Goal: Information Seeking & Learning: Compare options

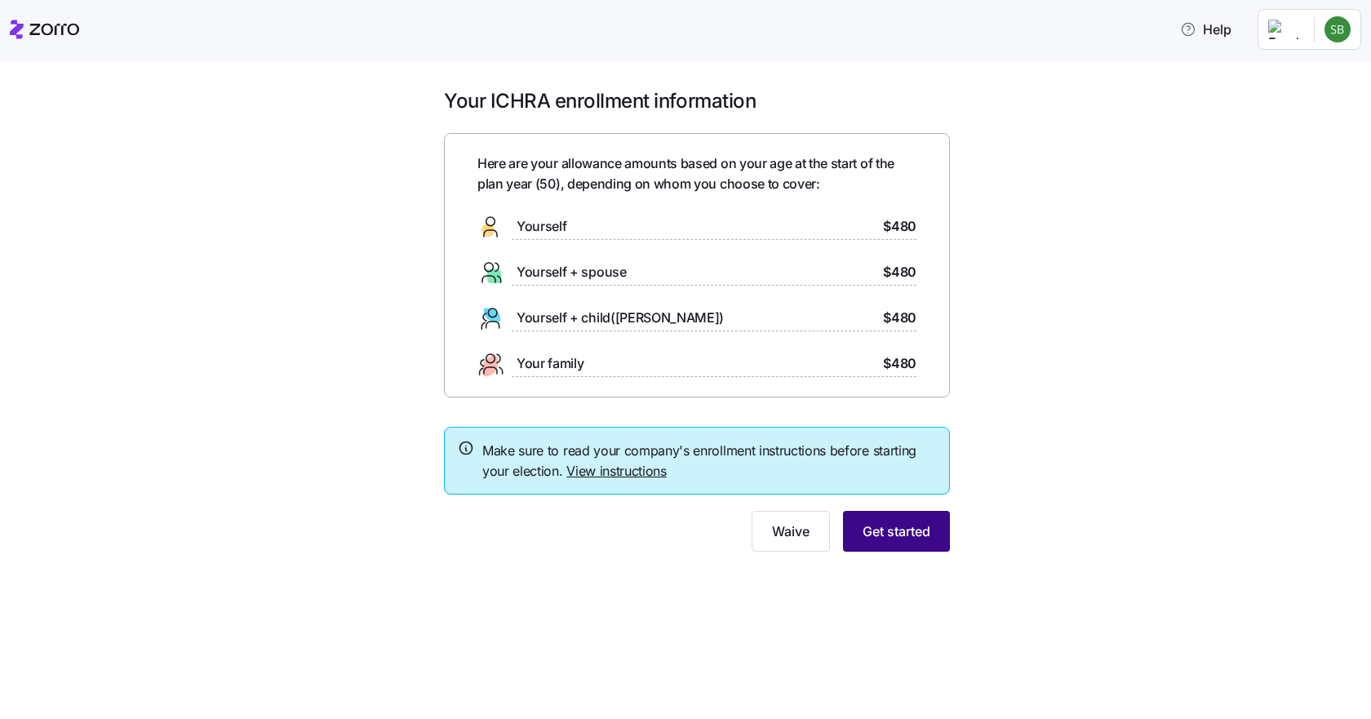
click at [896, 533] on span "Get started" at bounding box center [897, 531] width 68 height 20
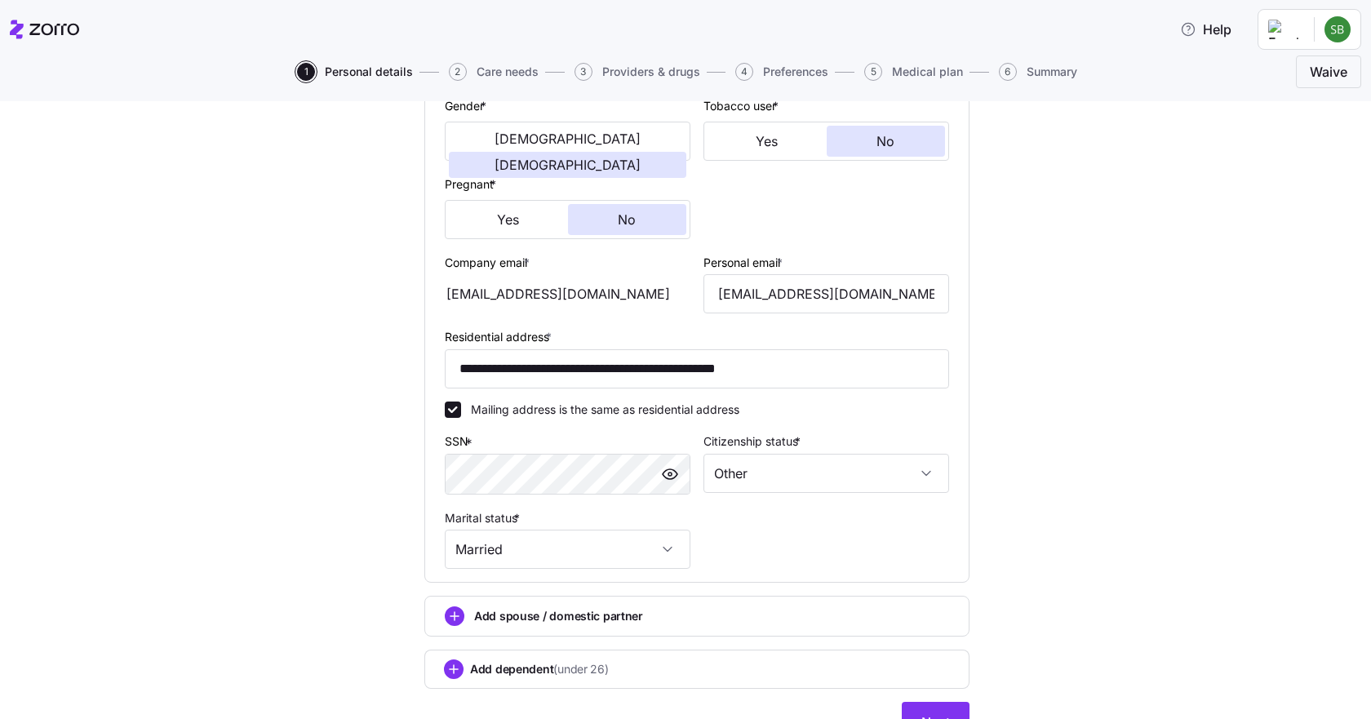
scroll to position [409, 0]
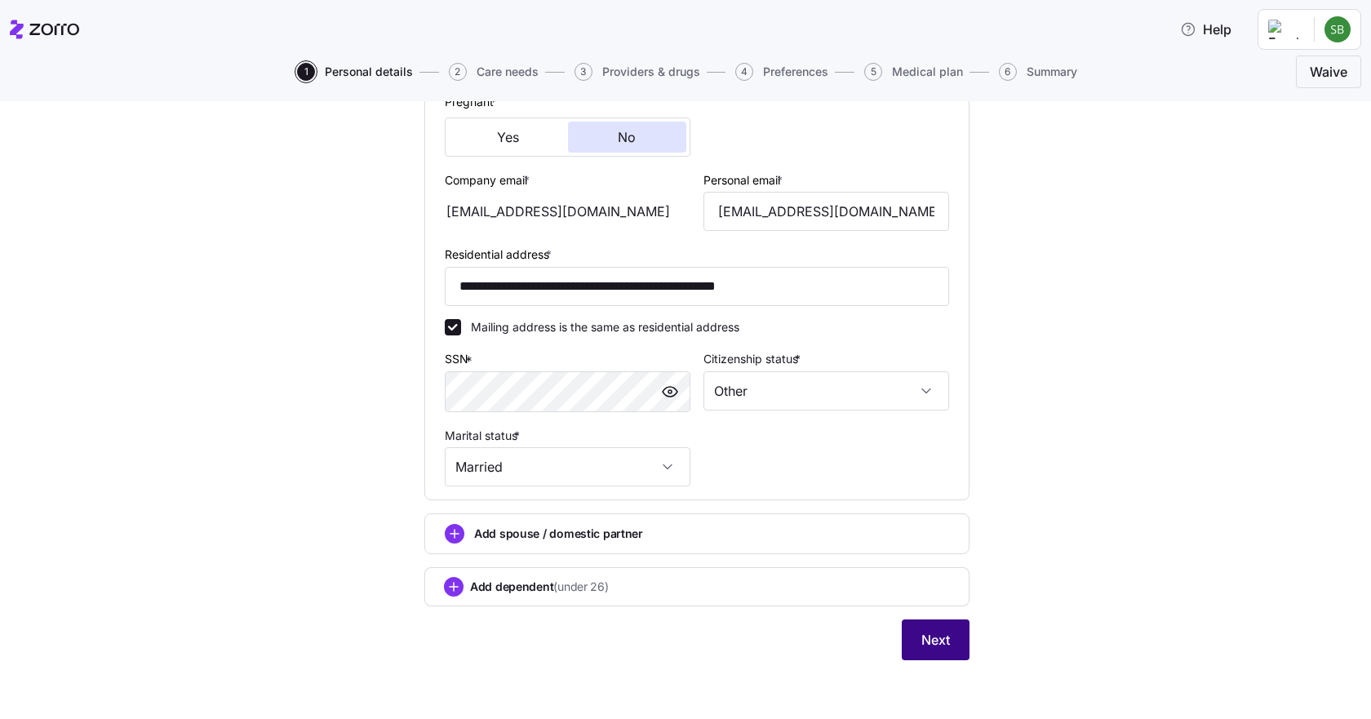
click at [927, 644] on span "Next" at bounding box center [935, 640] width 29 height 20
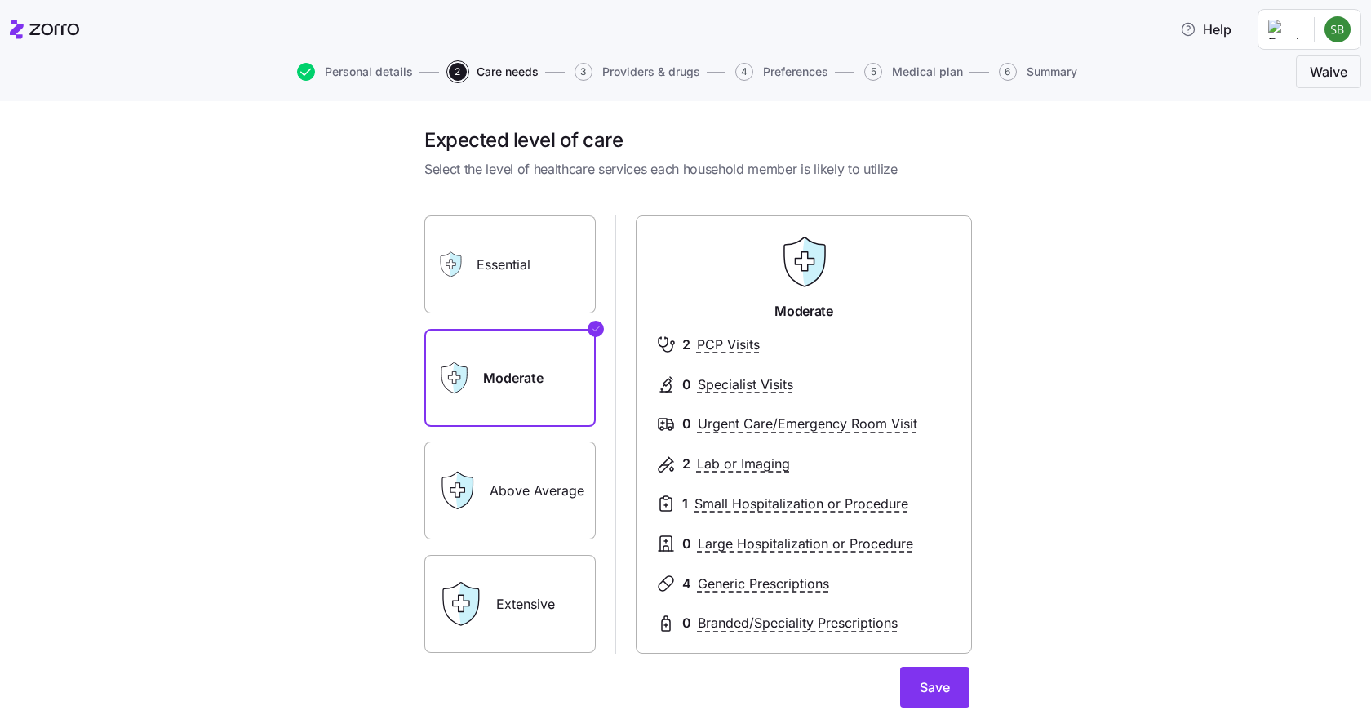
click at [516, 272] on label "Essential" at bounding box center [509, 264] width 171 height 98
click at [0, 0] on input "Essential" at bounding box center [0, 0] width 0 height 0
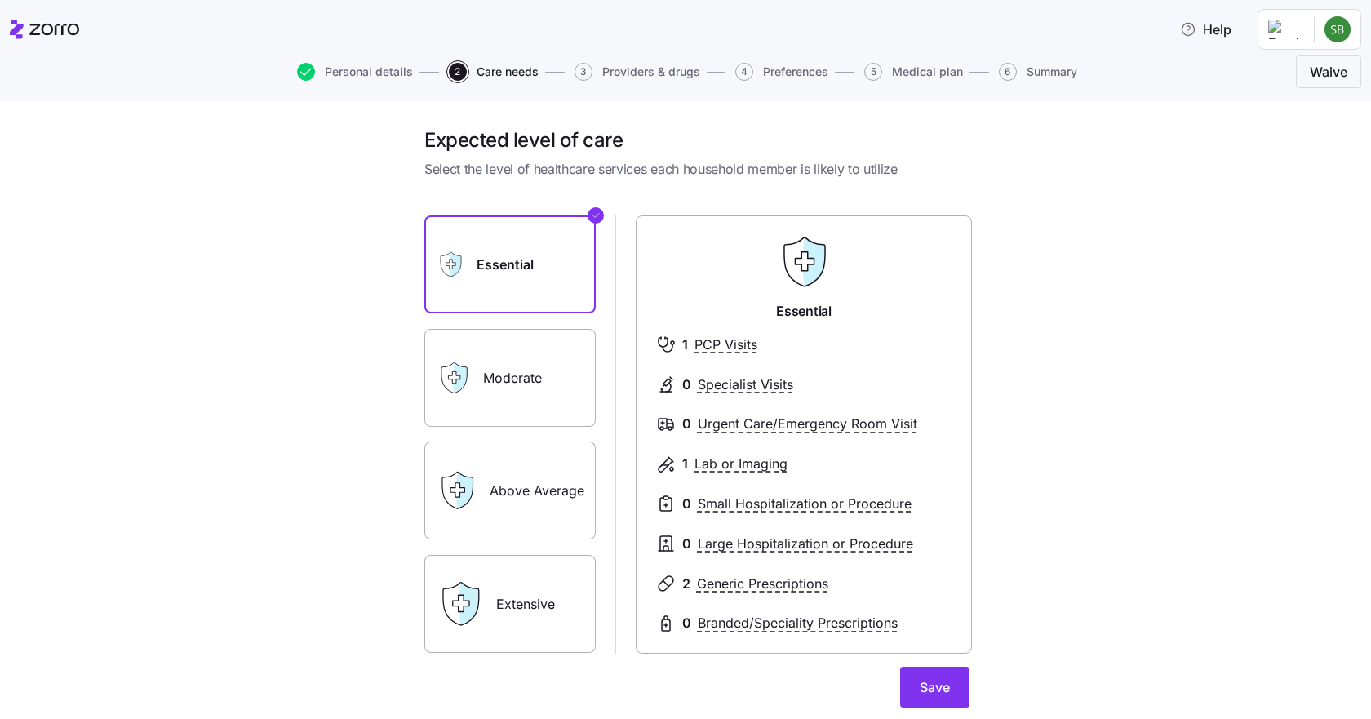
click at [463, 359] on div "Moderate" at bounding box center [509, 378] width 171 height 98
click at [504, 380] on label "Moderate" at bounding box center [509, 378] width 171 height 98
click at [0, 0] on input "Moderate" at bounding box center [0, 0] width 0 height 0
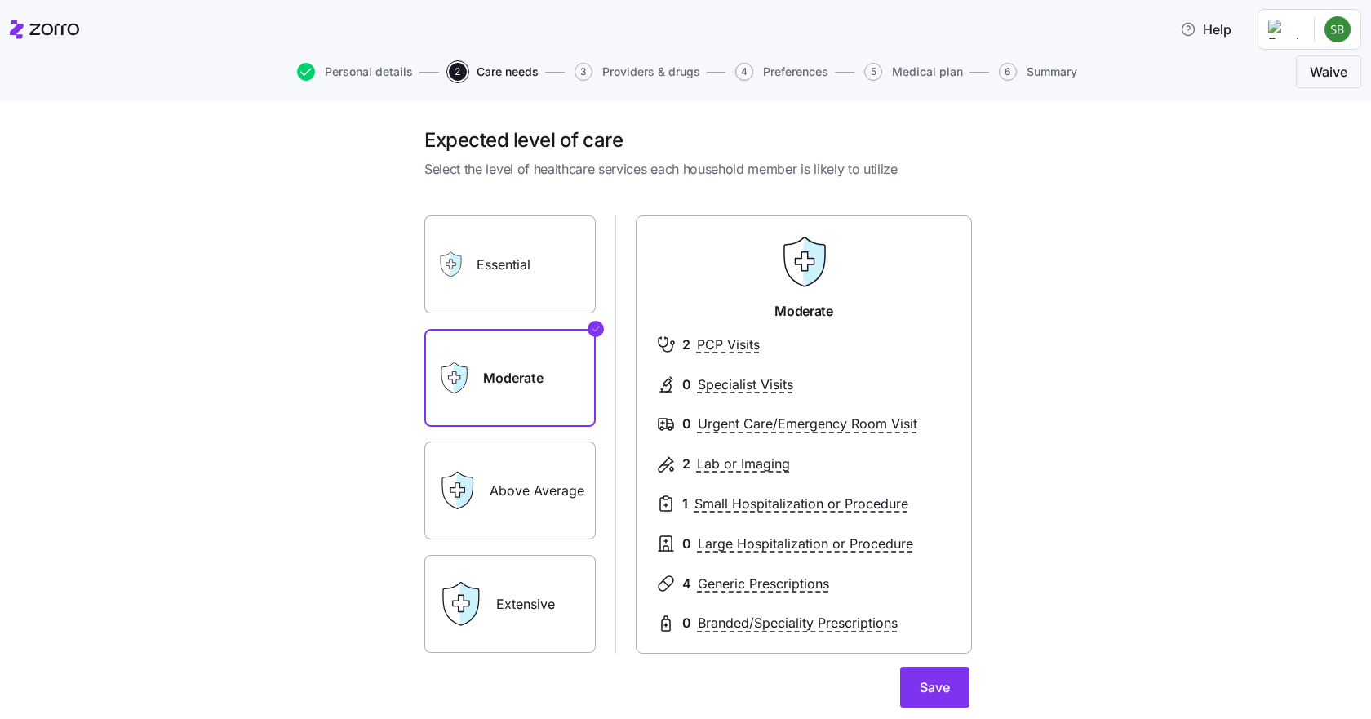
click at [495, 266] on label "Essential" at bounding box center [509, 264] width 171 height 98
click at [0, 0] on input "Essential" at bounding box center [0, 0] width 0 height 0
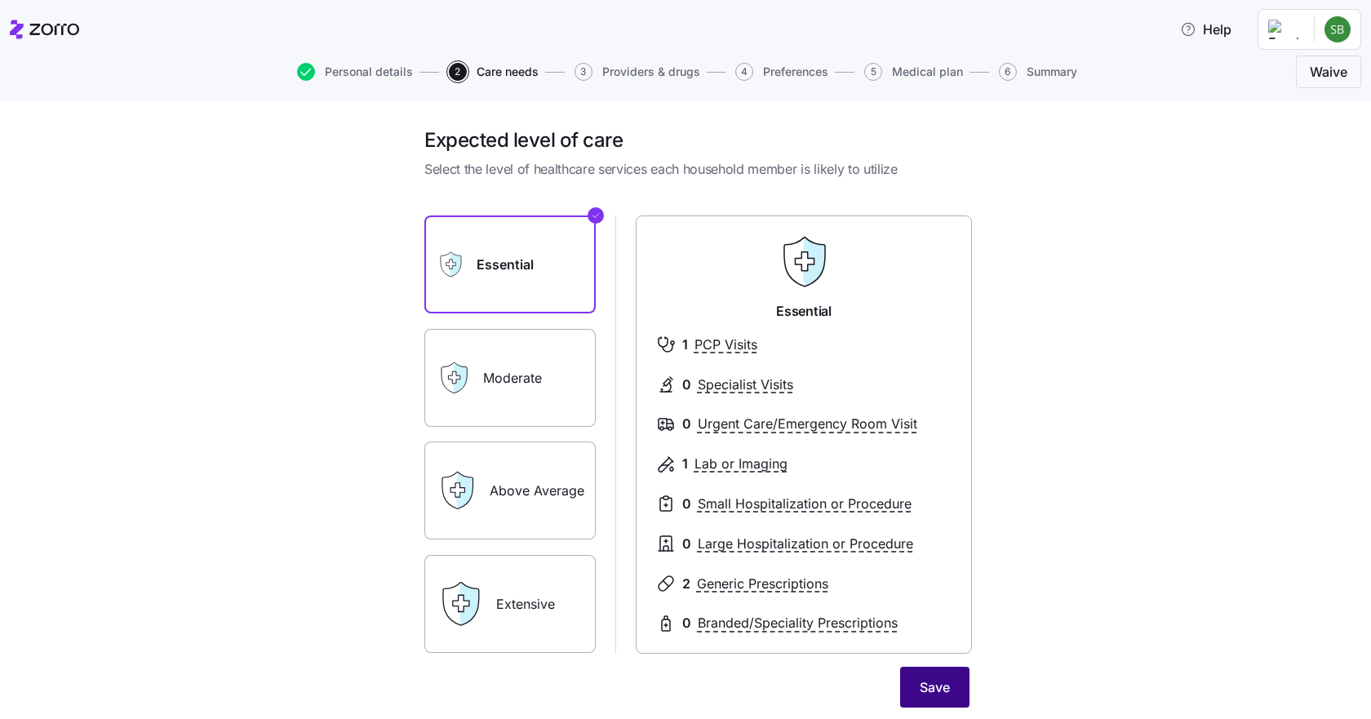
click at [942, 690] on span "Save" at bounding box center [935, 687] width 30 height 20
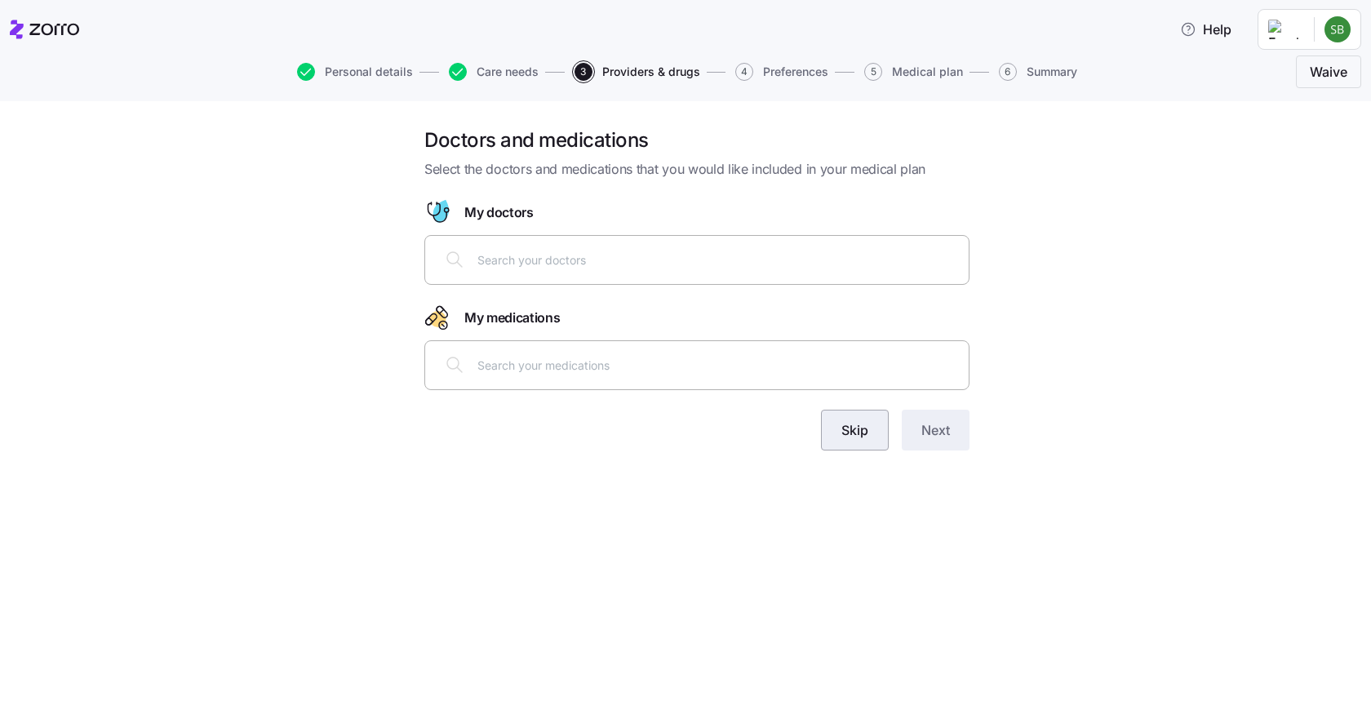
click at [858, 431] on span "Skip" at bounding box center [854, 430] width 27 height 20
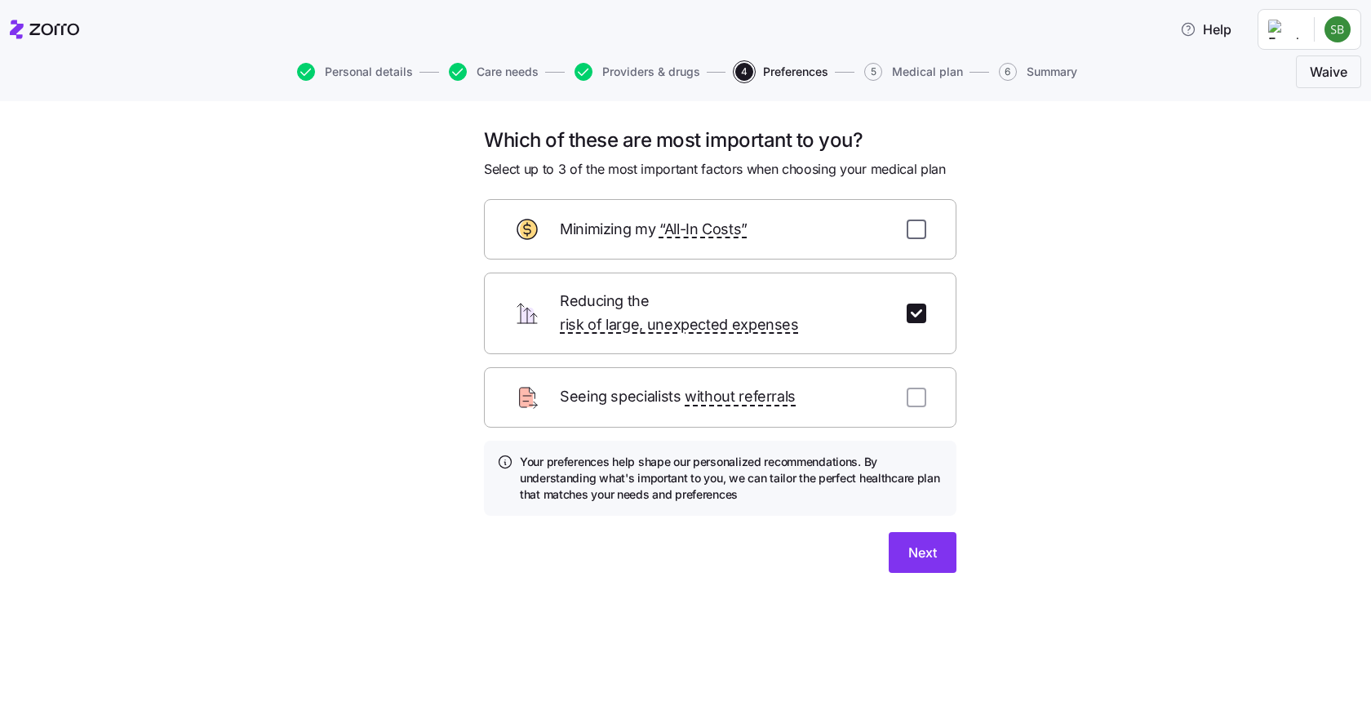
click at [920, 231] on input "checkbox" at bounding box center [917, 230] width 20 height 20
checkbox input "true"
click at [929, 545] on button "Next" at bounding box center [923, 552] width 68 height 41
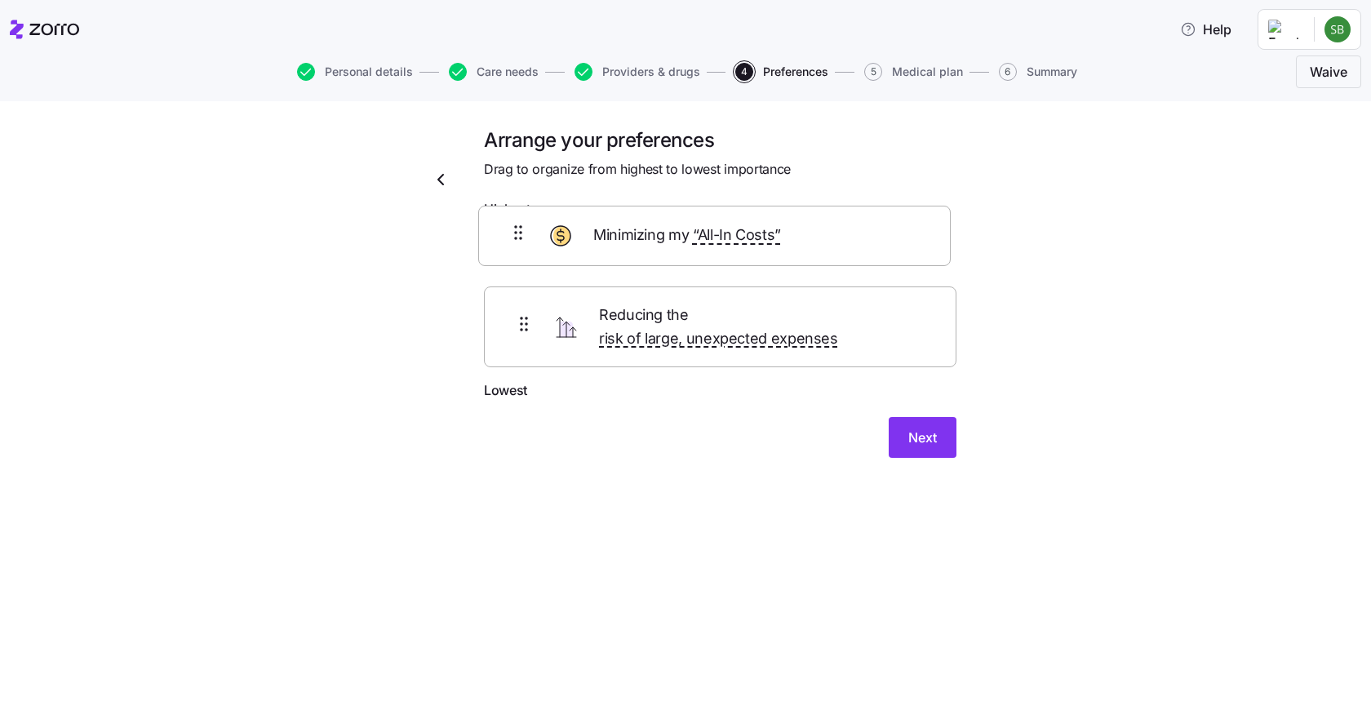
drag, startPoint x: 529, startPoint y: 335, endPoint x: 522, endPoint y: 237, distance: 99.0
click at [522, 237] on div "Reducing the risk of large, unexpected expenses Minimizing my “All-In Costs”" at bounding box center [720, 303] width 472 height 155
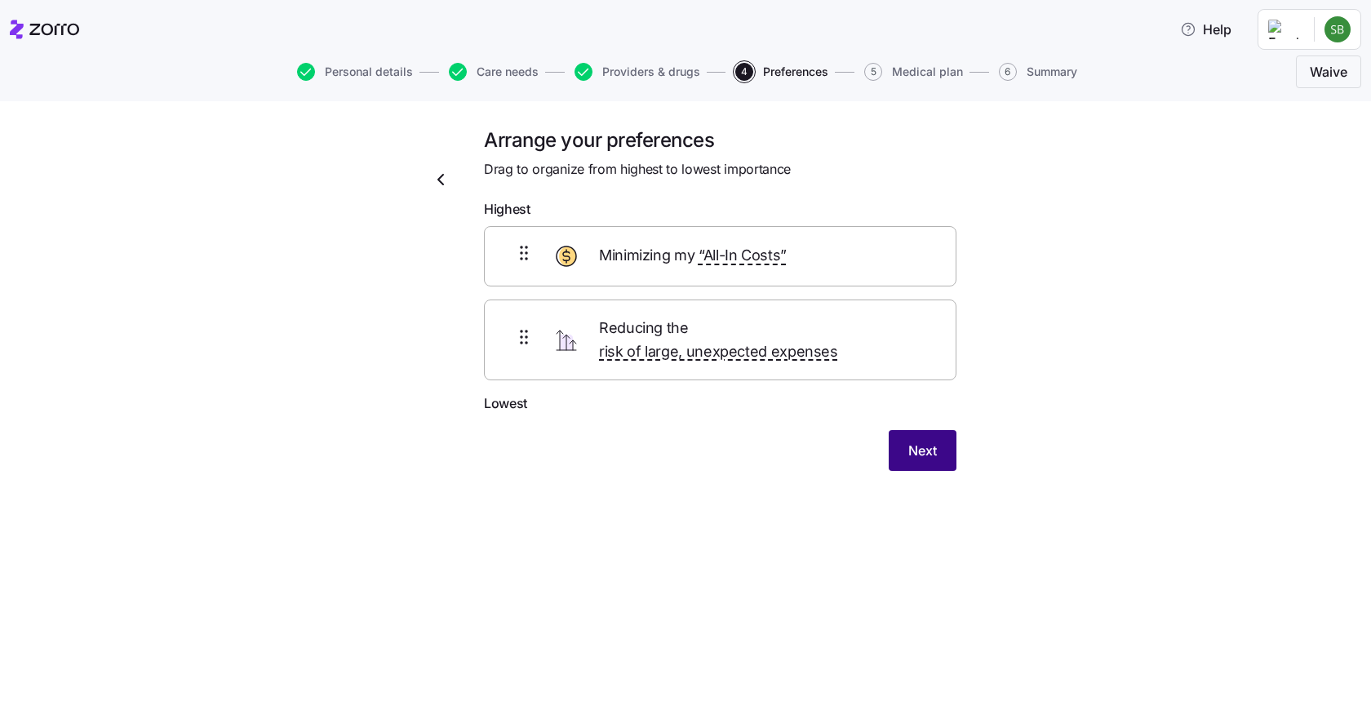
click at [911, 441] on span "Next" at bounding box center [922, 451] width 29 height 20
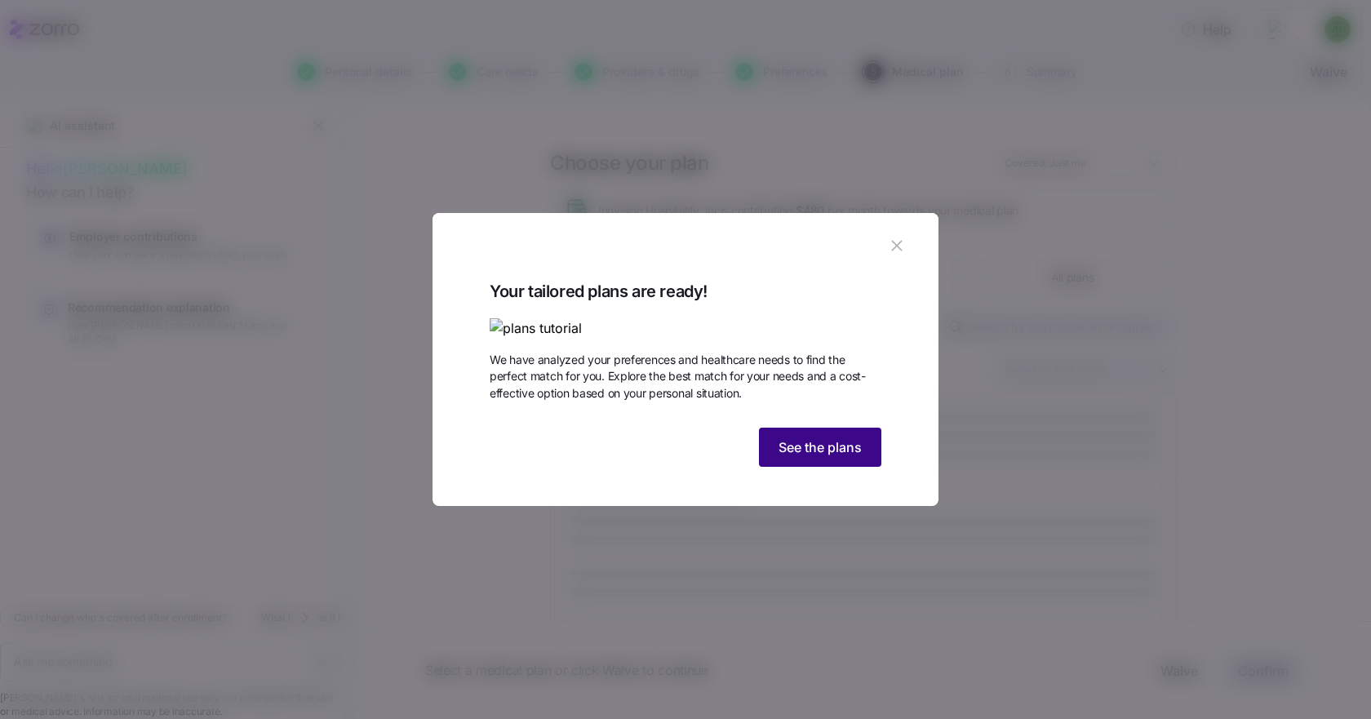
click at [805, 457] on span "See the plans" at bounding box center [819, 447] width 83 height 20
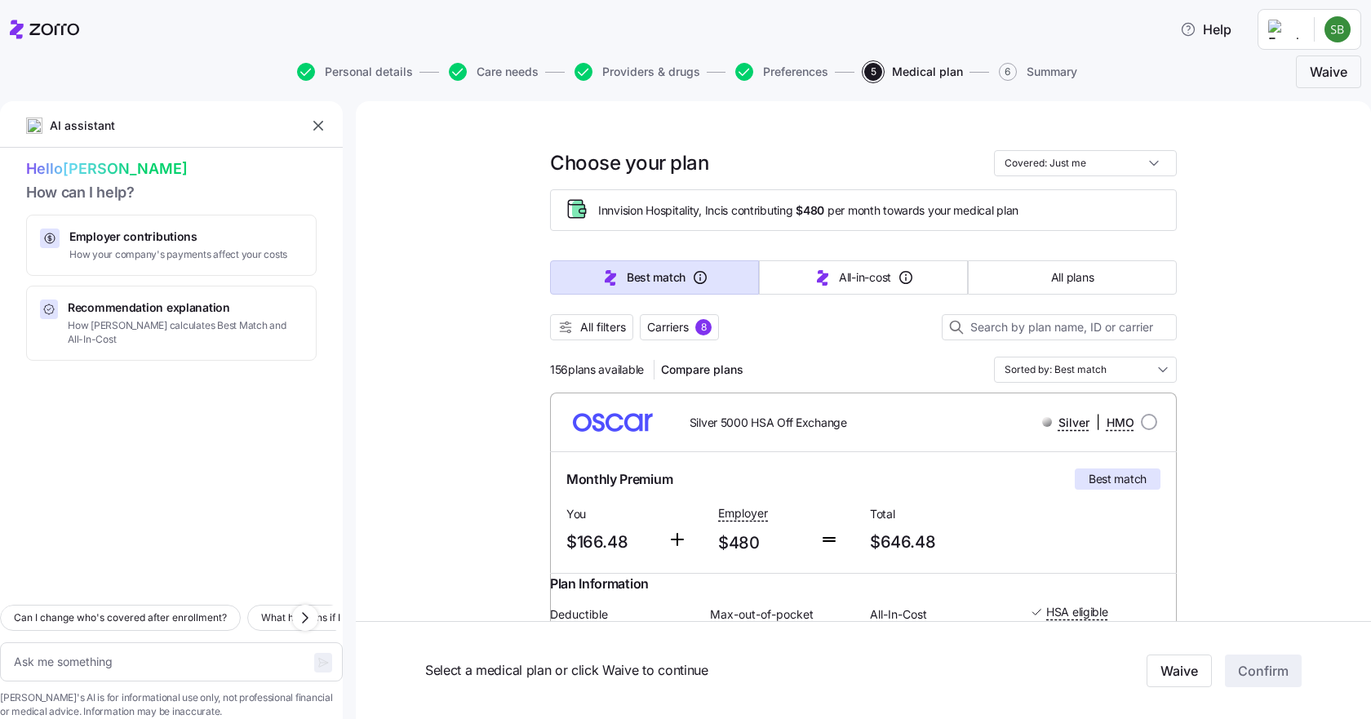
scroll to position [82, 0]
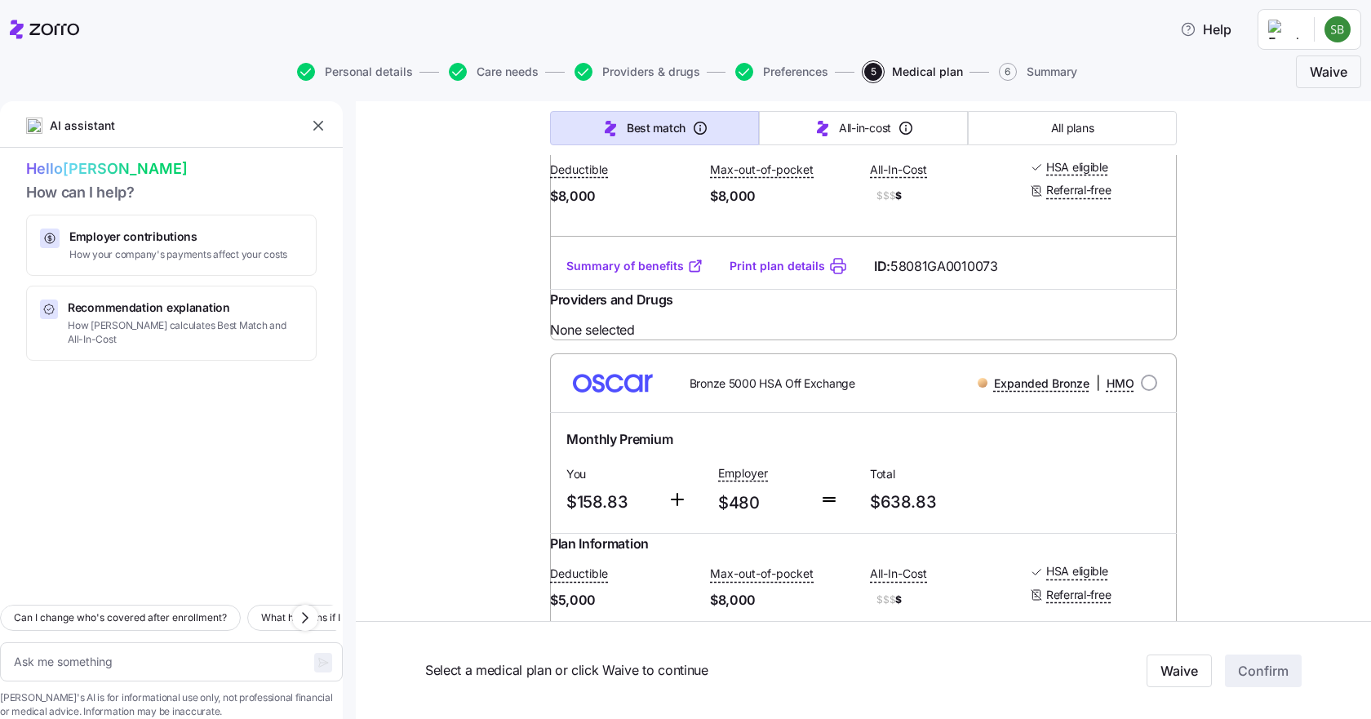
scroll to position [2040, 0]
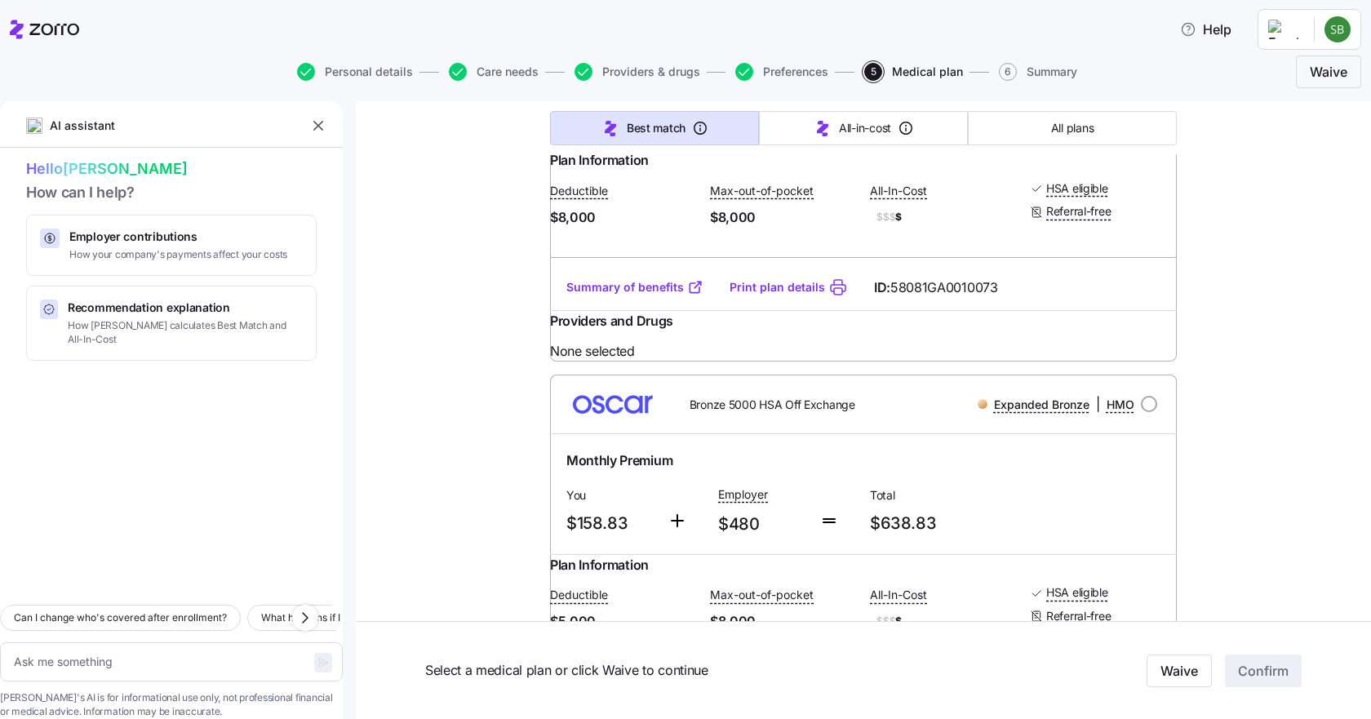
click at [435, 462] on div "Choose your plan Covered: Just me Innvision Hospitality, Inc is contributing $4…" at bounding box center [863, 328] width 1015 height 4535
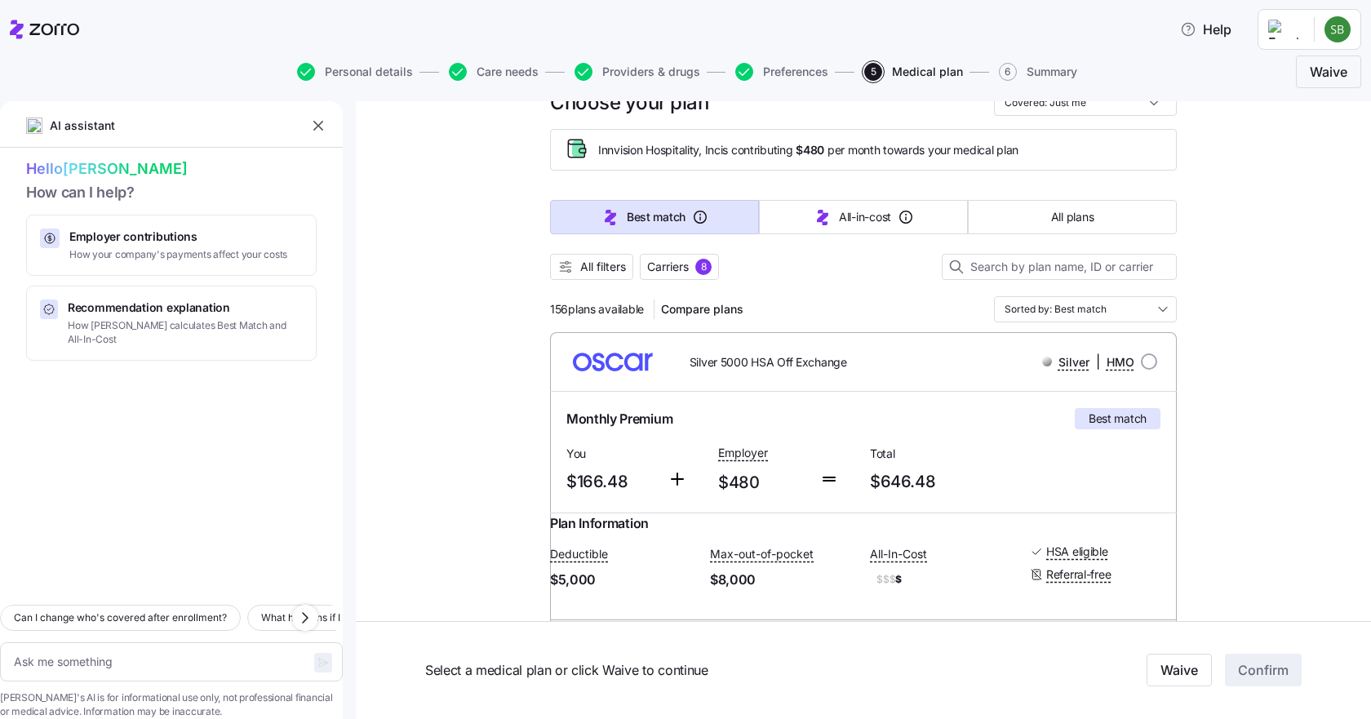
scroll to position [0, 0]
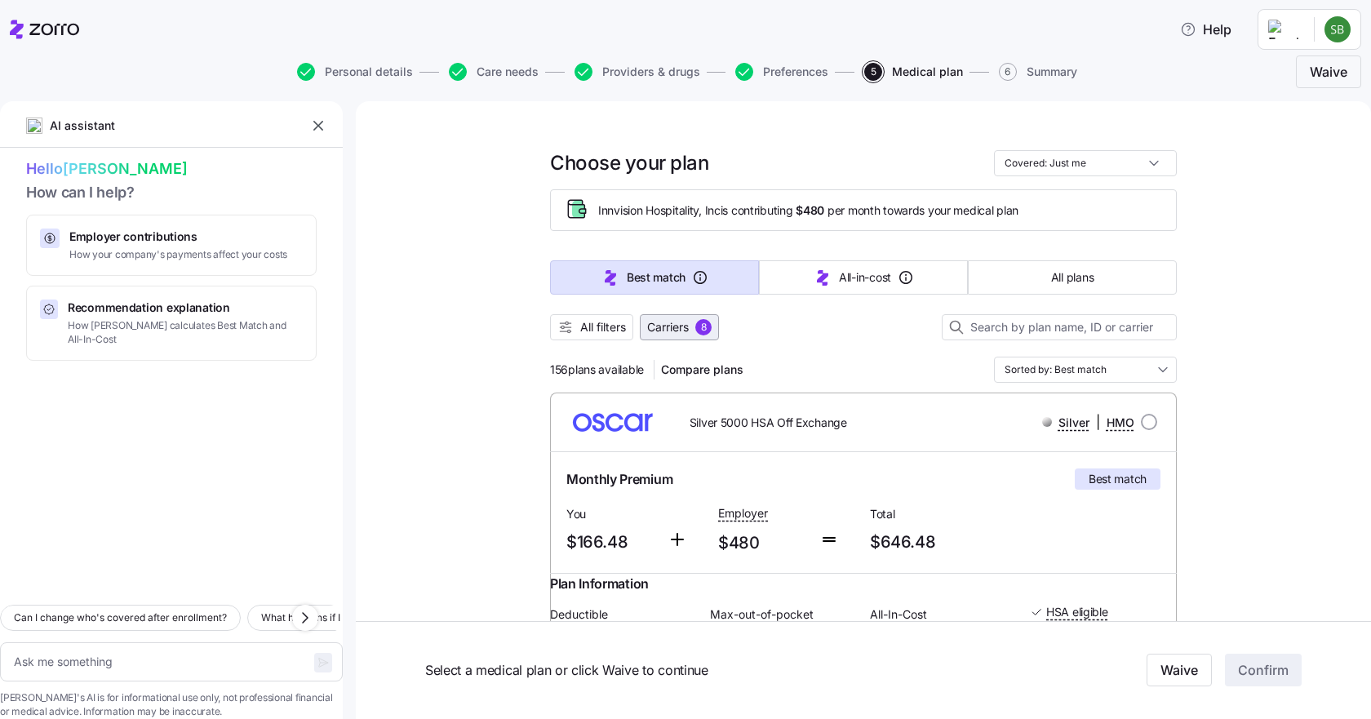
click at [668, 325] on span "Carriers" at bounding box center [668, 327] width 42 height 16
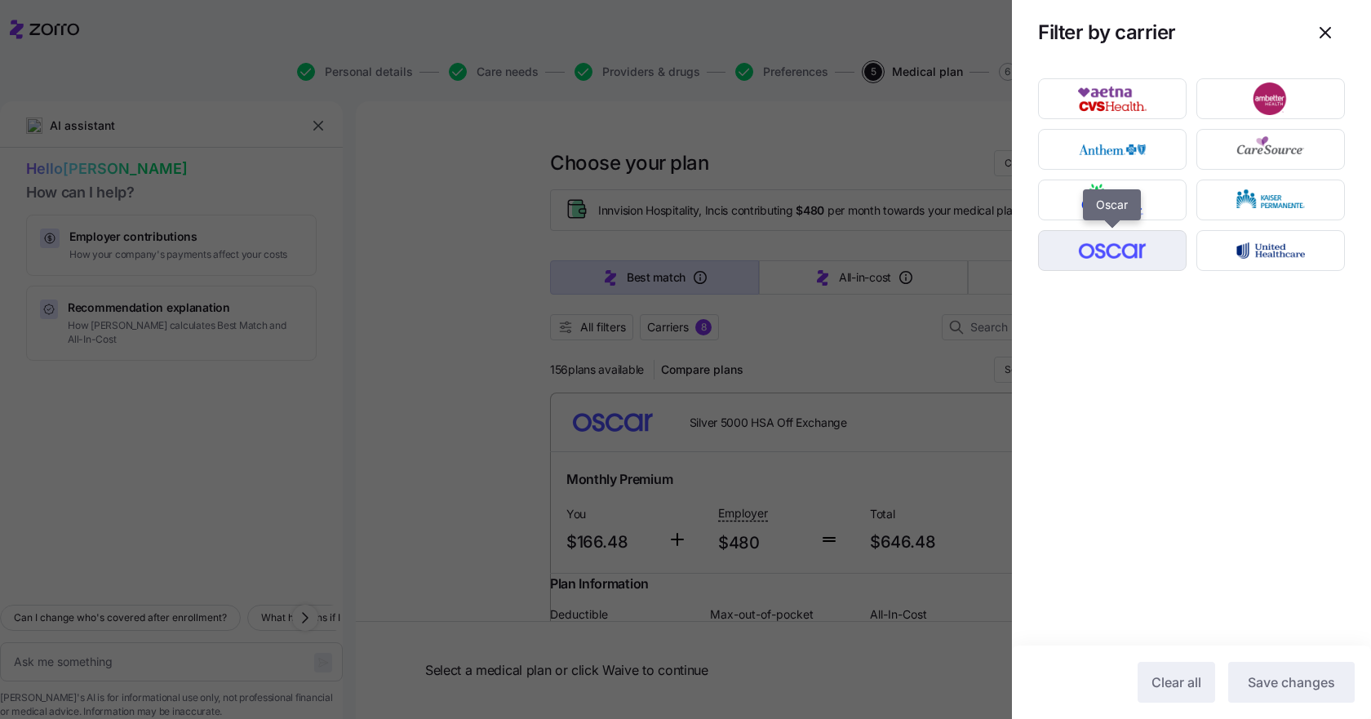
click at [1124, 251] on img "button" at bounding box center [1113, 250] width 120 height 33
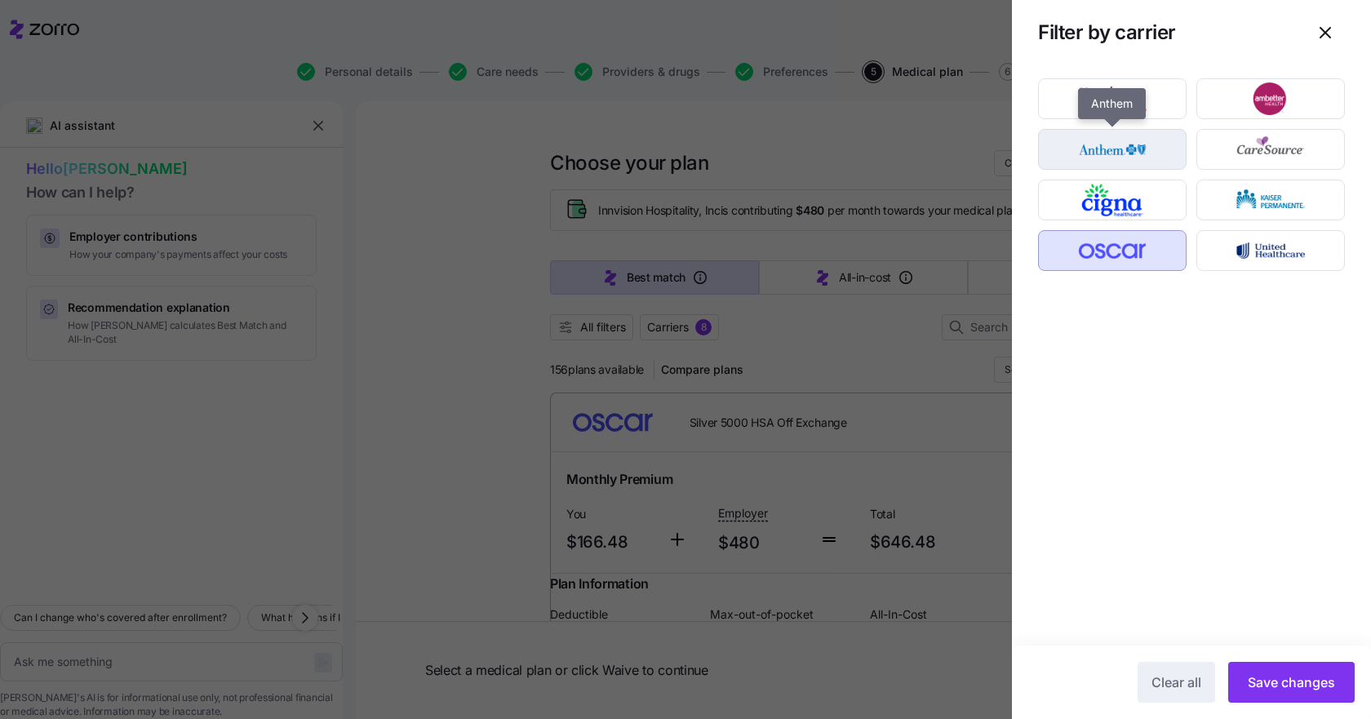
click at [1122, 155] on img "button" at bounding box center [1113, 149] width 120 height 33
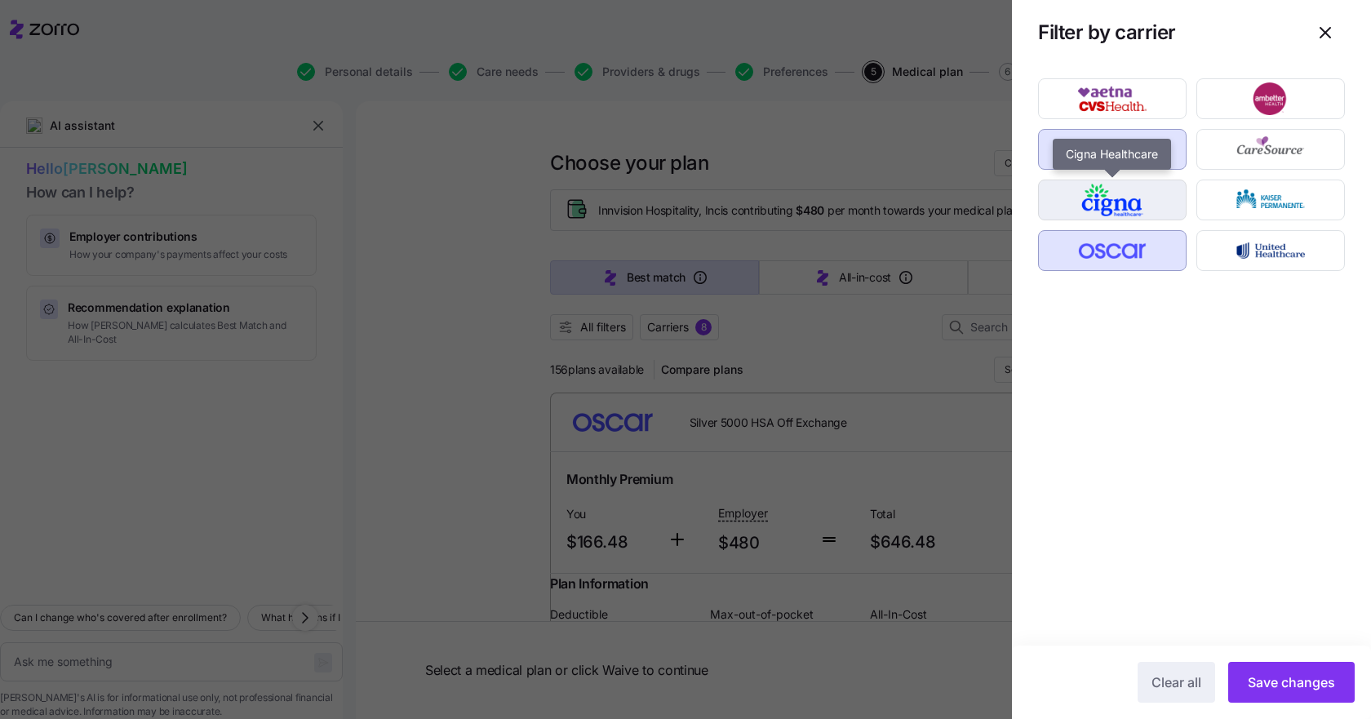
click at [1125, 204] on img "button" at bounding box center [1113, 200] width 120 height 33
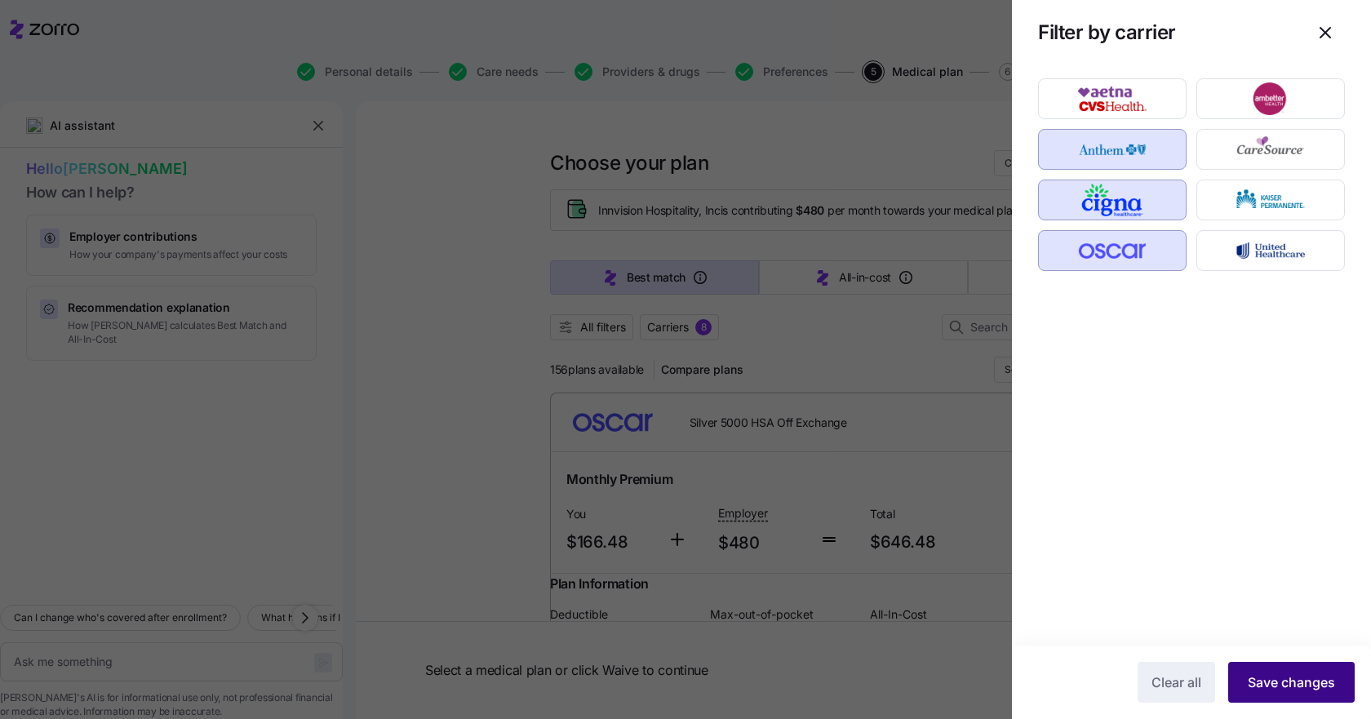
click at [1266, 685] on span "Save changes" at bounding box center [1291, 682] width 87 height 20
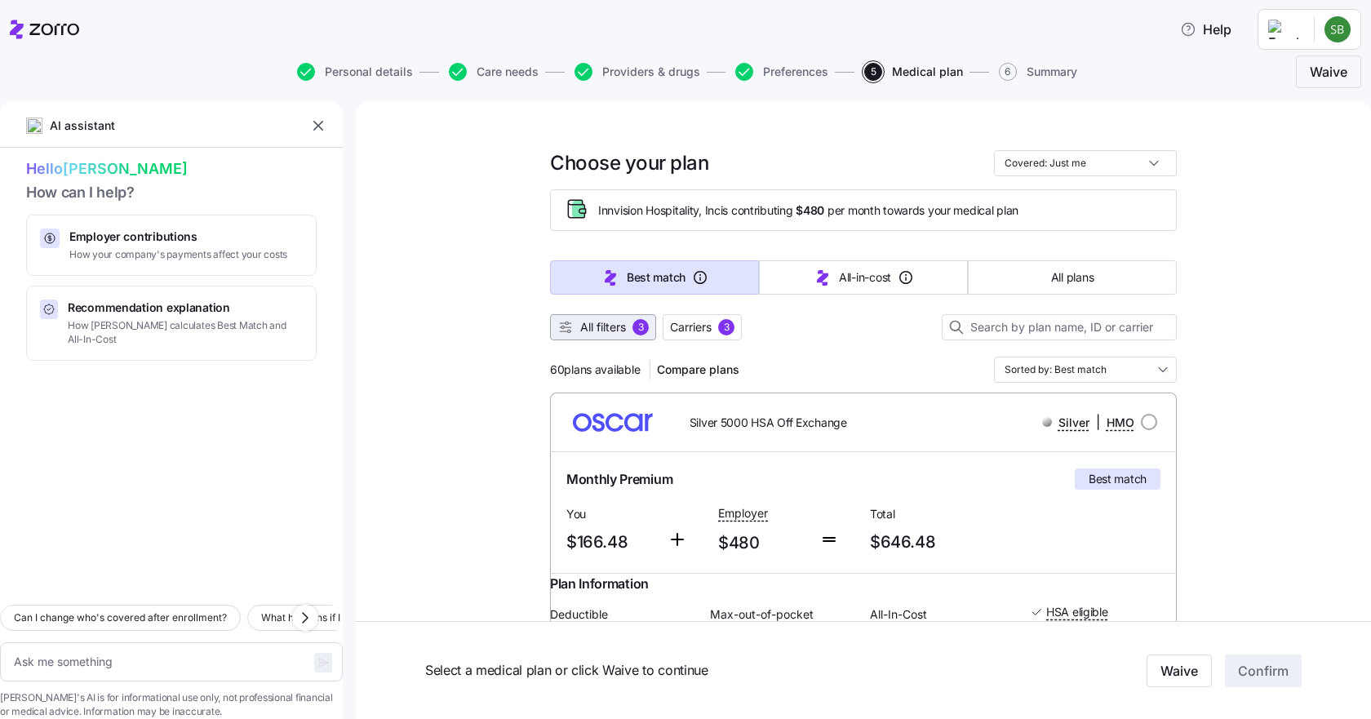
click at [607, 330] on span "All filters" at bounding box center [603, 327] width 46 height 16
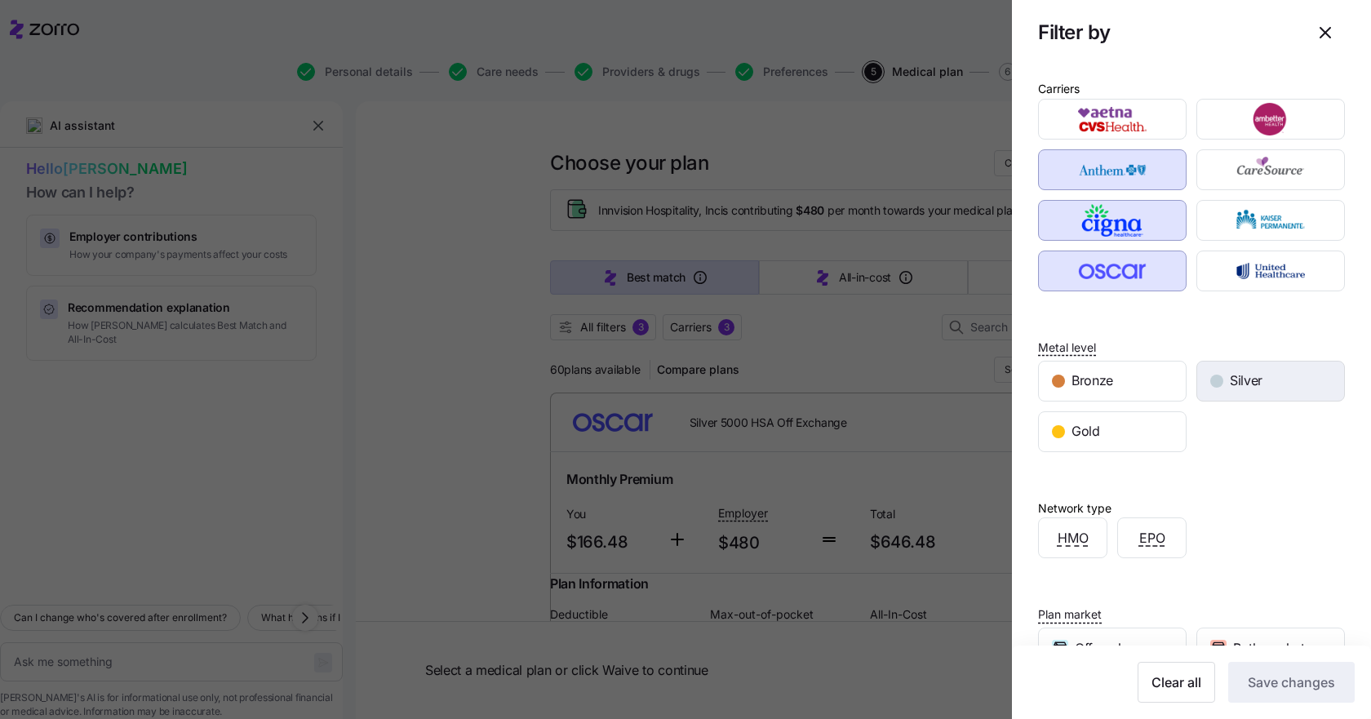
click at [1252, 374] on span "Silver" at bounding box center [1246, 380] width 33 height 20
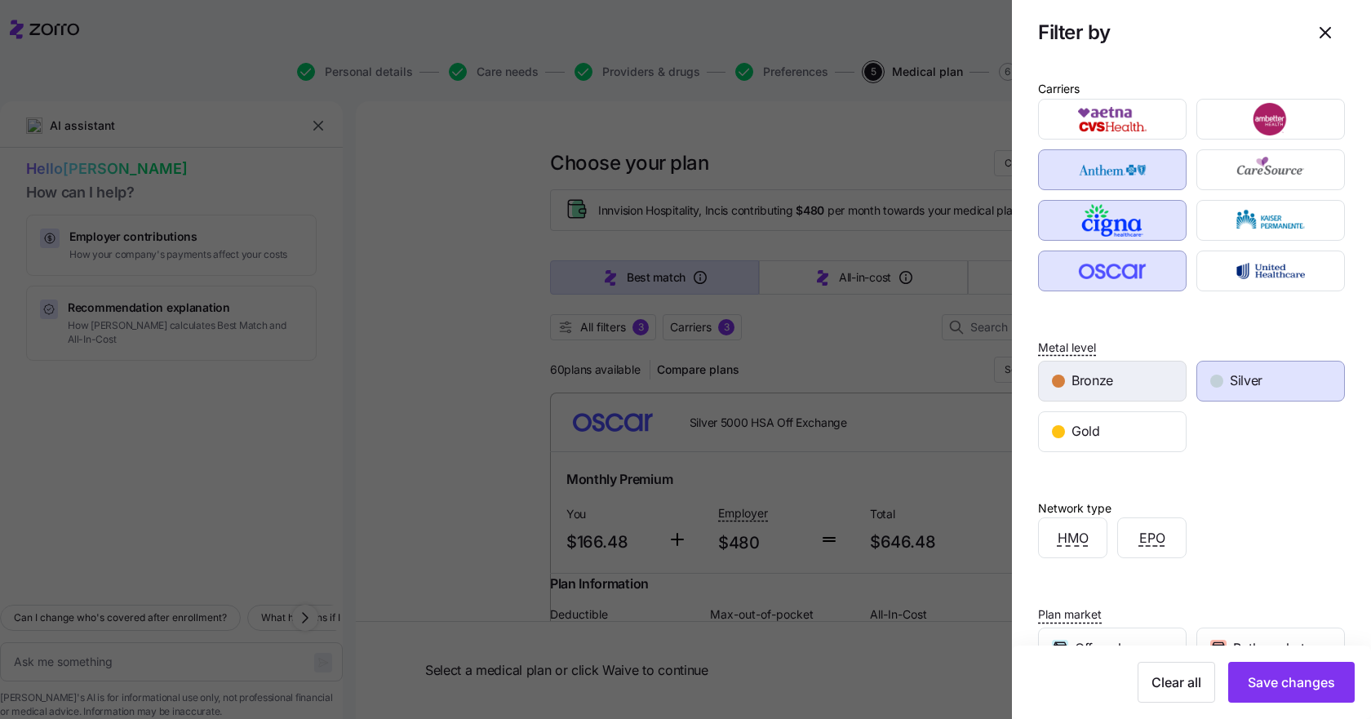
click at [1055, 387] on div "button" at bounding box center [1058, 381] width 13 height 13
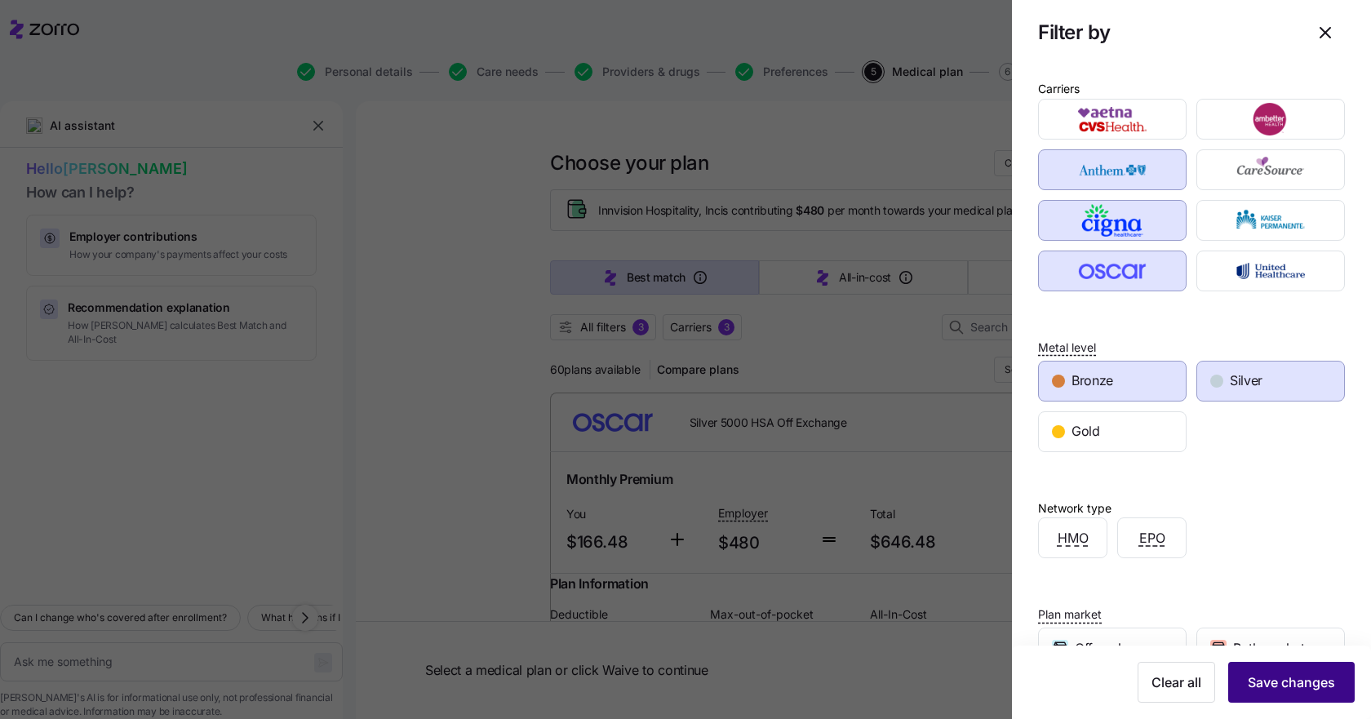
click at [1286, 681] on span "Save changes" at bounding box center [1291, 682] width 87 height 20
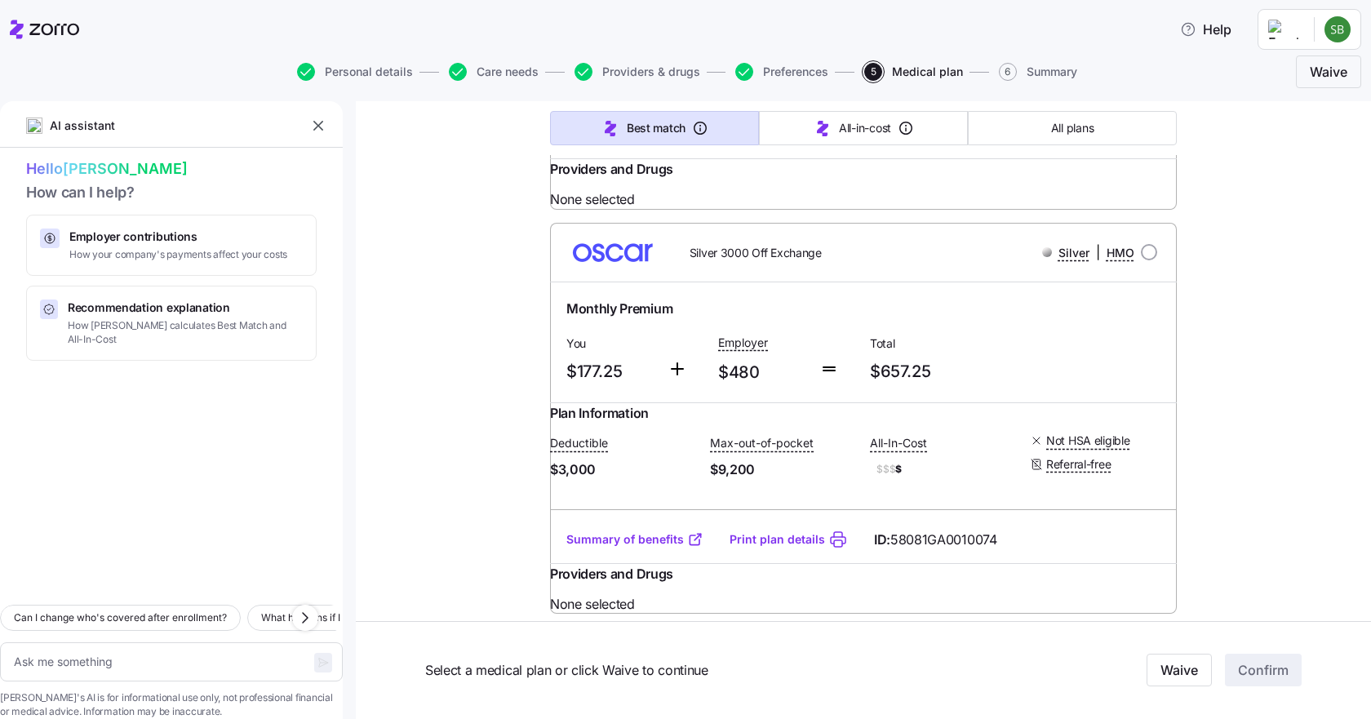
scroll to position [1550, 0]
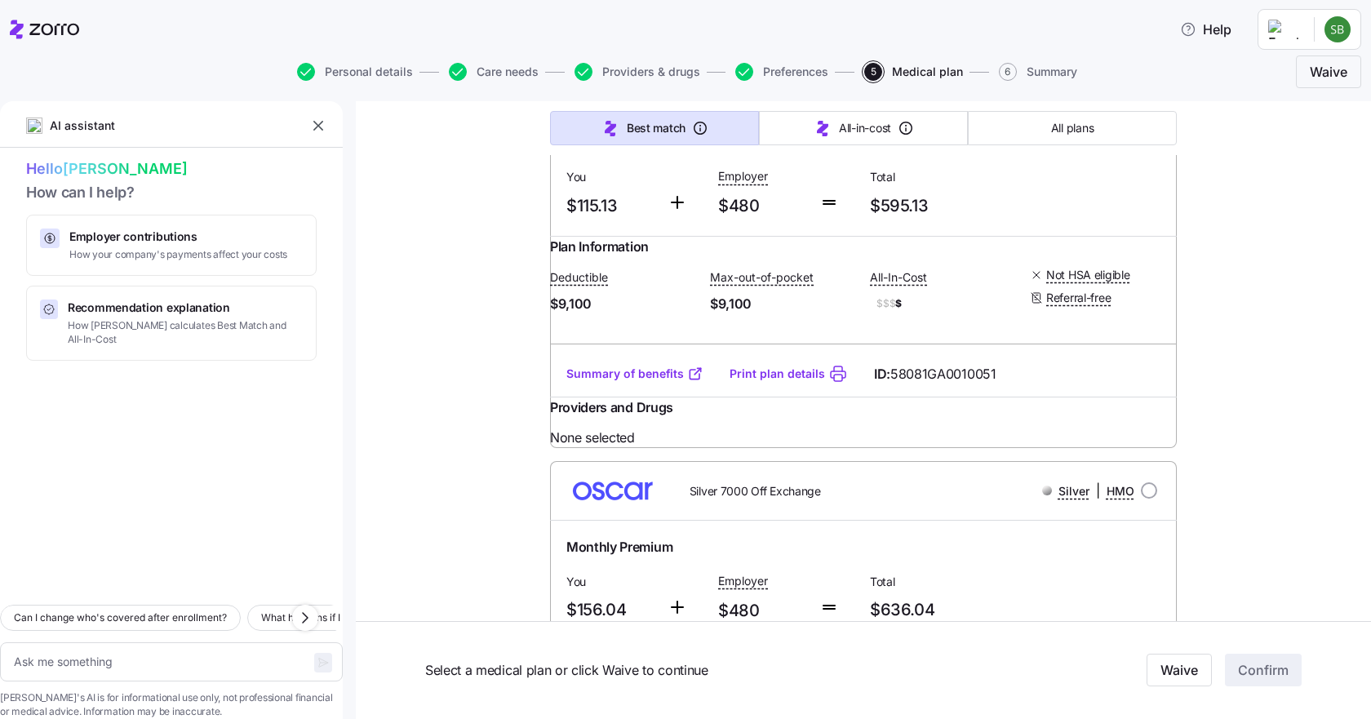
click at [802, 382] on link "Print plan details" at bounding box center [777, 374] width 95 height 16
click at [658, 382] on link "Summary of benefits" at bounding box center [634, 374] width 137 height 16
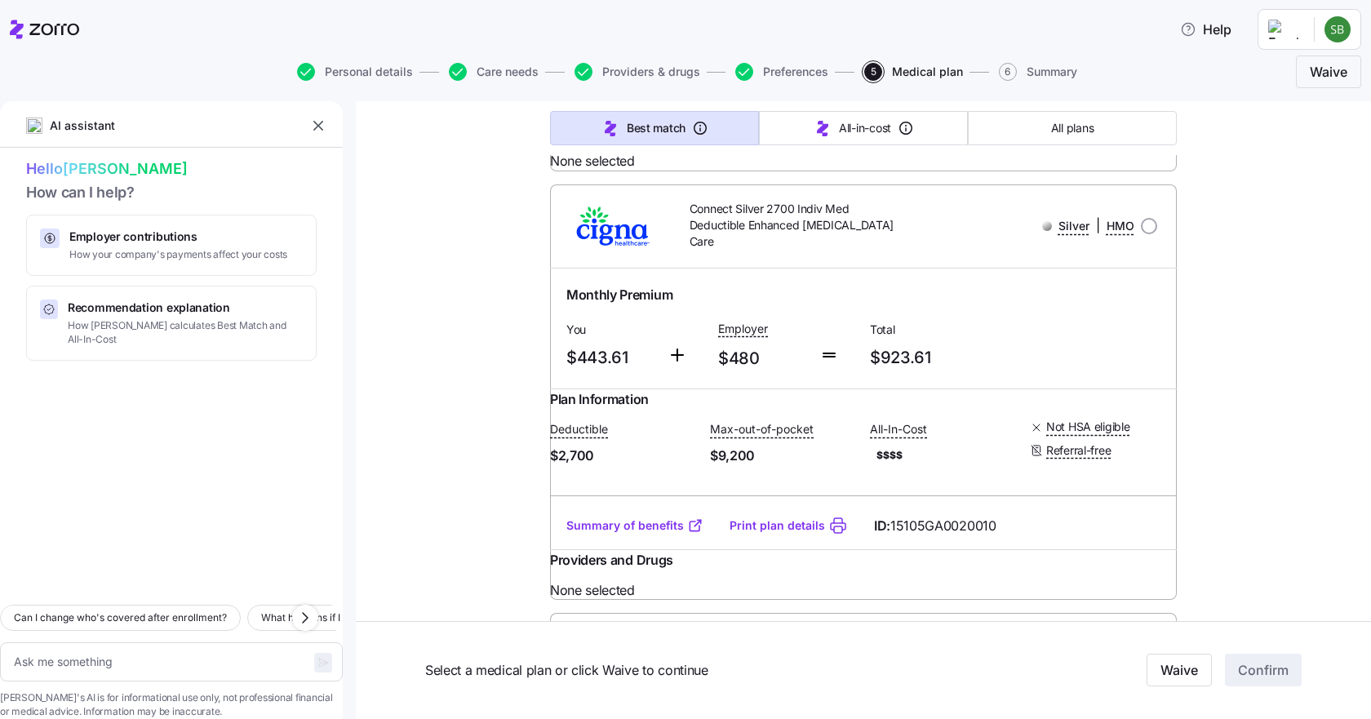
scroll to position [12322, 0]
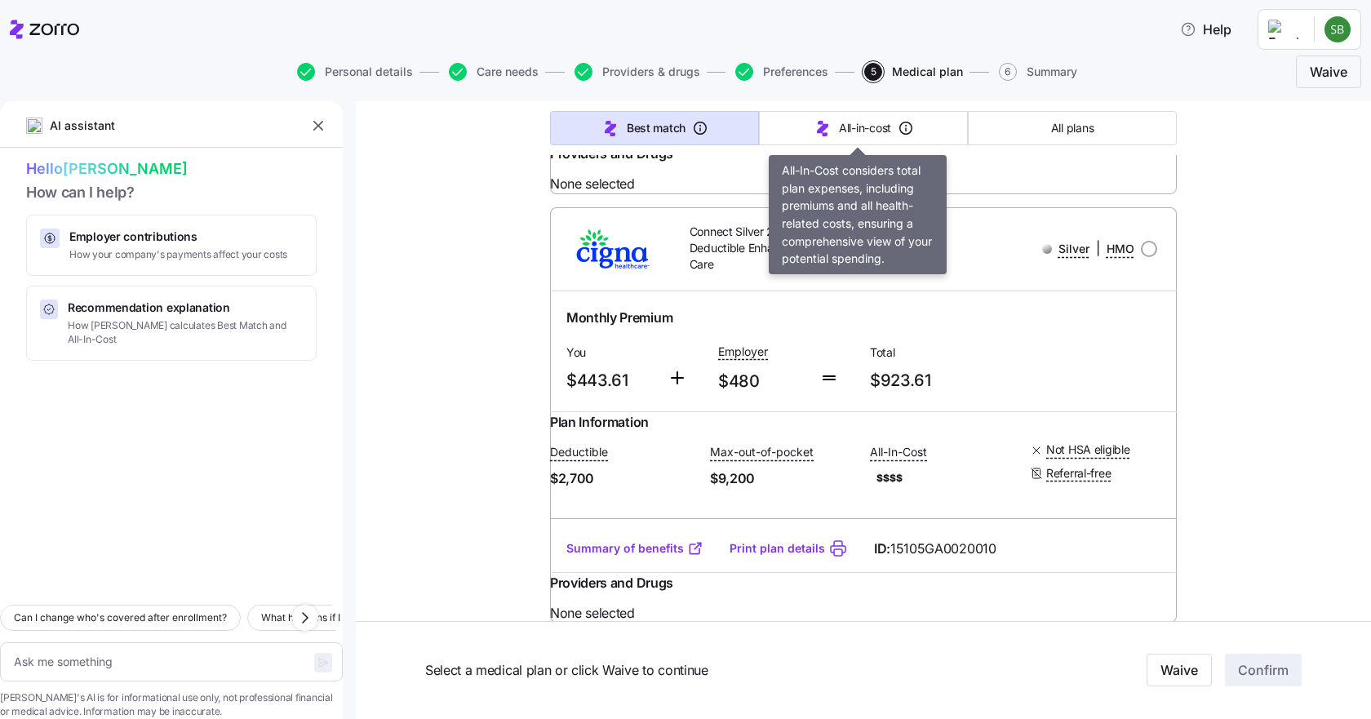
click at [839, 125] on span "All-in-cost" at bounding box center [865, 128] width 52 height 16
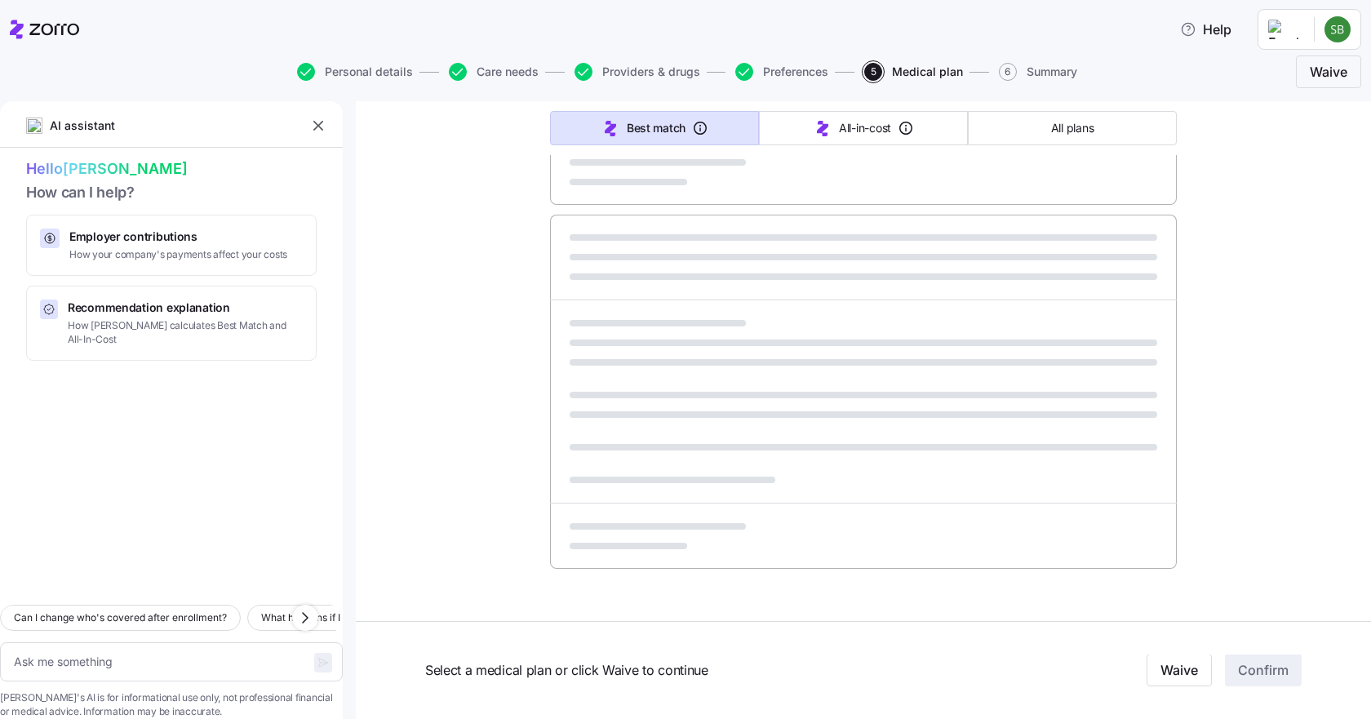
type textarea "x"
type input "Sorted by: All-in-cost"
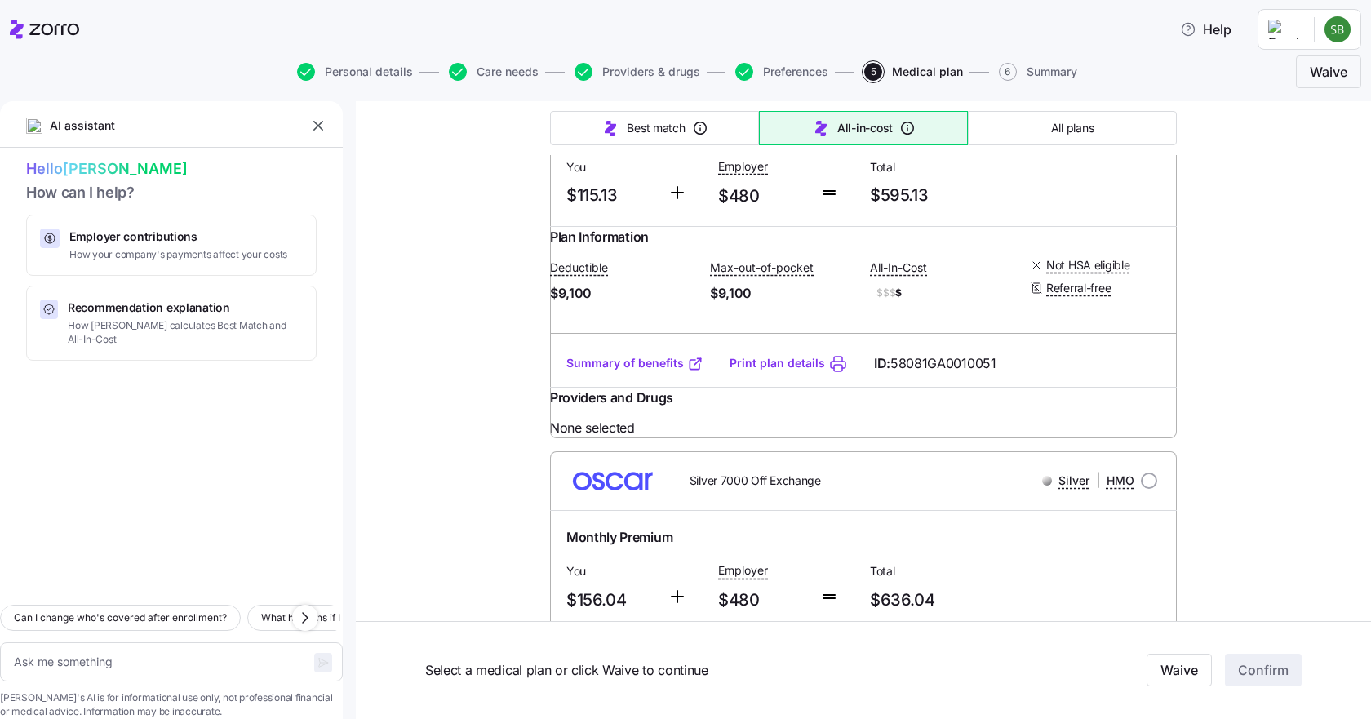
scroll to position [326, 0]
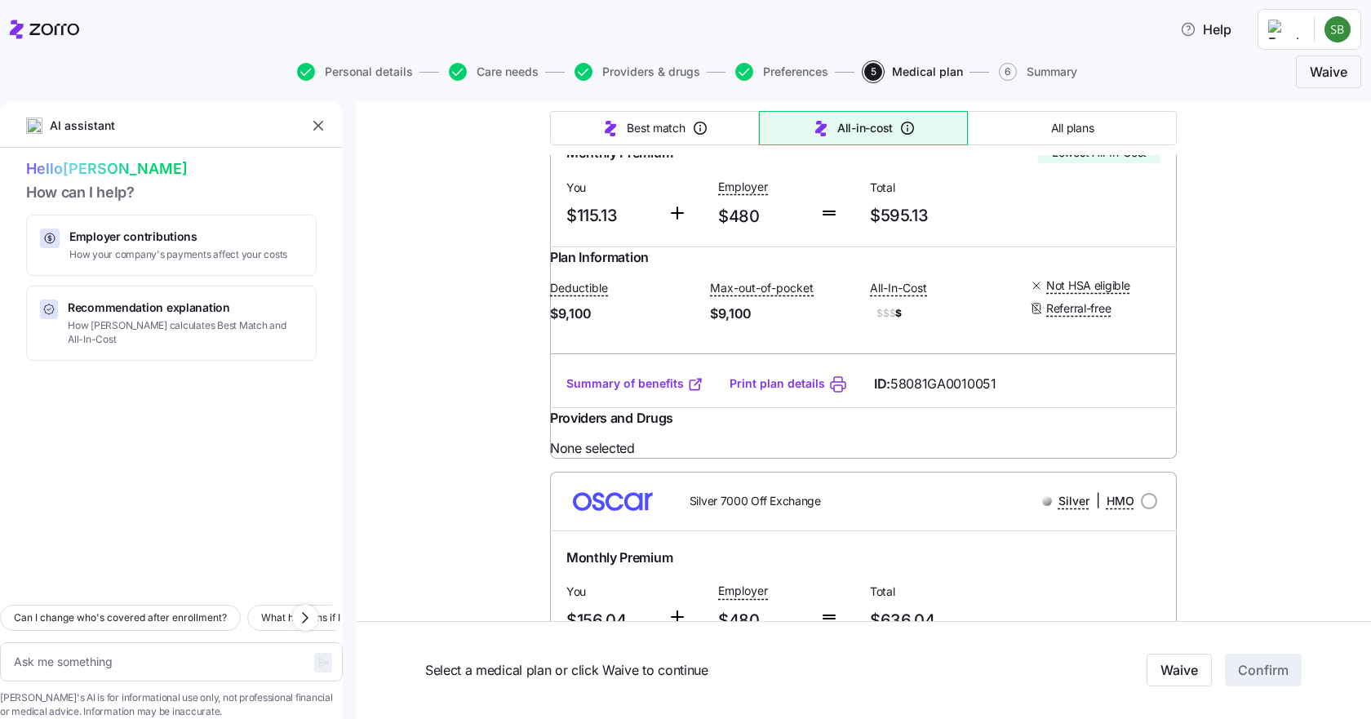
click at [629, 392] on link "Summary of benefits" at bounding box center [634, 383] width 137 height 16
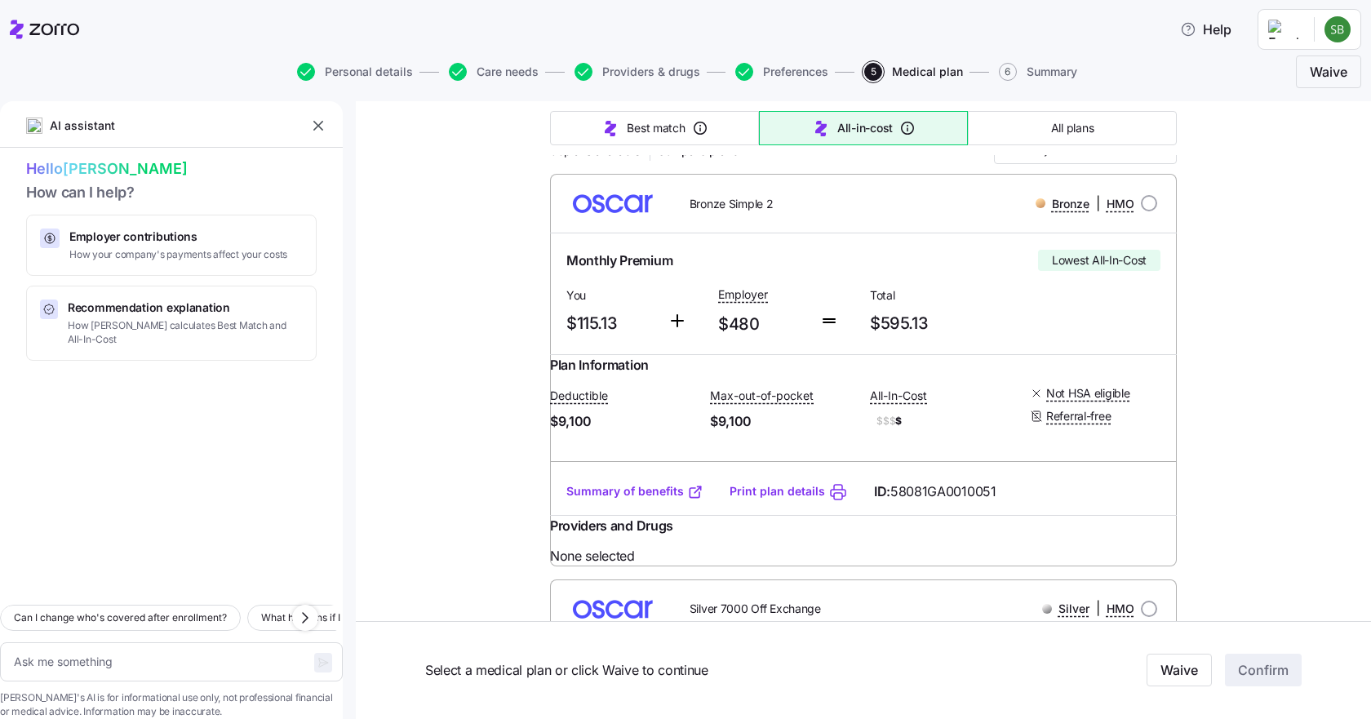
scroll to position [0, 0]
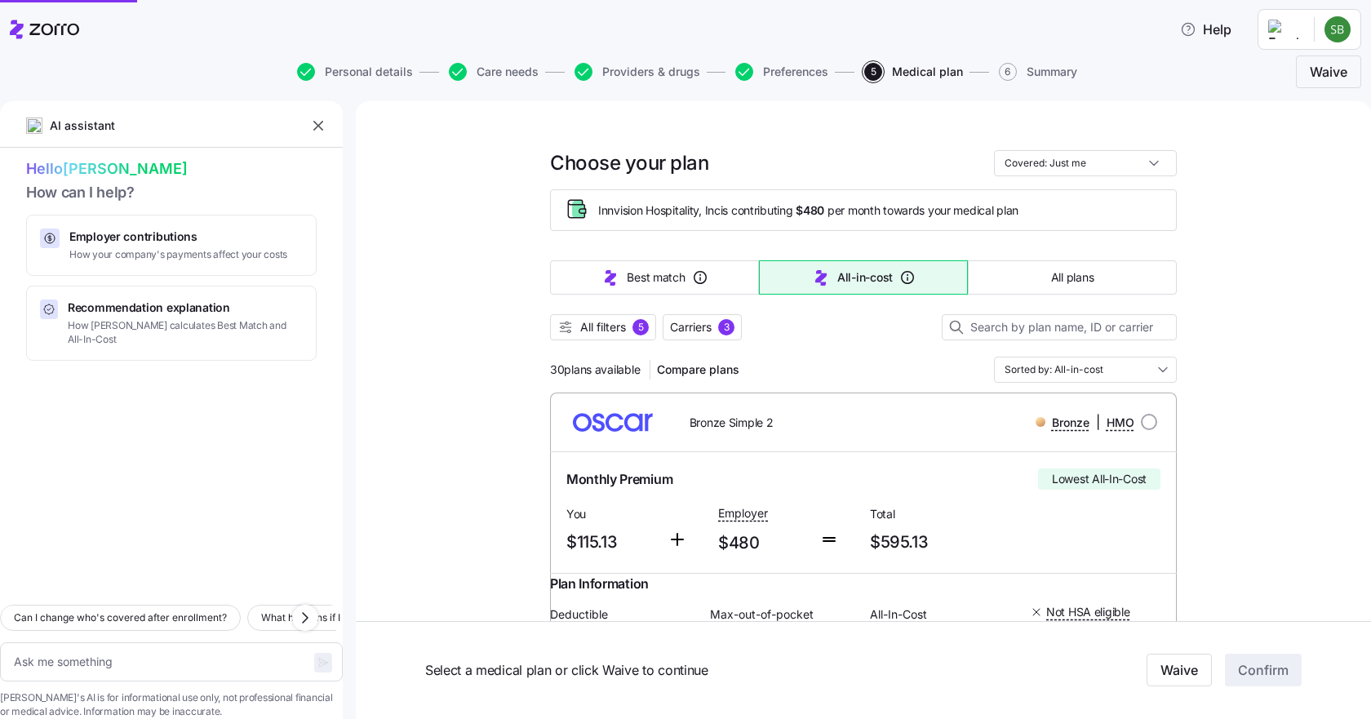
type textarea "x"
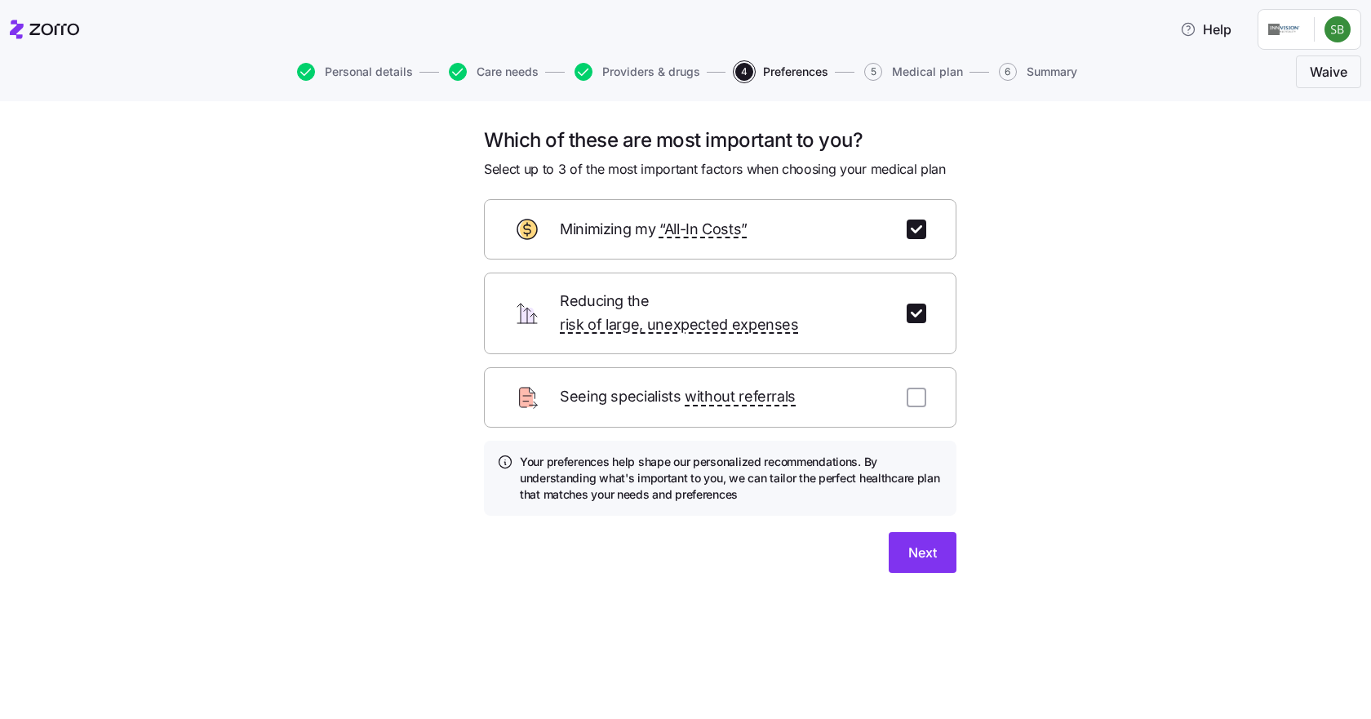
click at [918, 226] on input "checkbox" at bounding box center [917, 230] width 20 height 20
checkbox input "false"
click at [911, 388] on input "checkbox" at bounding box center [917, 398] width 20 height 20
checkbox input "true"
click at [931, 543] on span "Next" at bounding box center [922, 553] width 29 height 20
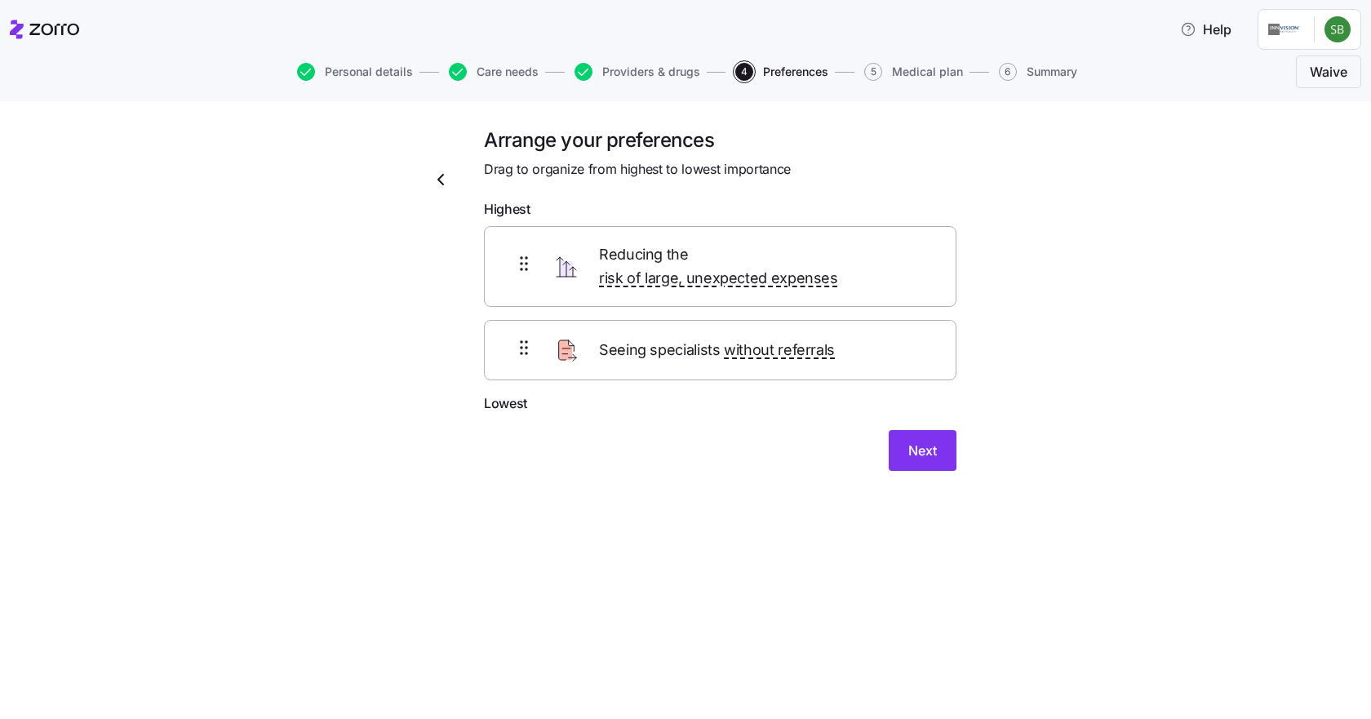
click at [925, 441] on span "Next" at bounding box center [922, 451] width 29 height 20
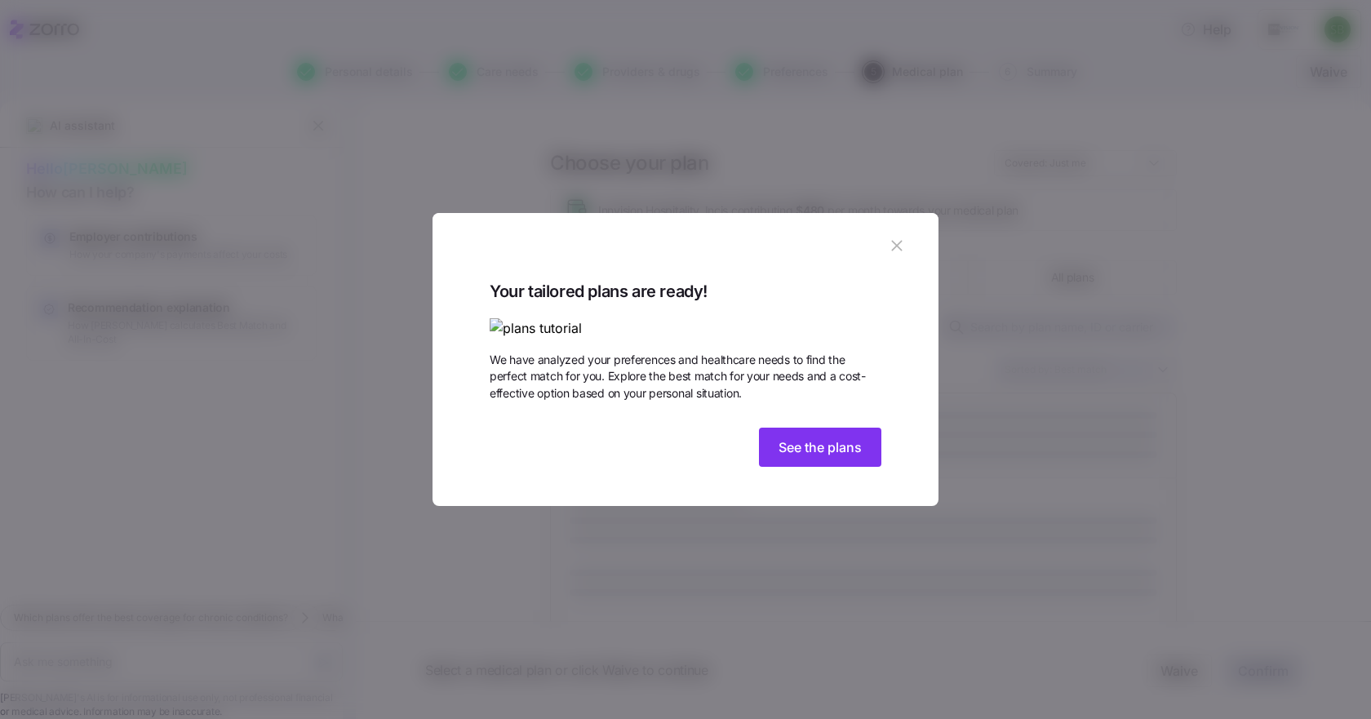
click at [845, 457] on span "See the plans" at bounding box center [819, 447] width 83 height 20
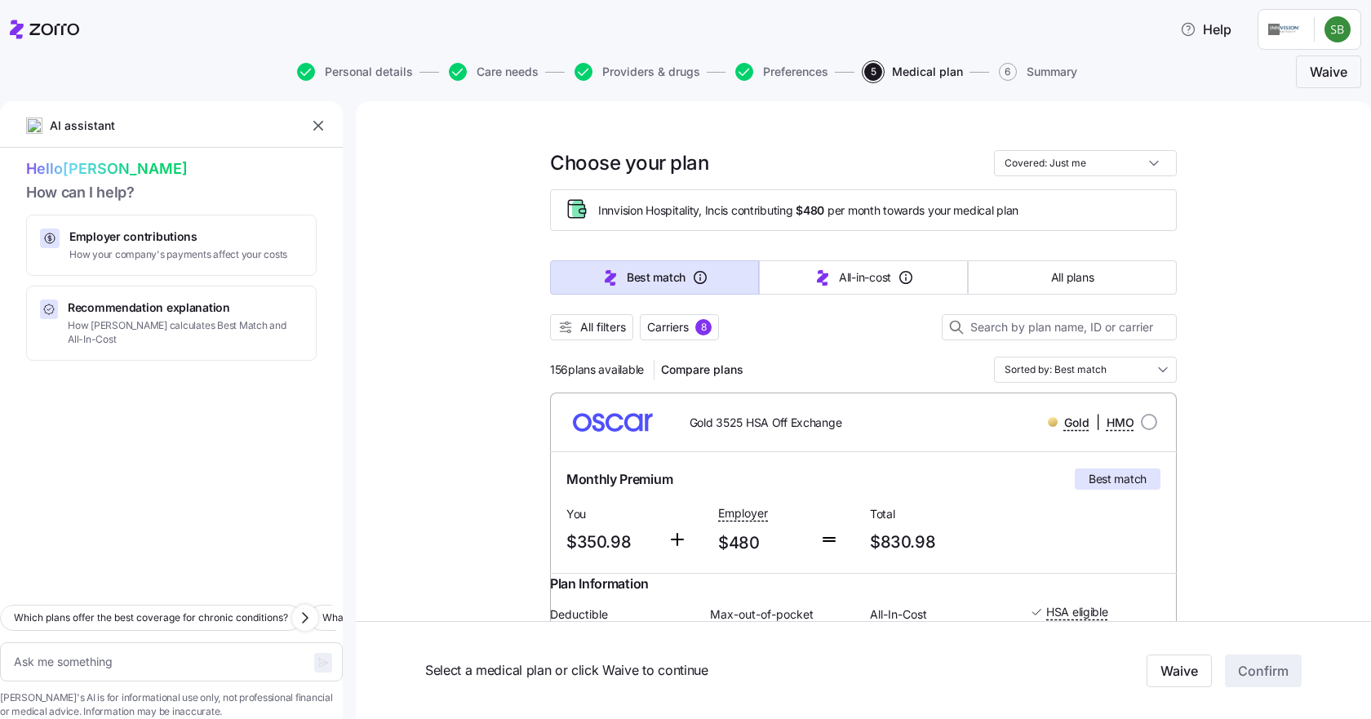
click at [676, 326] on span "Carriers" at bounding box center [668, 327] width 42 height 16
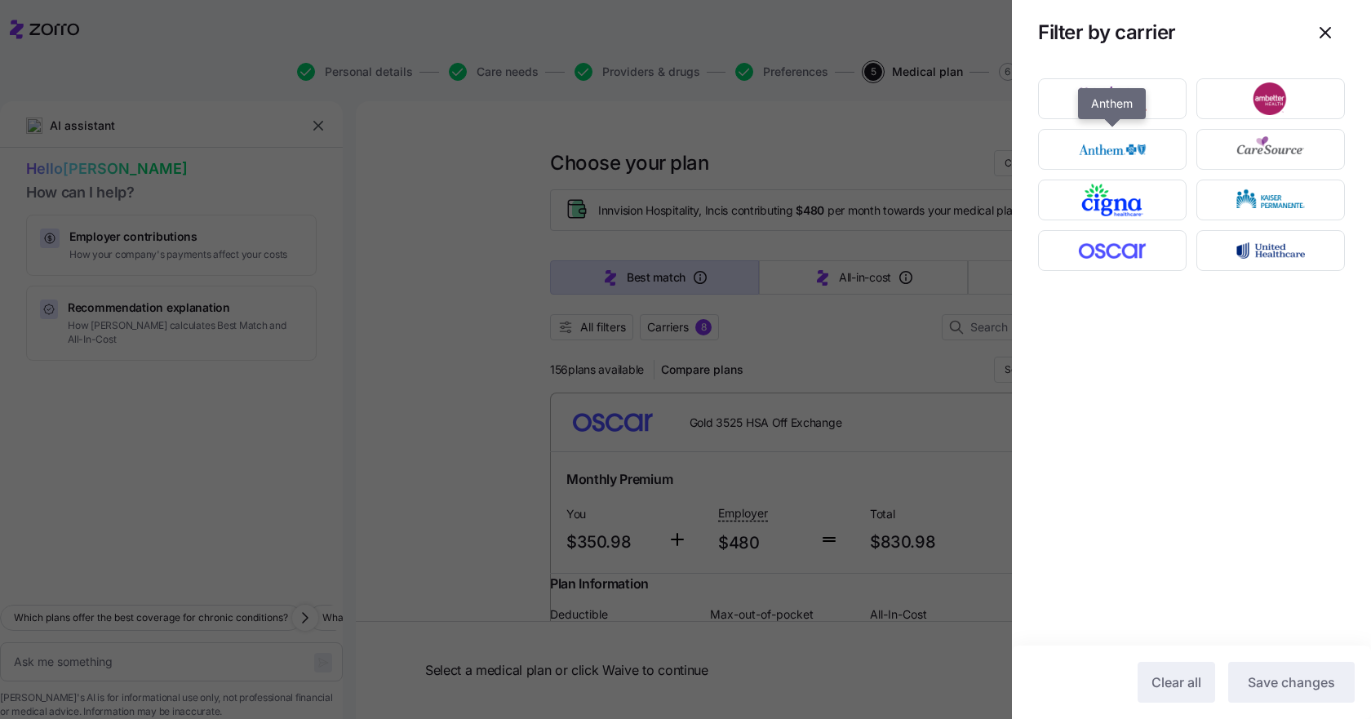
click at [1135, 148] on img "button" at bounding box center [1113, 149] width 120 height 33
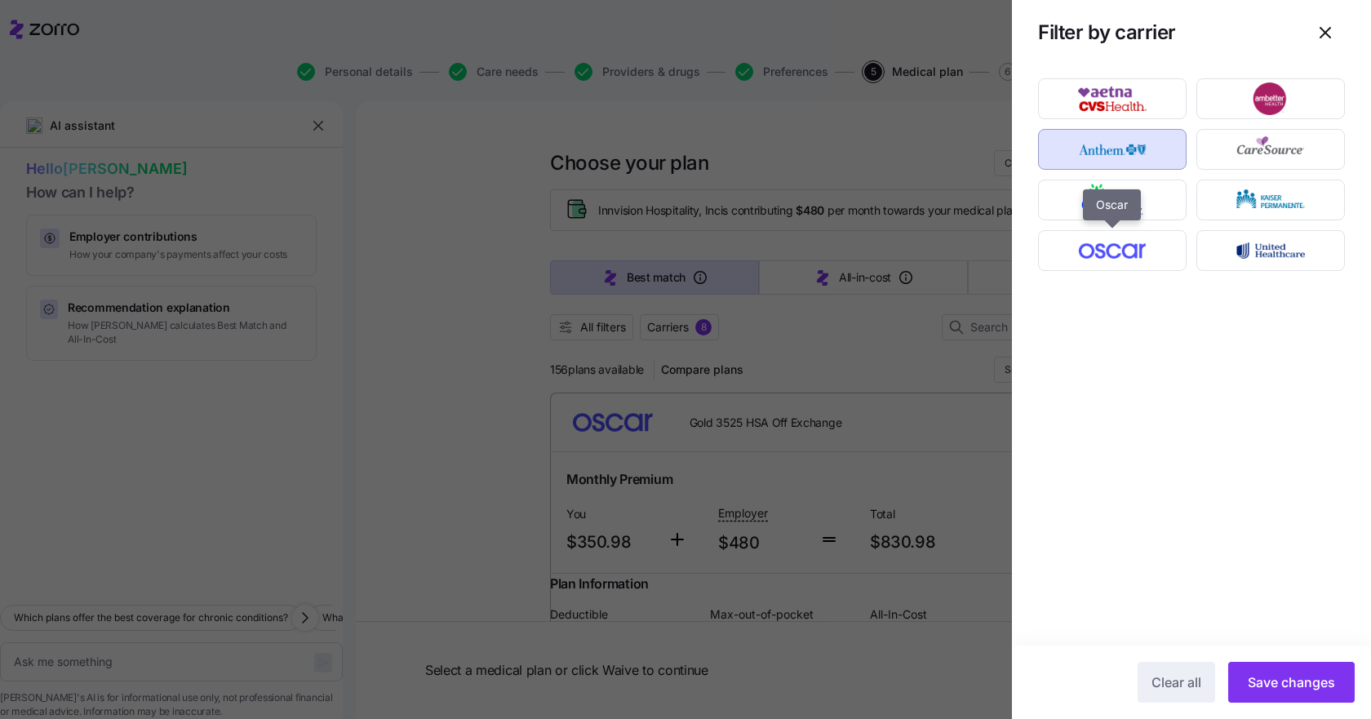
click at [1126, 253] on img "button" at bounding box center [1113, 250] width 120 height 33
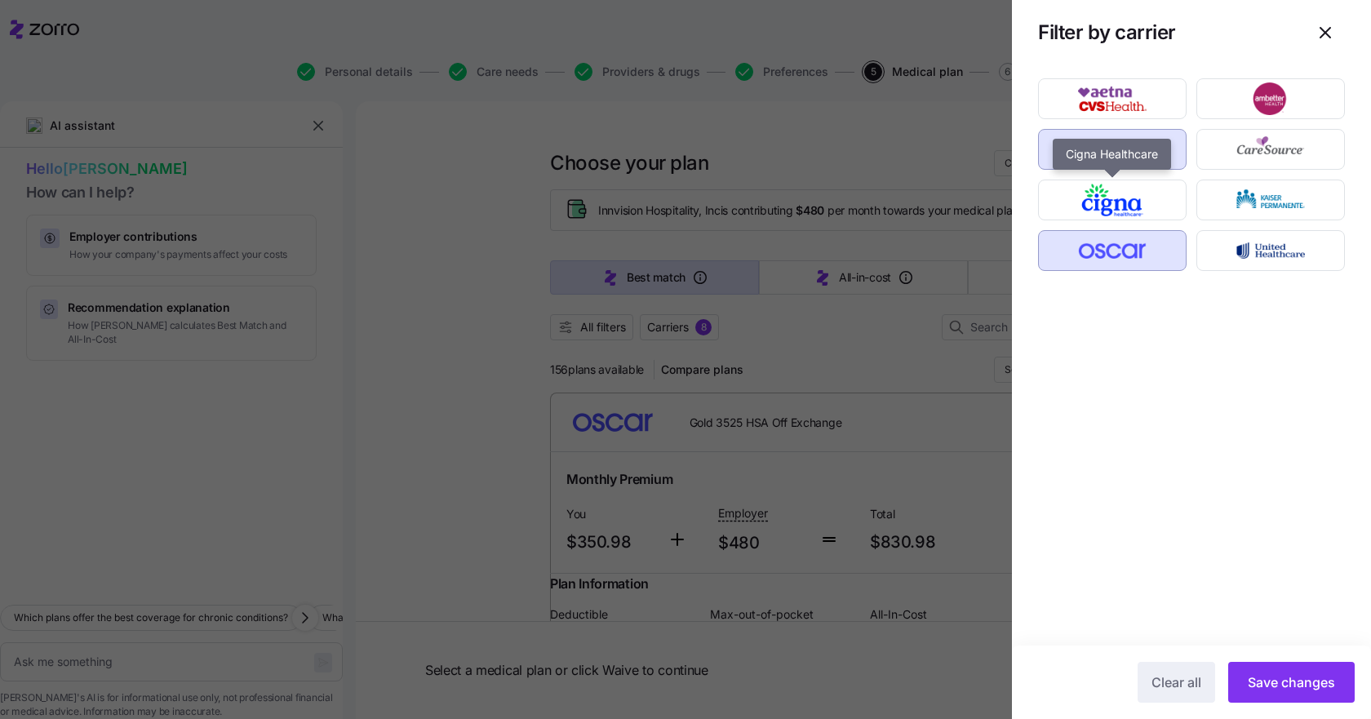
click at [1155, 188] on img "button" at bounding box center [1113, 200] width 120 height 33
click at [1284, 683] on span "Save changes" at bounding box center [1291, 682] width 87 height 20
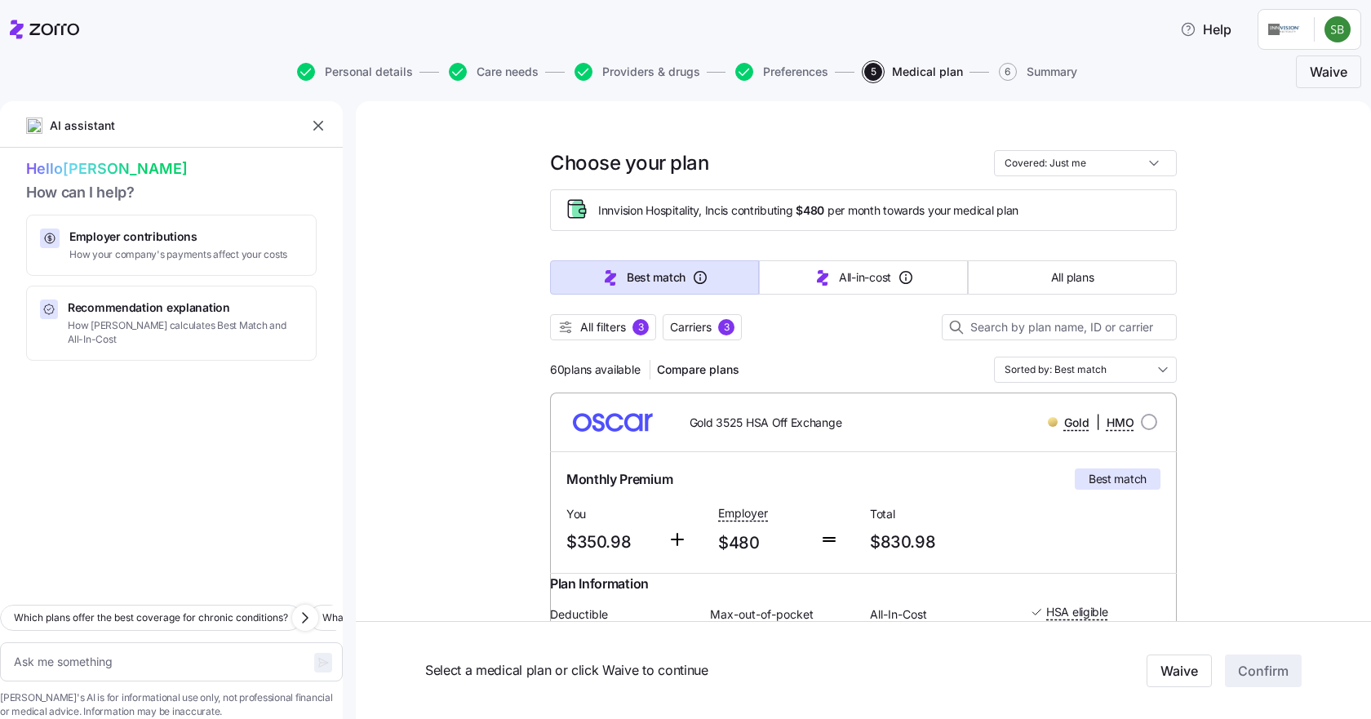
click at [588, 329] on span "All filters" at bounding box center [603, 327] width 46 height 16
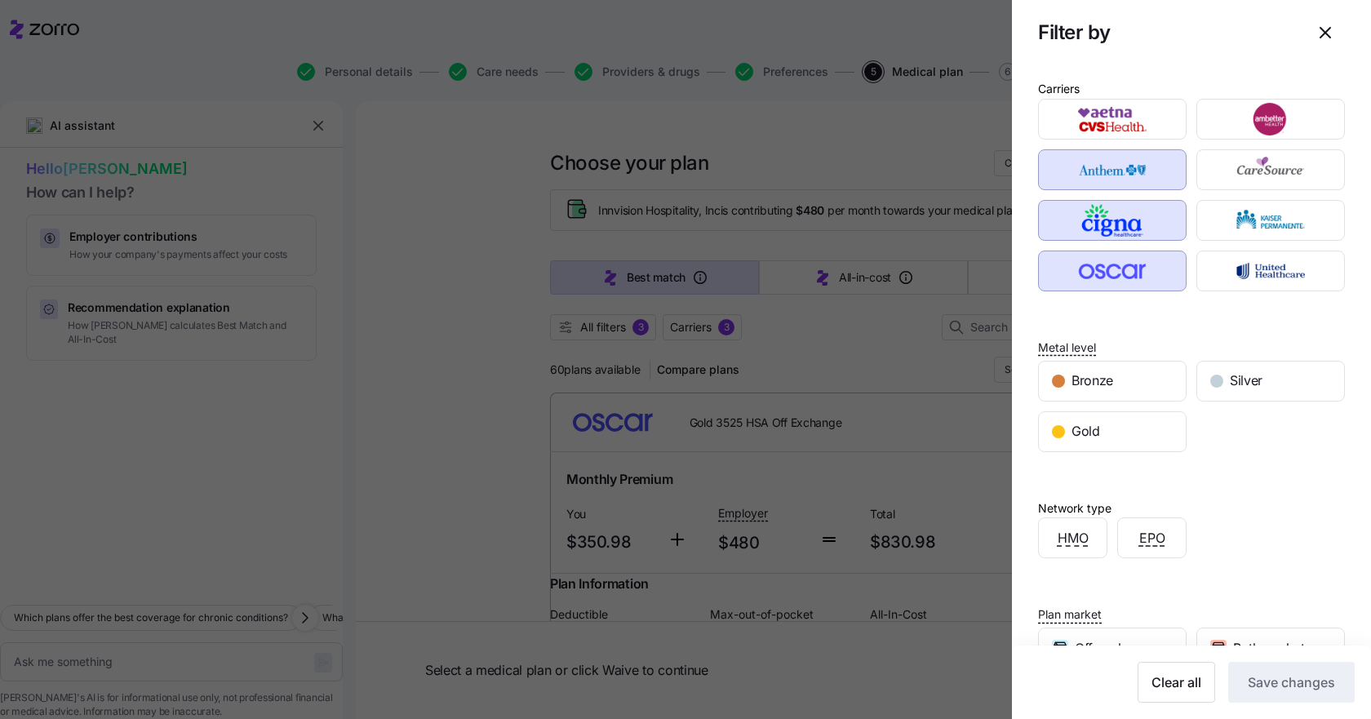
click at [1204, 384] on div "Silver" at bounding box center [1270, 380] width 147 height 39
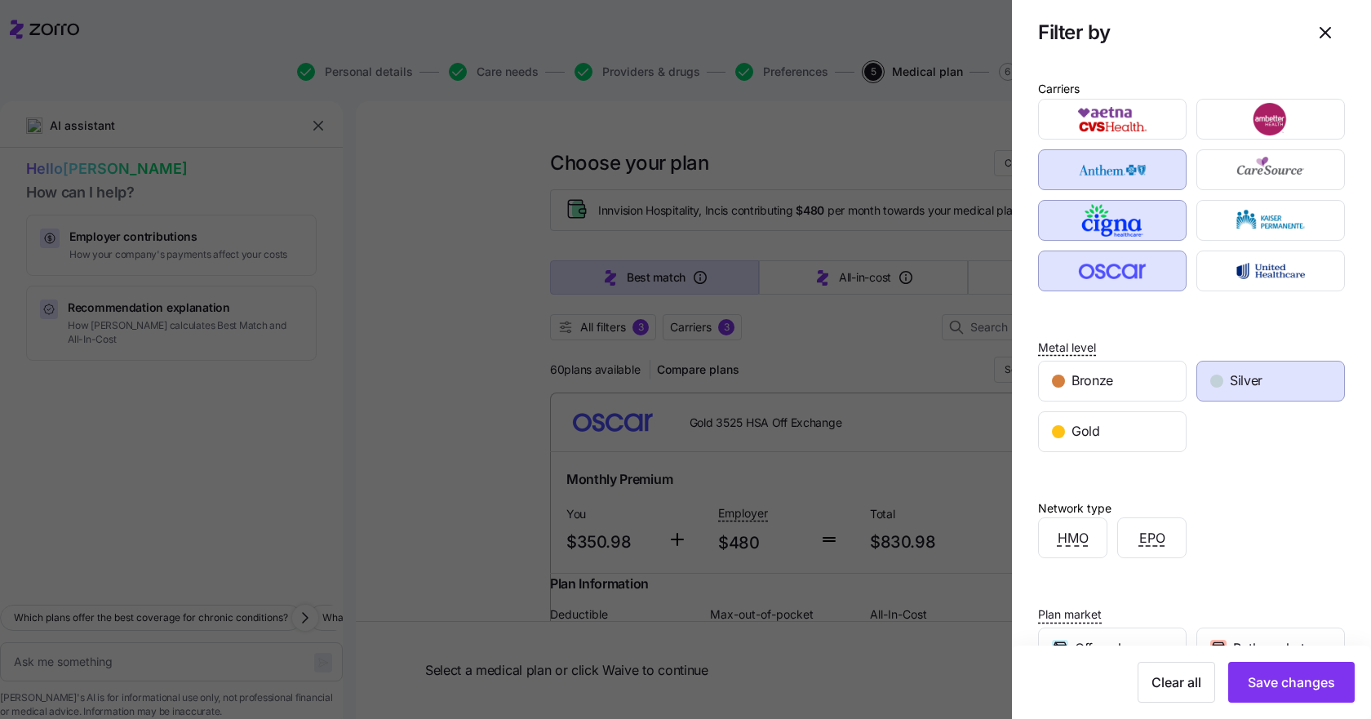
click at [1088, 386] on span "Bronze" at bounding box center [1092, 380] width 42 height 20
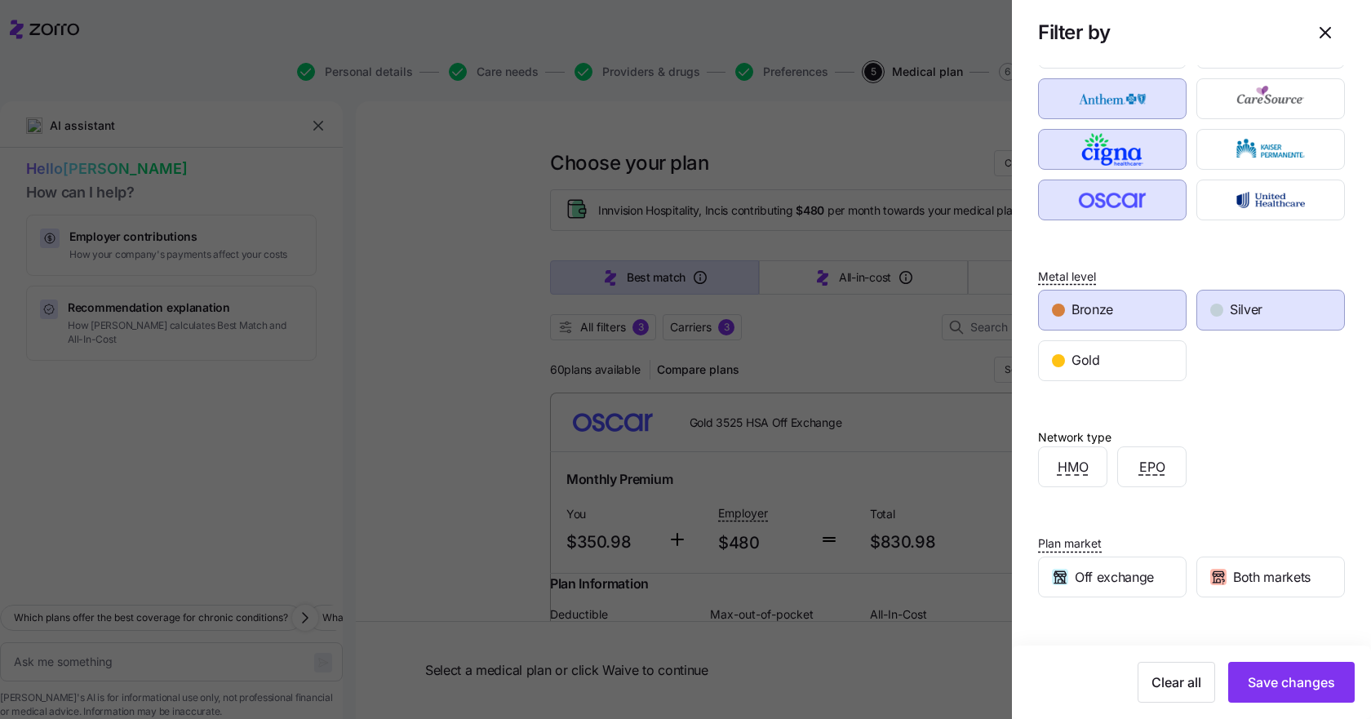
scroll to position [159, 0]
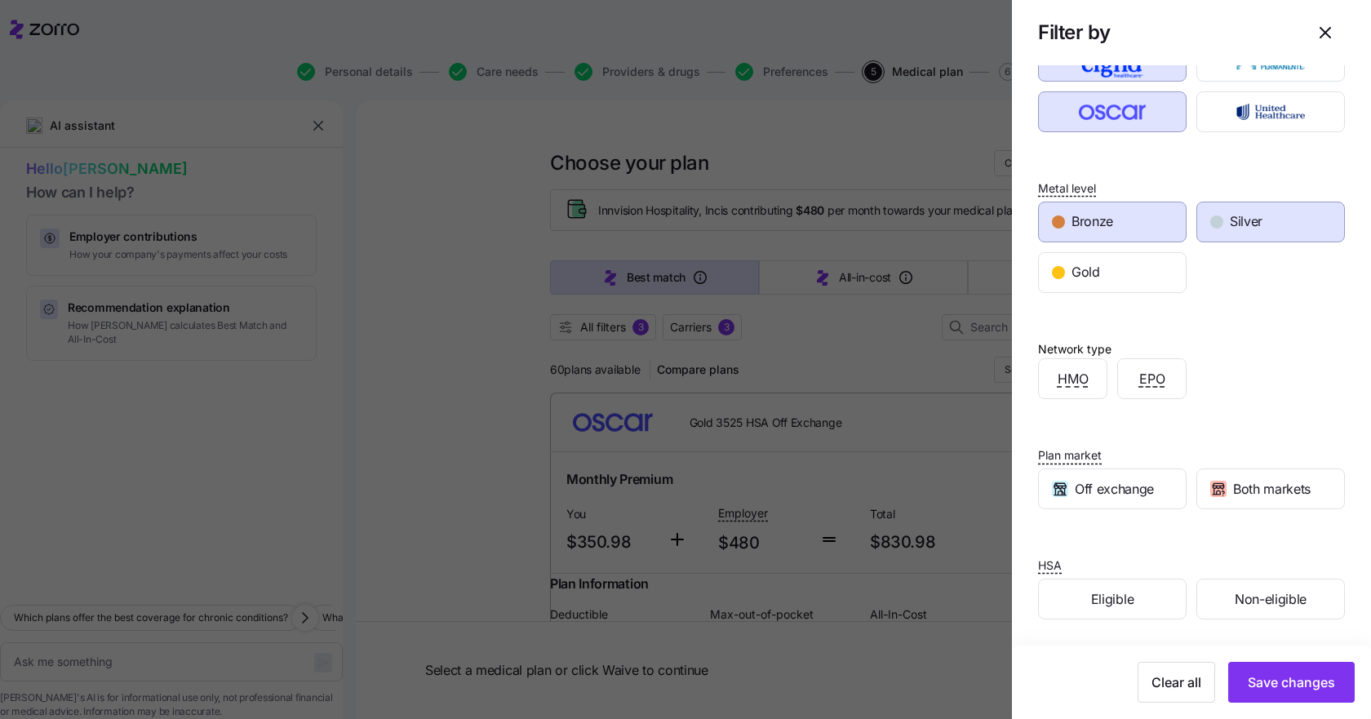
click at [1102, 601] on span "Eligible" at bounding box center [1112, 599] width 42 height 20
click at [1286, 684] on span "Save changes" at bounding box center [1291, 682] width 87 height 20
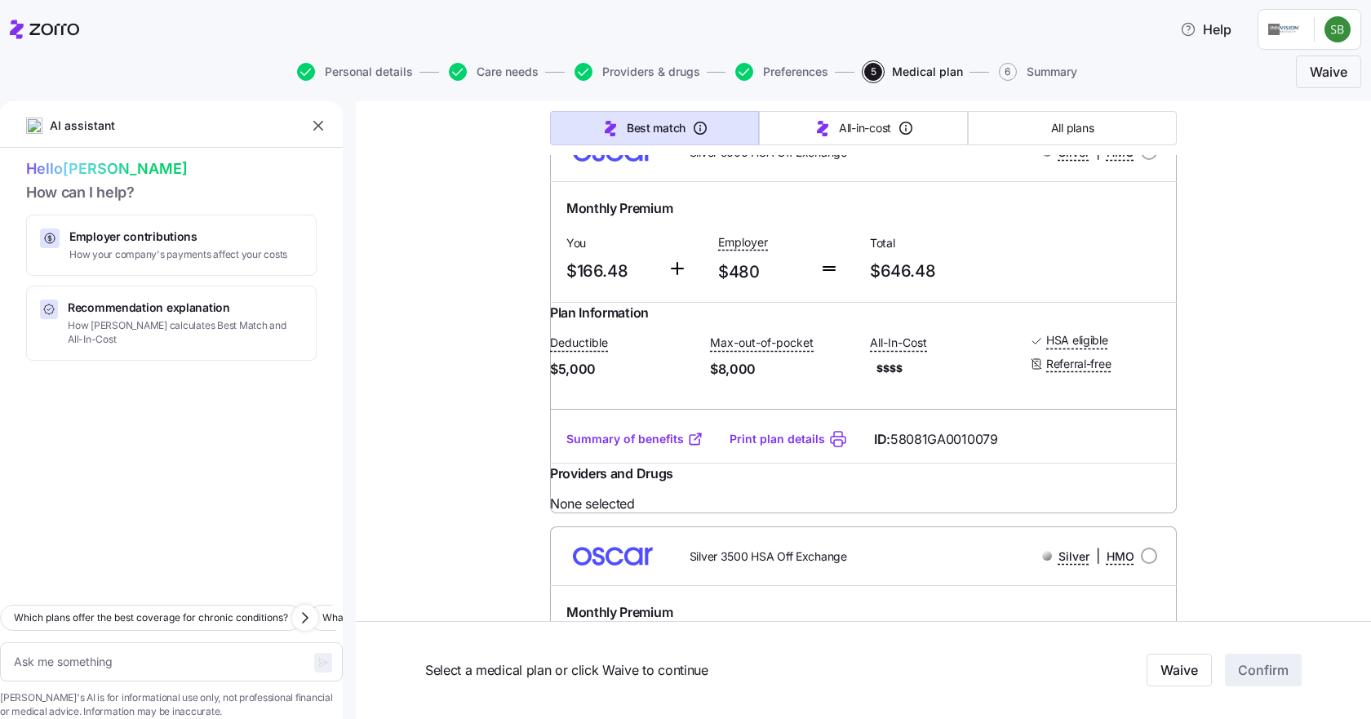
scroll to position [326, 0]
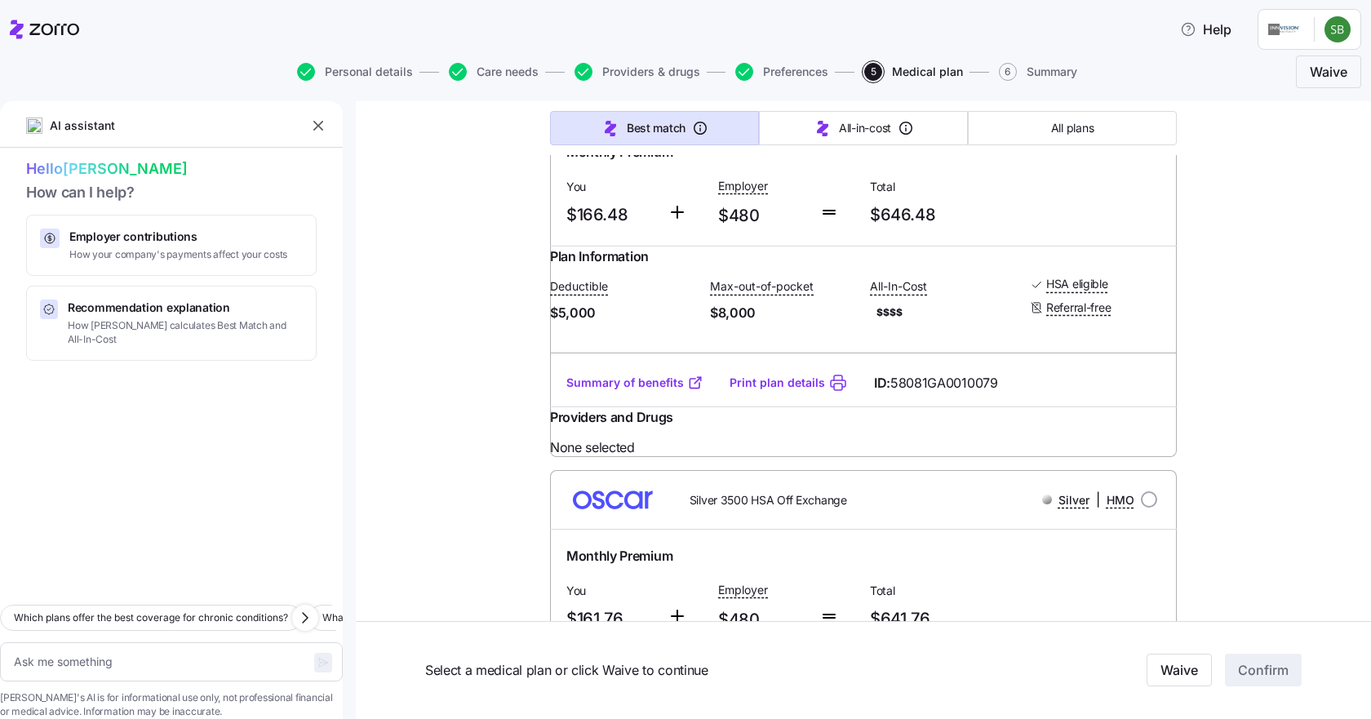
click at [634, 391] on link "Summary of benefits" at bounding box center [634, 383] width 137 height 16
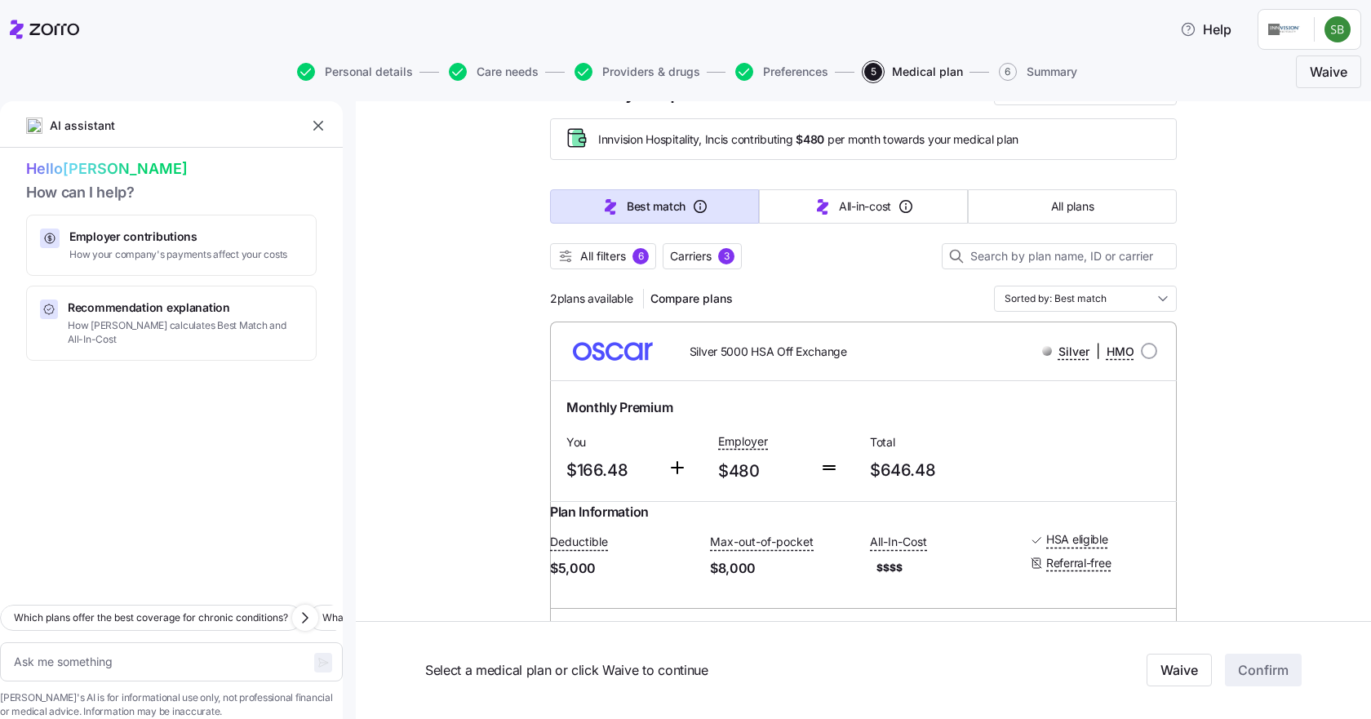
scroll to position [0, 0]
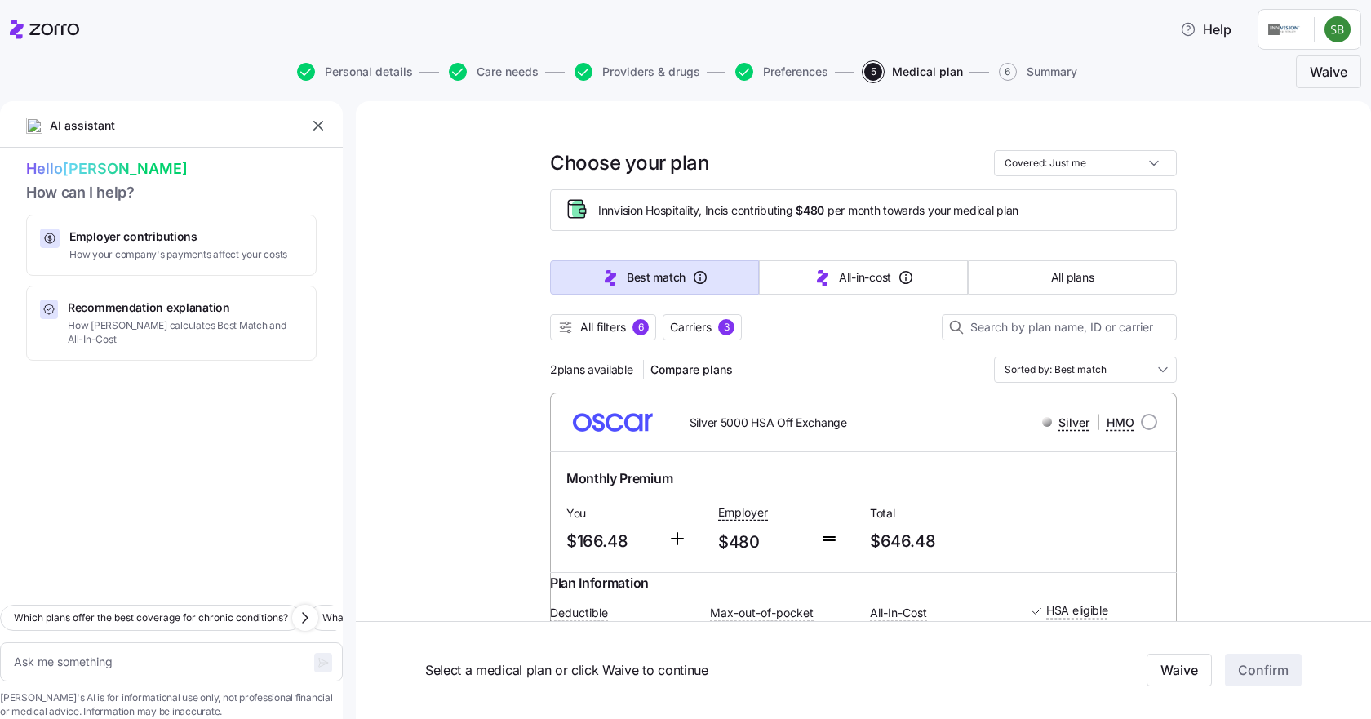
click at [678, 326] on span "Carriers" at bounding box center [691, 327] width 42 height 16
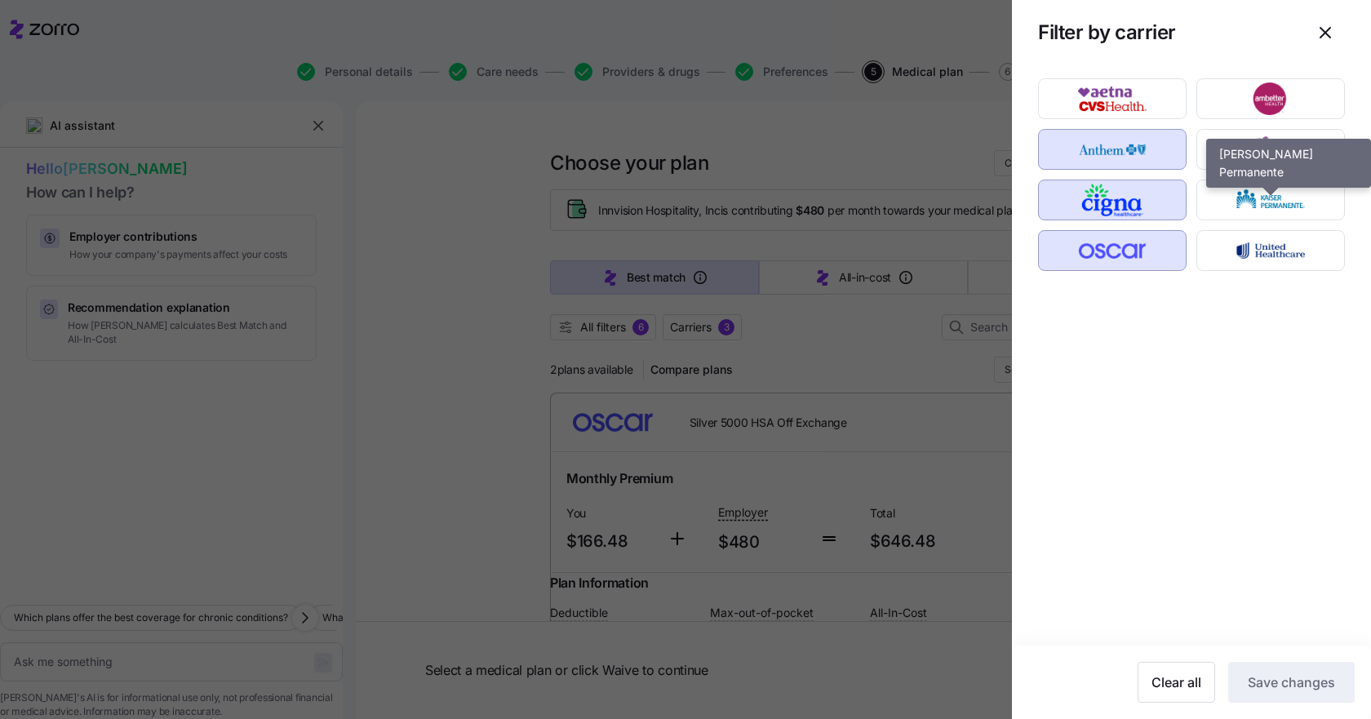
click at [1260, 197] on img "button" at bounding box center [1271, 200] width 120 height 33
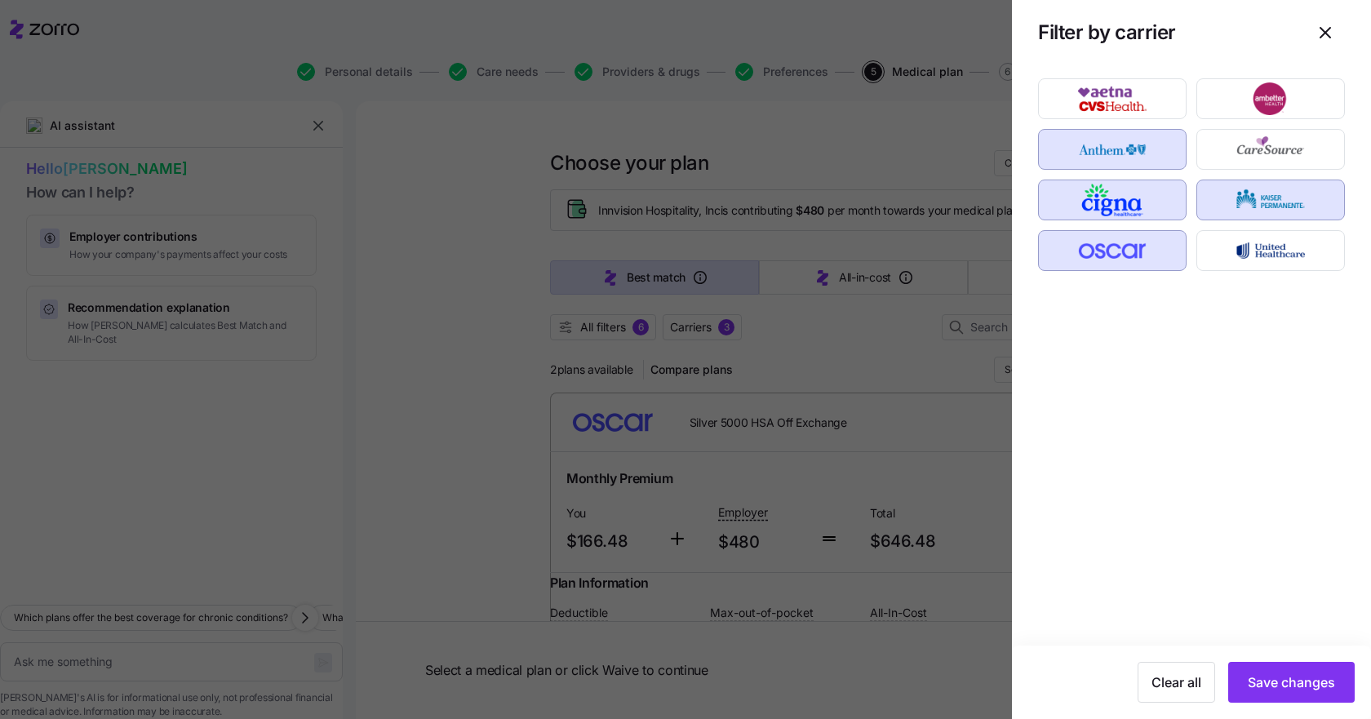
click at [1306, 679] on span "Save changes" at bounding box center [1291, 682] width 87 height 20
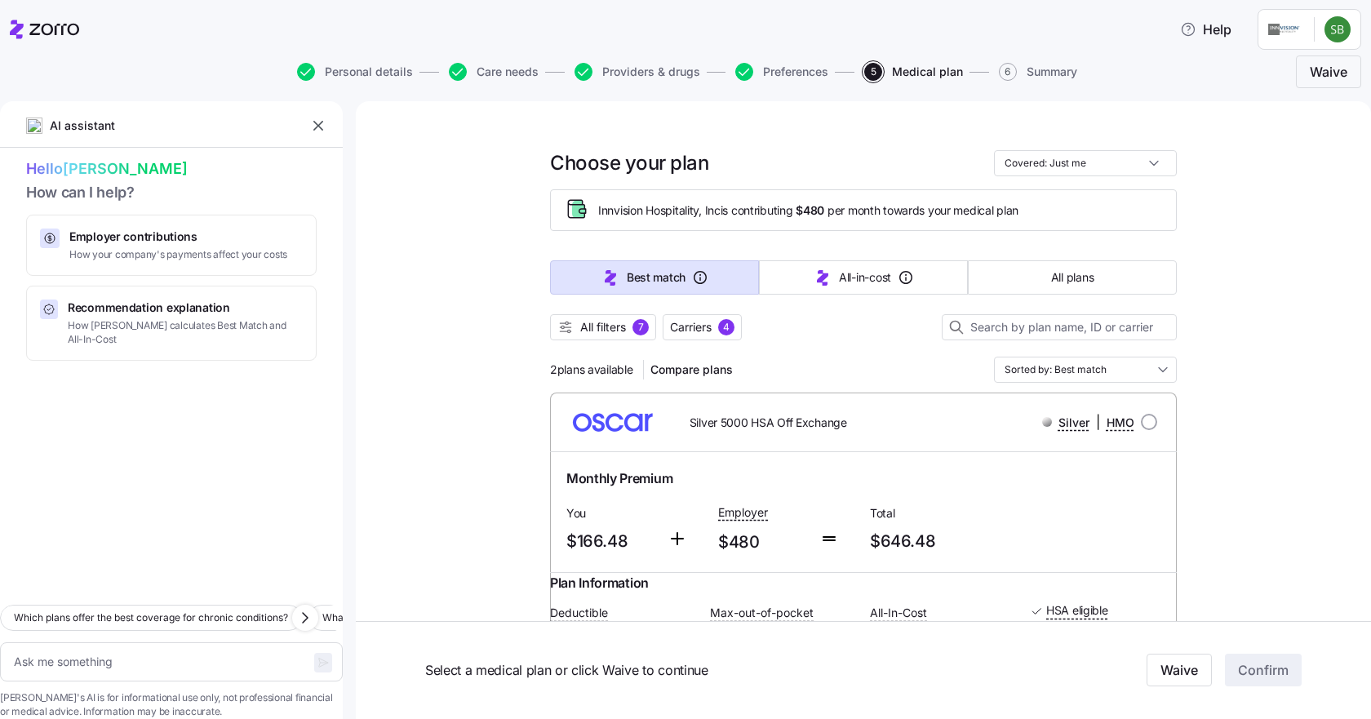
click at [683, 325] on span "Carriers" at bounding box center [691, 327] width 42 height 16
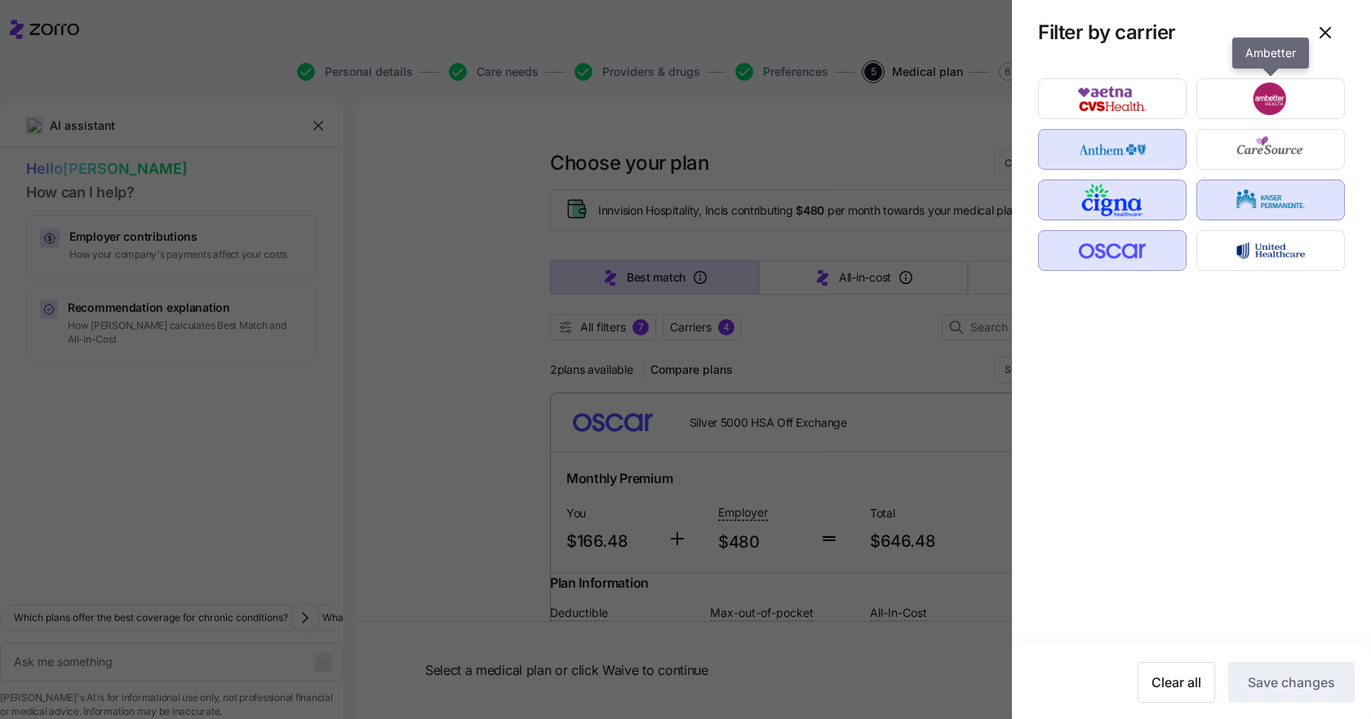
click at [1278, 98] on img "button" at bounding box center [1271, 98] width 120 height 33
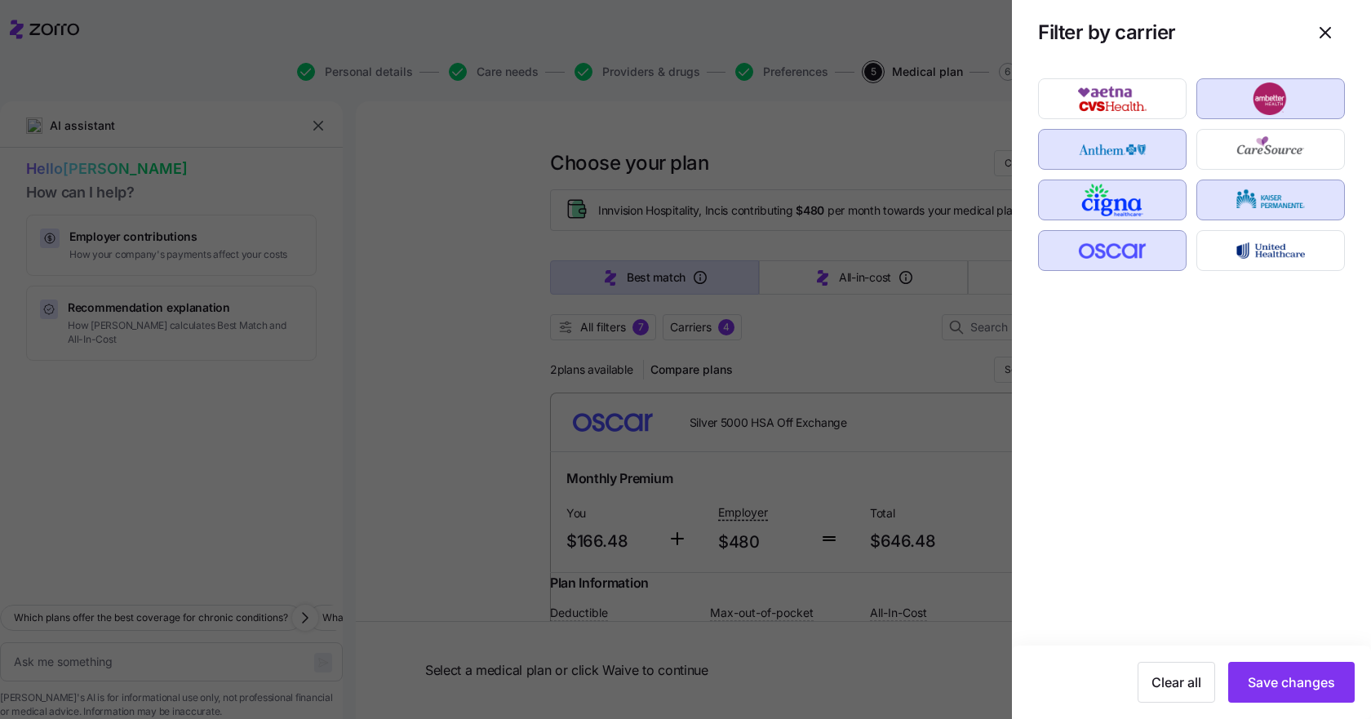
click at [1311, 690] on span "Save changes" at bounding box center [1291, 682] width 87 height 20
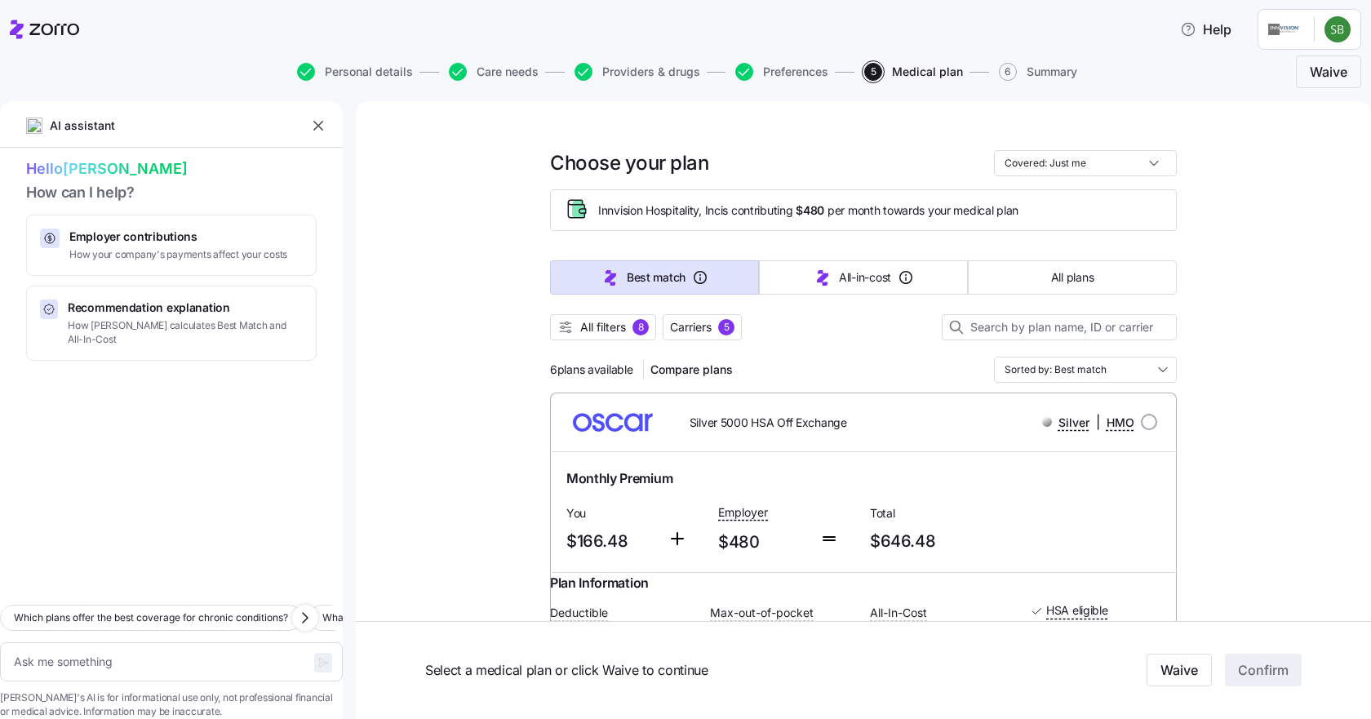
click at [723, 322] on div "5" at bounding box center [726, 327] width 16 height 16
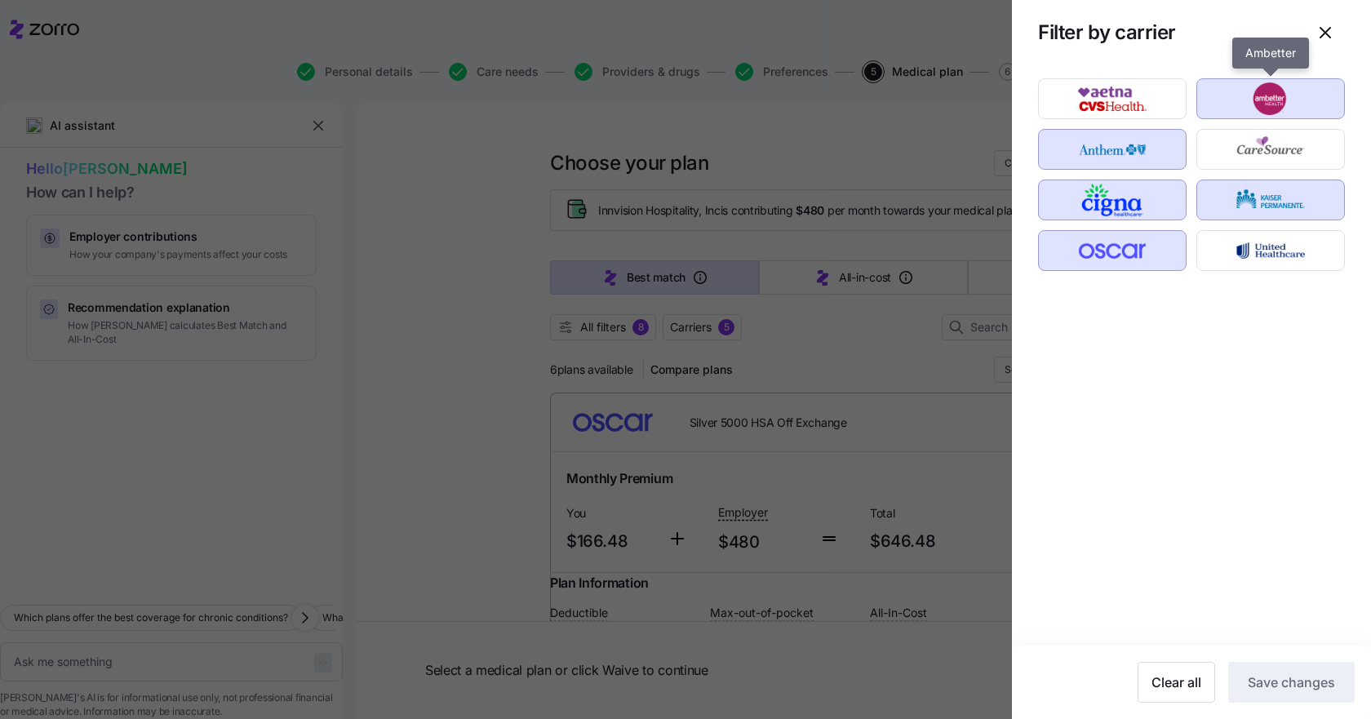
click at [1296, 96] on img "button" at bounding box center [1271, 98] width 120 height 33
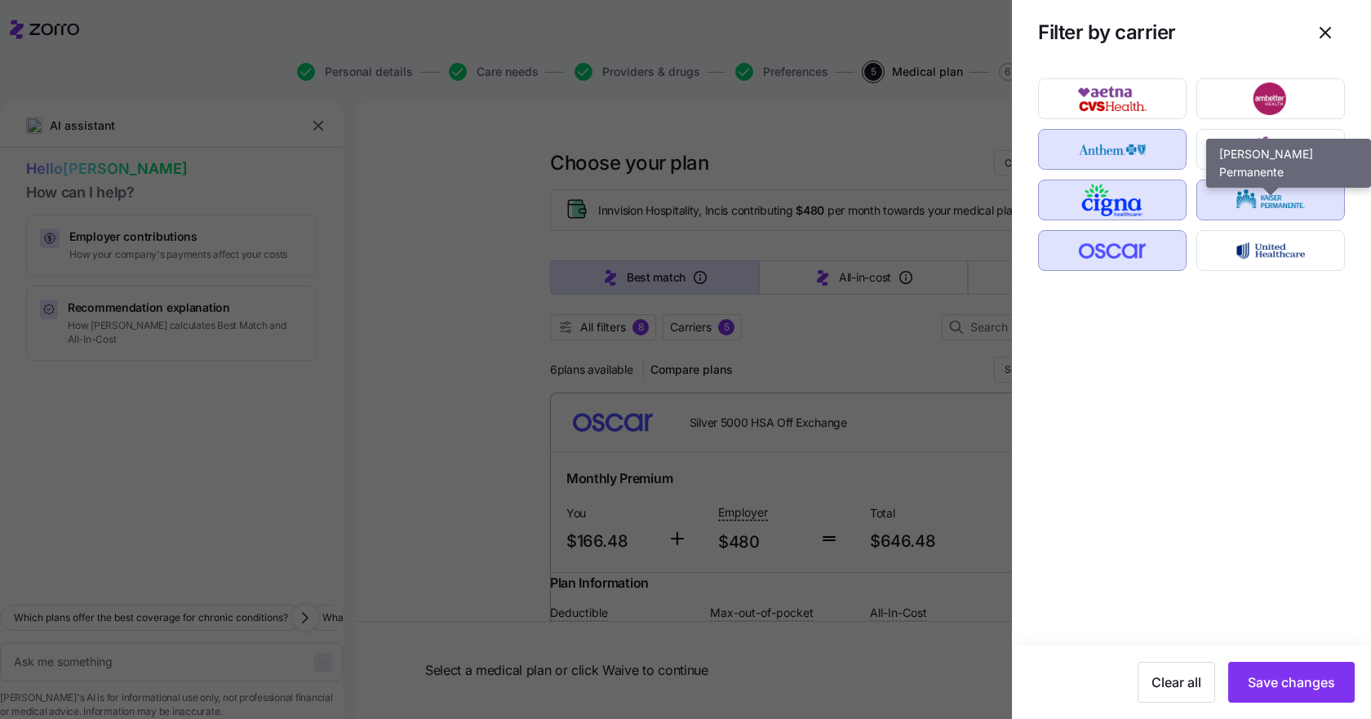
click at [1275, 192] on img "button" at bounding box center [1271, 200] width 120 height 33
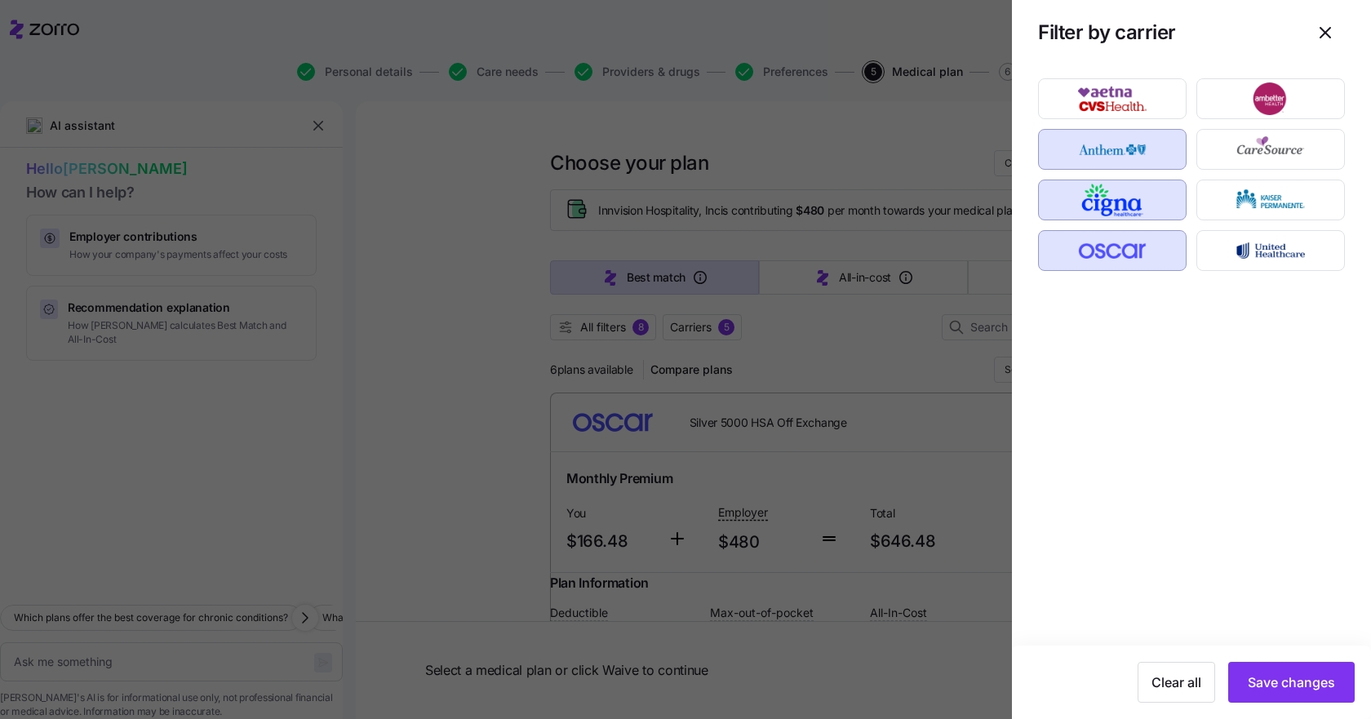
click at [1297, 685] on span "Save changes" at bounding box center [1291, 682] width 87 height 20
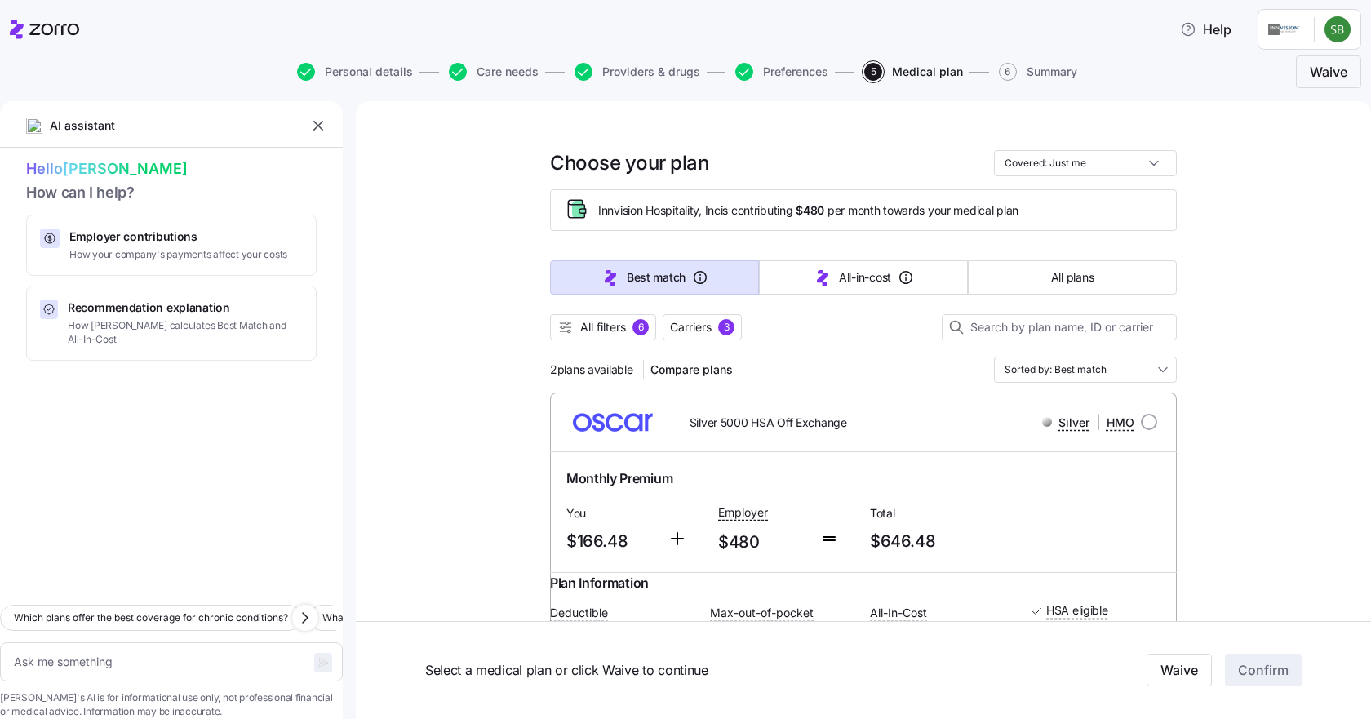
click at [608, 327] on span "All filters" at bounding box center [603, 327] width 46 height 16
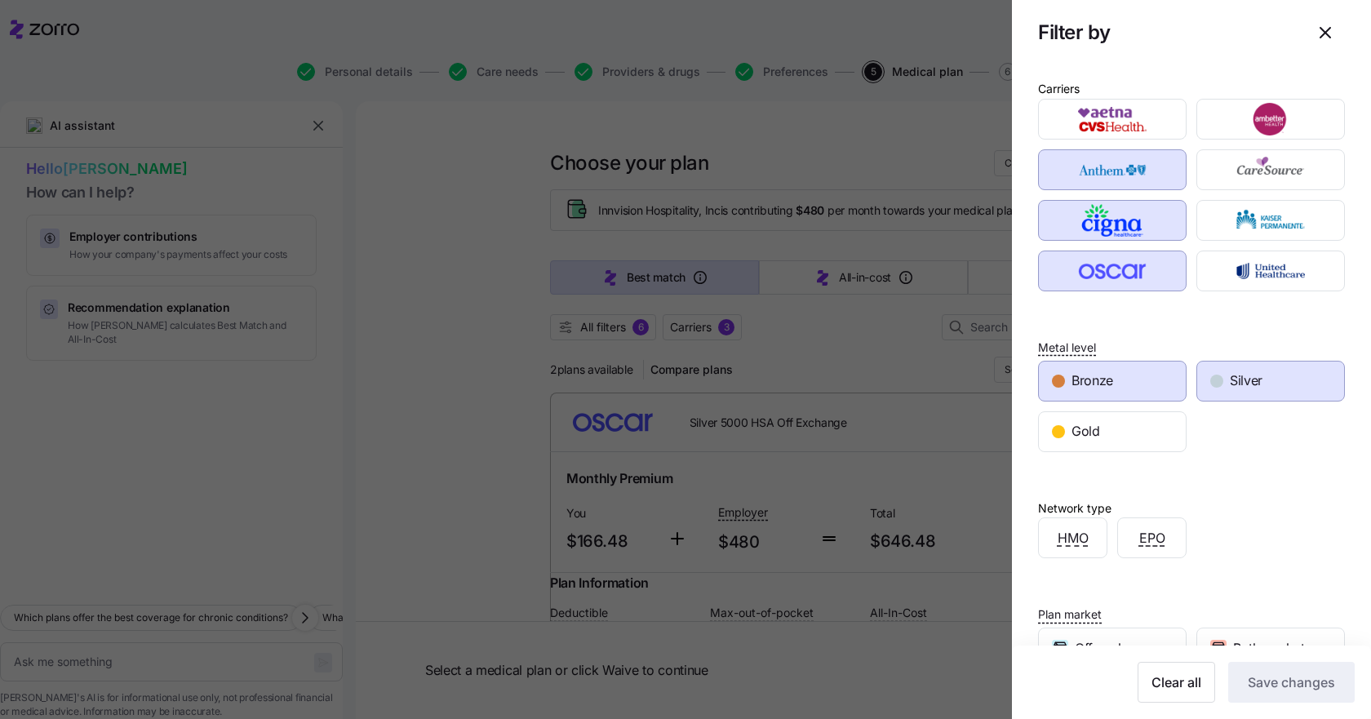
click at [853, 335] on div at bounding box center [685, 359] width 1371 height 719
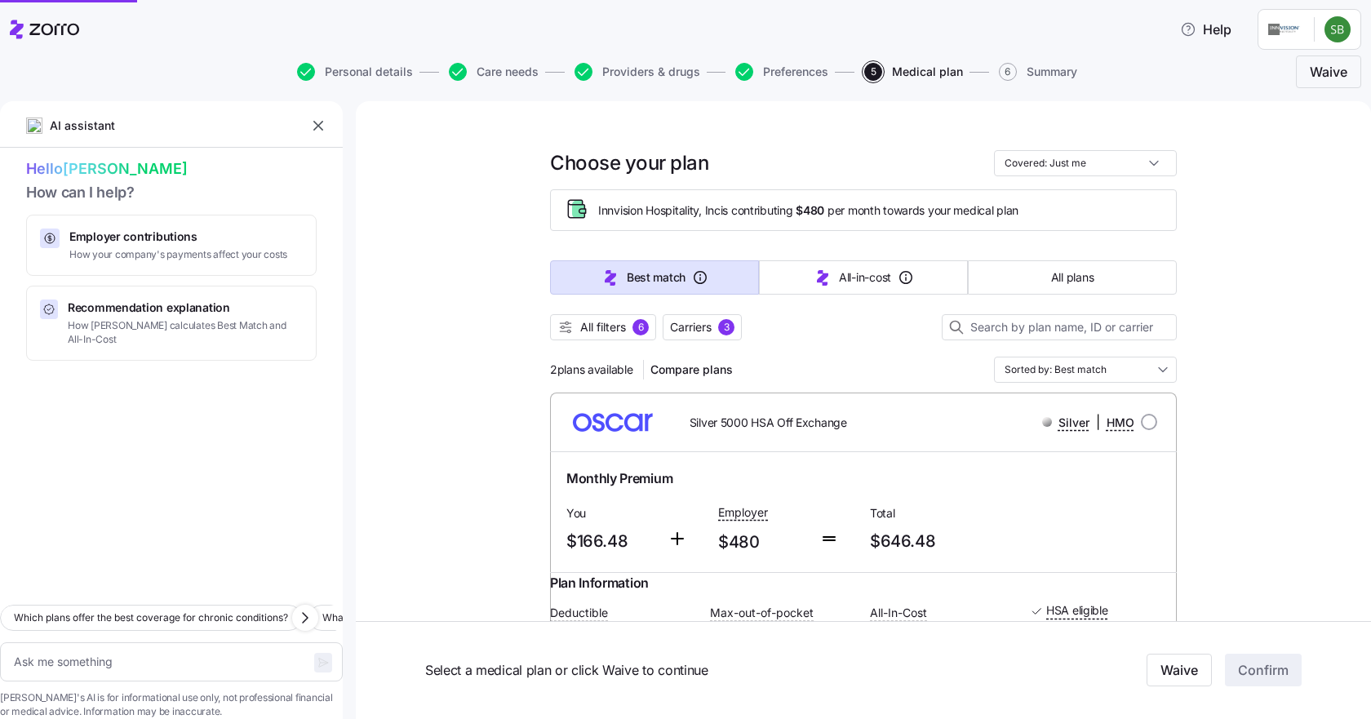
type textarea "x"
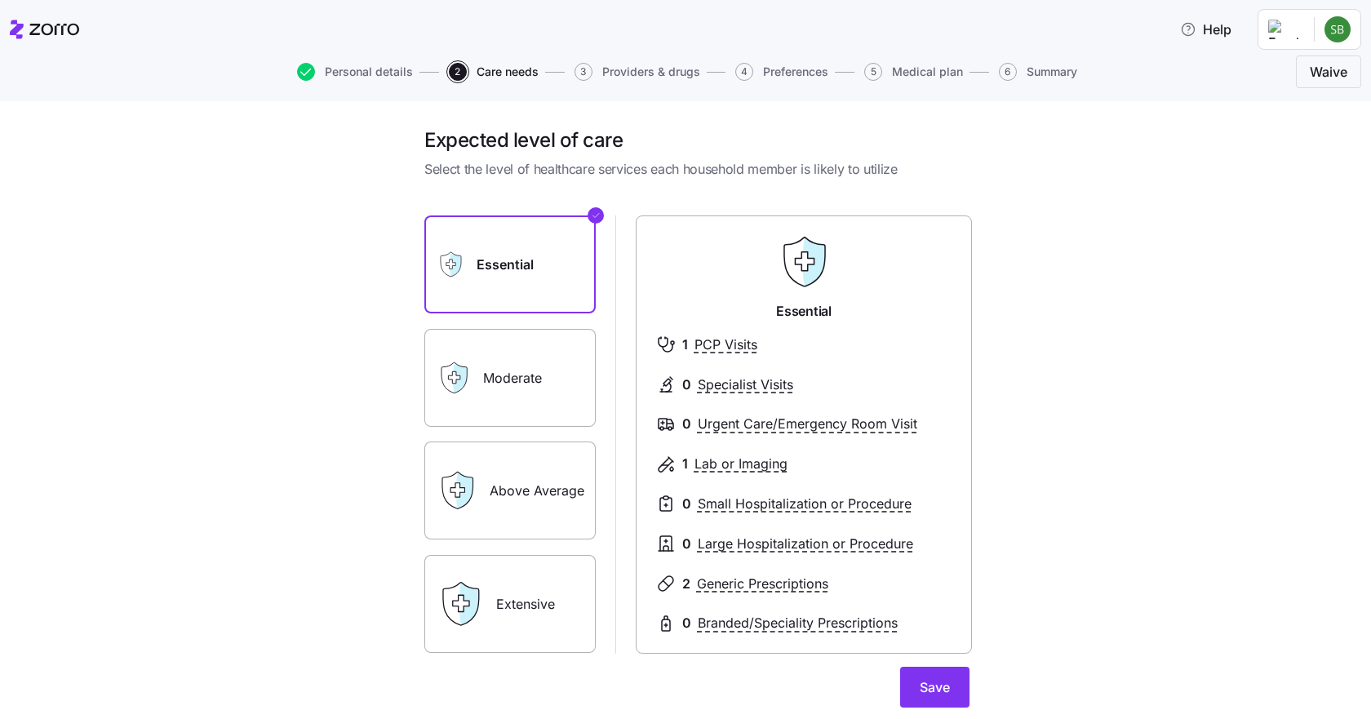
click at [911, 684] on button "Save" at bounding box center [934, 687] width 69 height 41
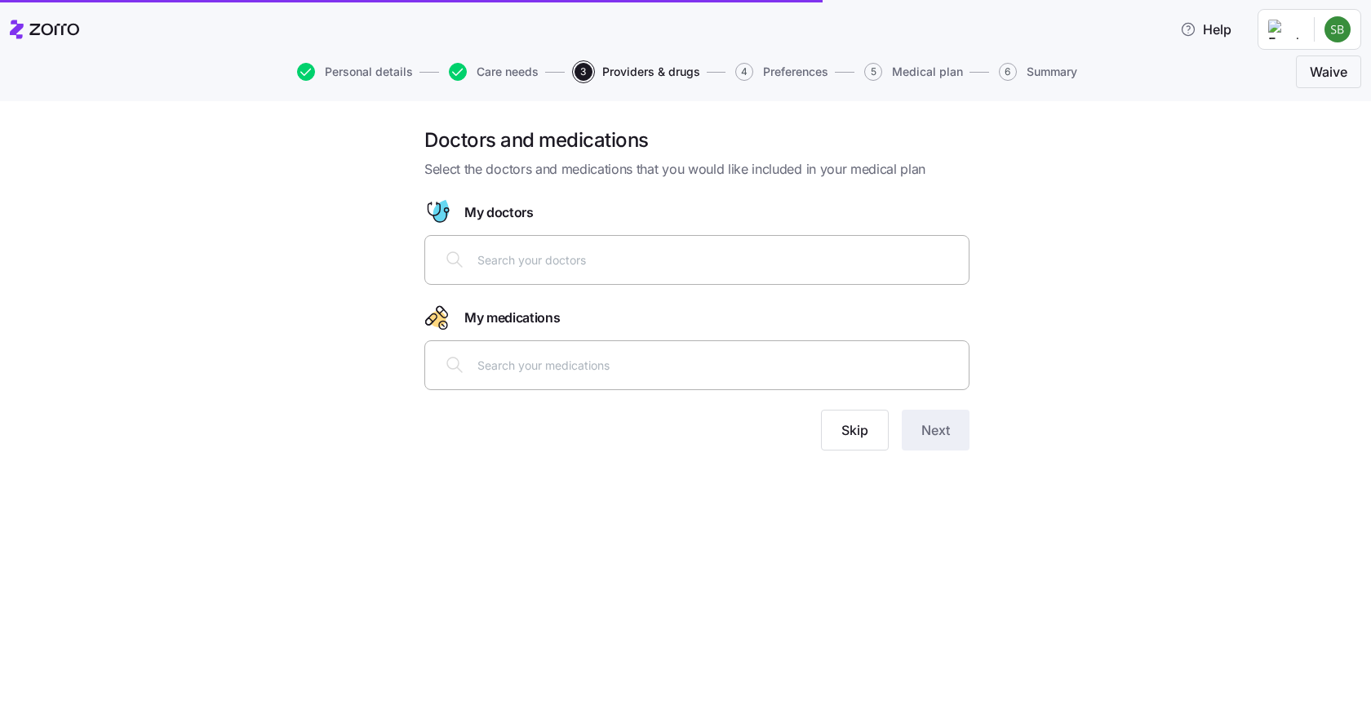
click at [860, 428] on span "Skip" at bounding box center [854, 430] width 27 height 20
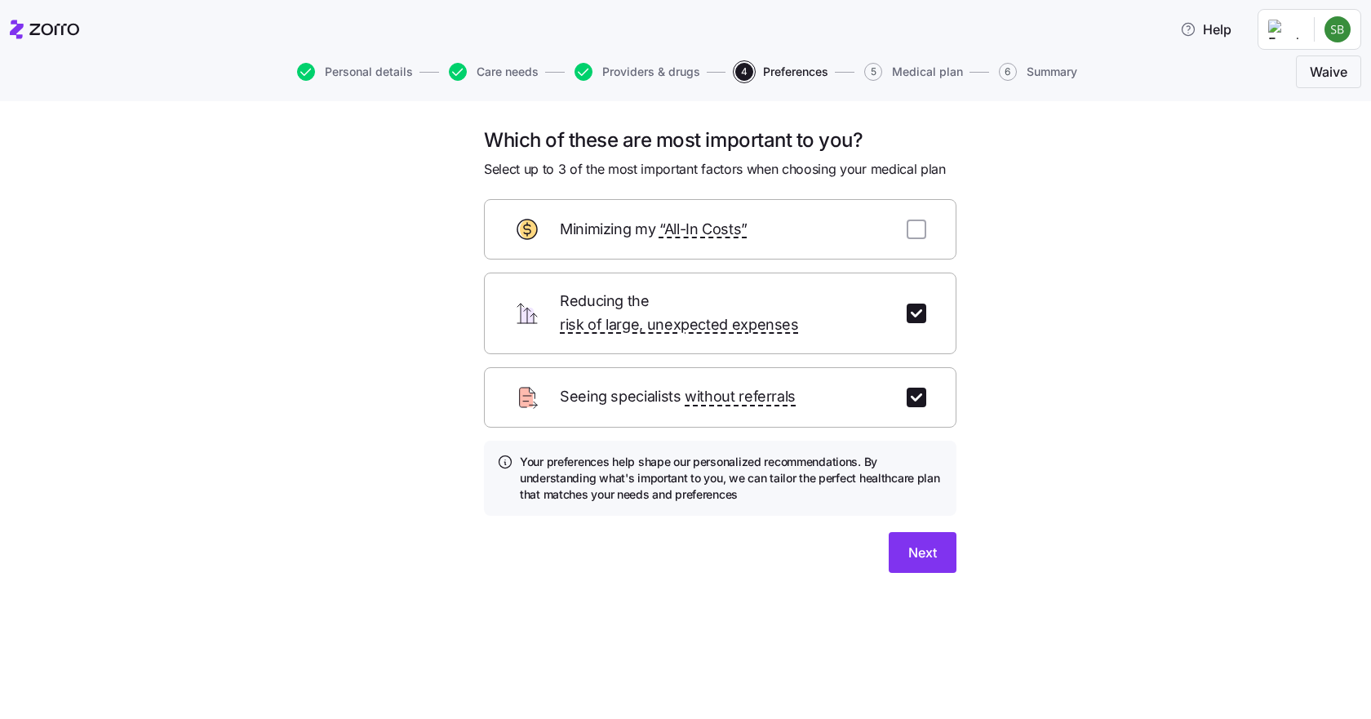
click at [918, 388] on input "checkbox" at bounding box center [917, 398] width 20 height 20
checkbox input "false"
click at [916, 543] on span "Next" at bounding box center [922, 553] width 29 height 20
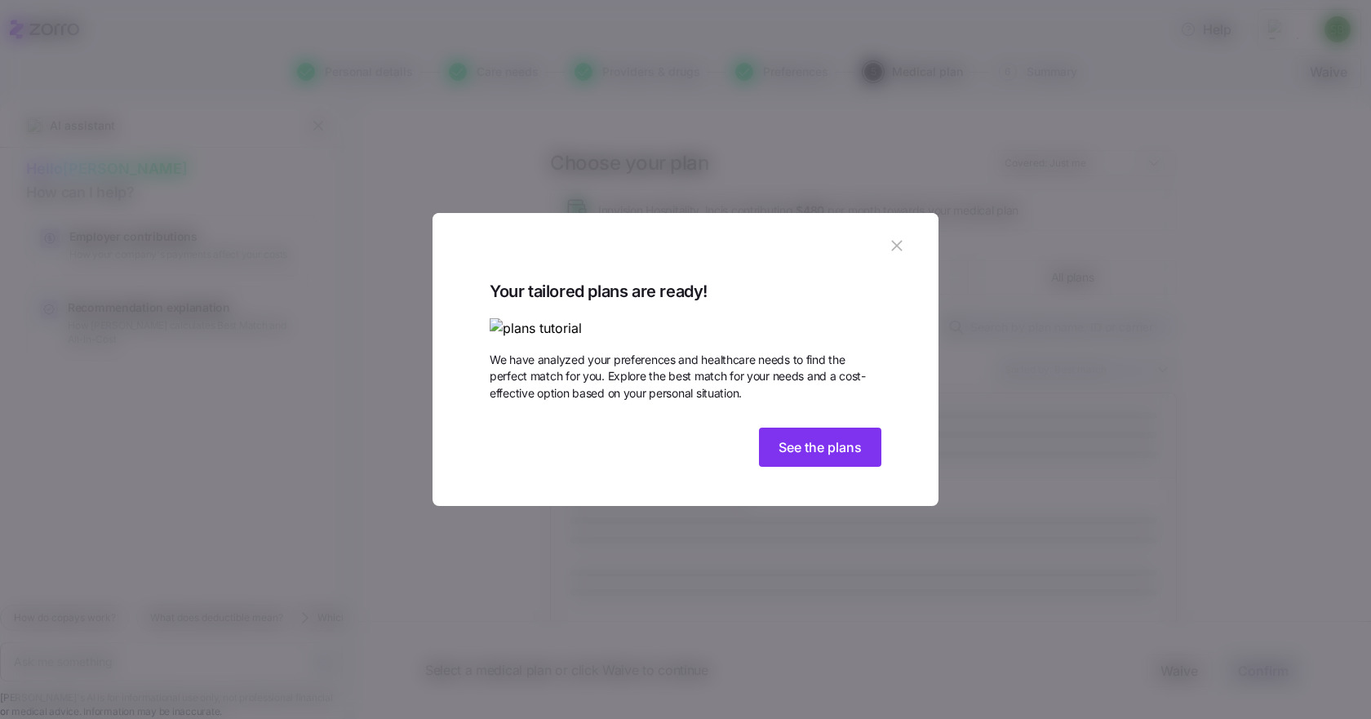
click at [806, 457] on span "See the plans" at bounding box center [819, 447] width 83 height 20
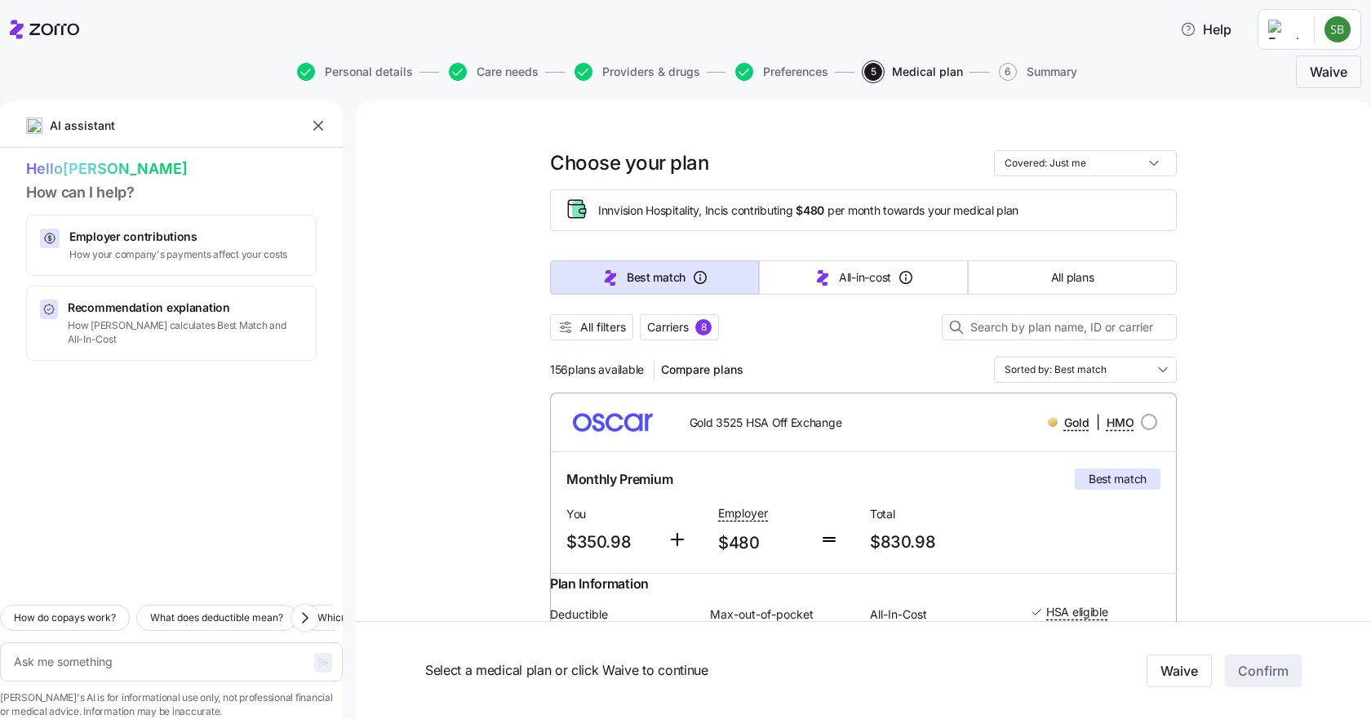
click at [672, 326] on span "Carriers" at bounding box center [668, 327] width 42 height 16
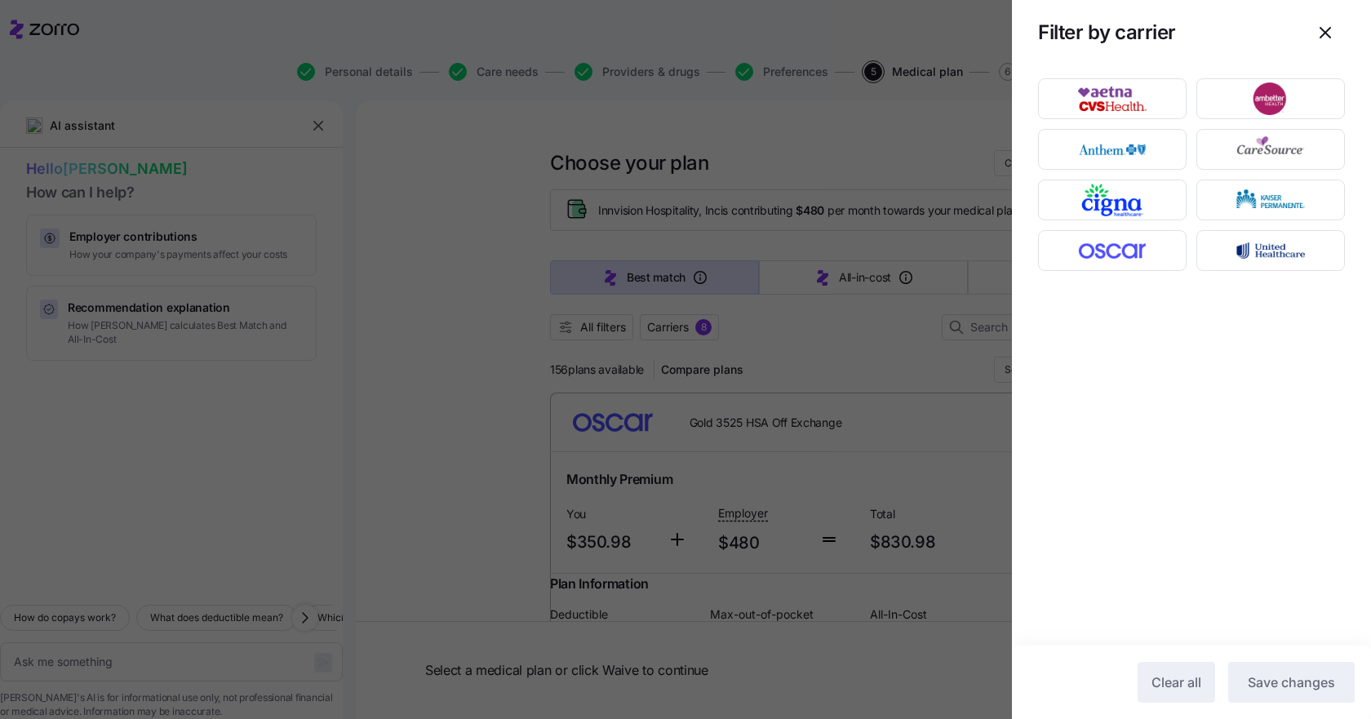
click at [491, 354] on div at bounding box center [685, 359] width 1371 height 719
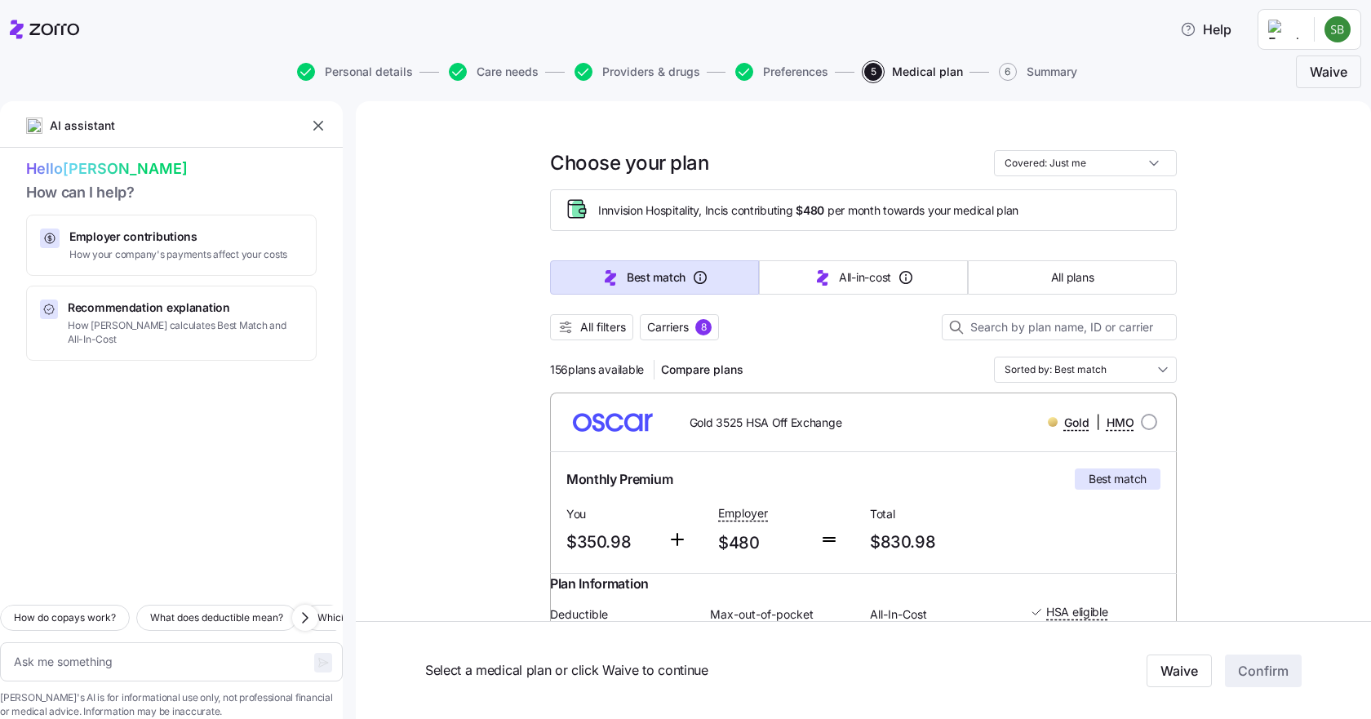
click at [580, 323] on span "All filters" at bounding box center [603, 327] width 46 height 16
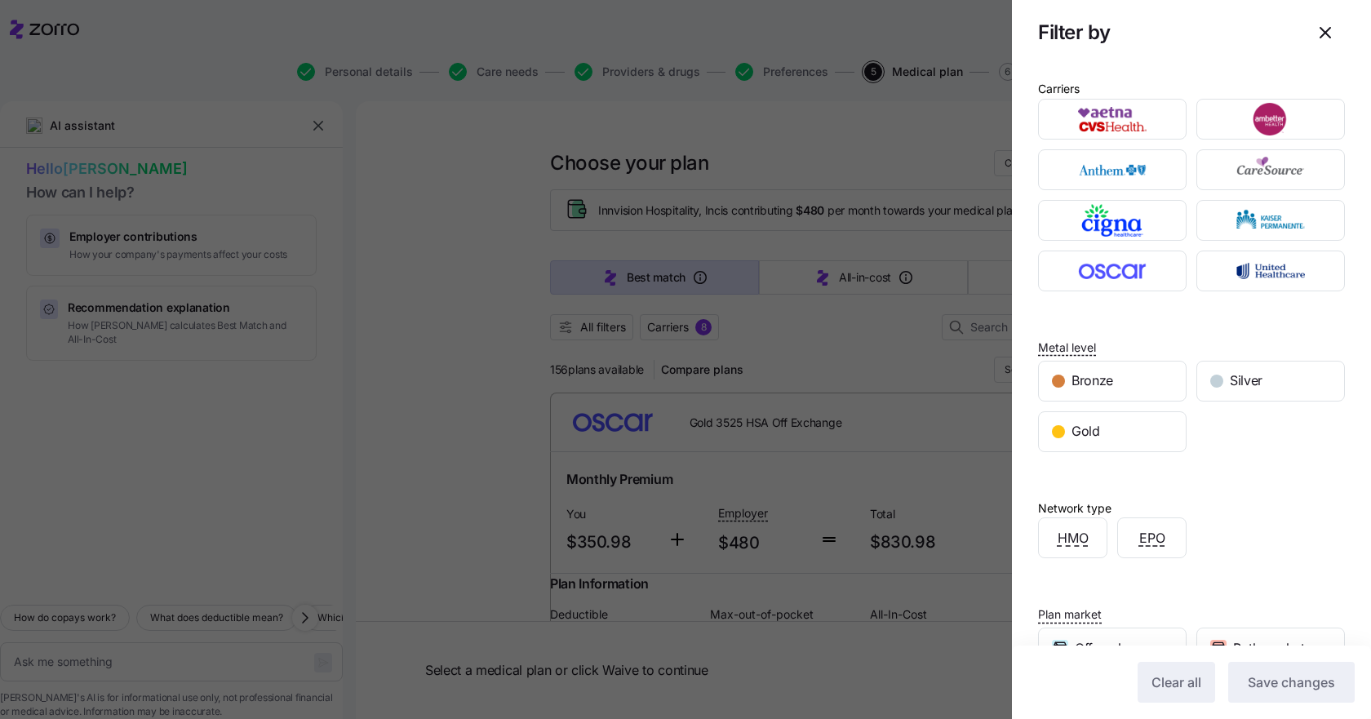
click at [1244, 375] on span "Silver" at bounding box center [1246, 380] width 33 height 20
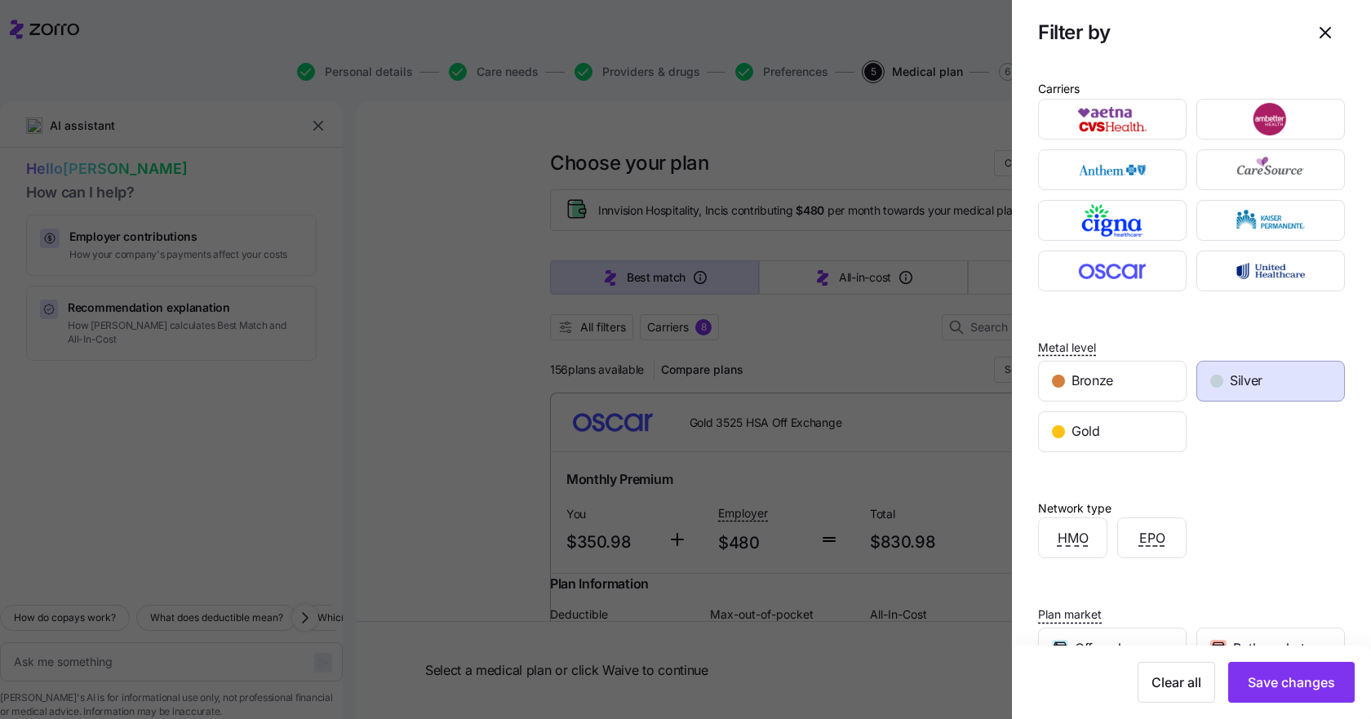
click at [1114, 378] on div "Bronze" at bounding box center [1112, 380] width 147 height 39
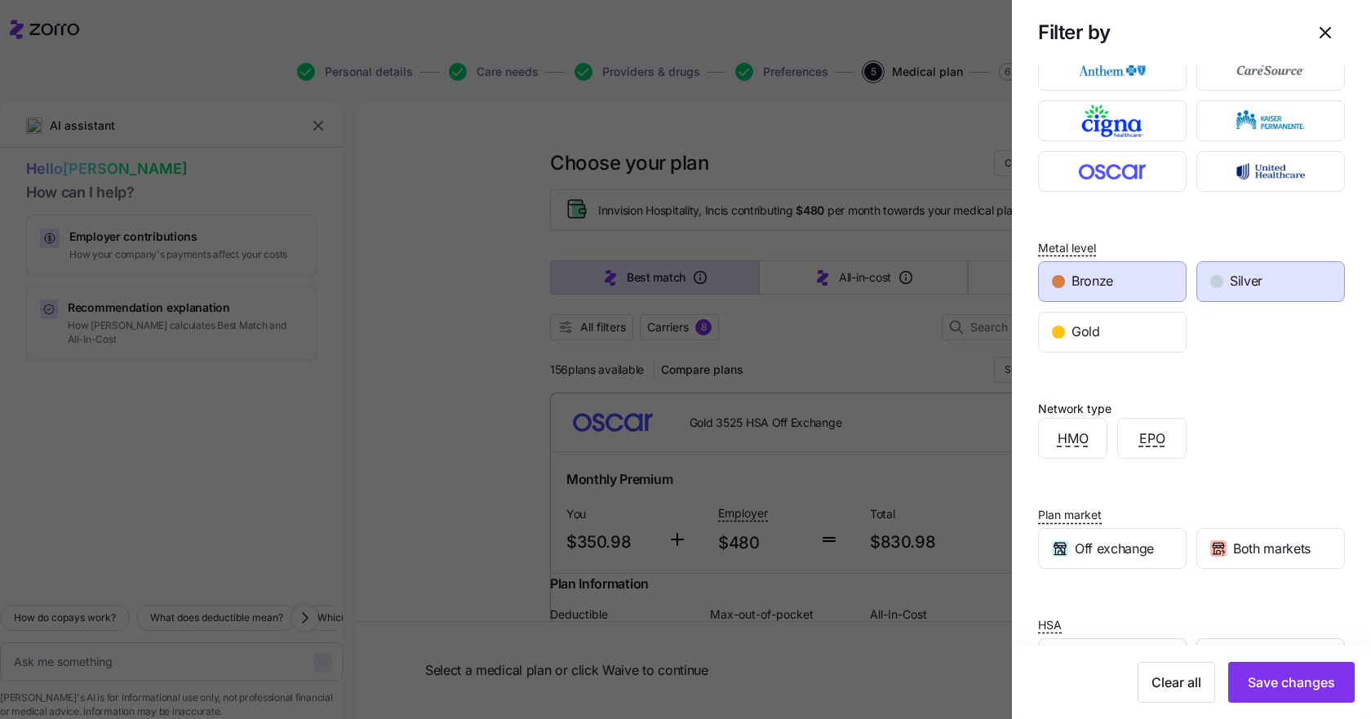
scroll to position [159, 0]
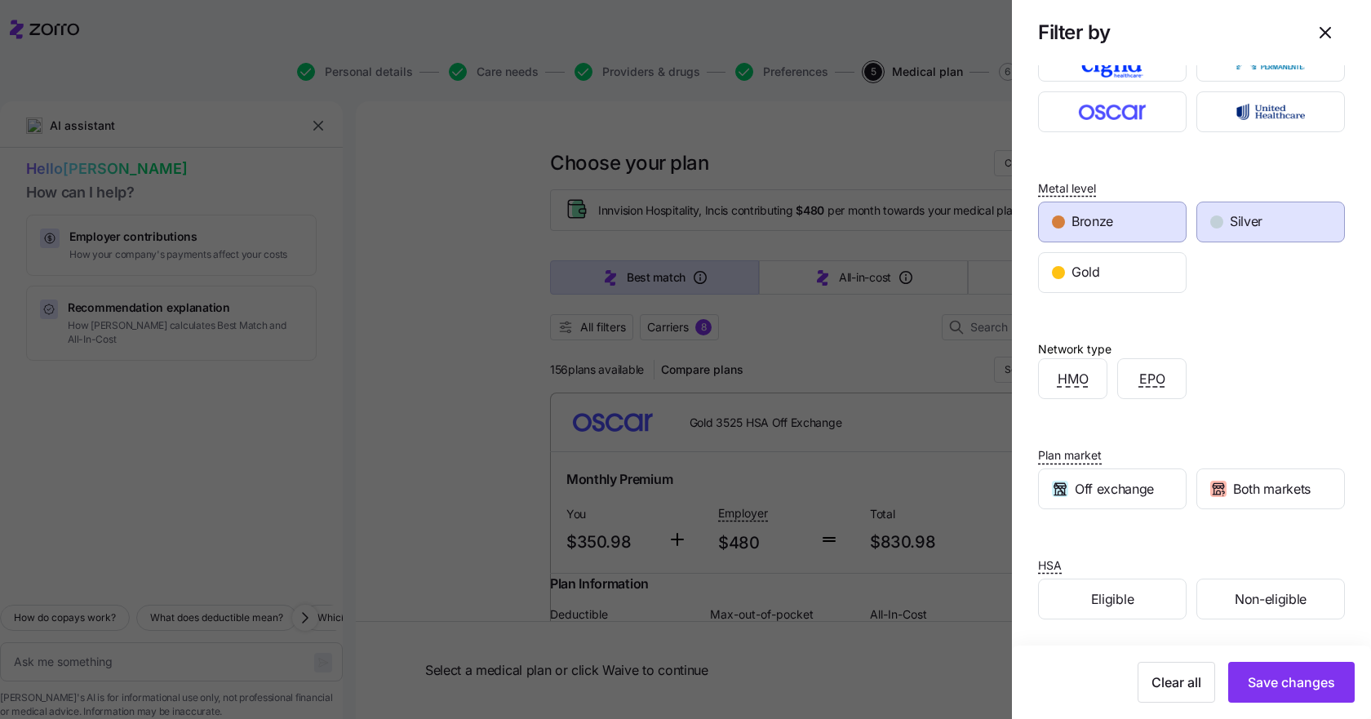
click at [1096, 601] on span "Eligible" at bounding box center [1112, 599] width 42 height 20
click at [1266, 685] on span "Save changes" at bounding box center [1291, 682] width 87 height 20
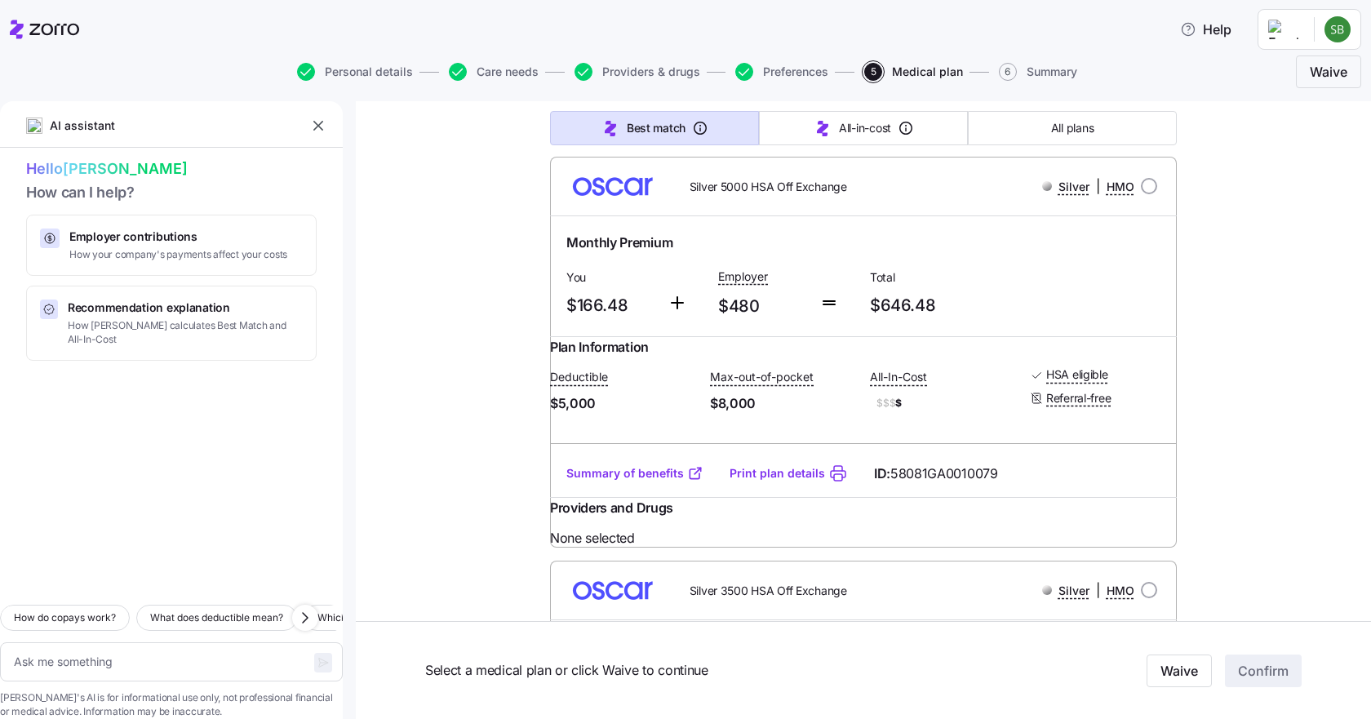
scroll to position [245, 0]
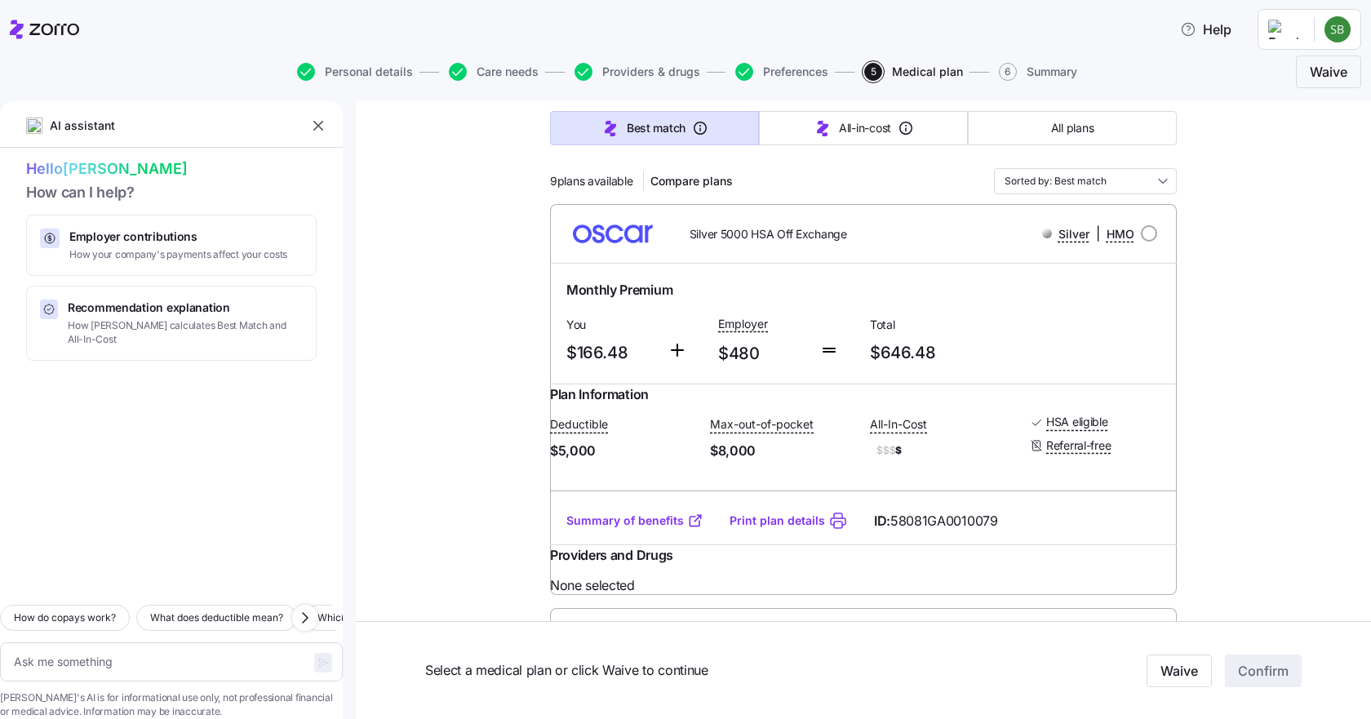
scroll to position [163, 0]
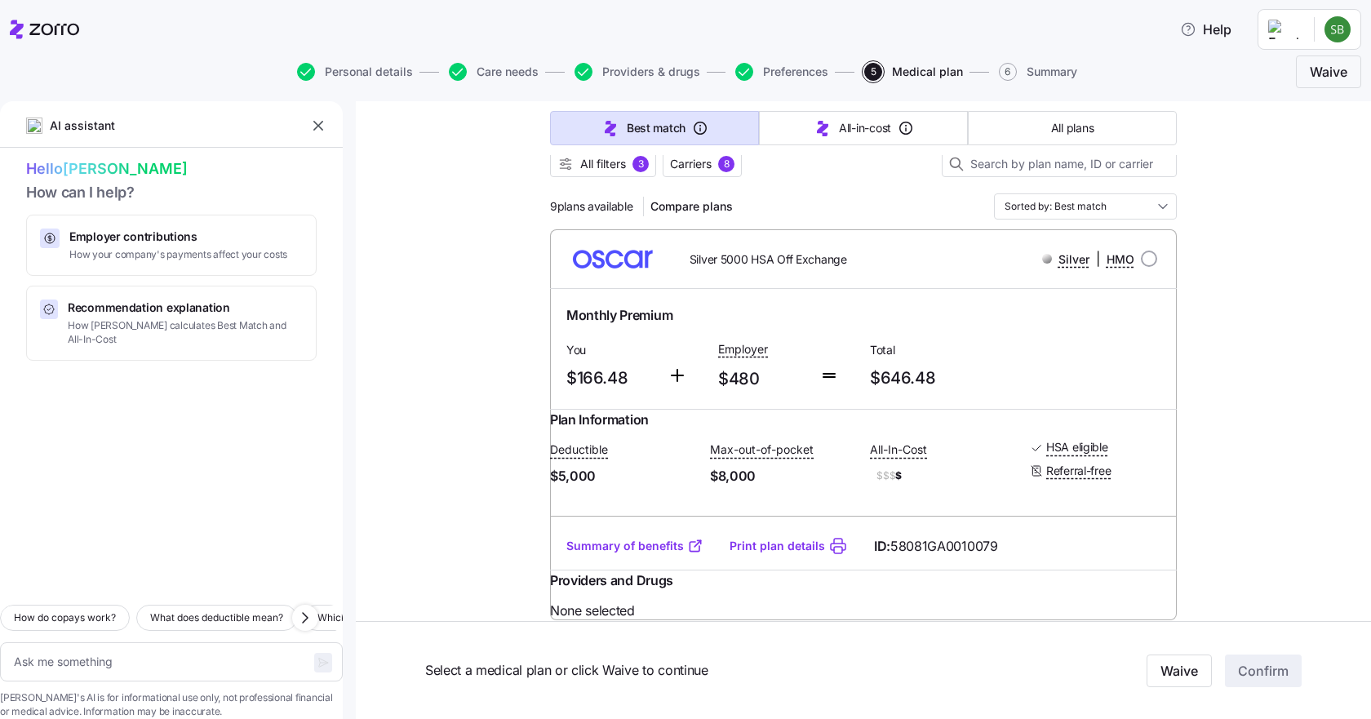
click at [597, 554] on link "Summary of benefits" at bounding box center [634, 546] width 137 height 16
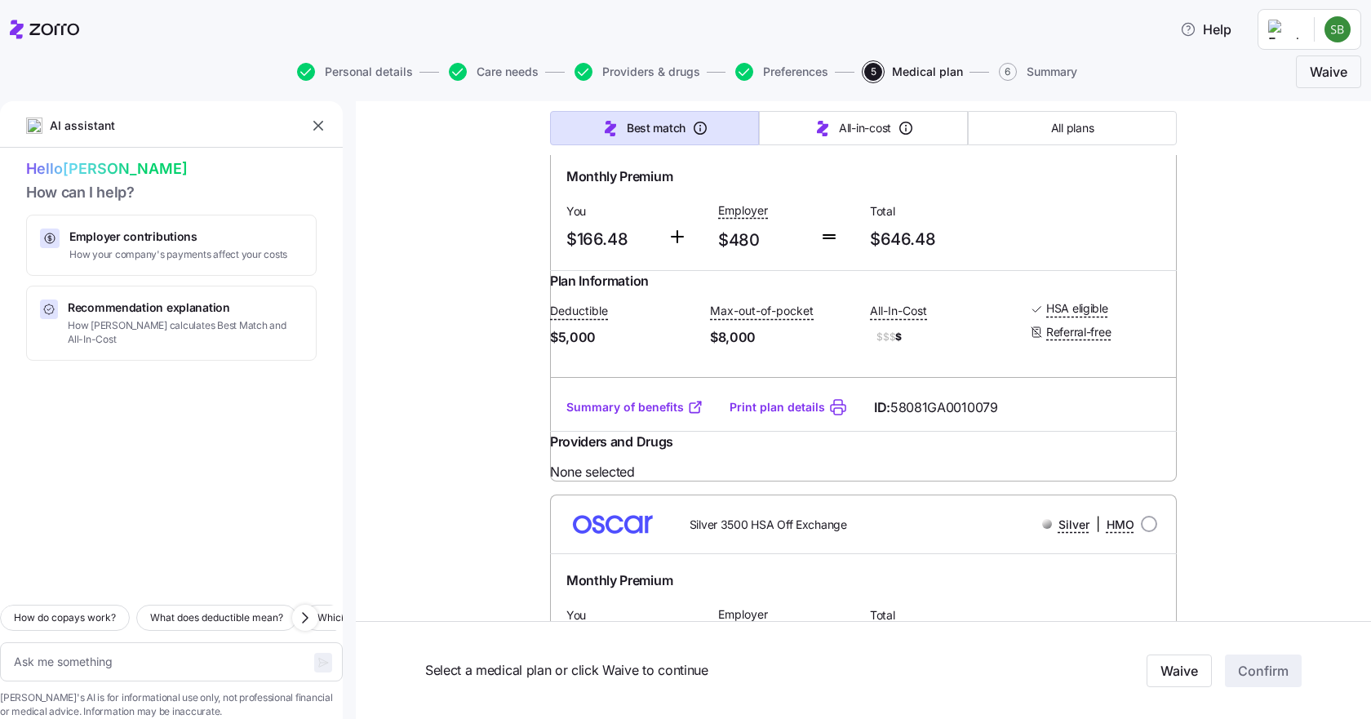
scroll to position [82, 0]
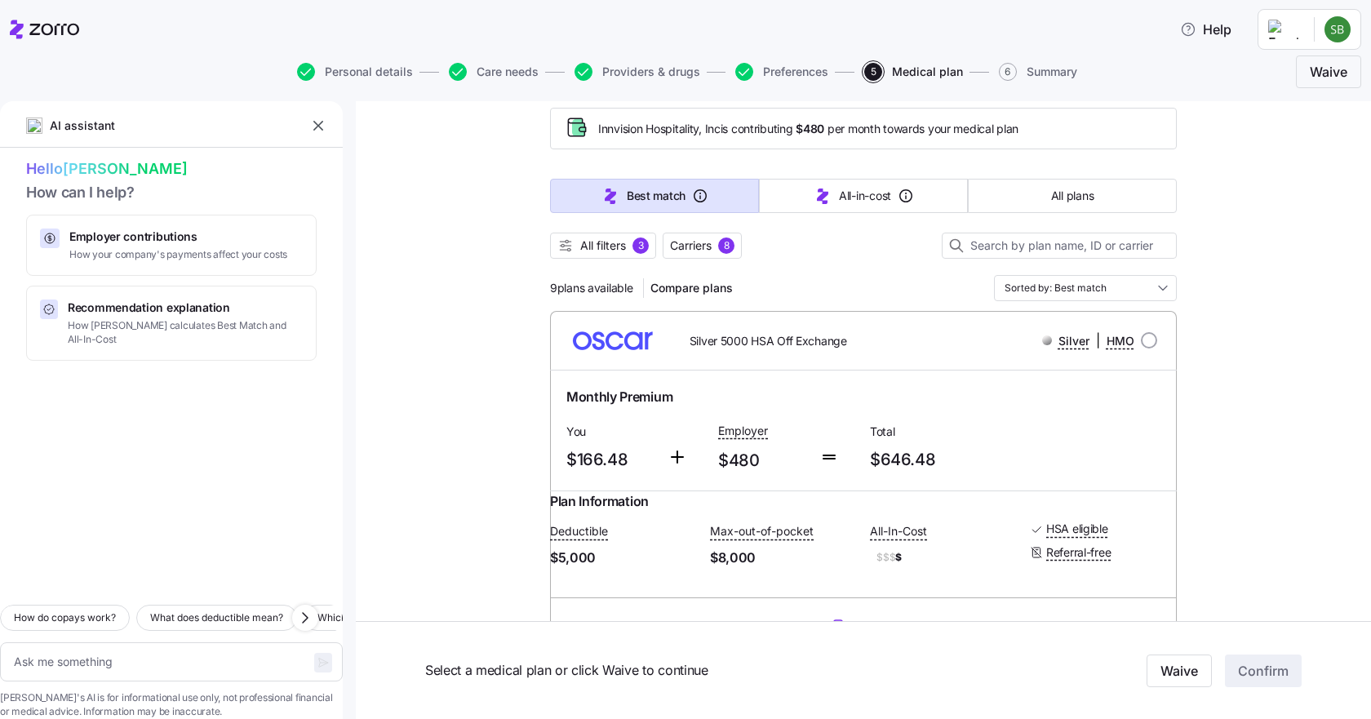
click at [702, 289] on span "Compare plans" at bounding box center [691, 288] width 82 height 16
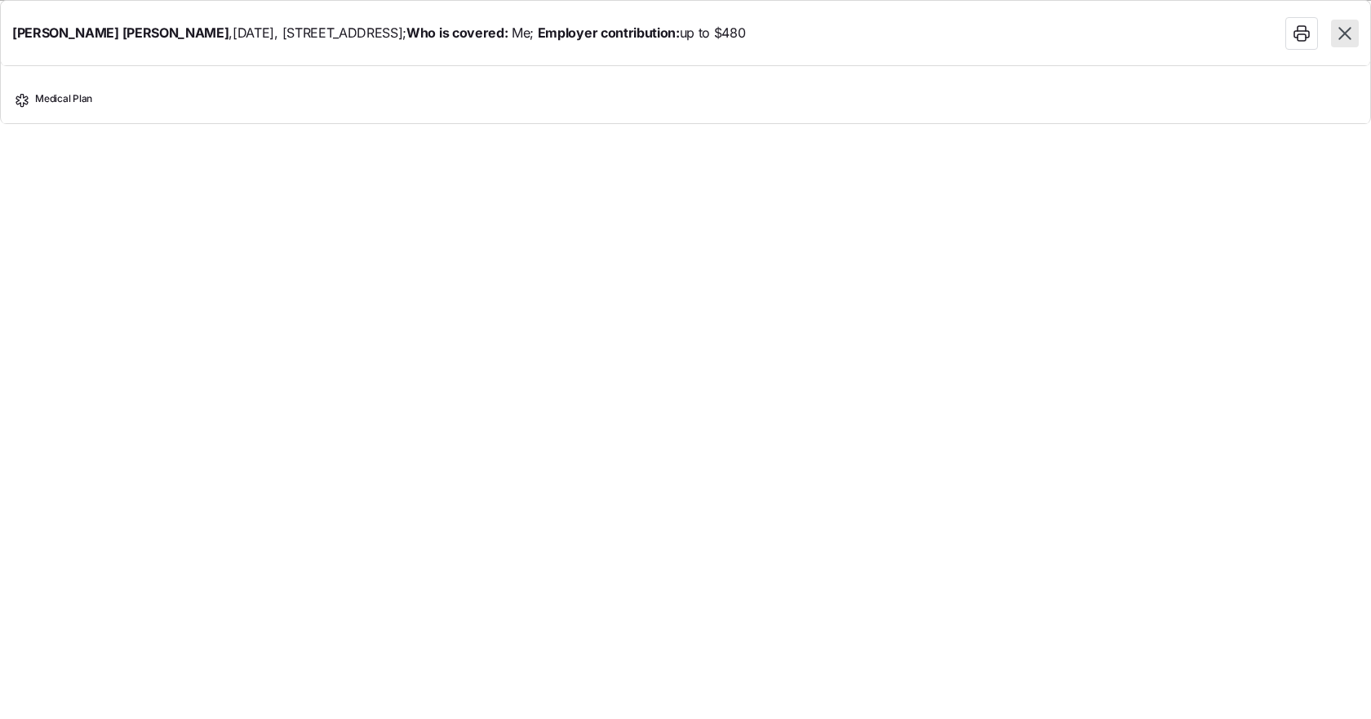
click at [1342, 31] on icon "button" at bounding box center [1344, 33] width 12 height 12
type textarea "x"
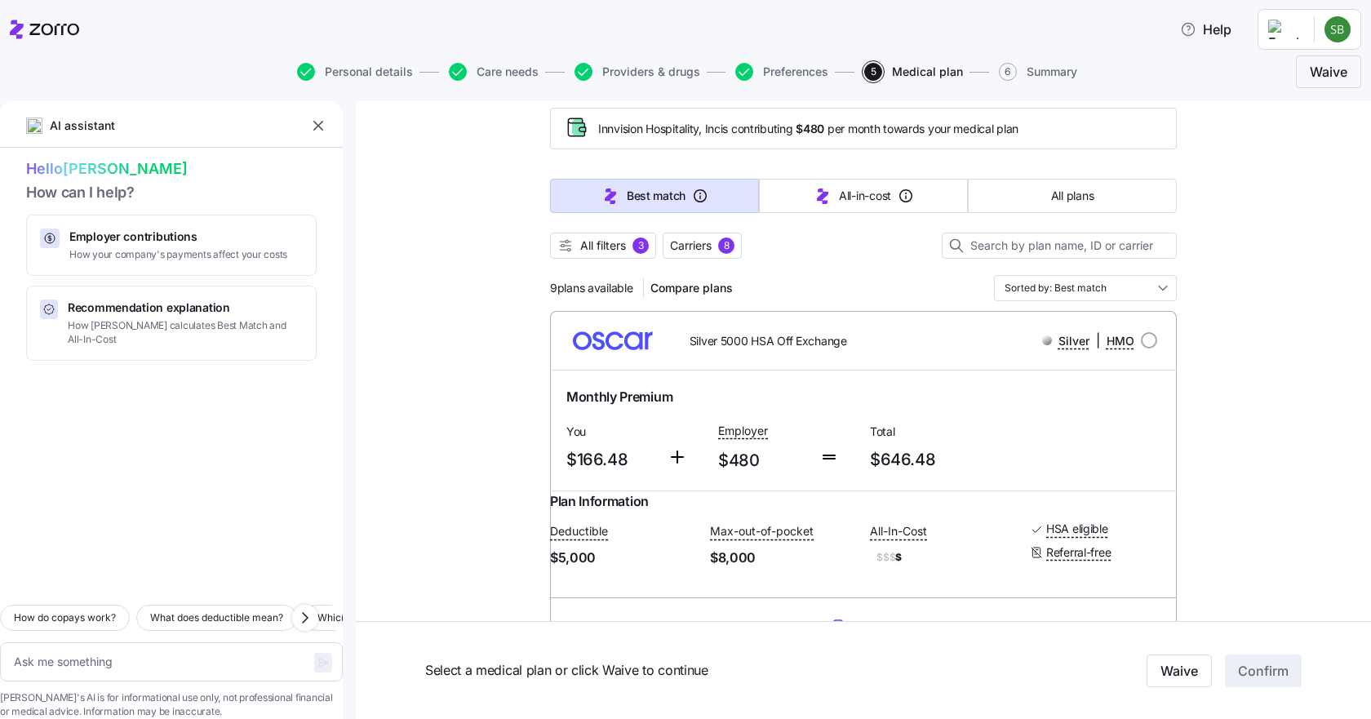
click at [1144, 339] on input "radio" at bounding box center [1149, 340] width 16 height 16
radio input "true"
type textarea "x"
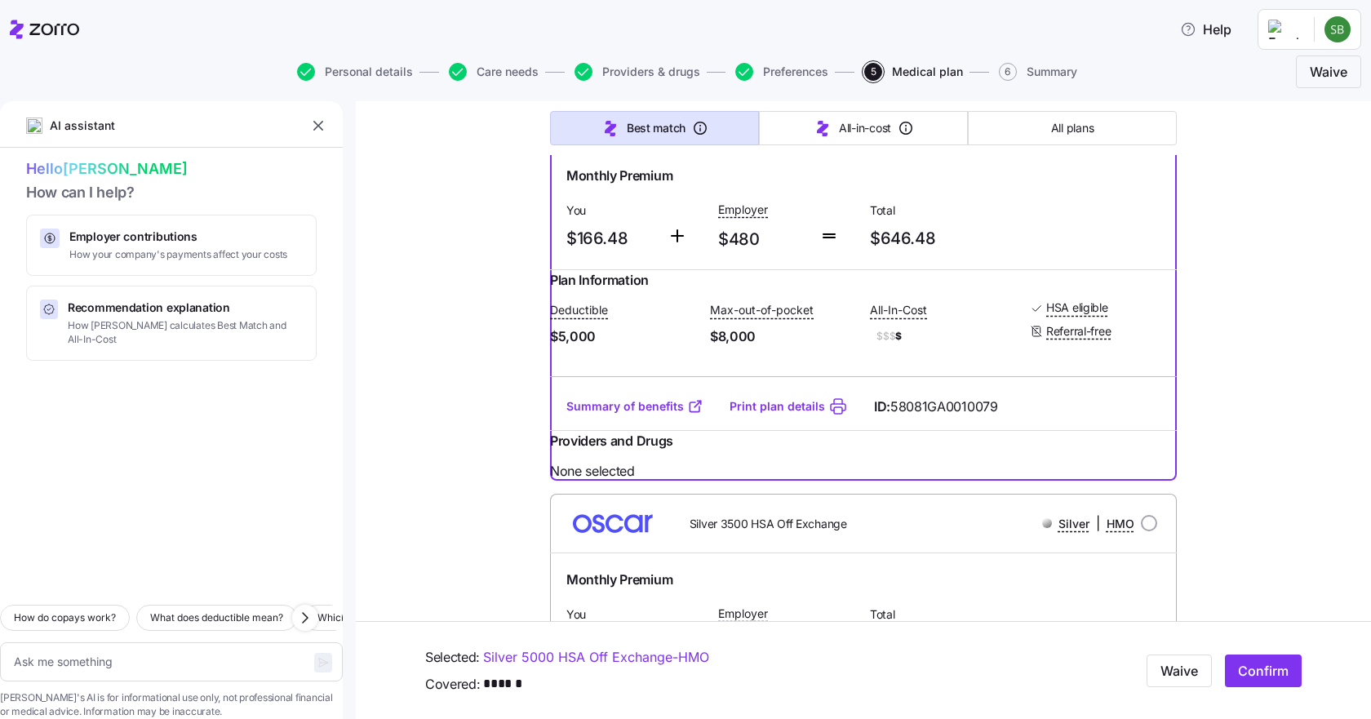
scroll to position [326, 0]
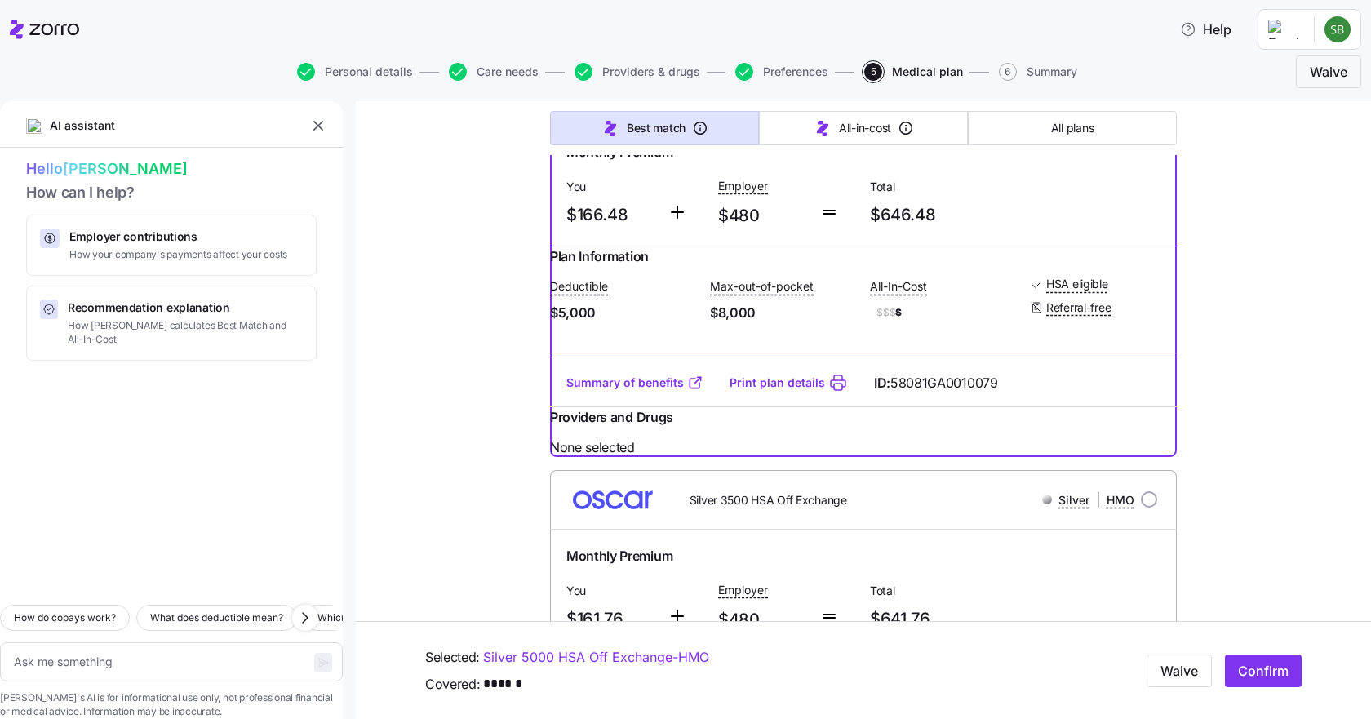
click at [1143, 508] on input "radio" at bounding box center [1149, 499] width 16 height 16
radio input "true"
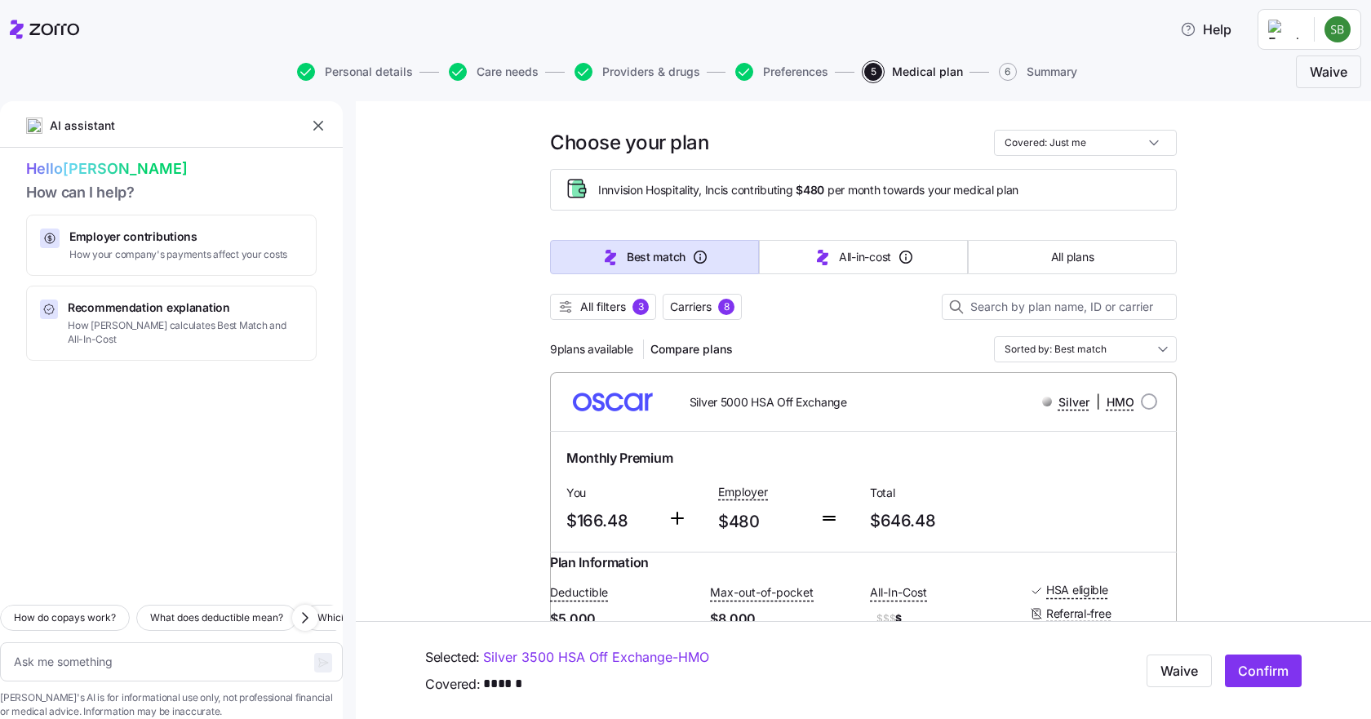
scroll to position [0, 0]
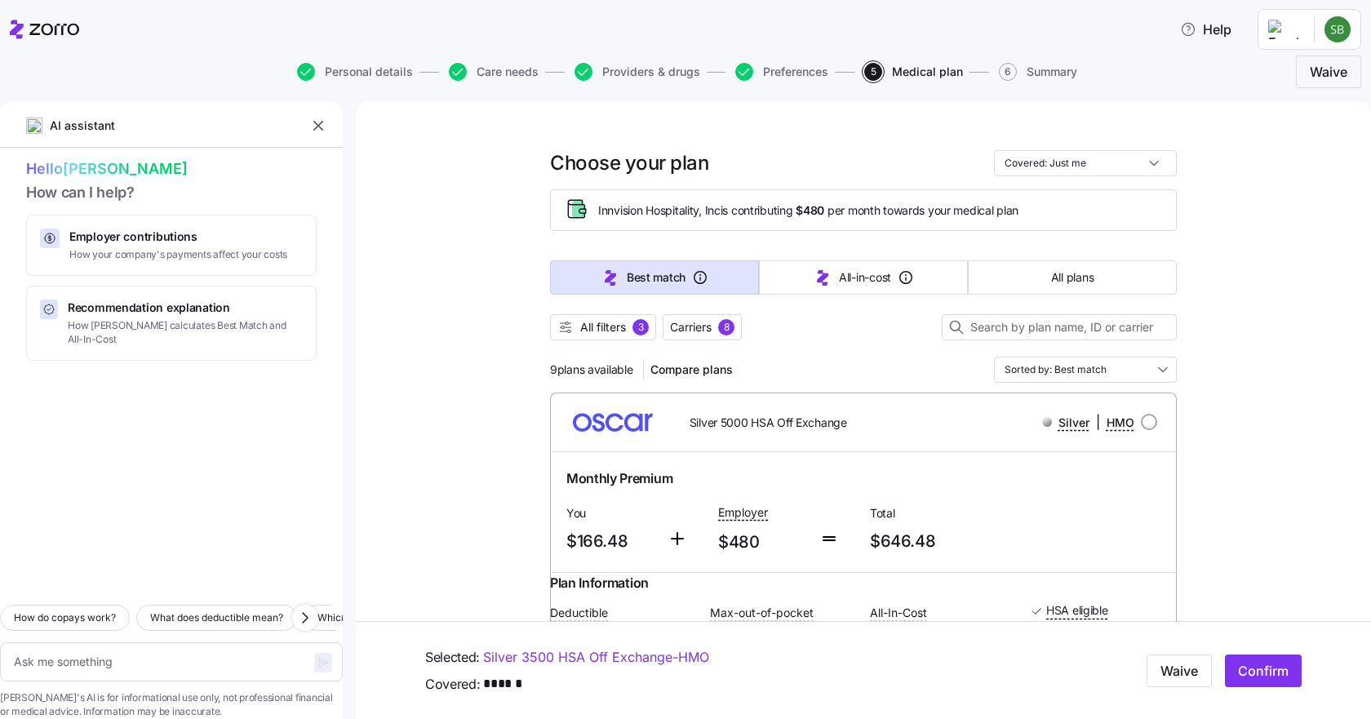
click at [710, 371] on span "Compare plans" at bounding box center [691, 369] width 82 height 16
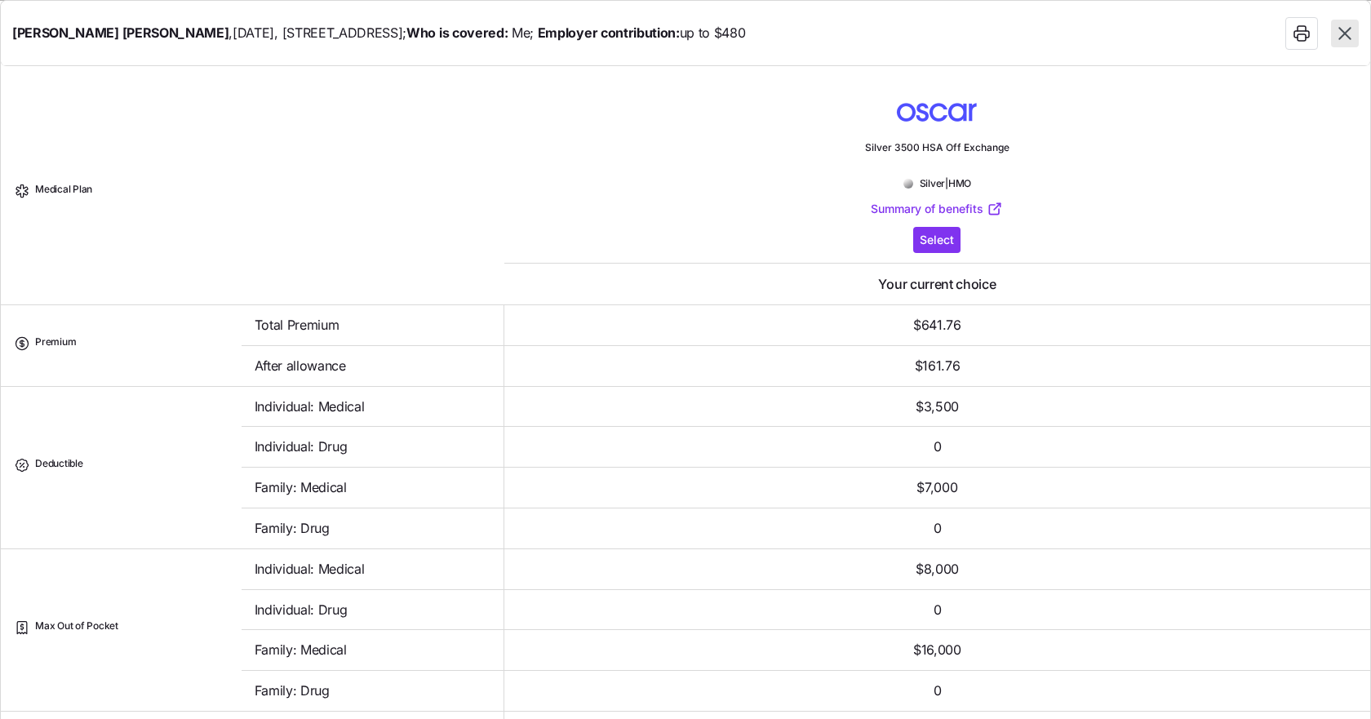
click at [938, 246] on span "Select" at bounding box center [937, 240] width 34 height 16
type textarea "x"
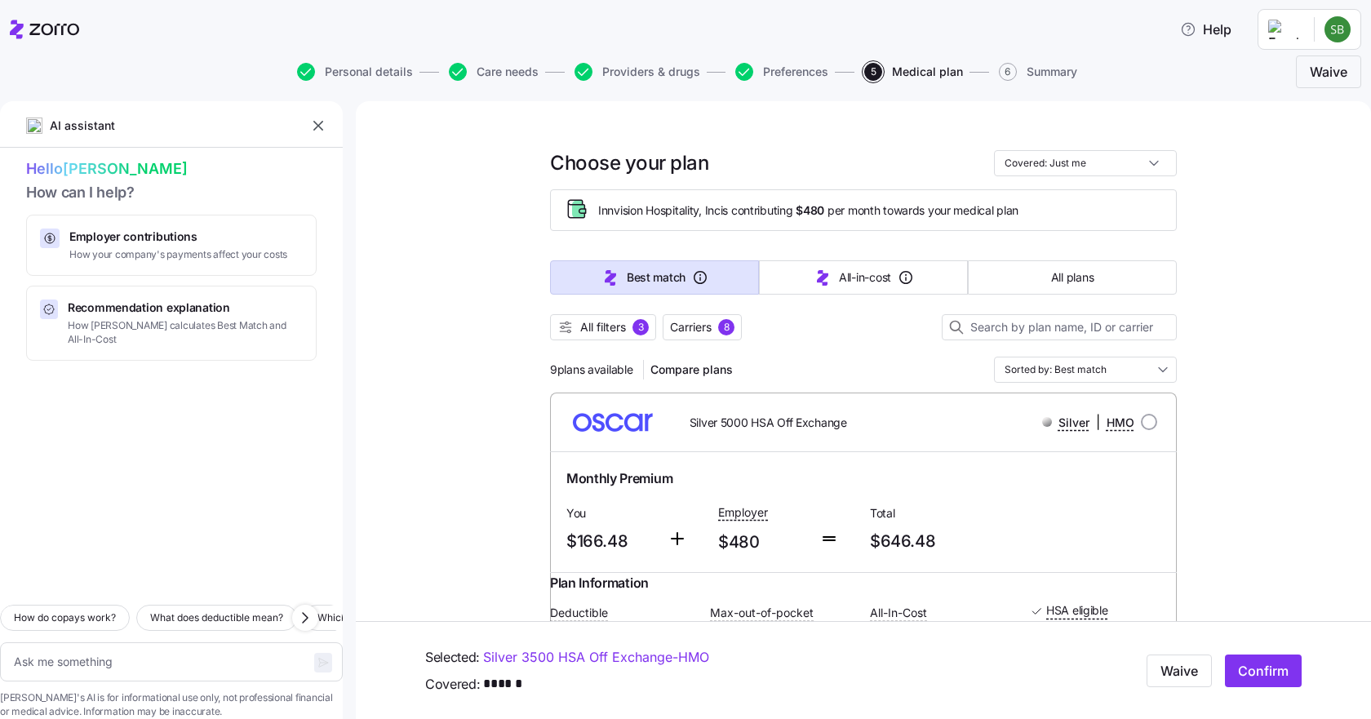
scroll to position [163, 0]
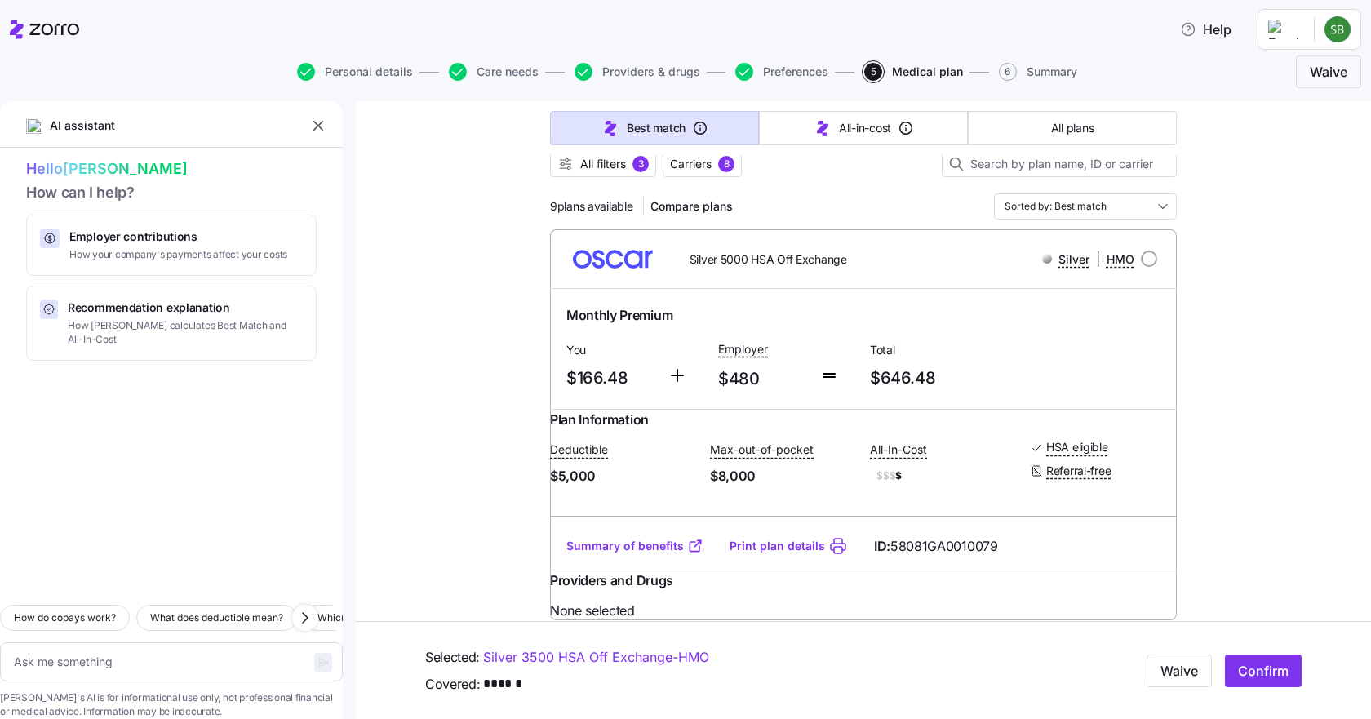
click at [1062, 378] on div "Monthly Premium You $166.48 Employer $480 Total $646.48" at bounding box center [863, 349] width 607 height 100
click at [1141, 261] on input "radio" at bounding box center [1149, 259] width 16 height 16
radio input "true"
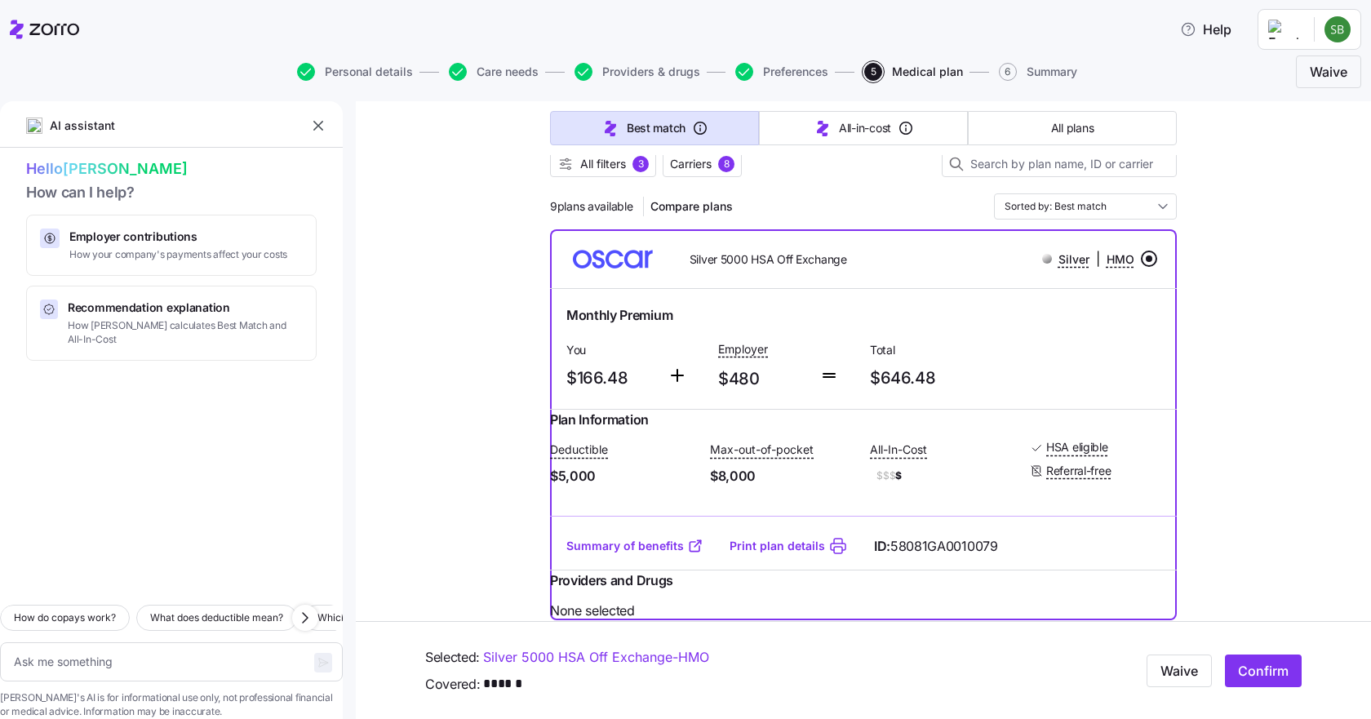
click at [698, 211] on span "Compare plans" at bounding box center [691, 206] width 82 height 16
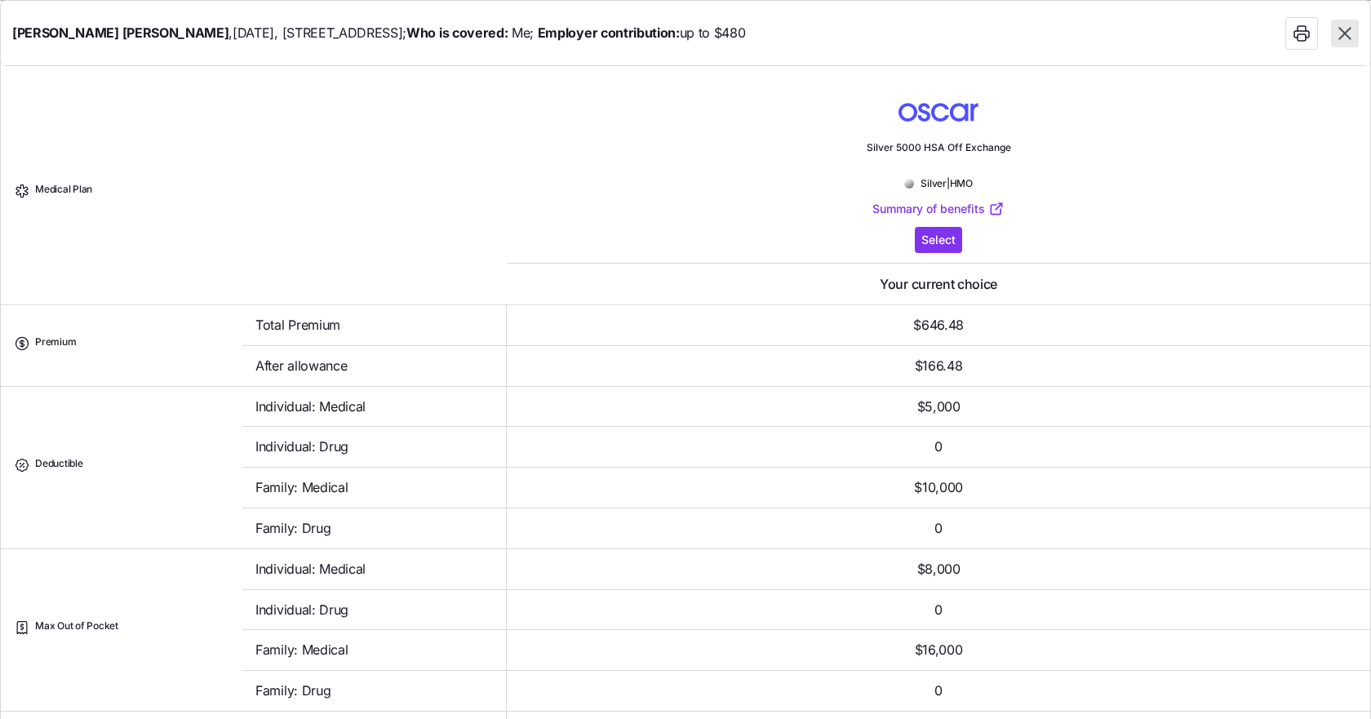
click at [934, 238] on span "Select" at bounding box center [938, 240] width 34 height 16
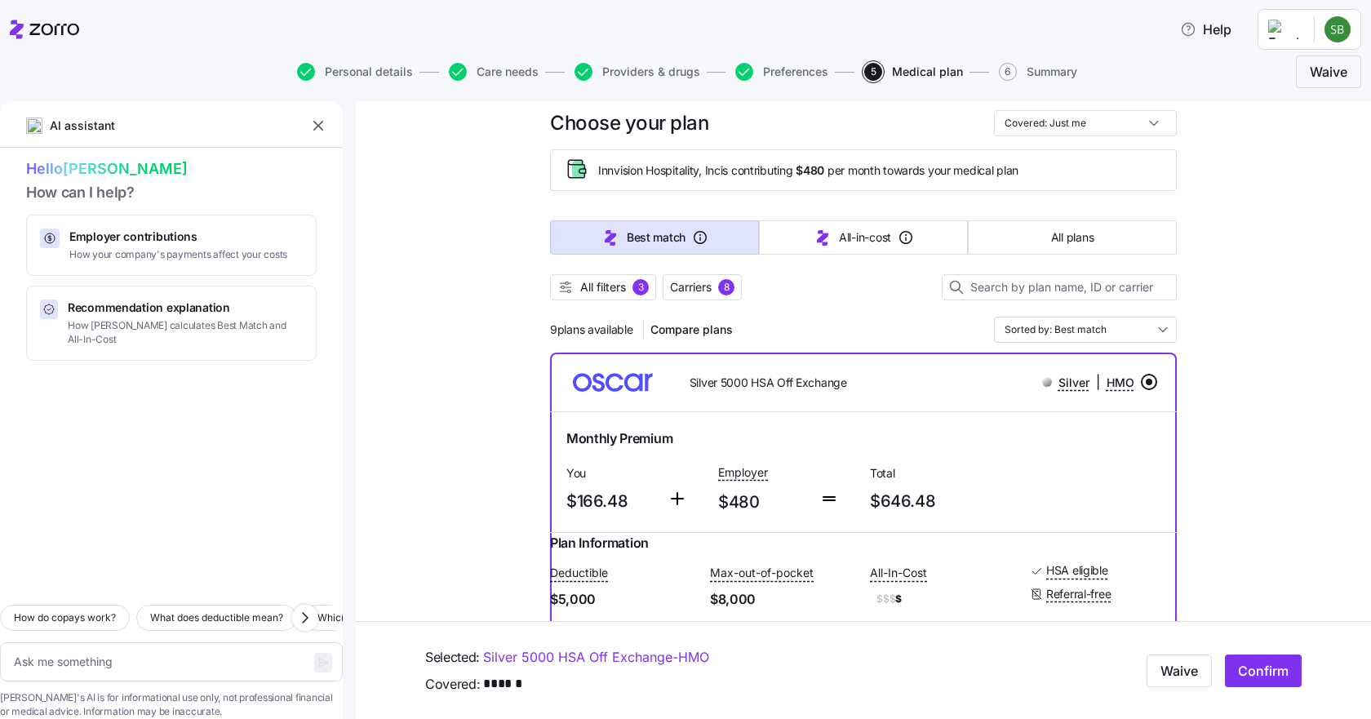
scroll to position [0, 0]
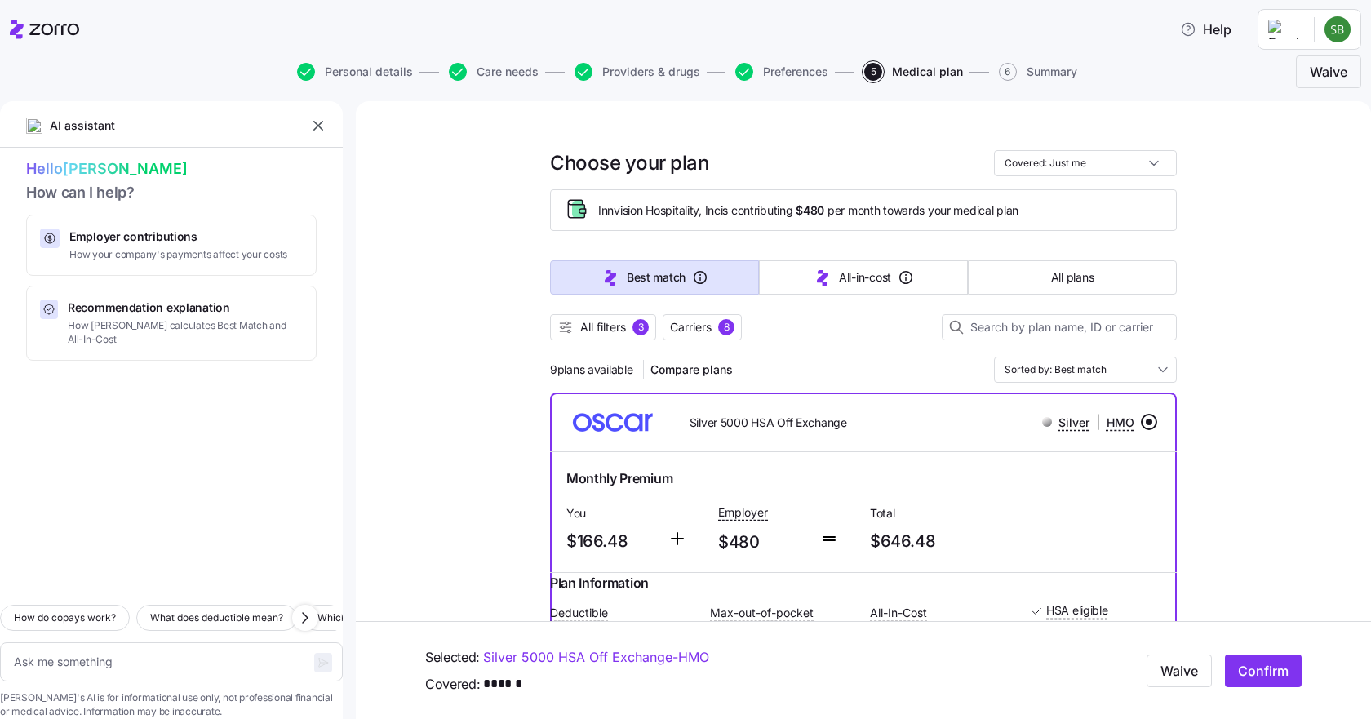
click at [698, 330] on span "Carriers" at bounding box center [691, 327] width 42 height 16
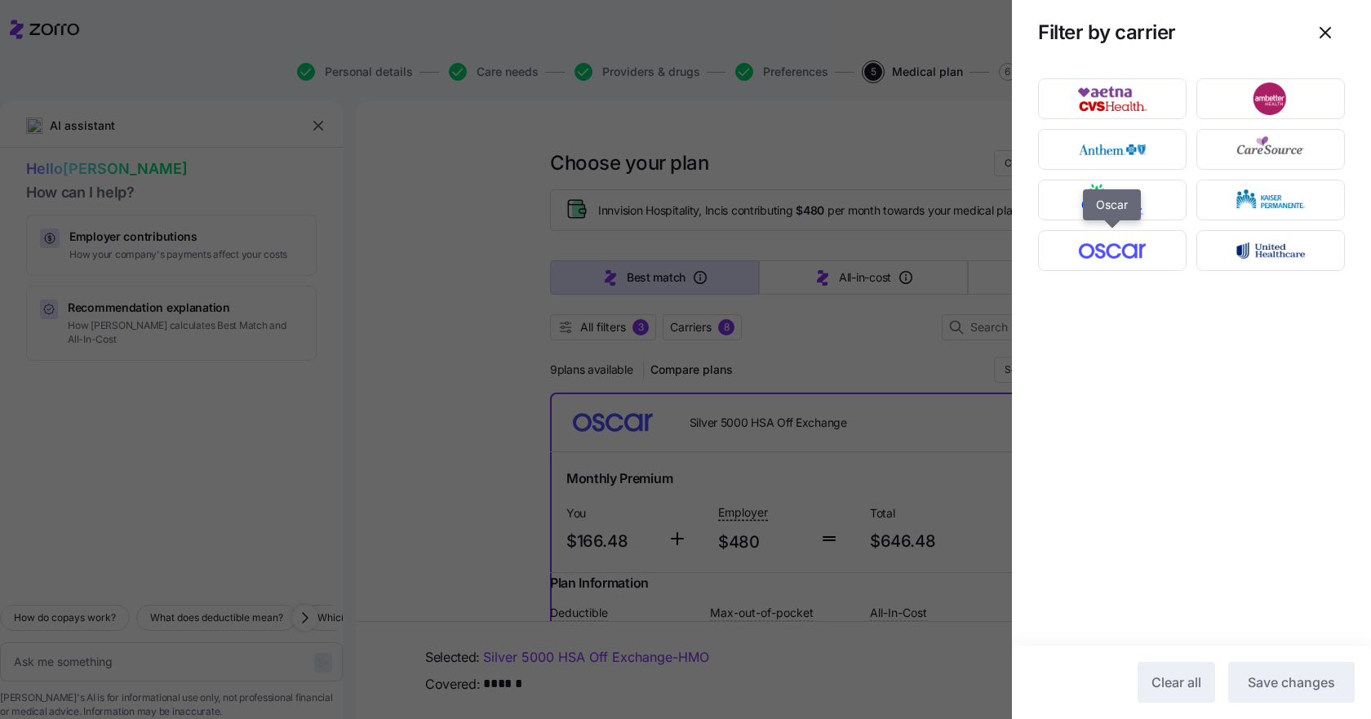
click at [1131, 253] on img "button" at bounding box center [1113, 250] width 120 height 33
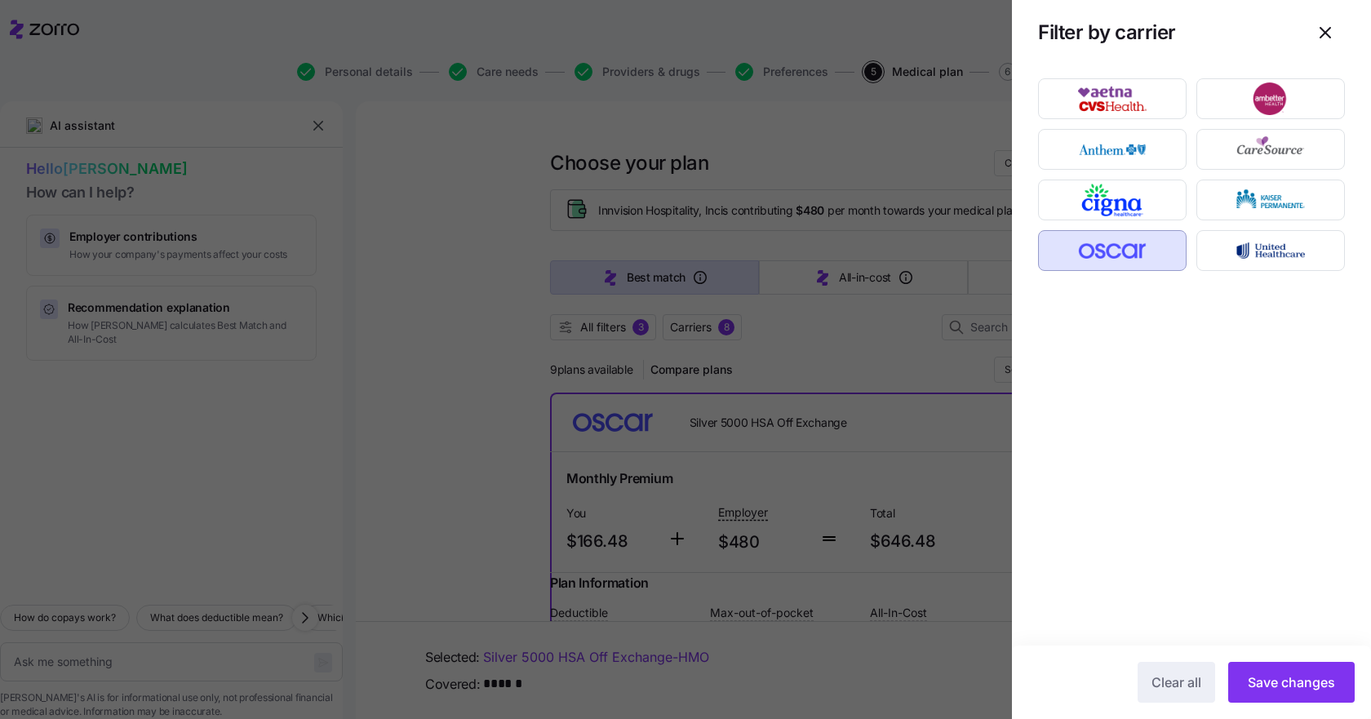
click at [1283, 680] on span "Save changes" at bounding box center [1291, 682] width 87 height 20
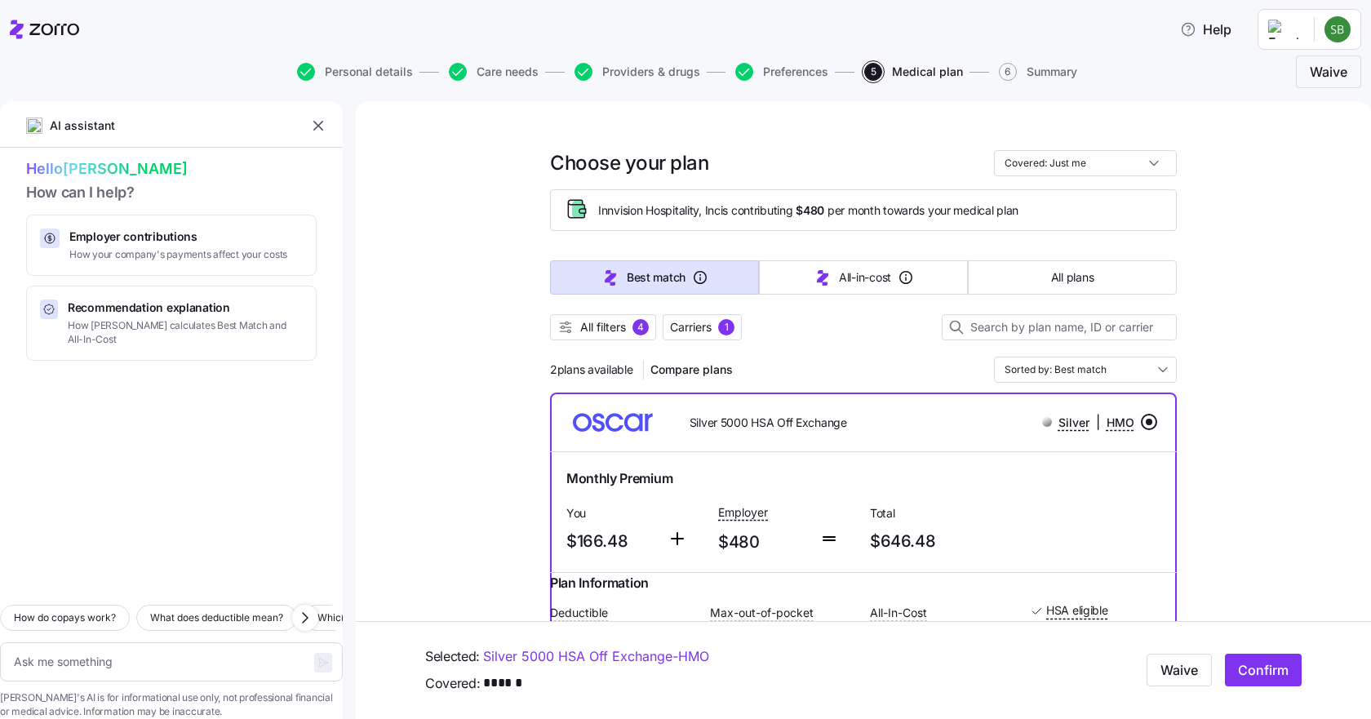
click at [705, 366] on span "Compare plans" at bounding box center [691, 369] width 82 height 16
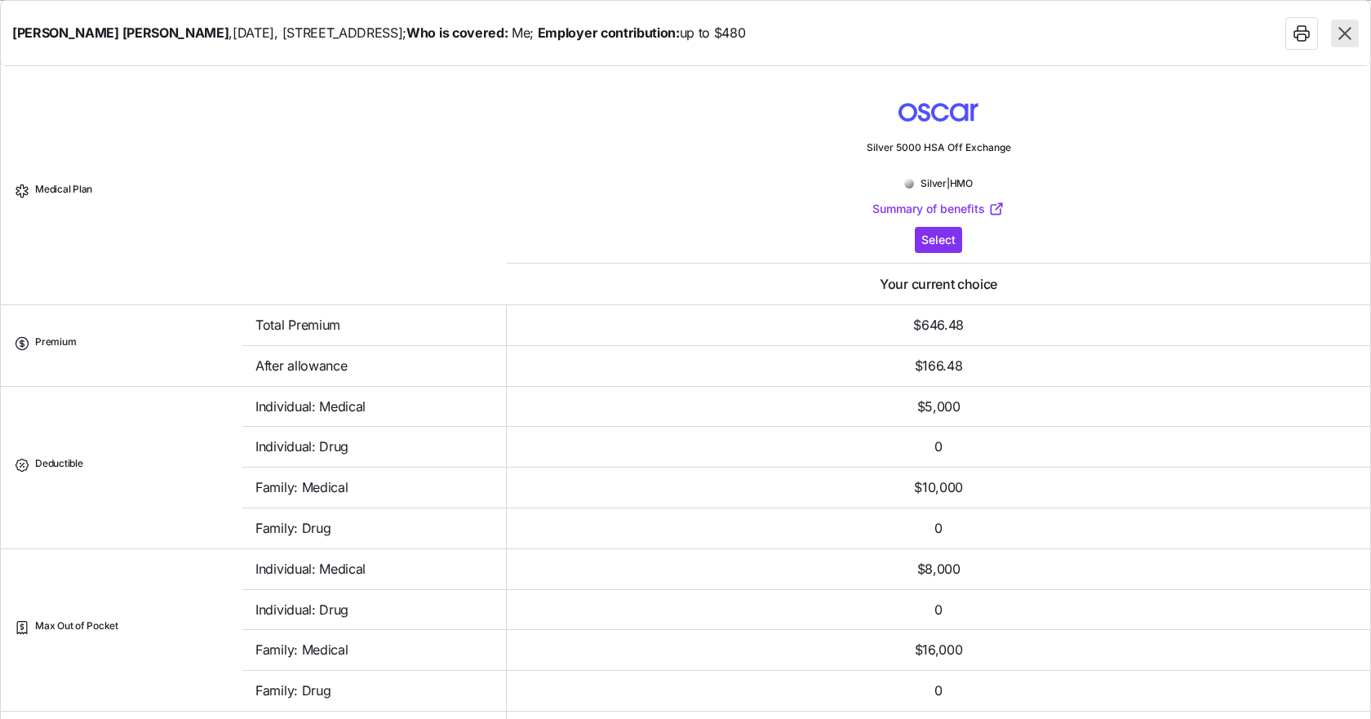
click at [938, 233] on span "Select" at bounding box center [938, 240] width 34 height 16
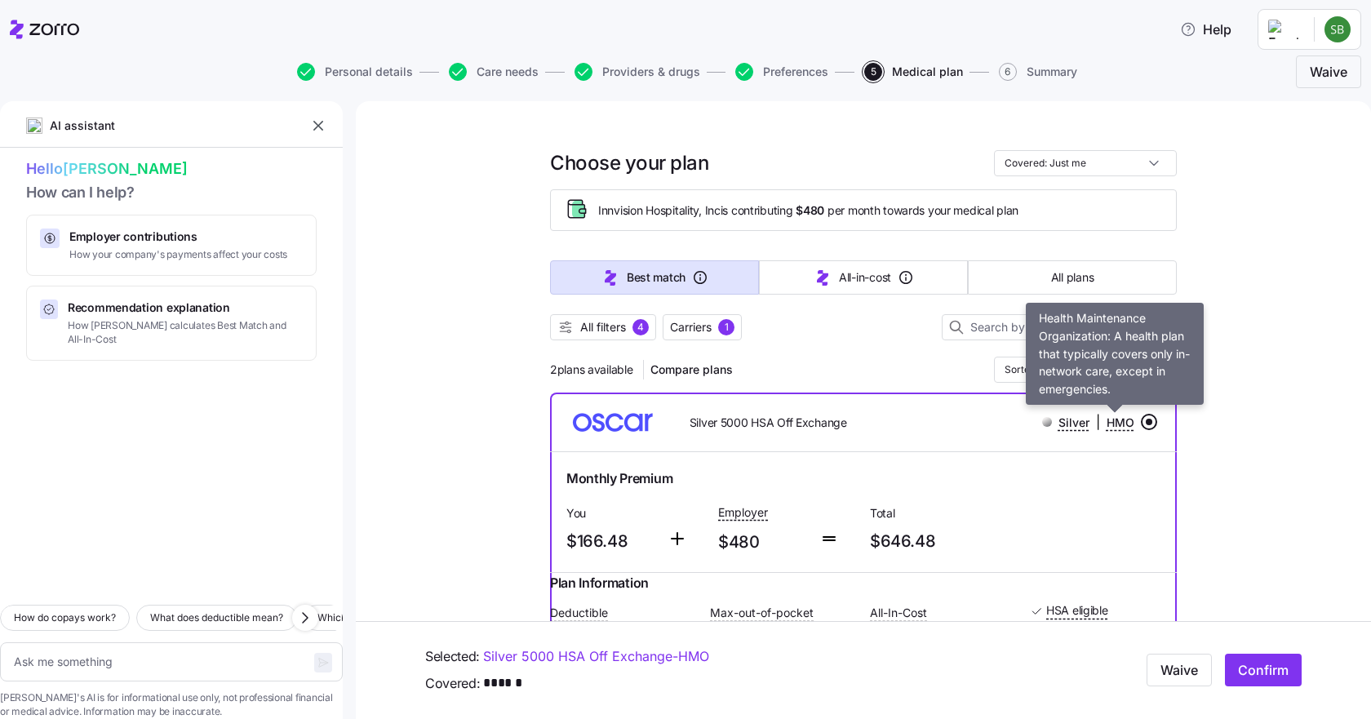
scroll to position [490, 0]
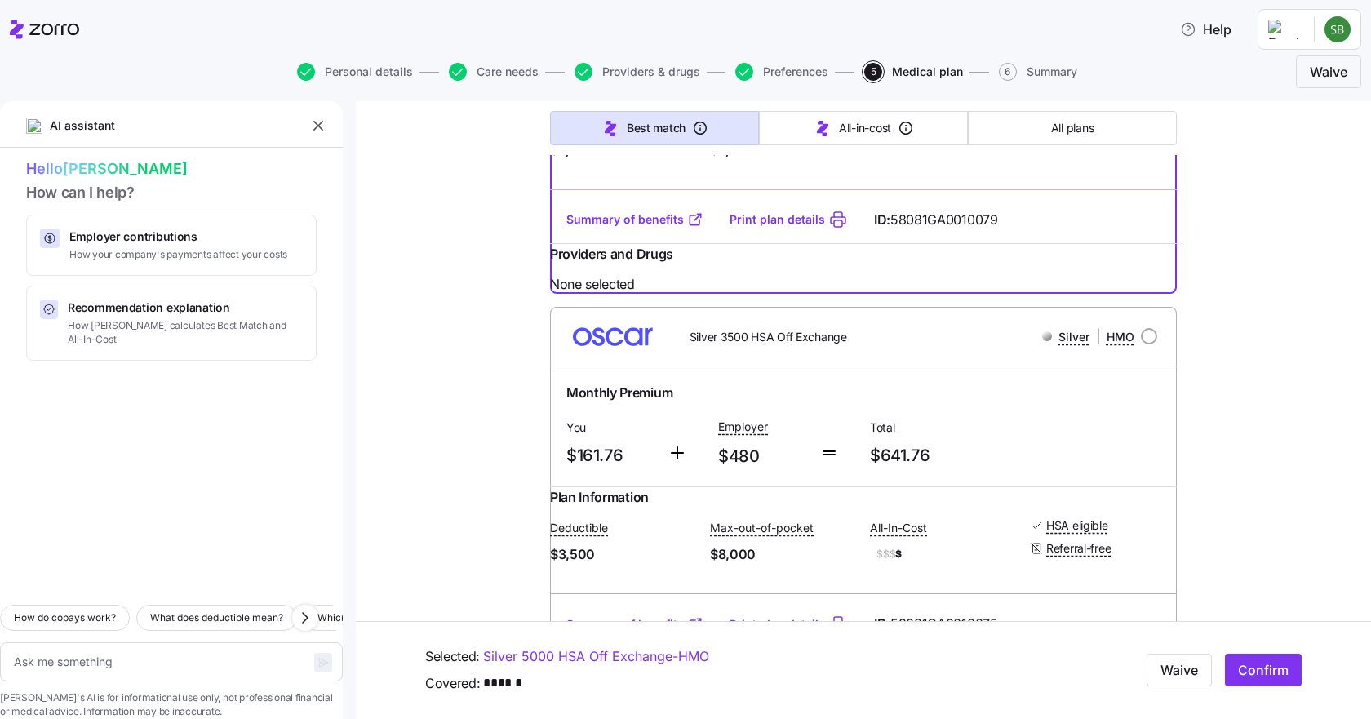
click at [765, 345] on span "Silver 3500 HSA Off Exchange" at bounding box center [768, 337] width 157 height 16
click at [1160, 410] on div "Monthly Premium" at bounding box center [863, 392] width 607 height 33
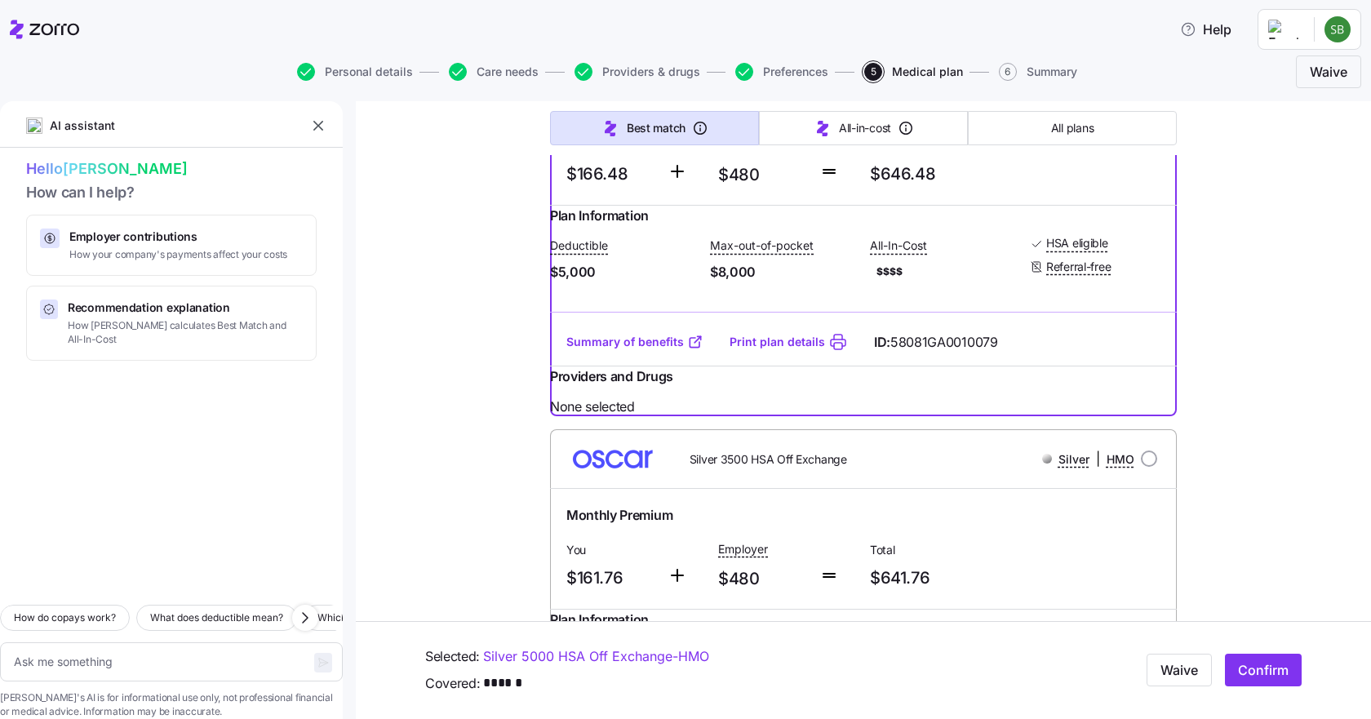
scroll to position [104, 0]
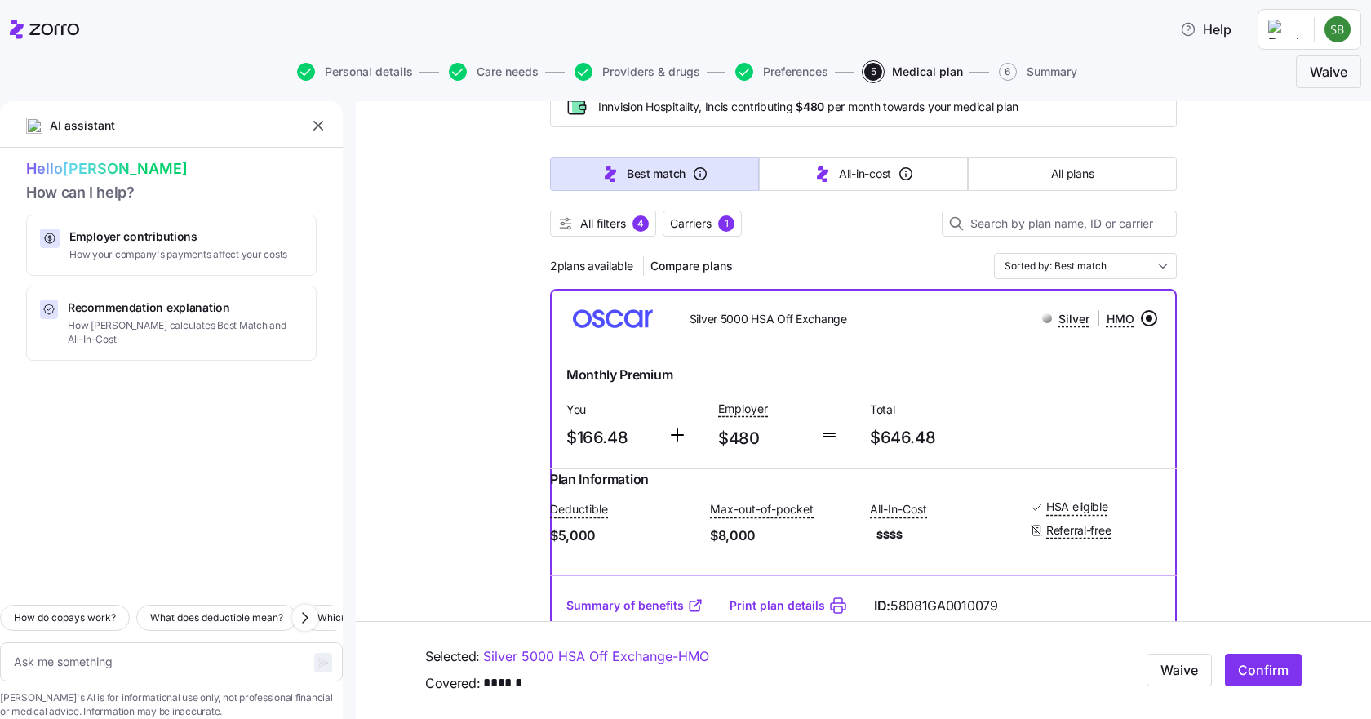
click at [1058, 175] on span "All plans" at bounding box center [1072, 174] width 42 height 16
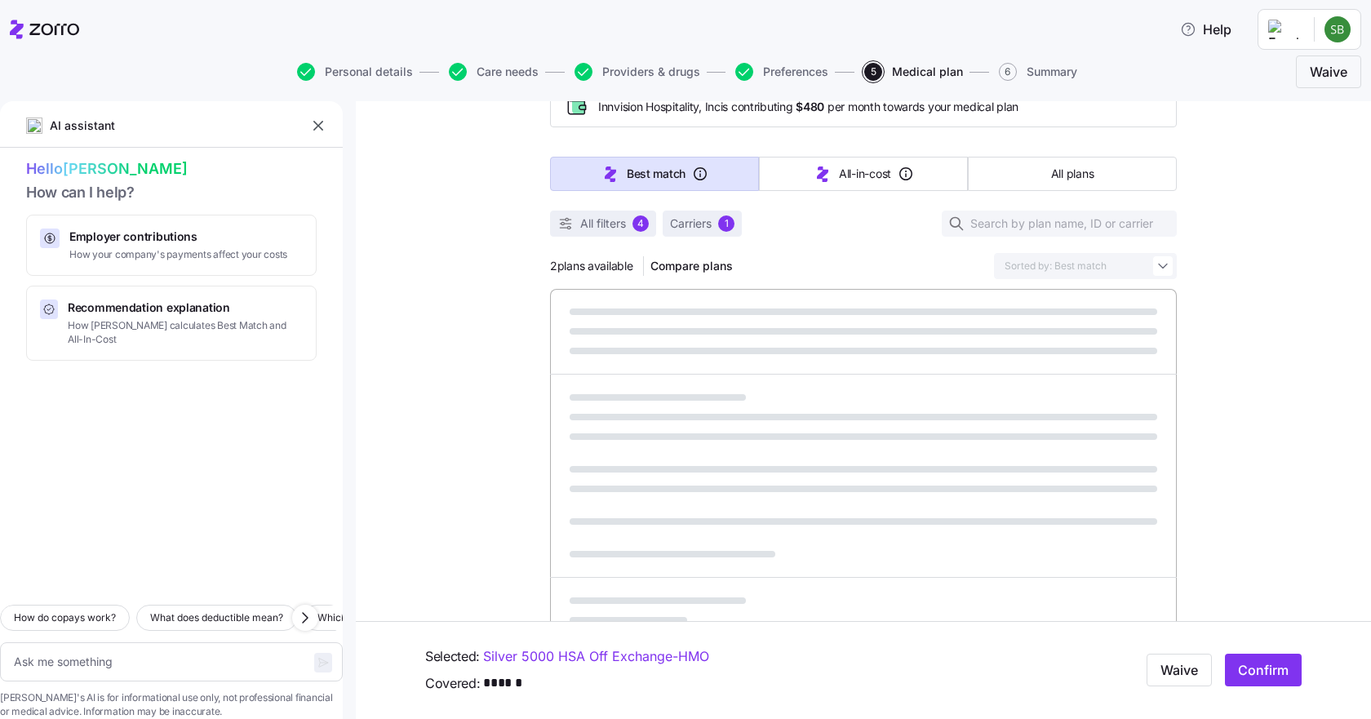
type textarea "x"
type input "Sorted by: Premium"
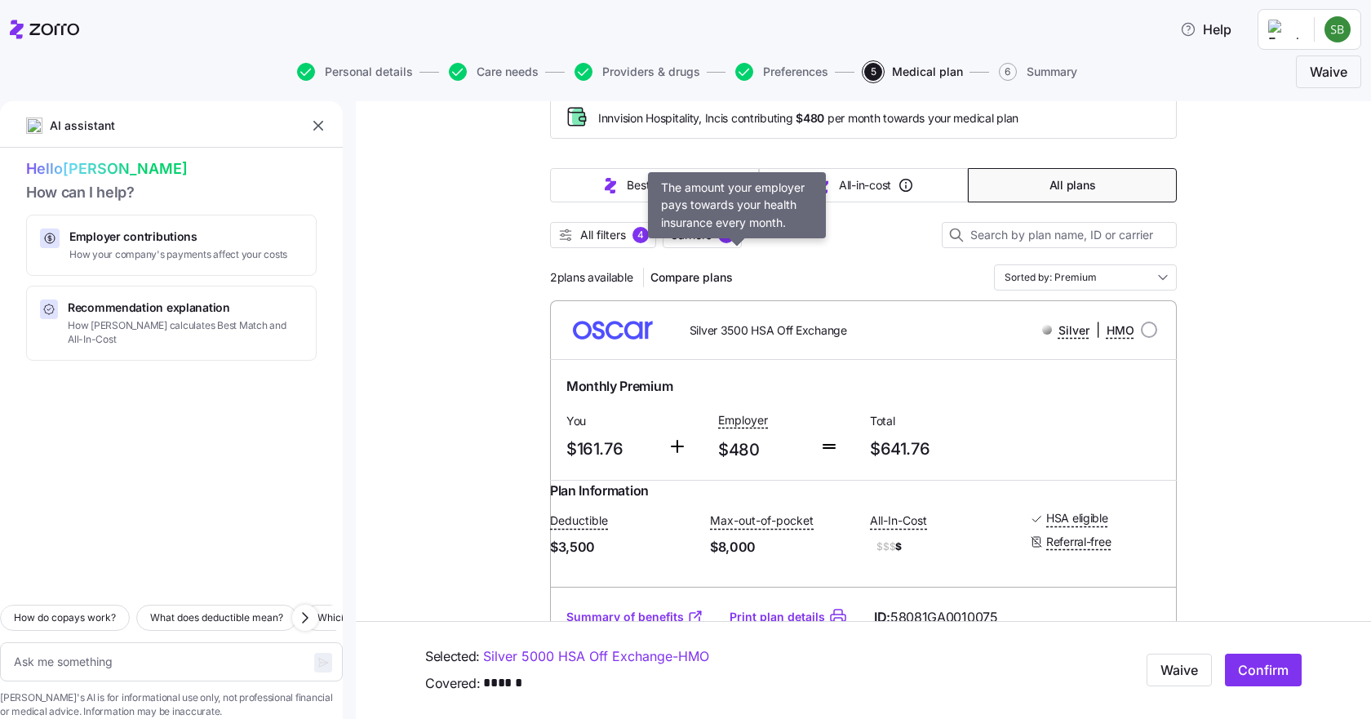
scroll to position [0, 0]
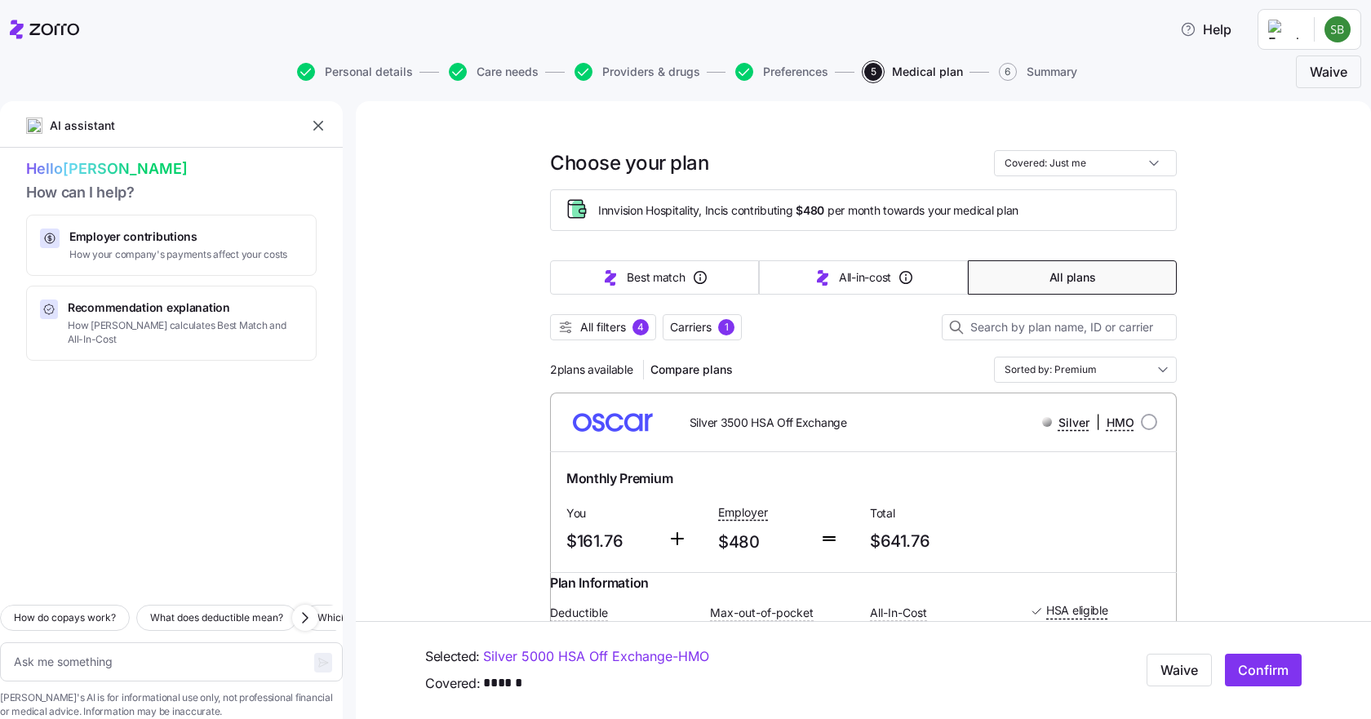
click at [681, 373] on span "Compare plans" at bounding box center [691, 369] width 82 height 16
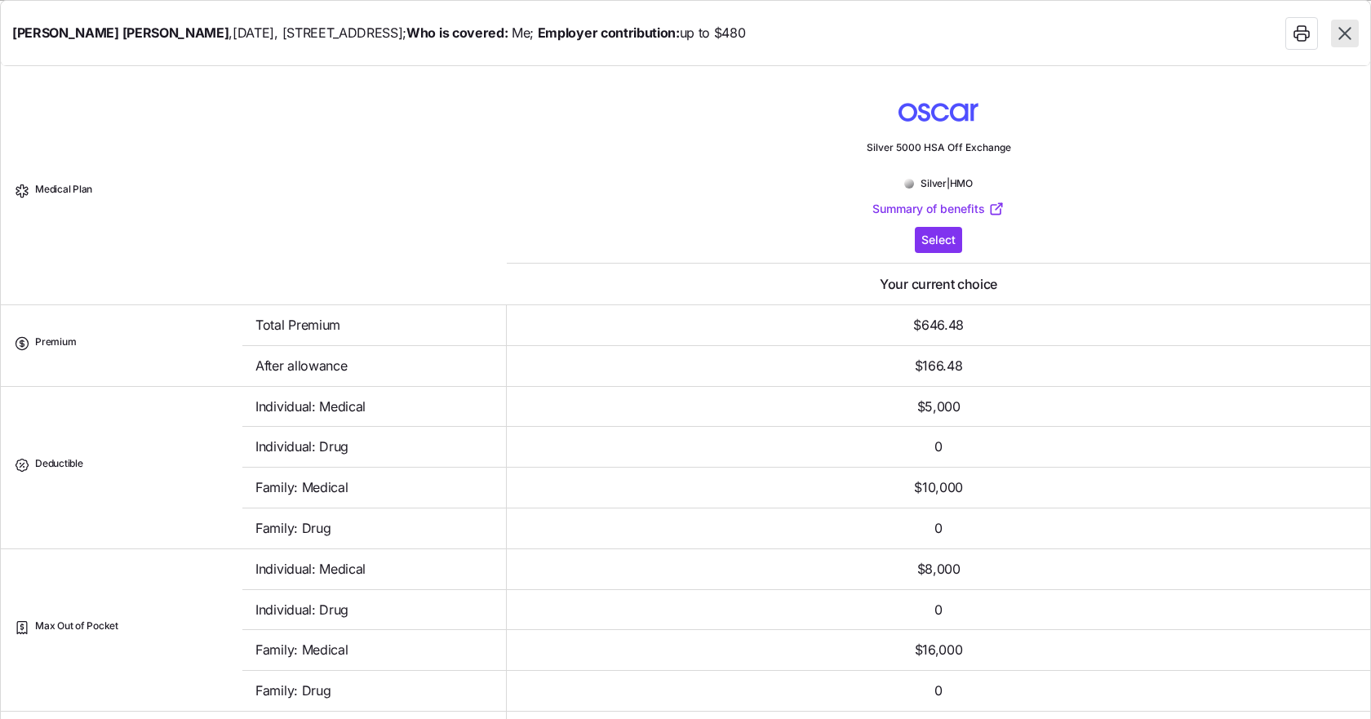
click at [1341, 41] on icon "button" at bounding box center [1344, 33] width 21 height 21
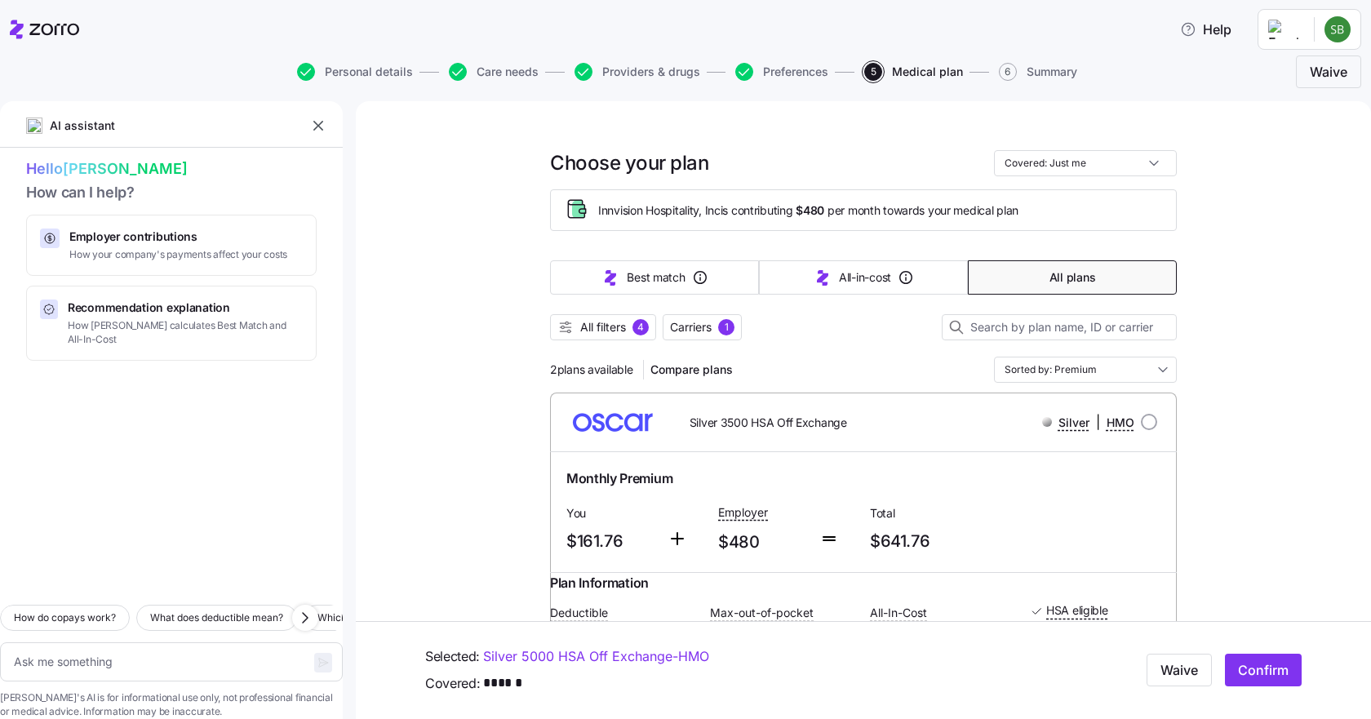
click at [672, 372] on span "Compare plans" at bounding box center [691, 369] width 82 height 16
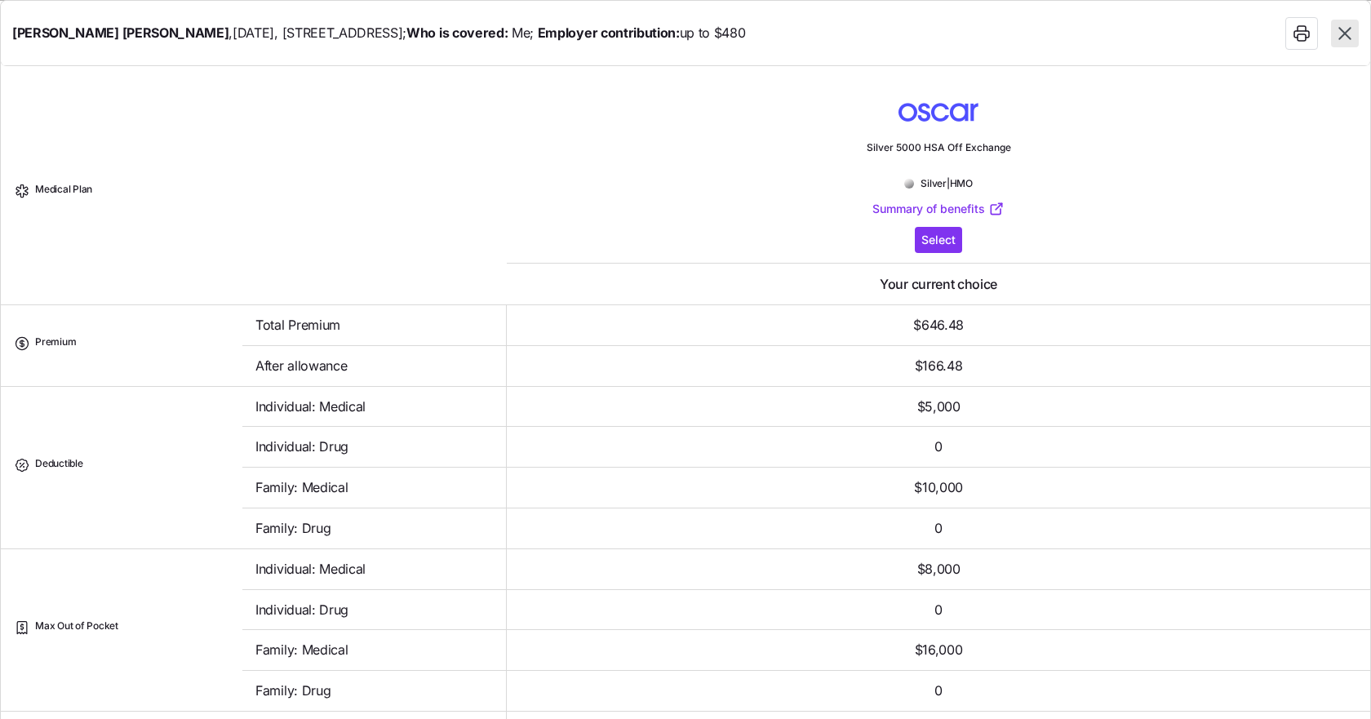
click at [1340, 39] on icon "button" at bounding box center [1344, 33] width 12 height 12
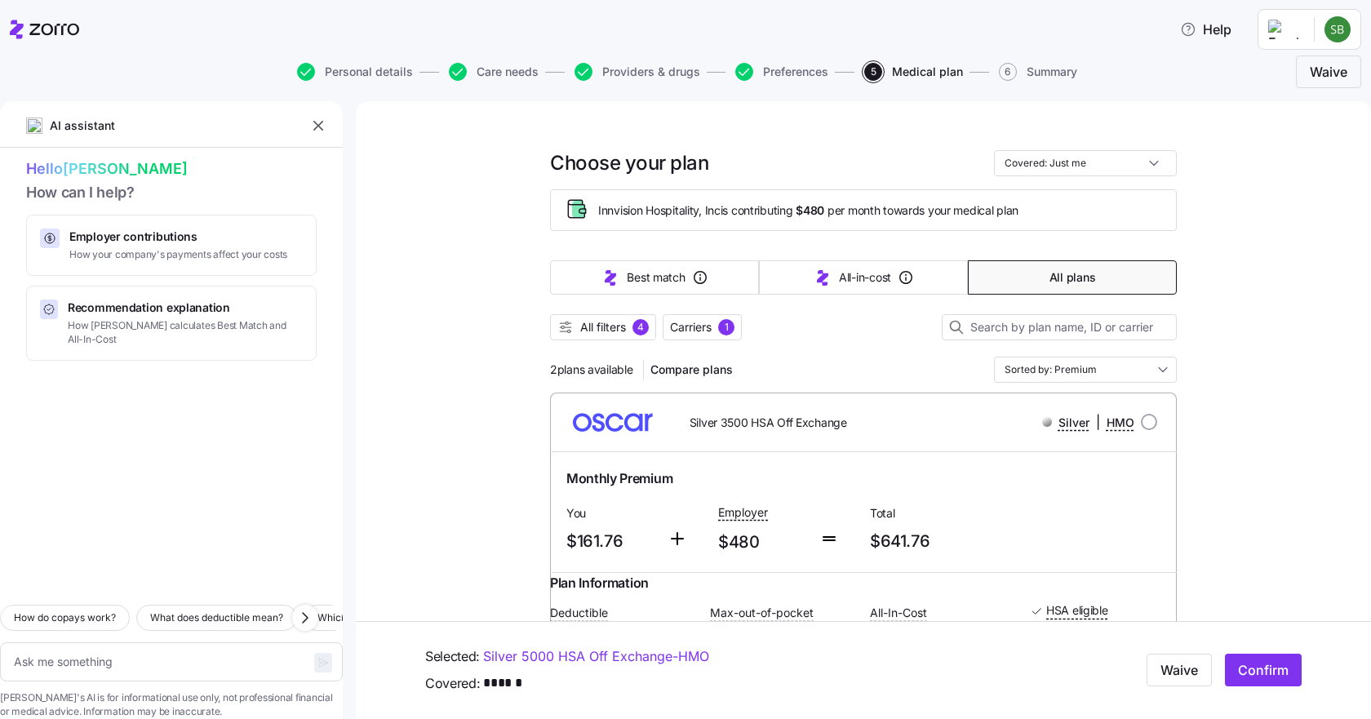
click at [1052, 534] on div "Monthly Premium You $161.76 Employer $480 Total $641.76" at bounding box center [863, 512] width 607 height 100
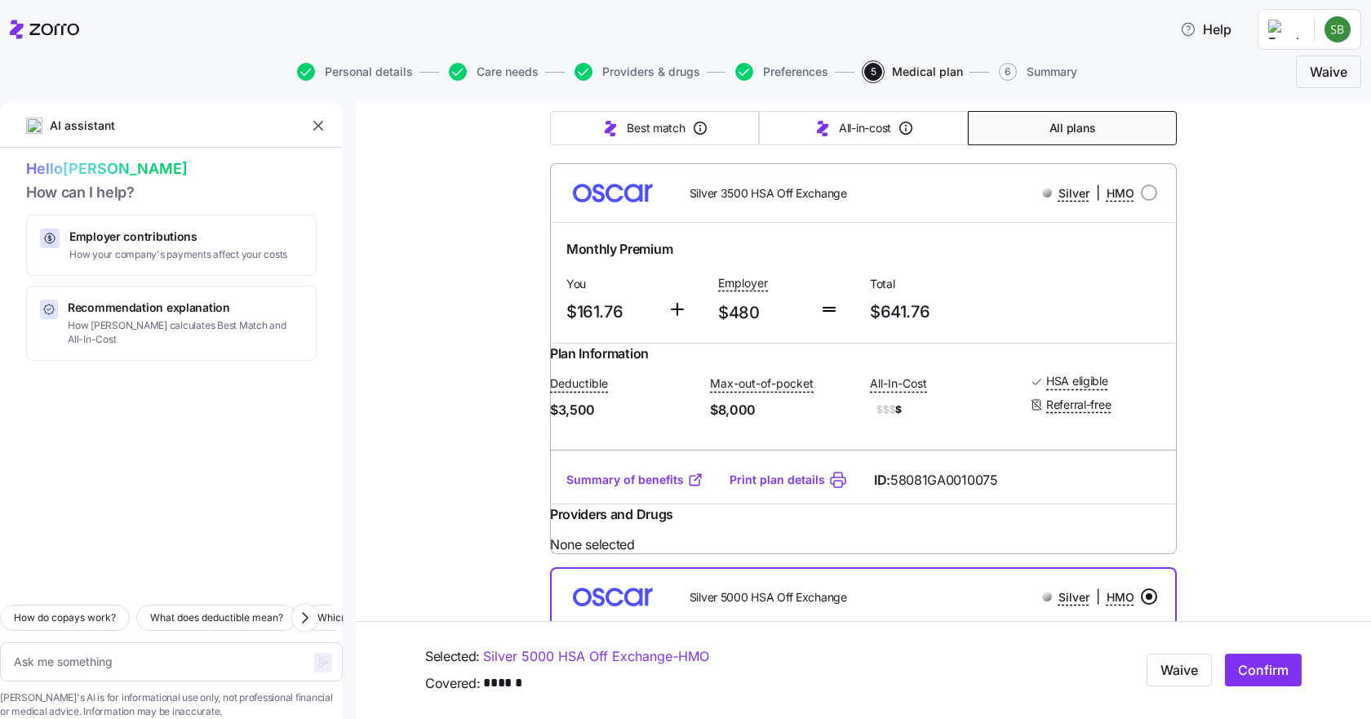
scroll to position [348, 0]
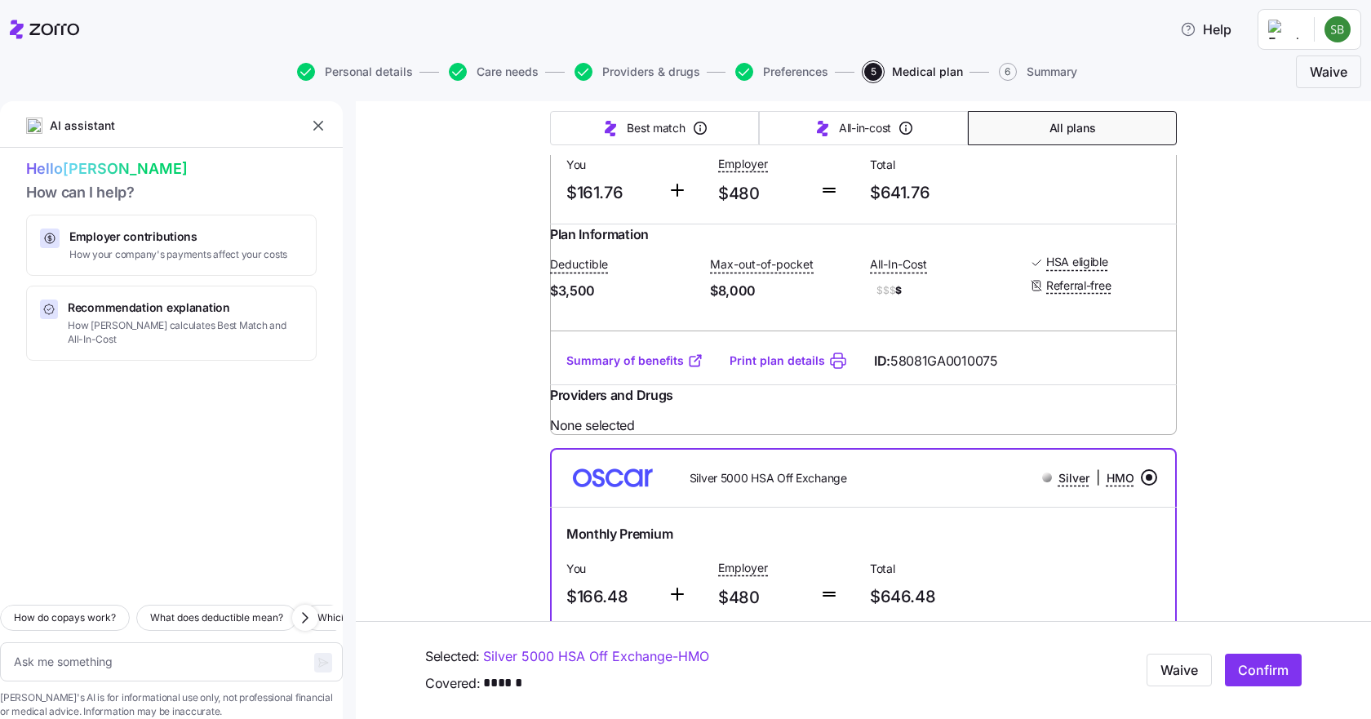
click at [599, 415] on div "Providers and Drugs" at bounding box center [863, 400] width 627 height 30
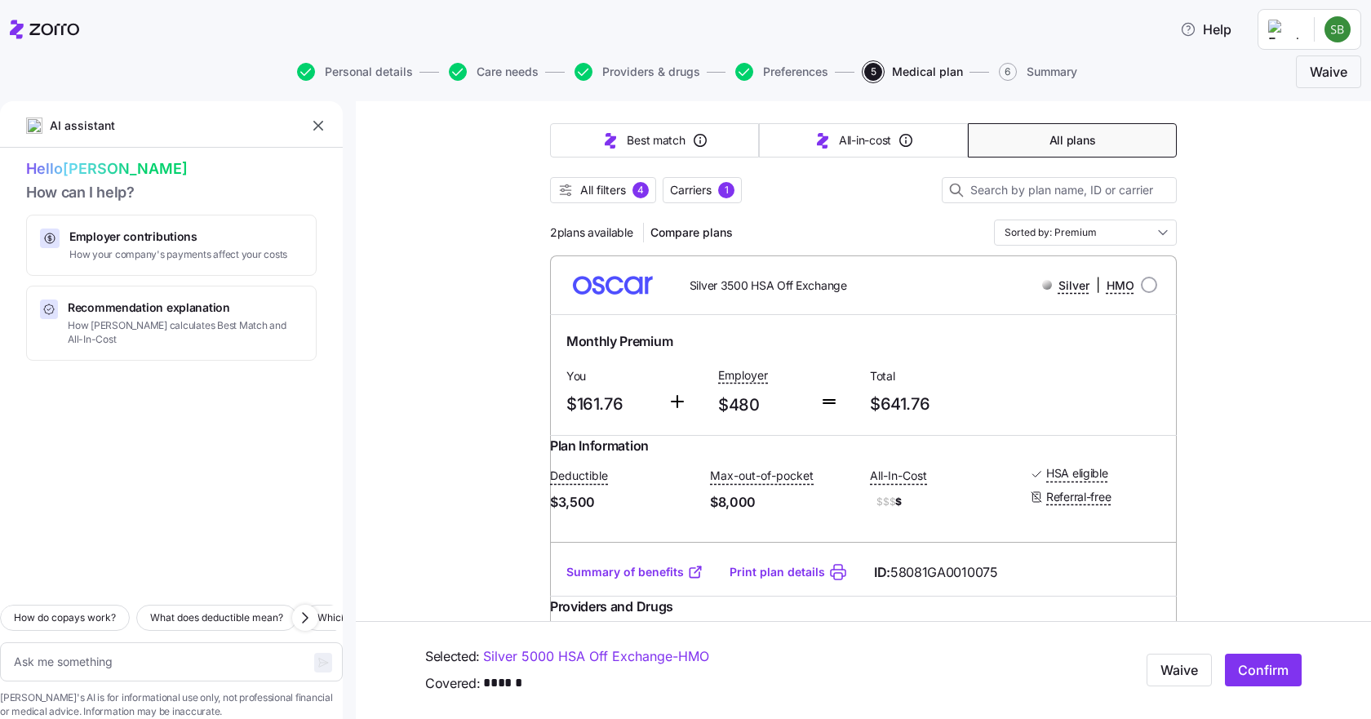
scroll to position [0, 0]
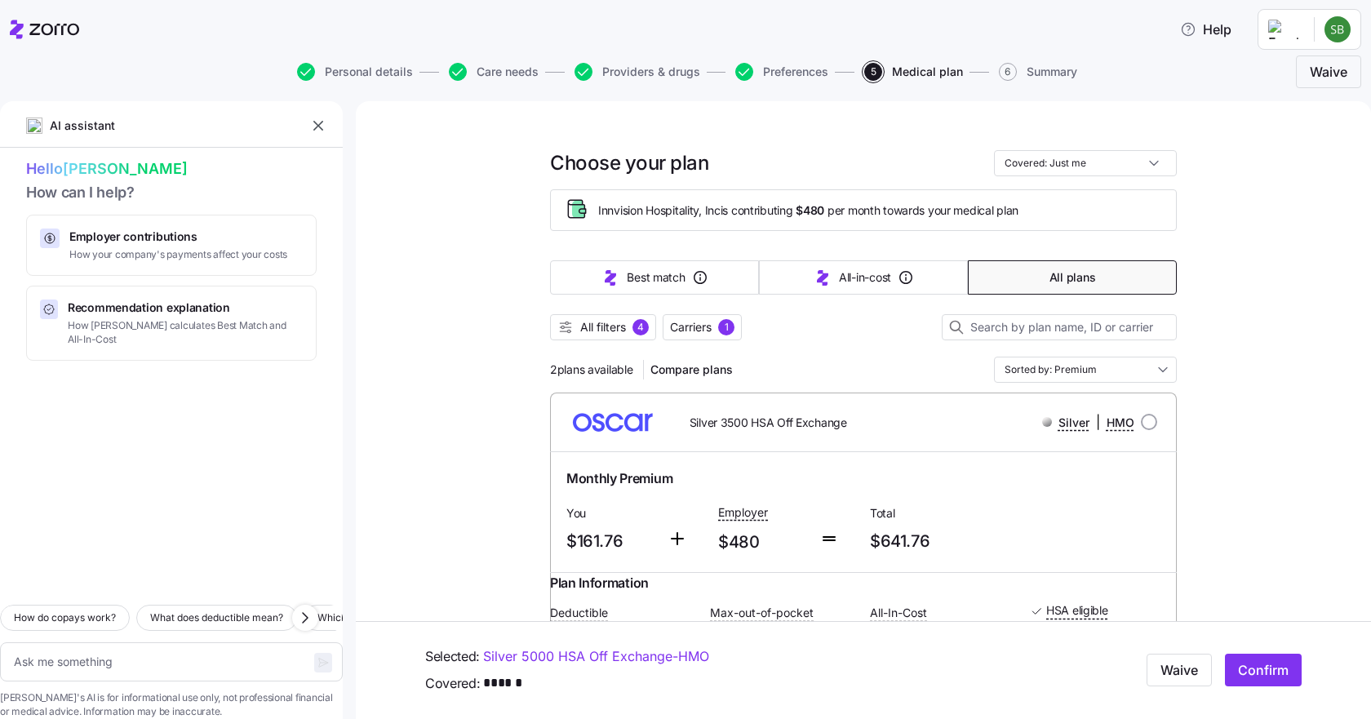
click at [703, 372] on span "Compare plans" at bounding box center [691, 369] width 82 height 16
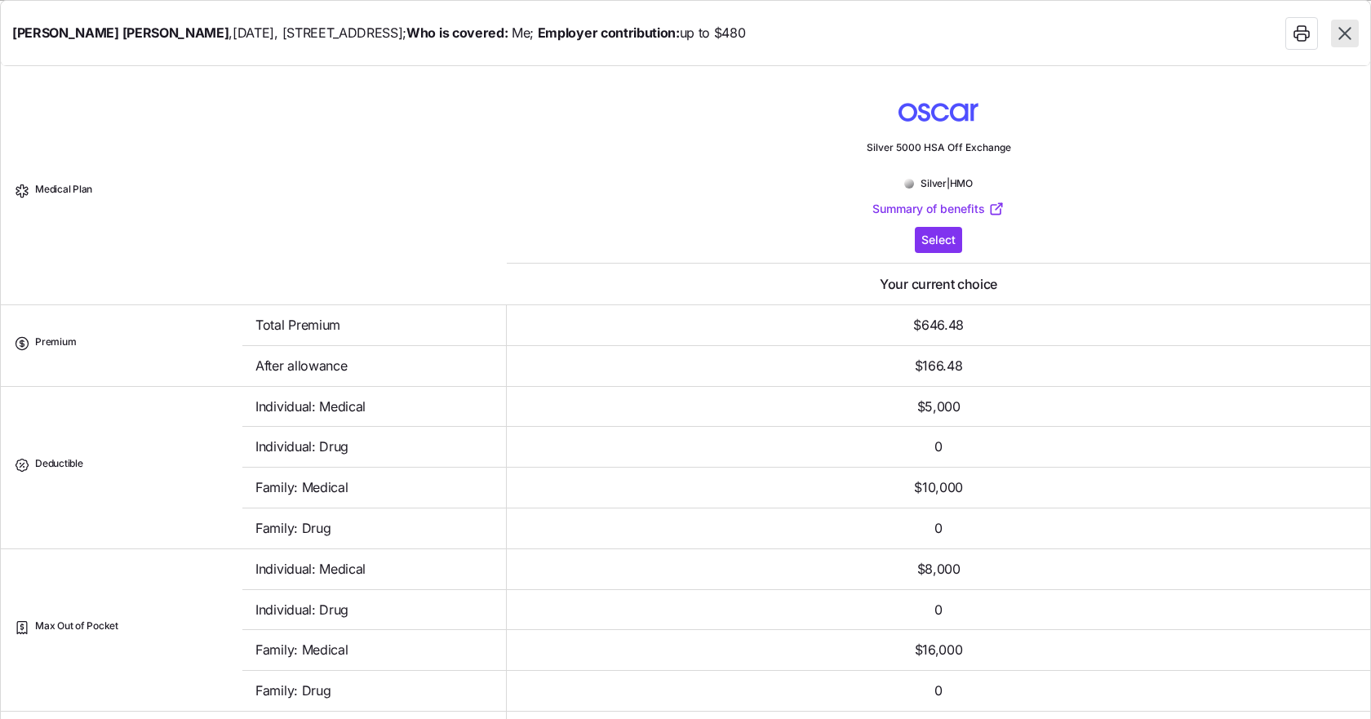
click at [928, 234] on span "Select" at bounding box center [938, 240] width 34 height 16
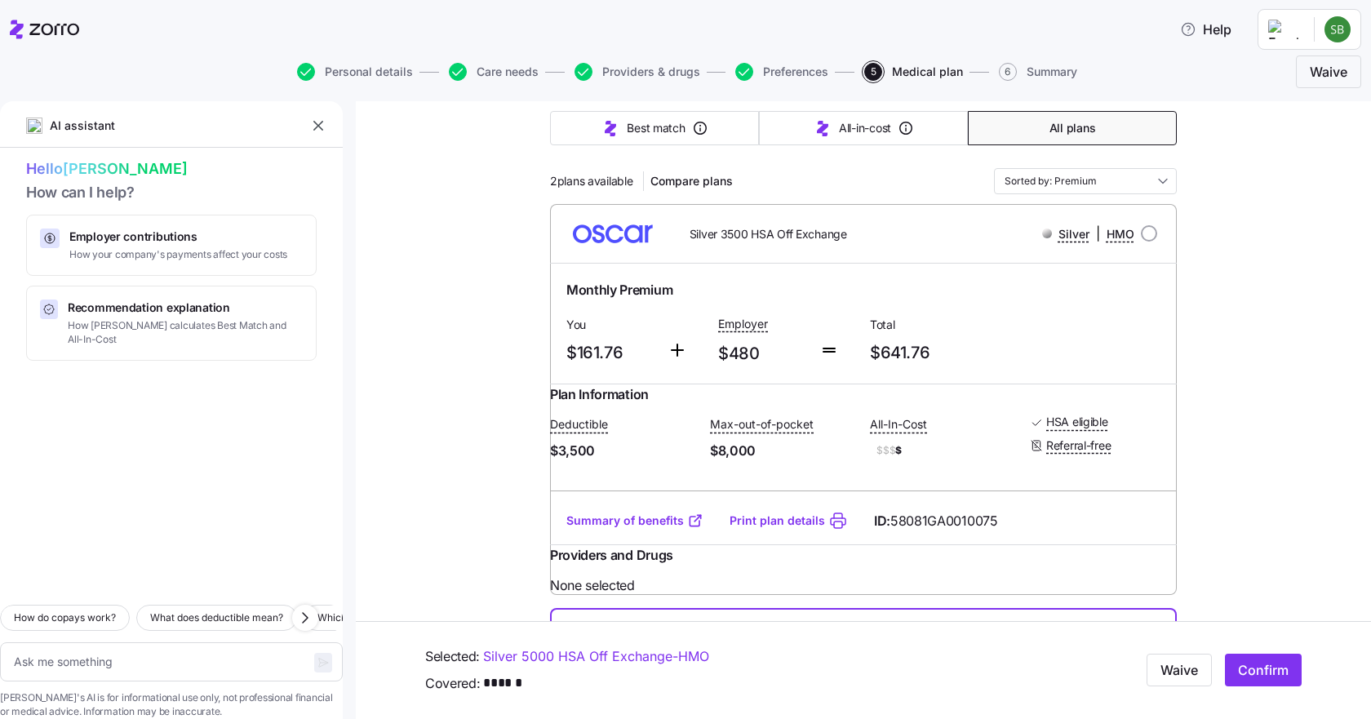
scroll to position [408, 0]
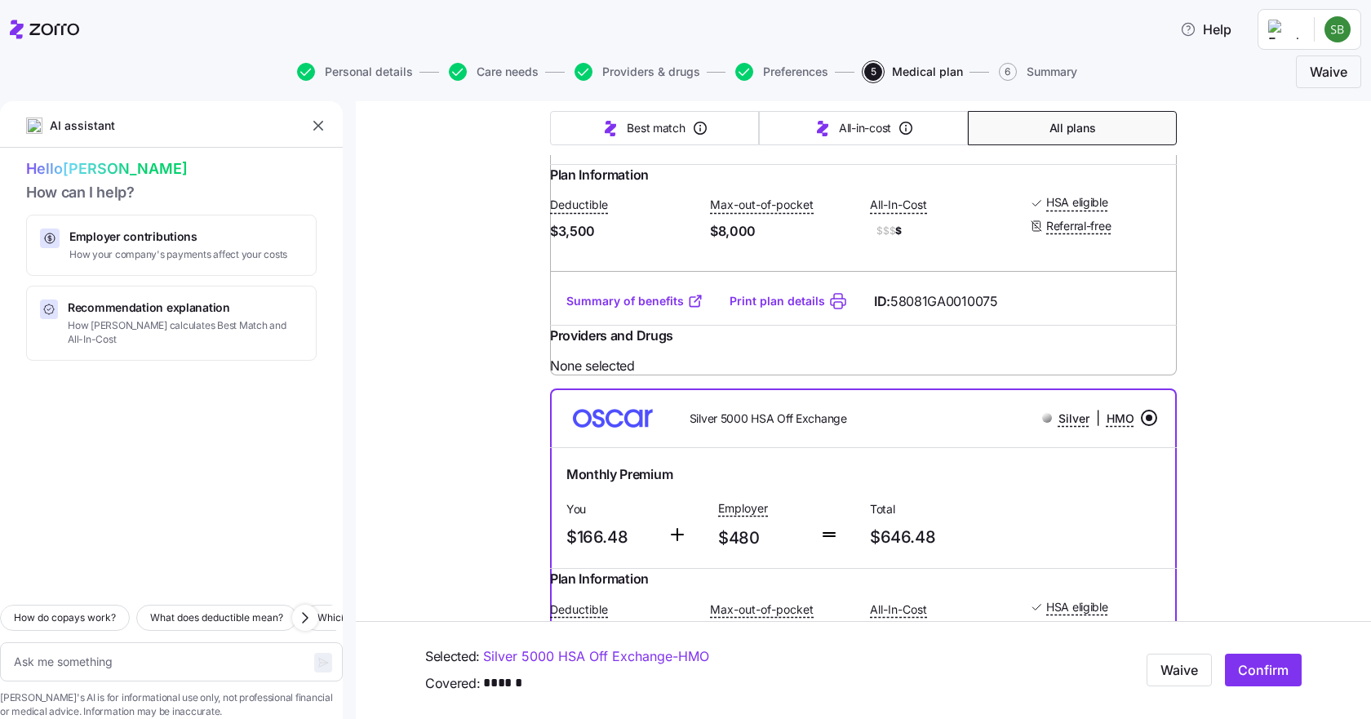
click at [624, 309] on link "Summary of benefits" at bounding box center [634, 301] width 137 height 16
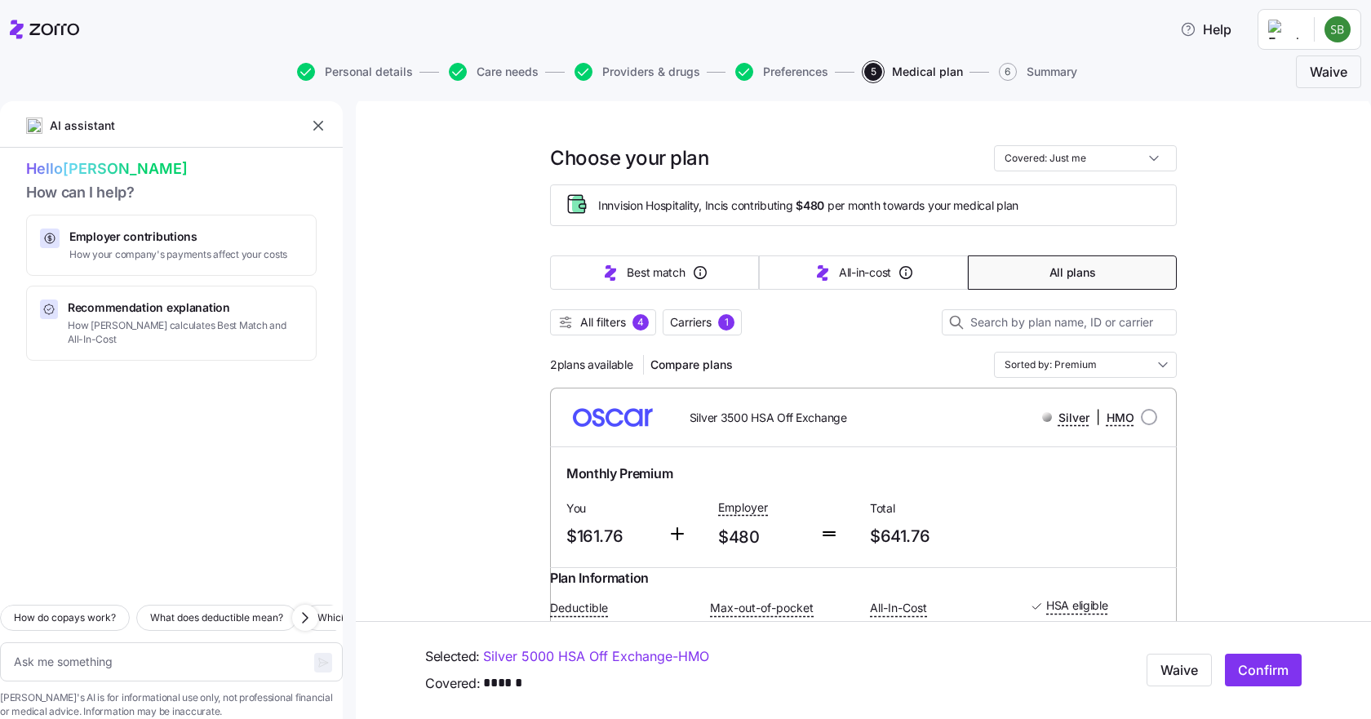
scroll to position [0, 0]
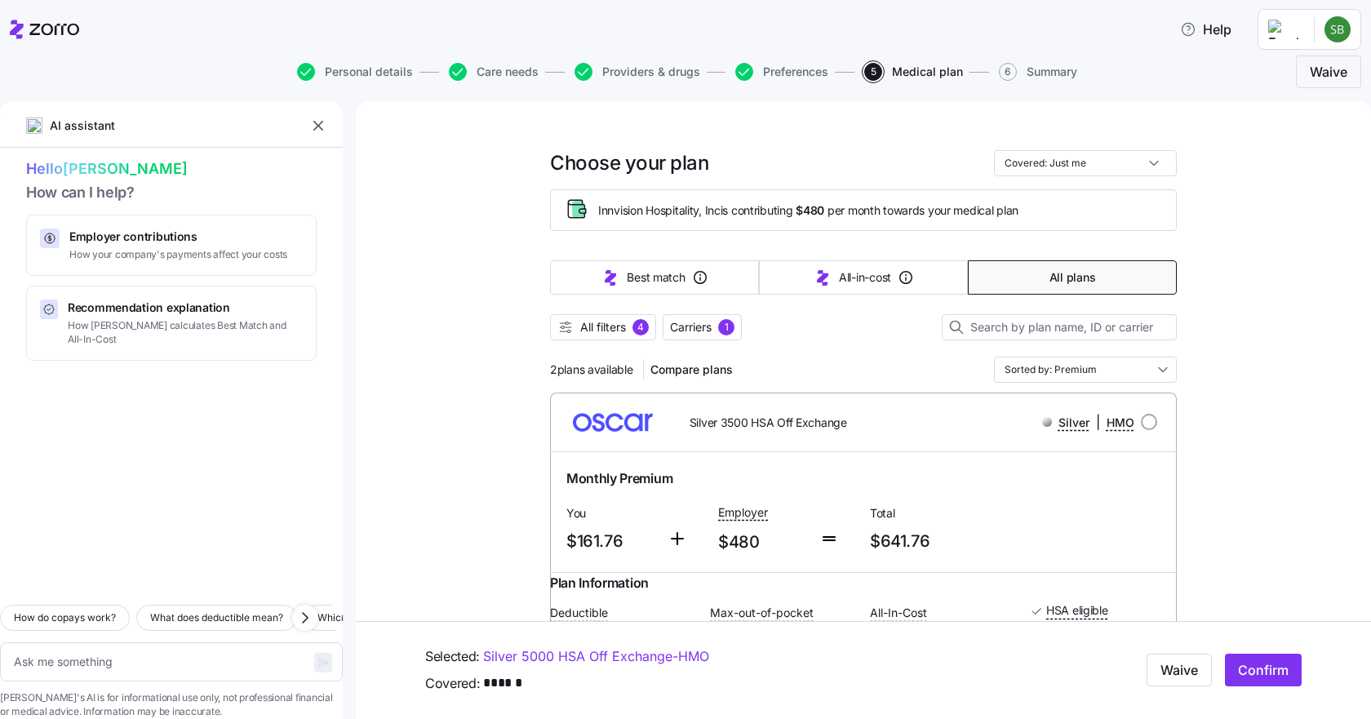
click at [713, 329] on span "Carriers 1" at bounding box center [702, 327] width 64 height 16
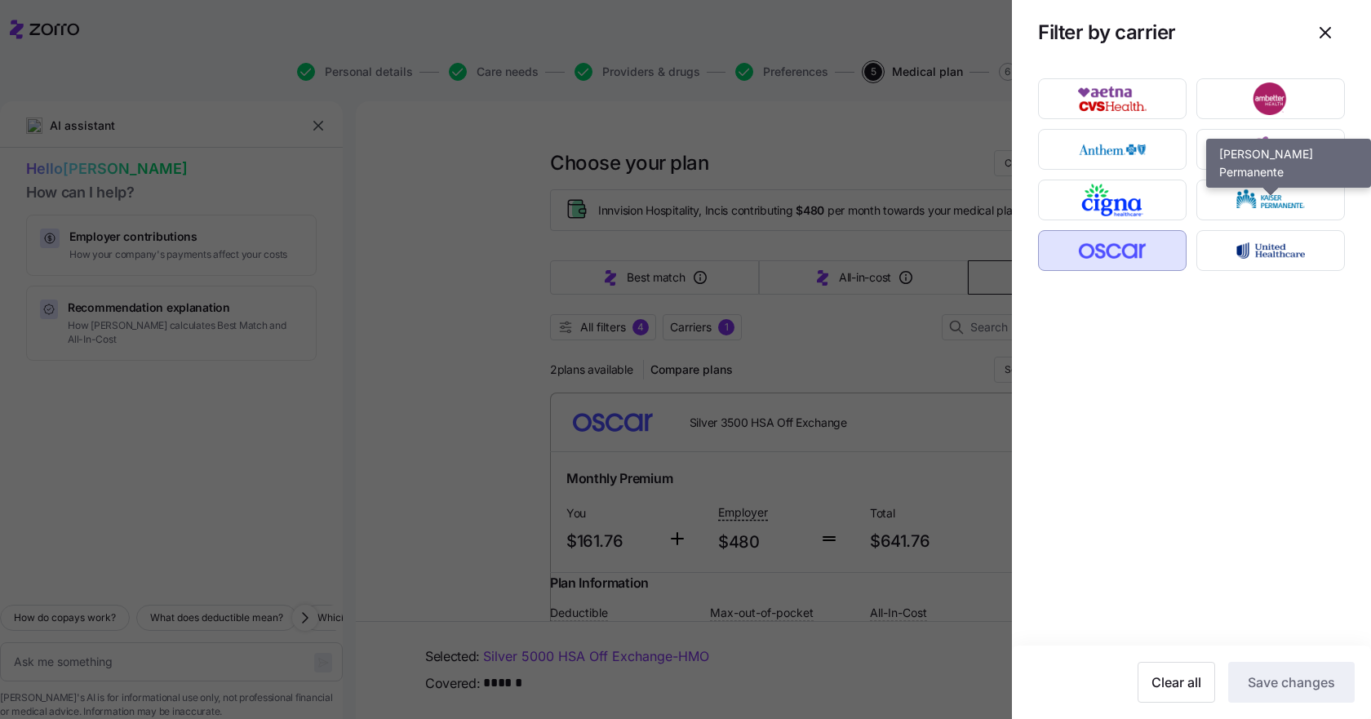
click at [1276, 199] on img "button" at bounding box center [1271, 200] width 120 height 33
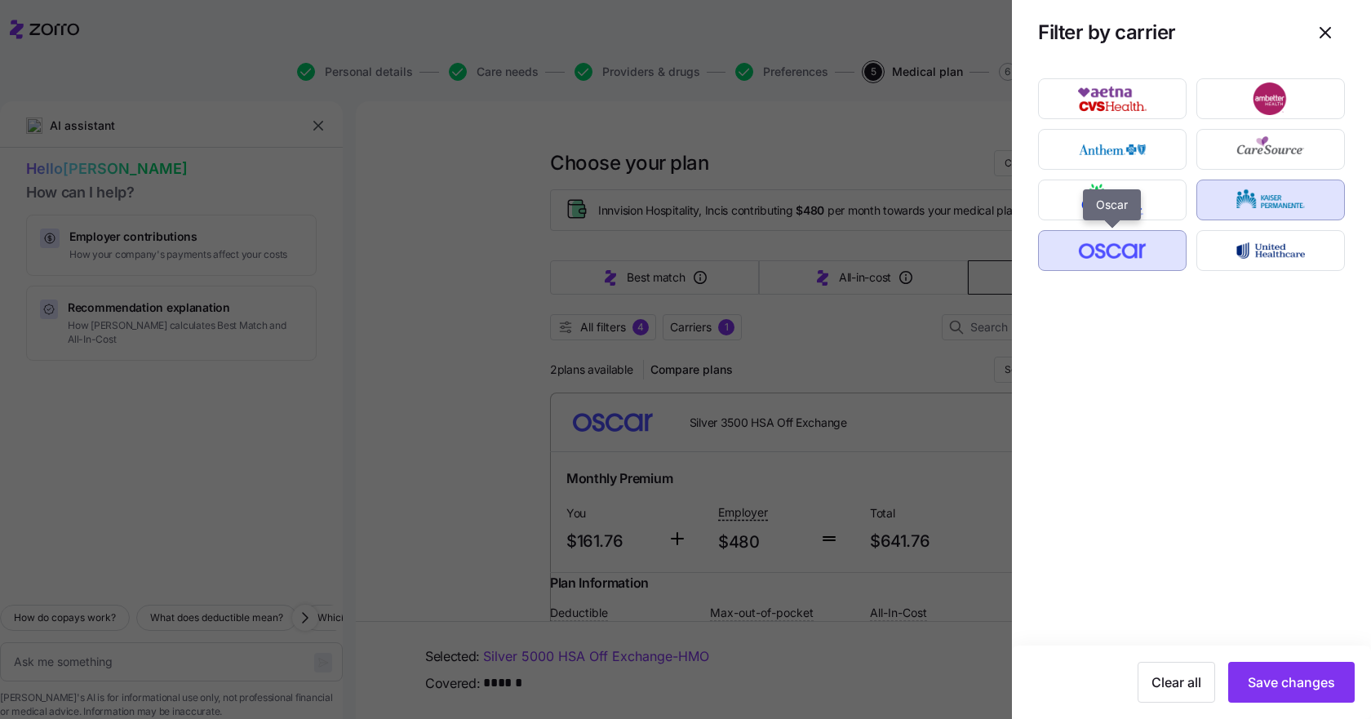
click at [1133, 258] on img "button" at bounding box center [1113, 250] width 120 height 33
click at [1301, 685] on span "Save changes" at bounding box center [1291, 682] width 87 height 20
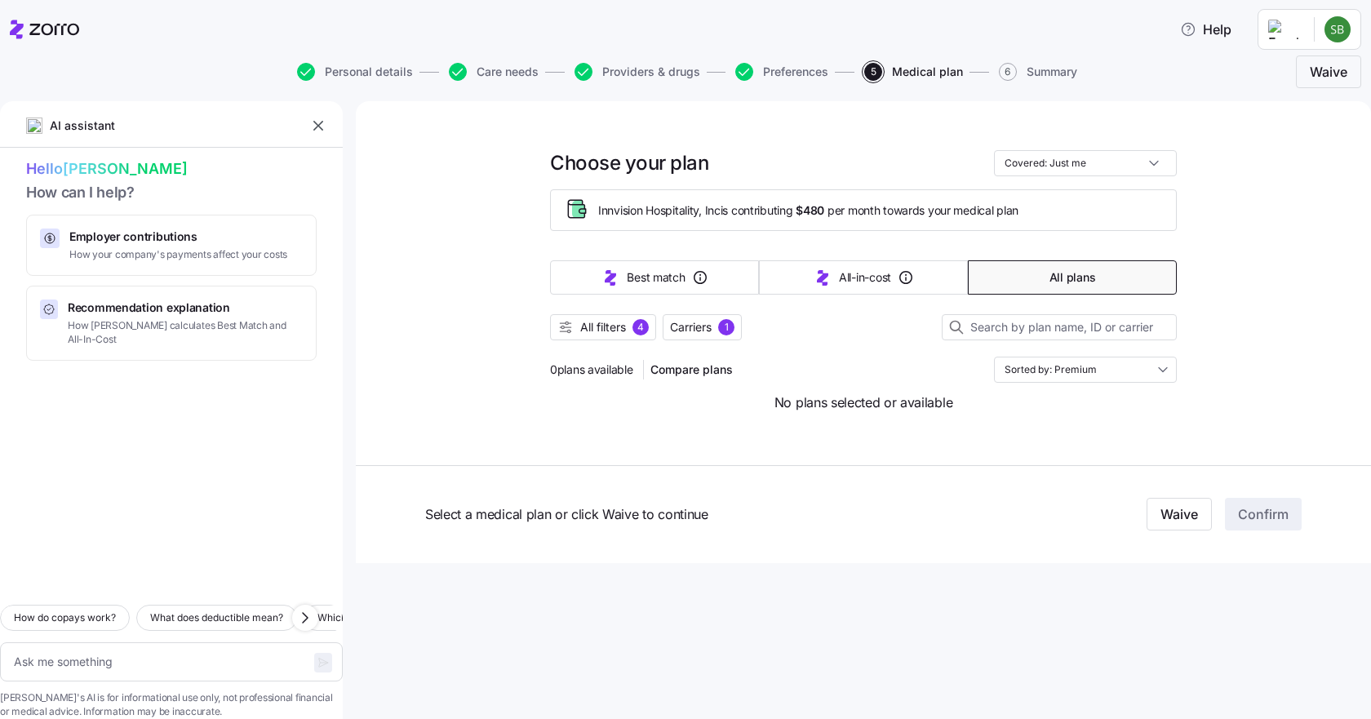
click at [618, 327] on span "All filters" at bounding box center [603, 327] width 46 height 16
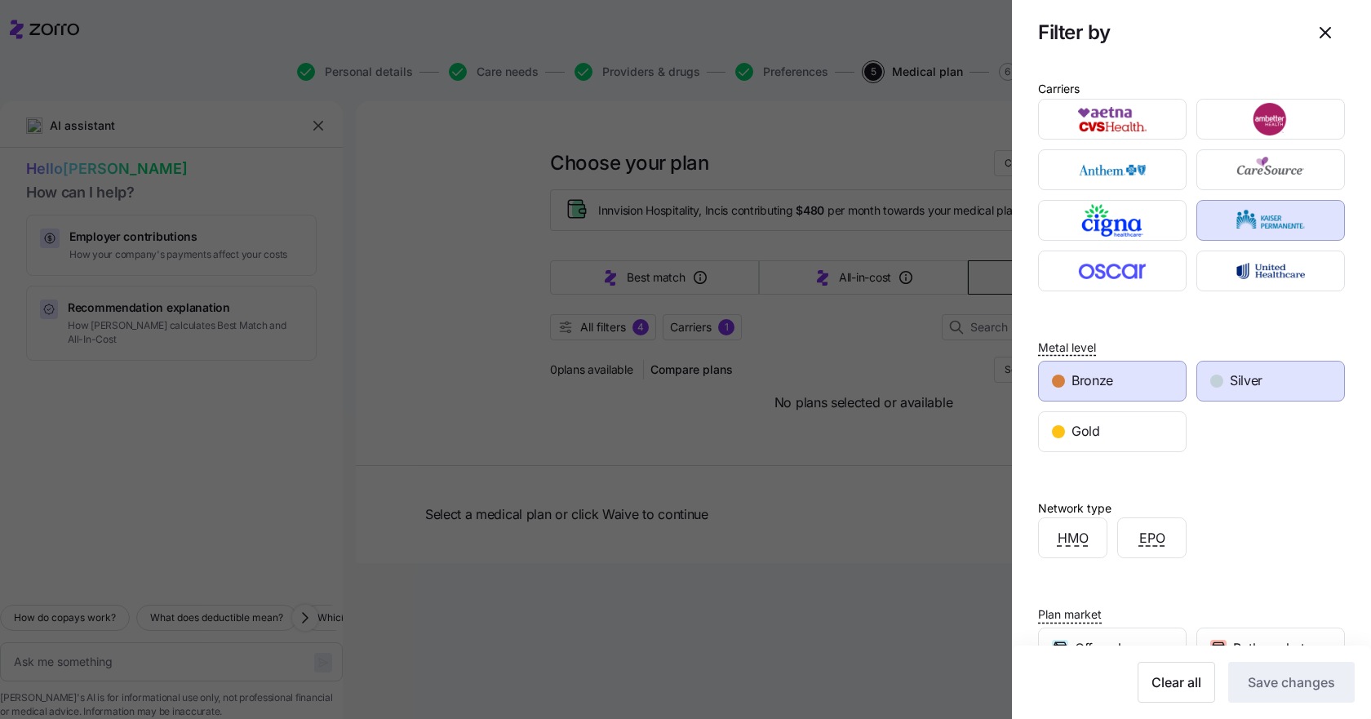
click at [1236, 384] on span "Silver" at bounding box center [1246, 380] width 33 height 20
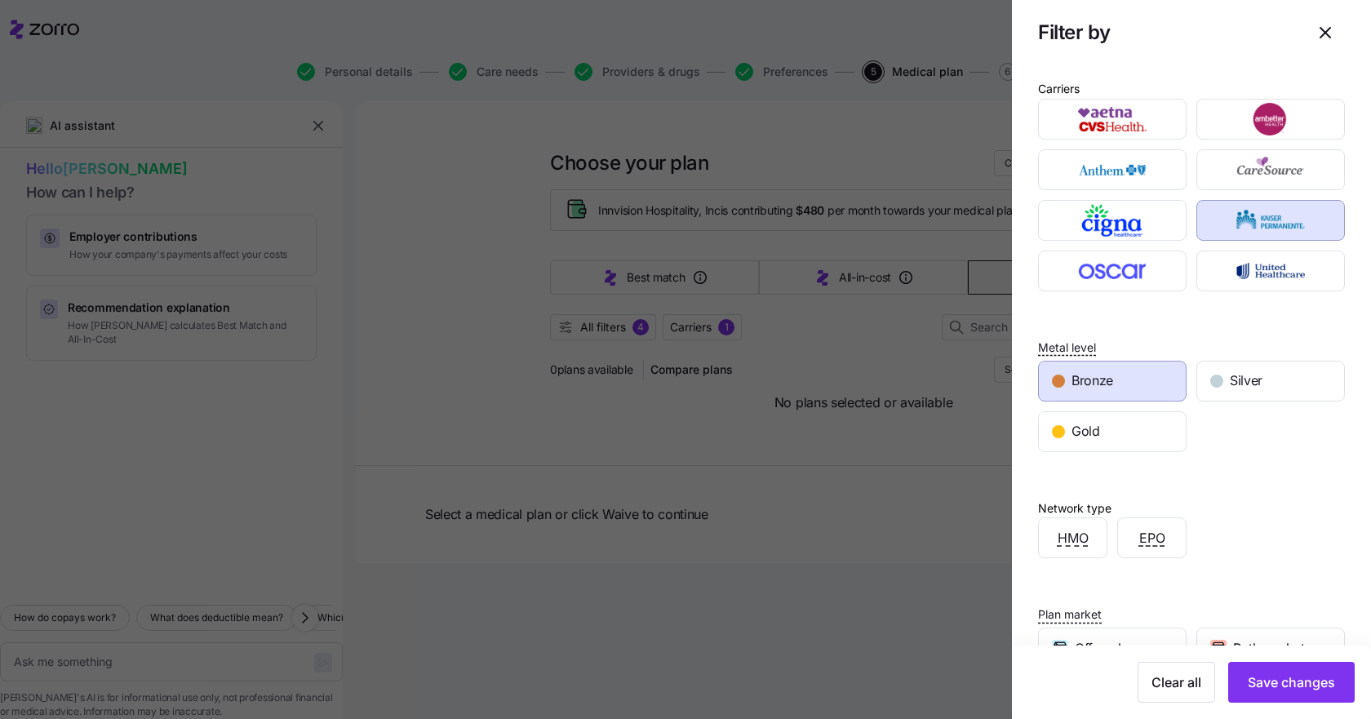
click at [1143, 384] on div "Bronze" at bounding box center [1112, 380] width 147 height 39
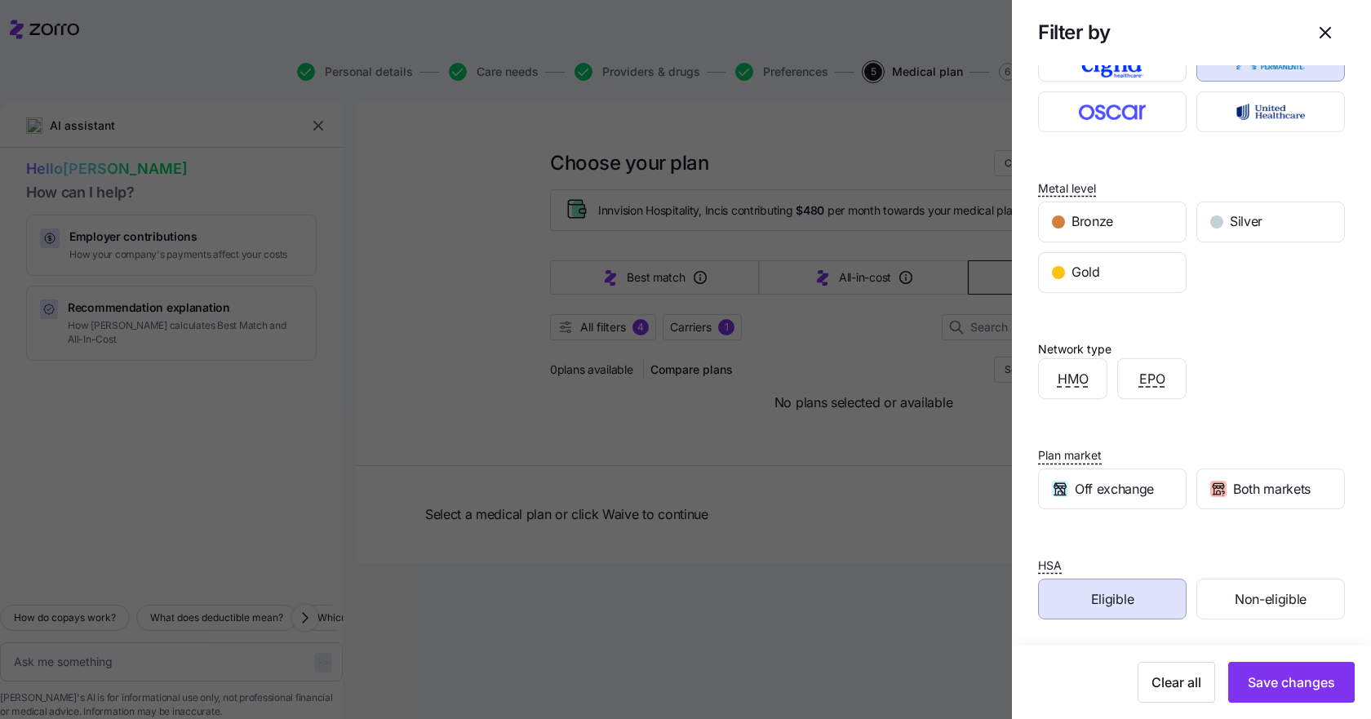
click at [1261, 682] on span "Save changes" at bounding box center [1291, 682] width 87 height 20
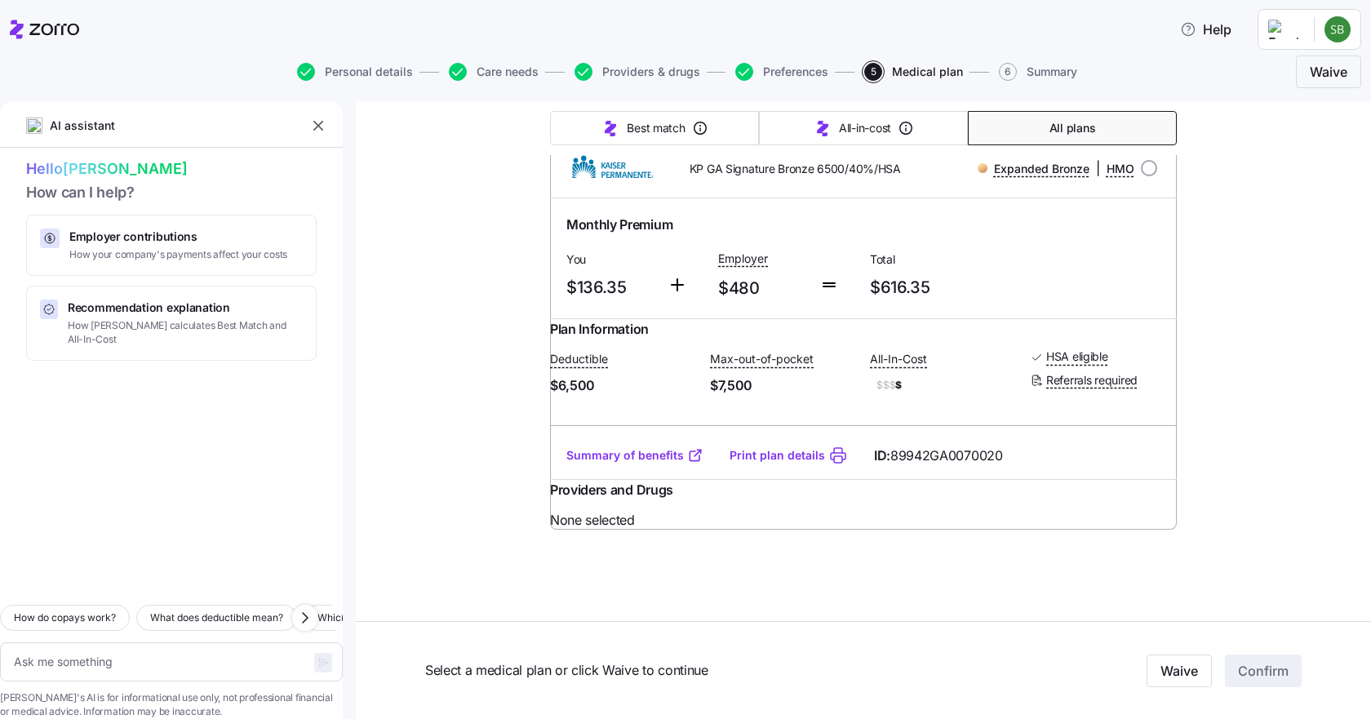
scroll to position [221, 0]
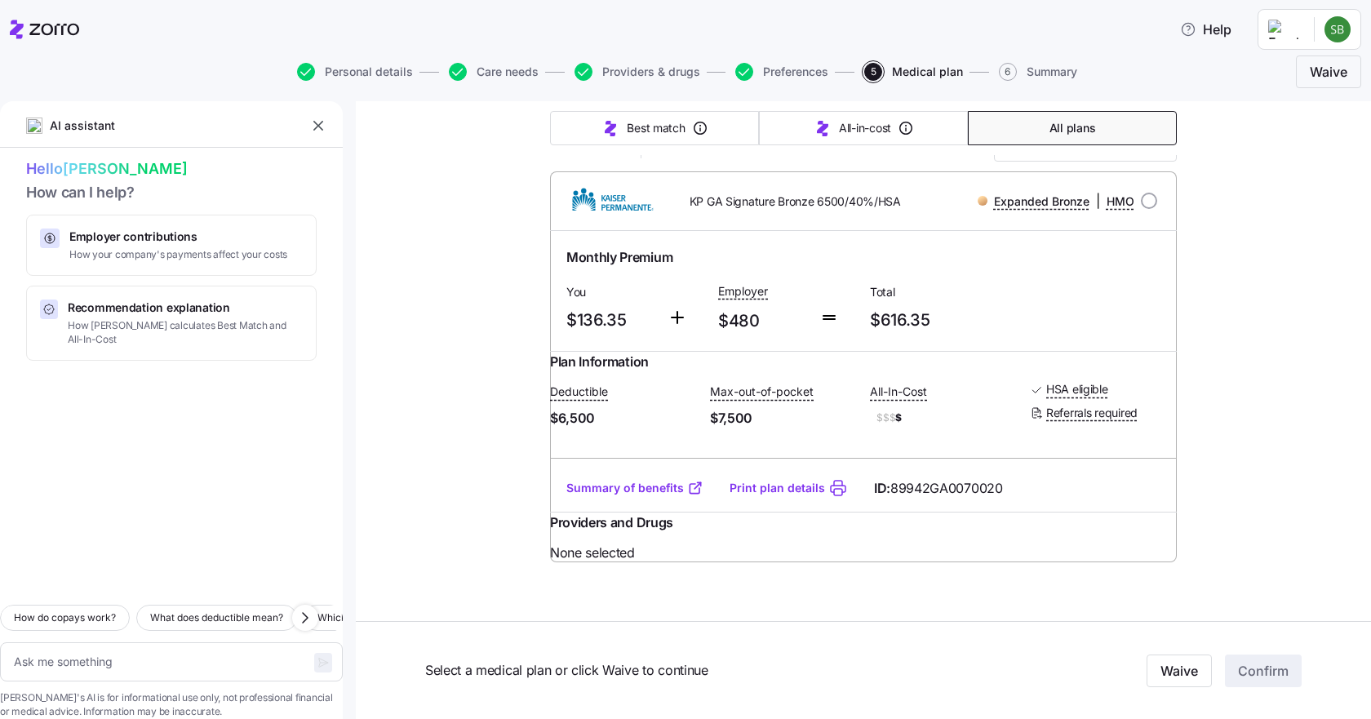
click at [608, 496] on link "Summary of benefits" at bounding box center [634, 488] width 137 height 16
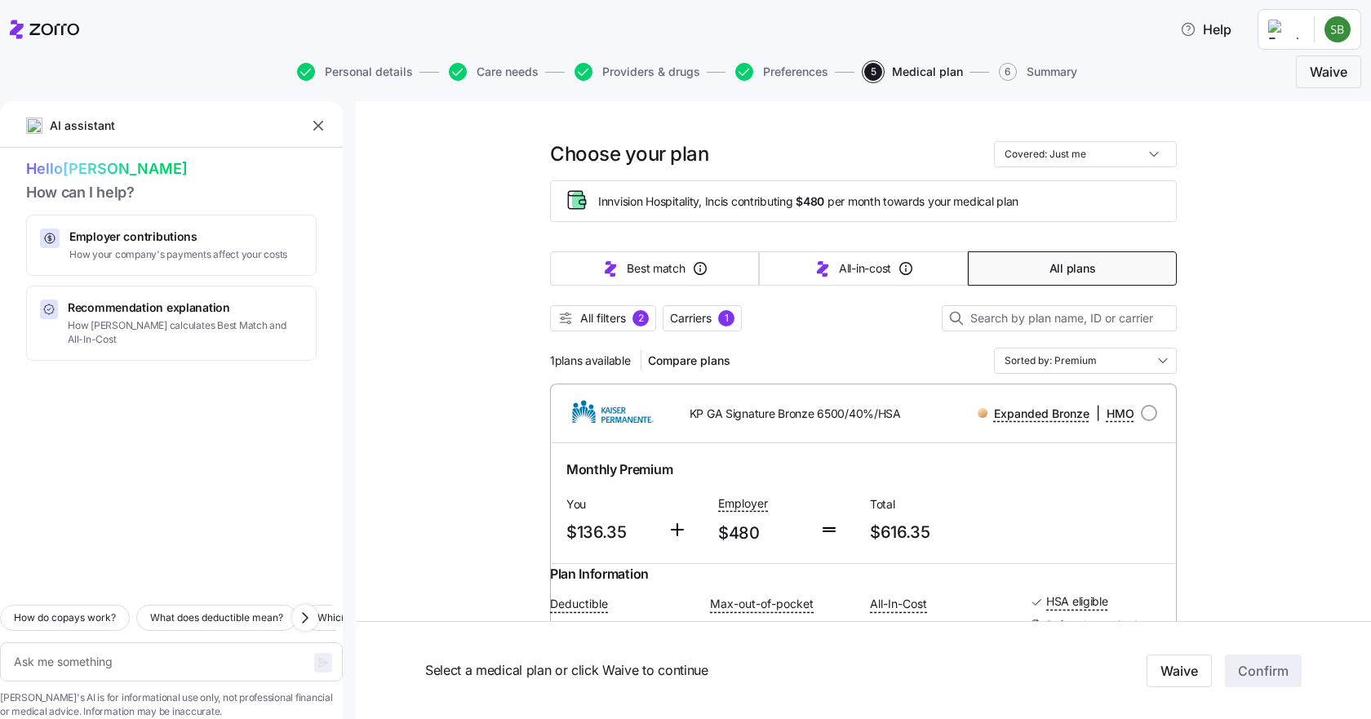
scroll to position [0, 0]
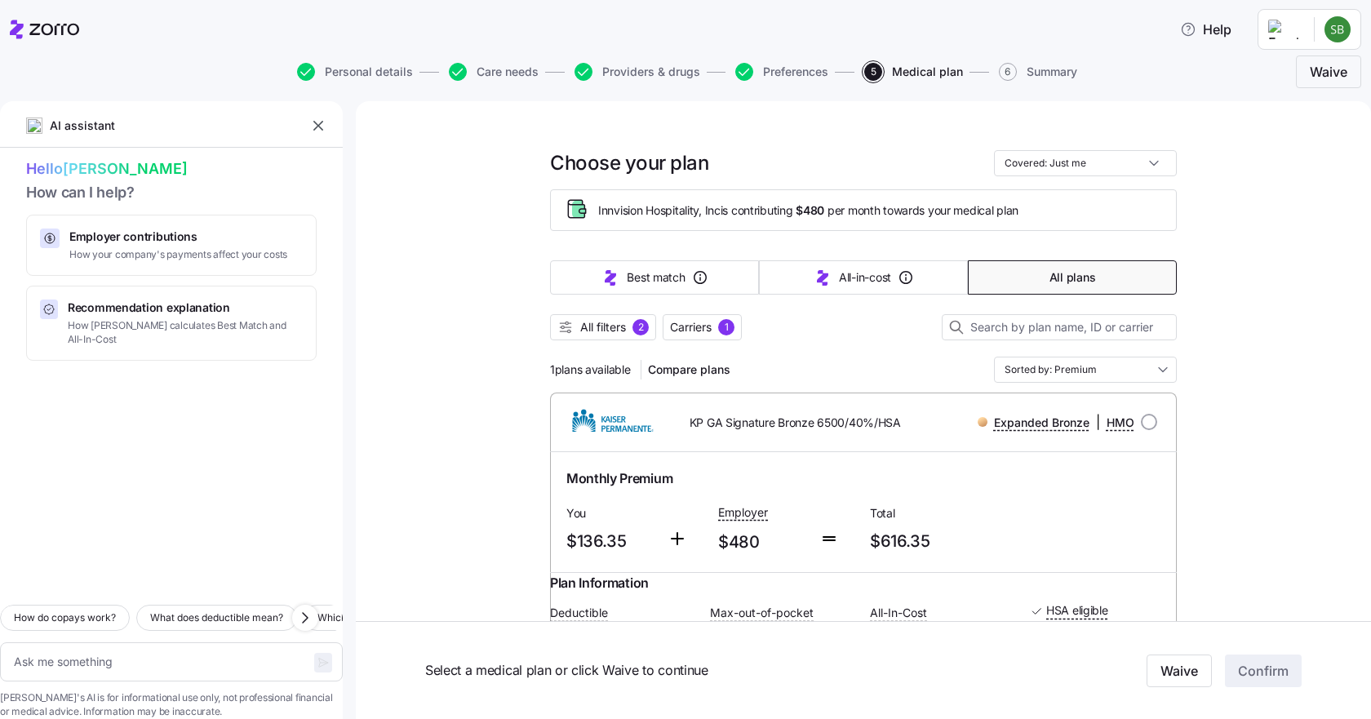
click at [588, 330] on span "All filters" at bounding box center [603, 327] width 46 height 16
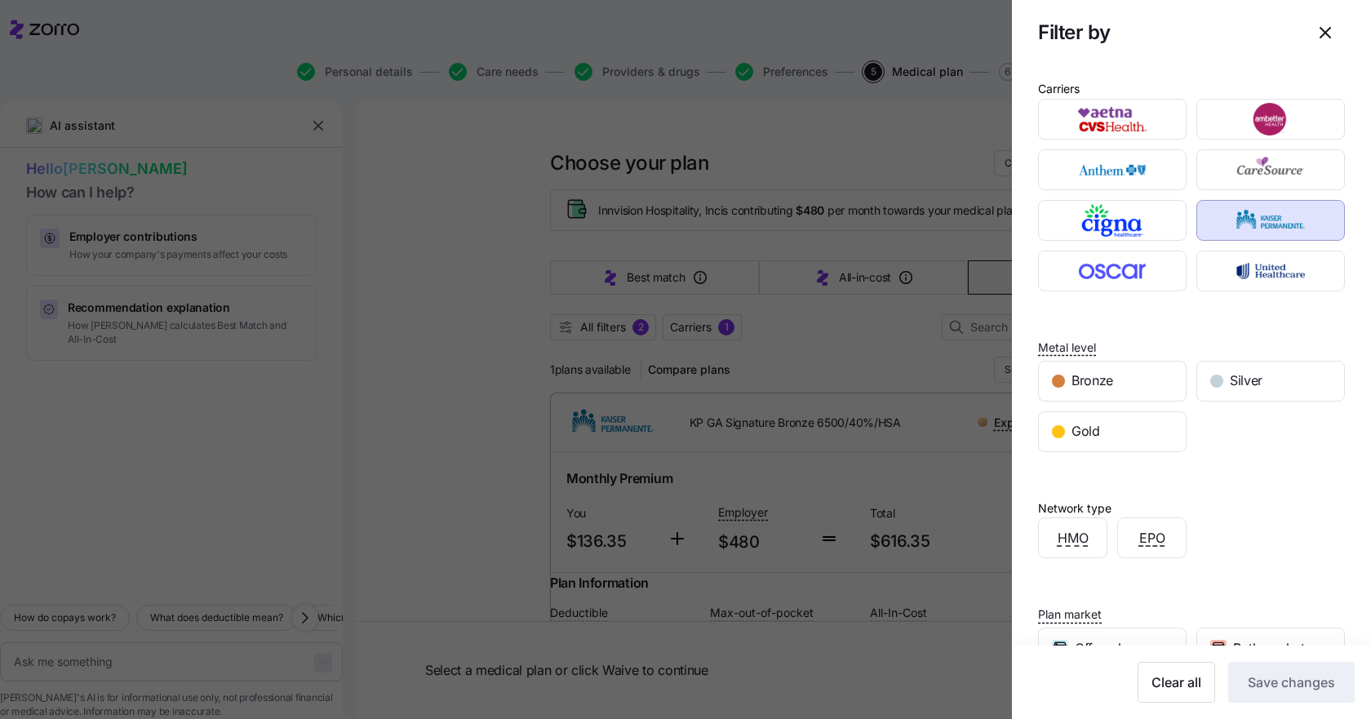
click at [468, 457] on div at bounding box center [685, 359] width 1371 height 719
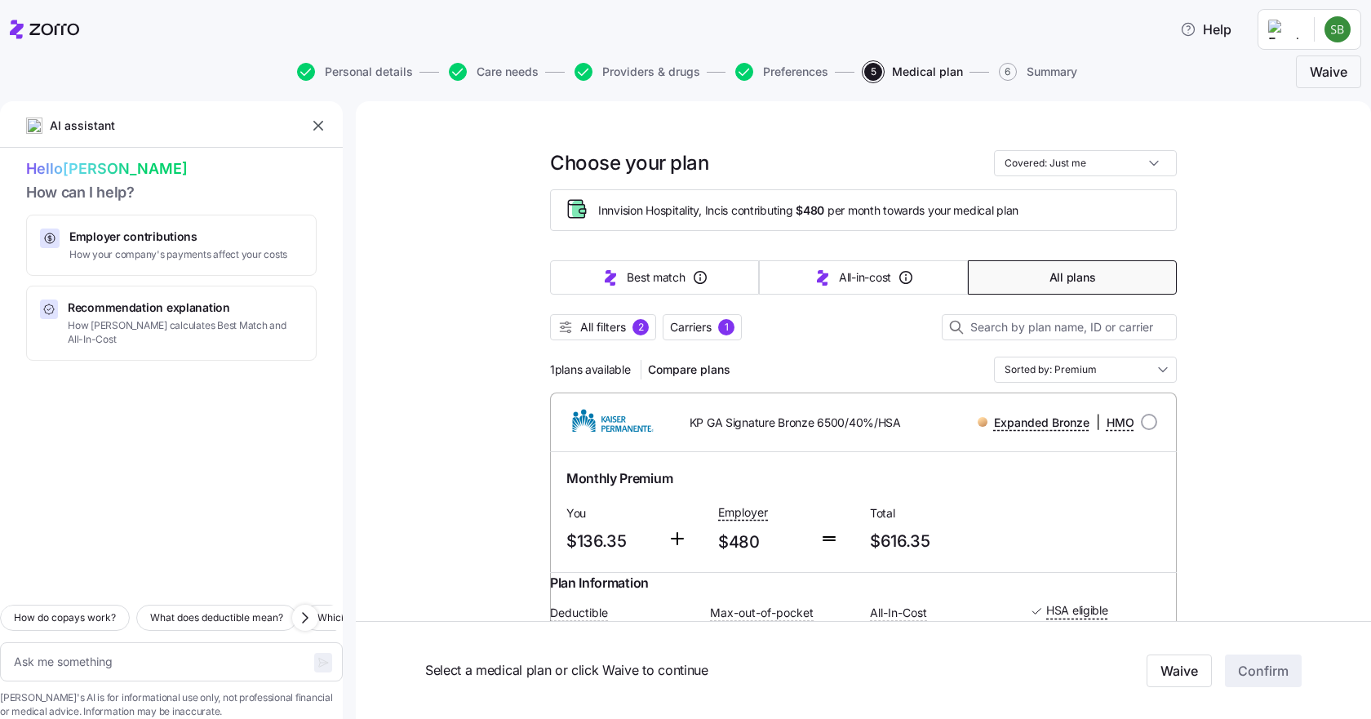
click at [614, 333] on span "All filters" at bounding box center [603, 327] width 46 height 16
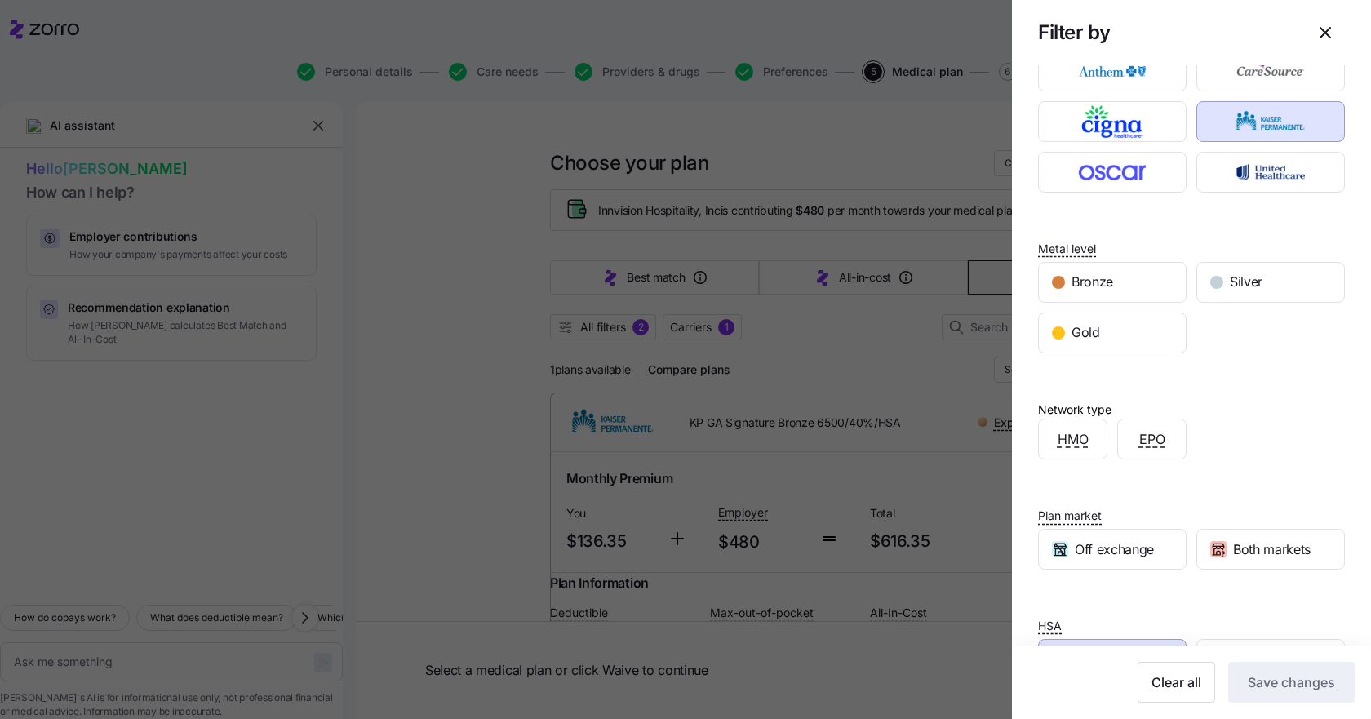
scroll to position [159, 0]
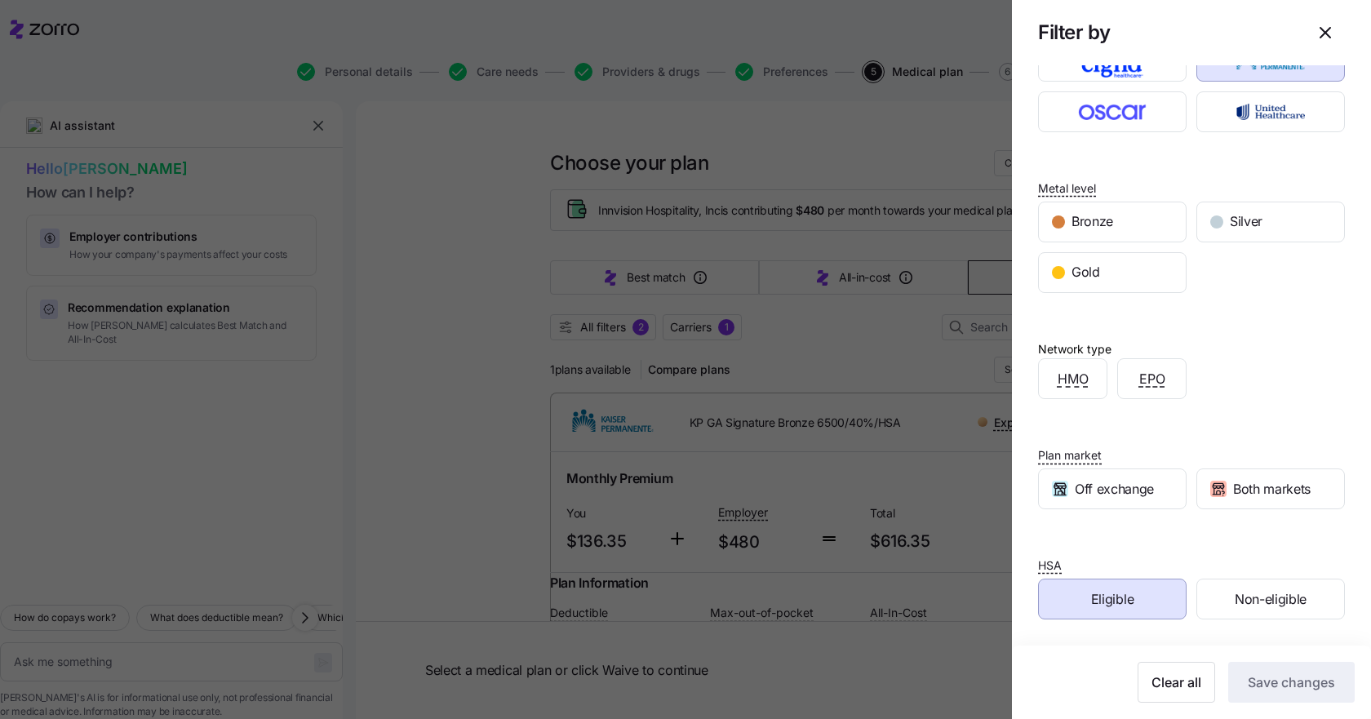
click at [1131, 599] on div "Eligible" at bounding box center [1112, 598] width 147 height 39
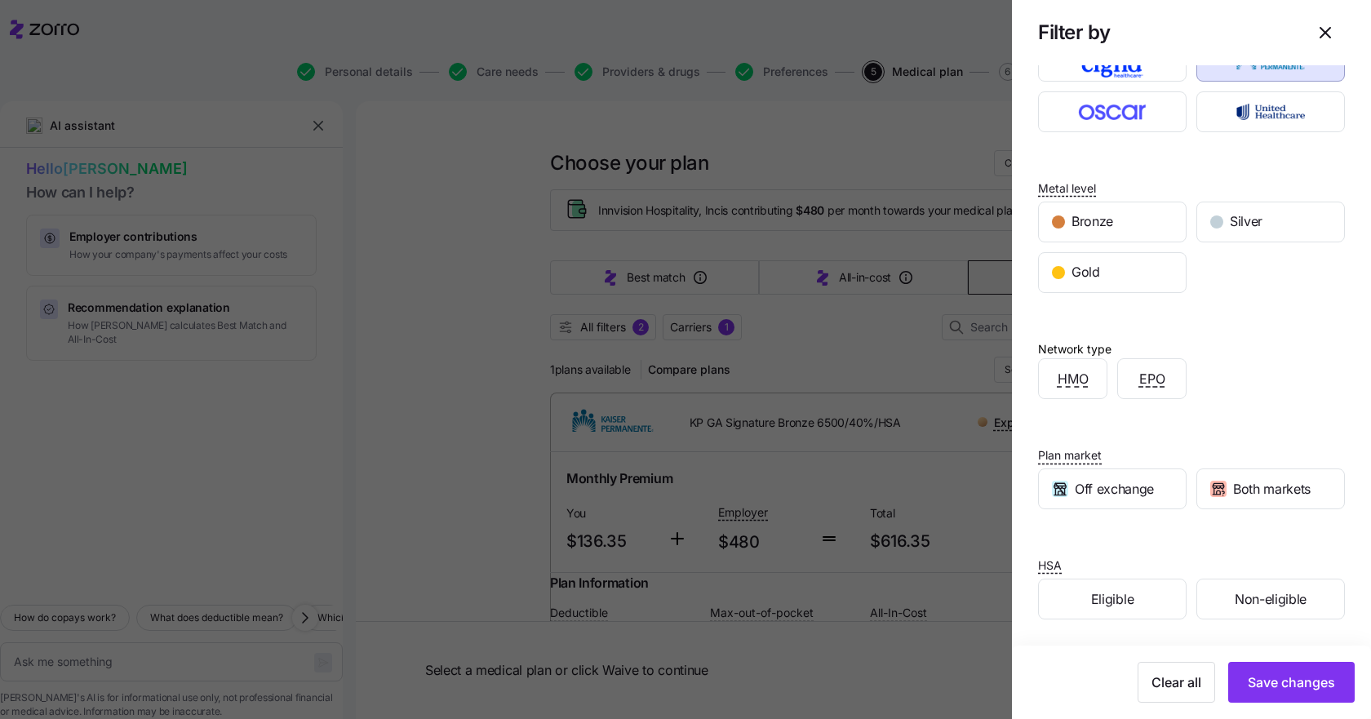
click at [1248, 677] on span "Save changes" at bounding box center [1291, 682] width 87 height 20
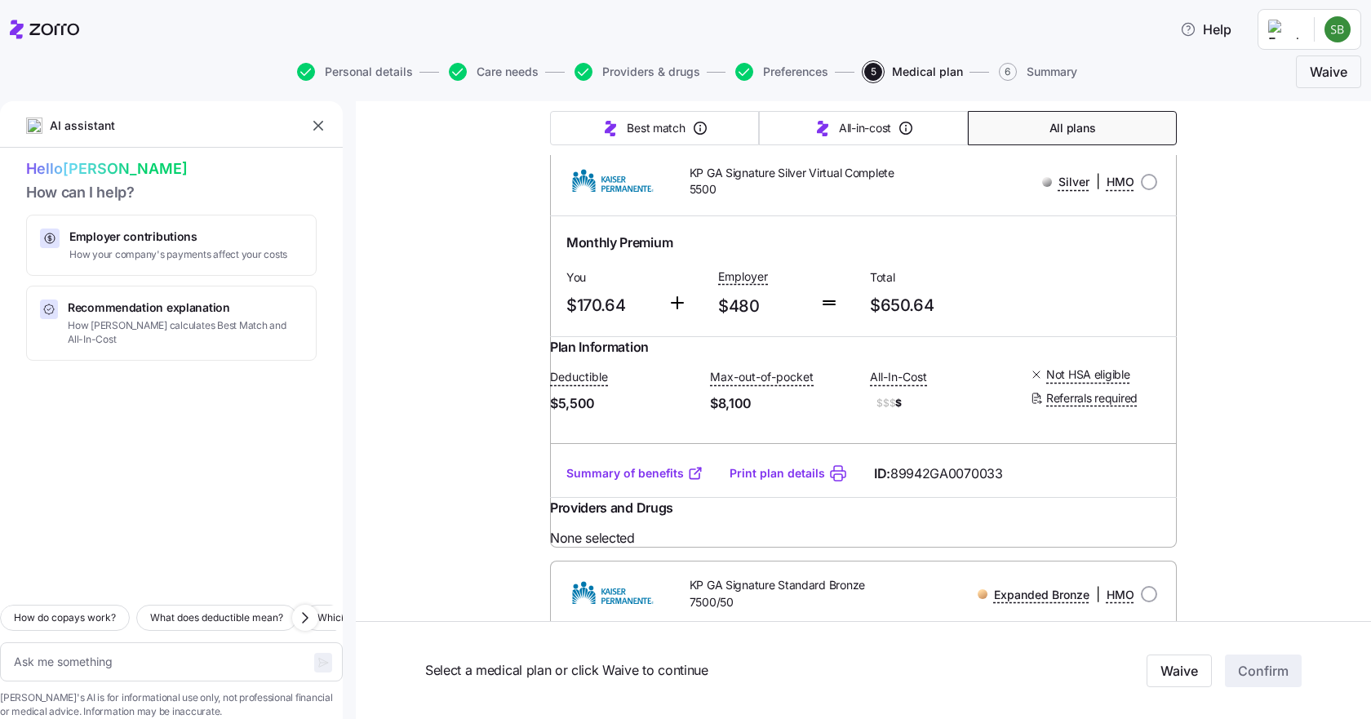
scroll to position [1142, 0]
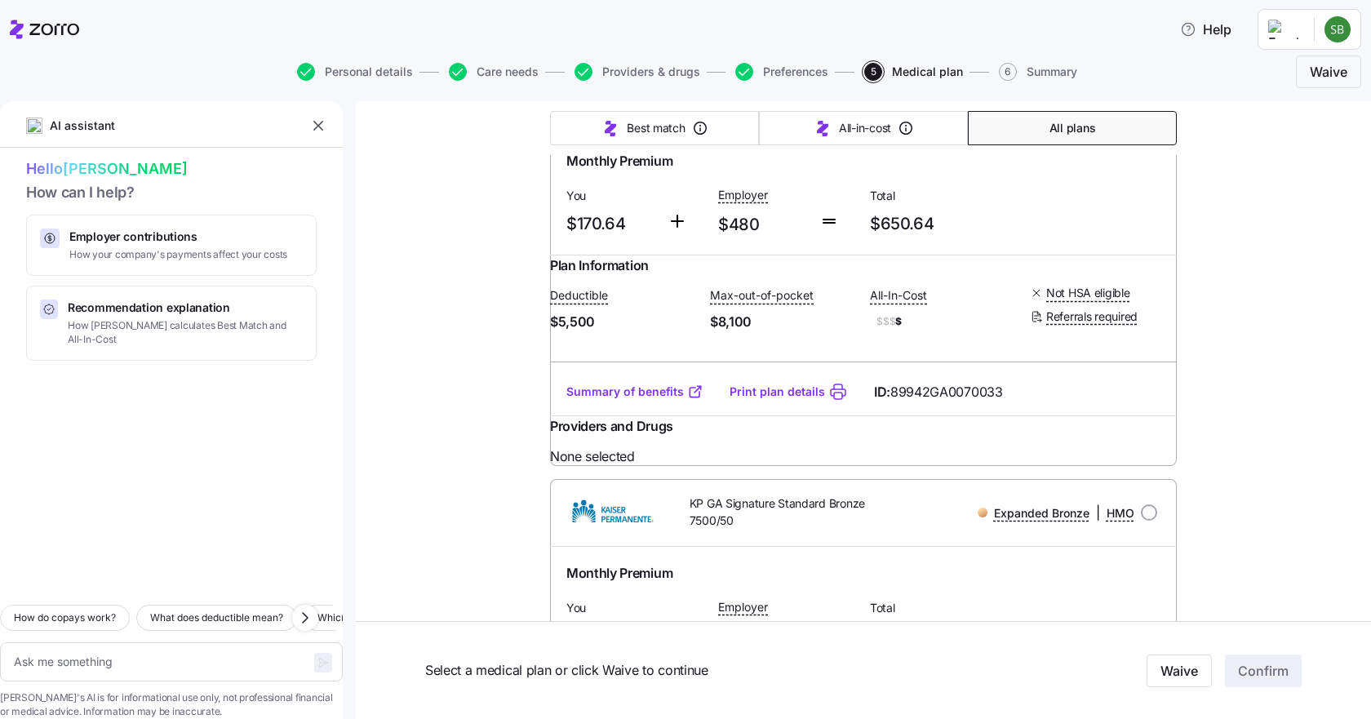
click at [623, 400] on link "Summary of benefits" at bounding box center [634, 392] width 137 height 16
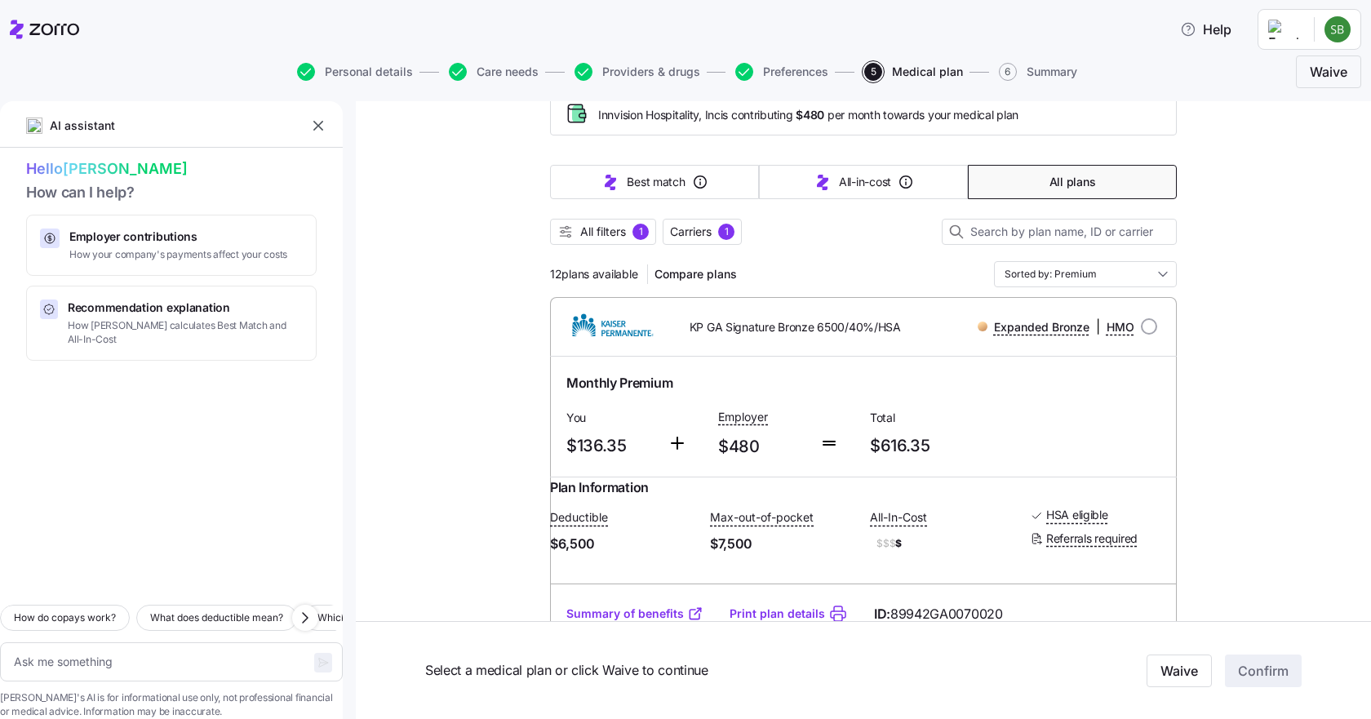
scroll to position [0, 0]
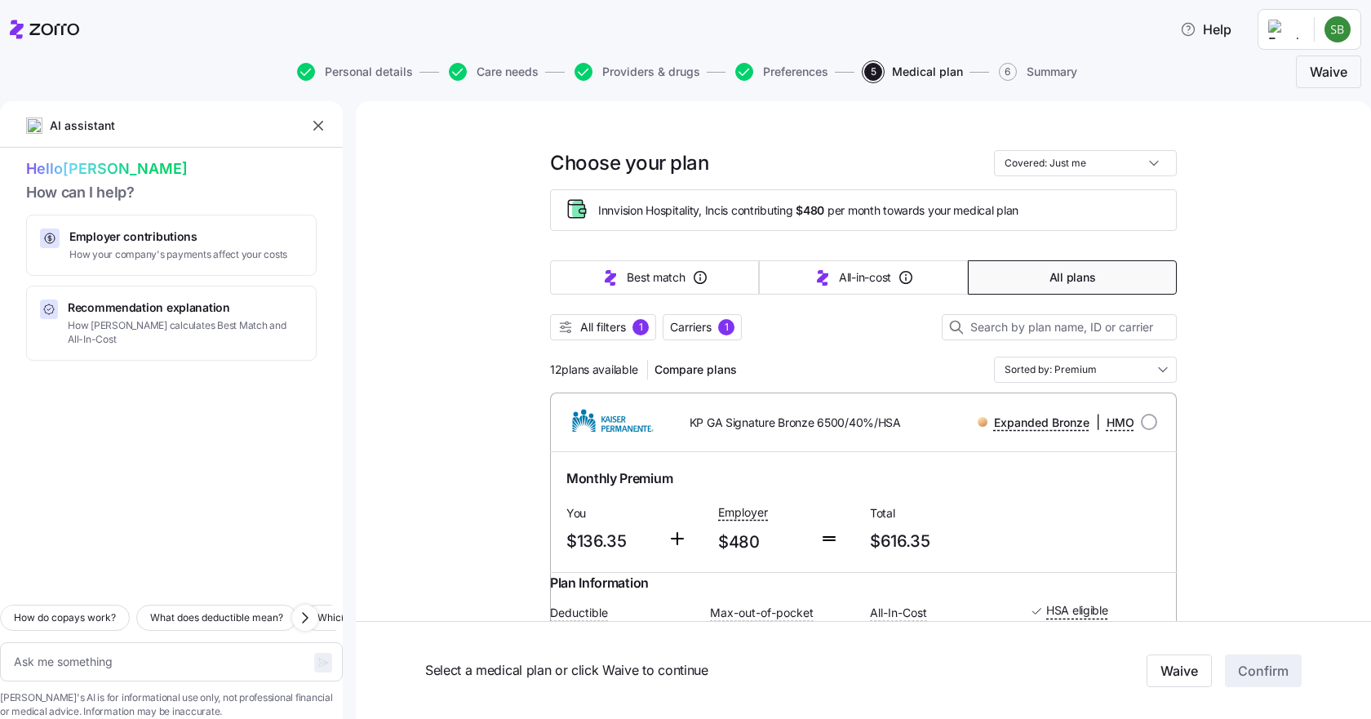
click at [595, 335] on span "All filters" at bounding box center [603, 327] width 46 height 16
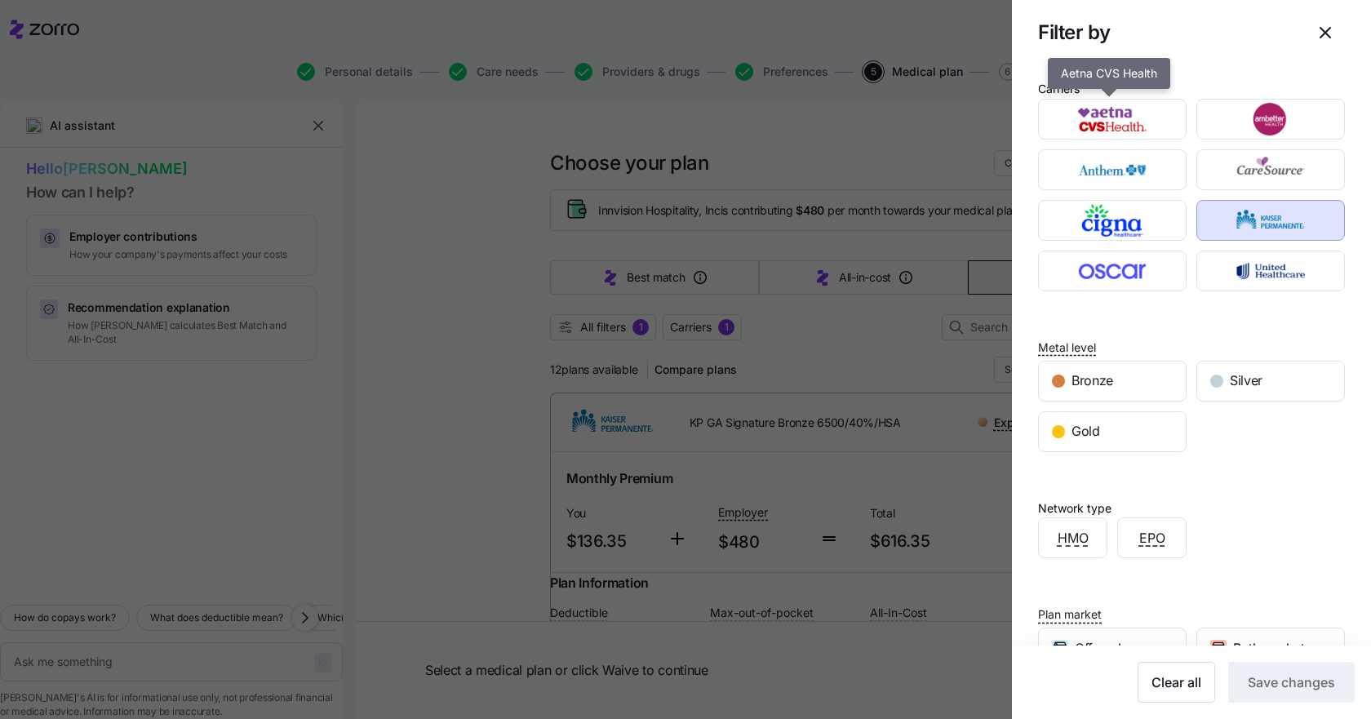
click at [1107, 118] on img "button" at bounding box center [1113, 119] width 120 height 33
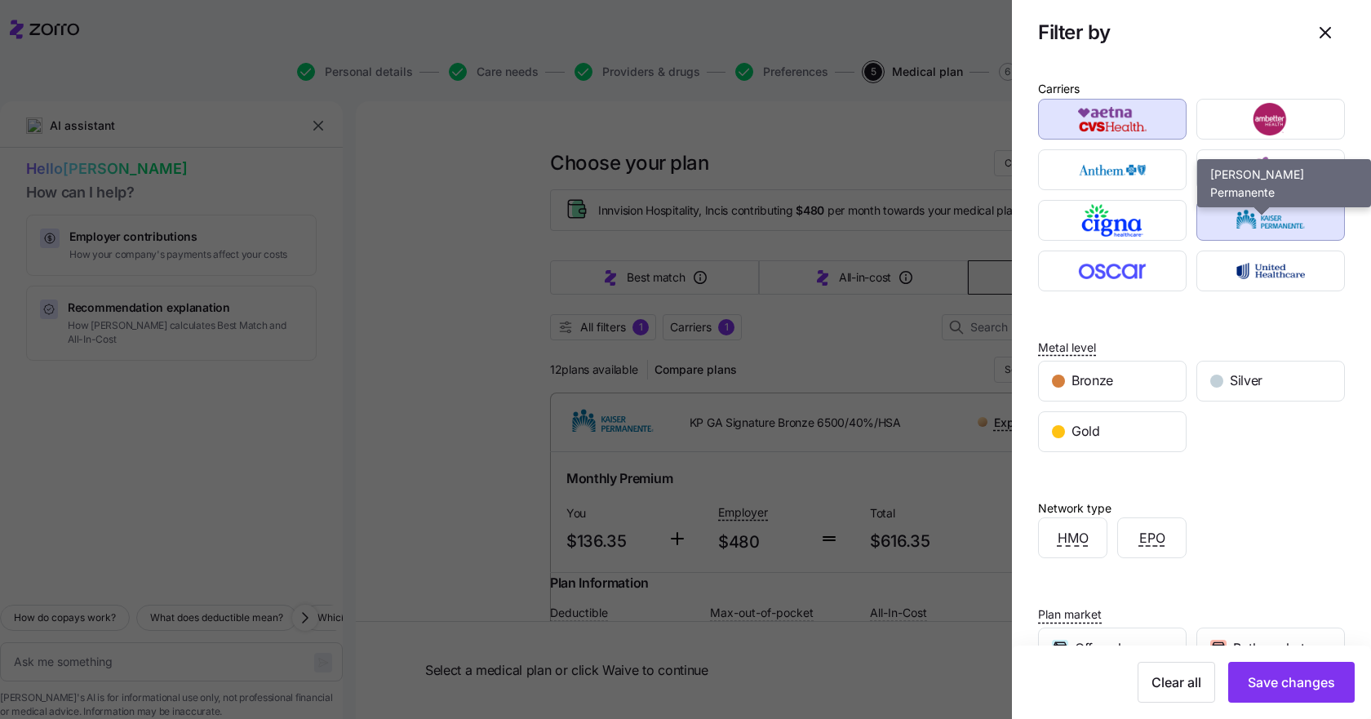
click at [1251, 222] on img "button" at bounding box center [1271, 220] width 120 height 33
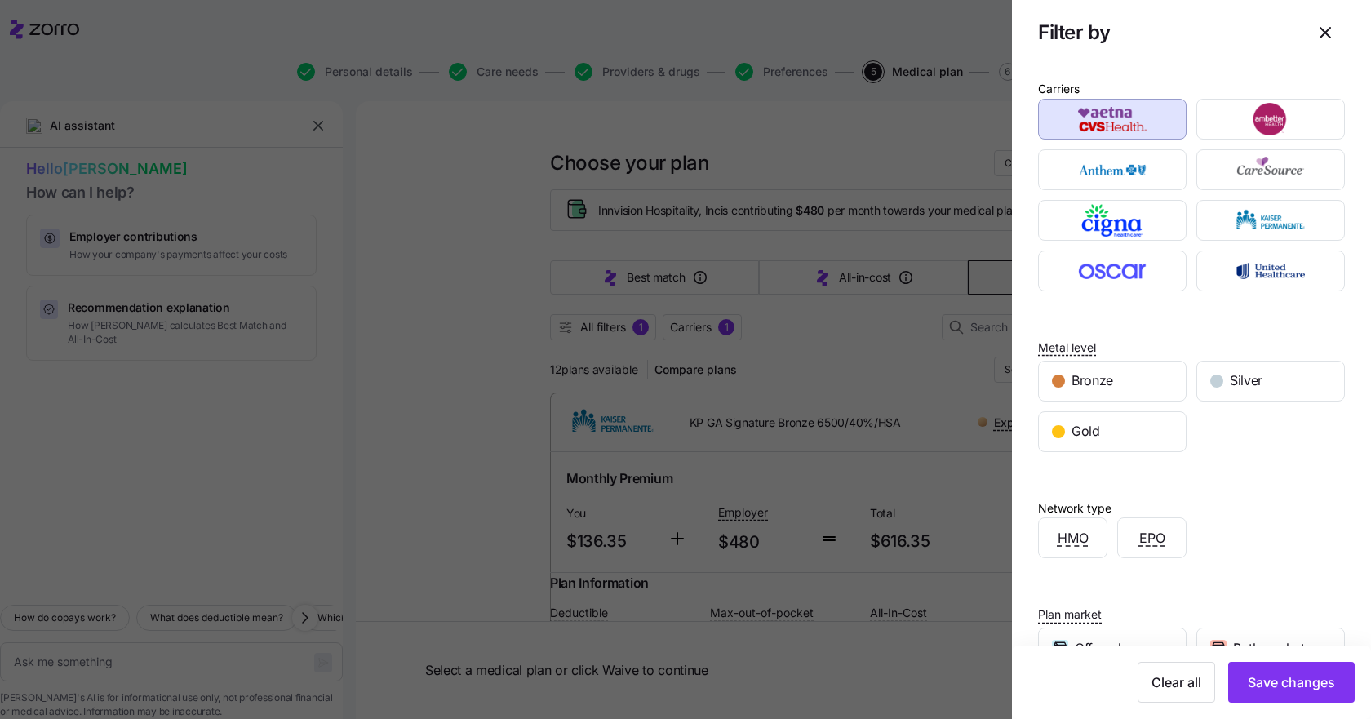
click at [1279, 683] on span "Save changes" at bounding box center [1291, 682] width 87 height 20
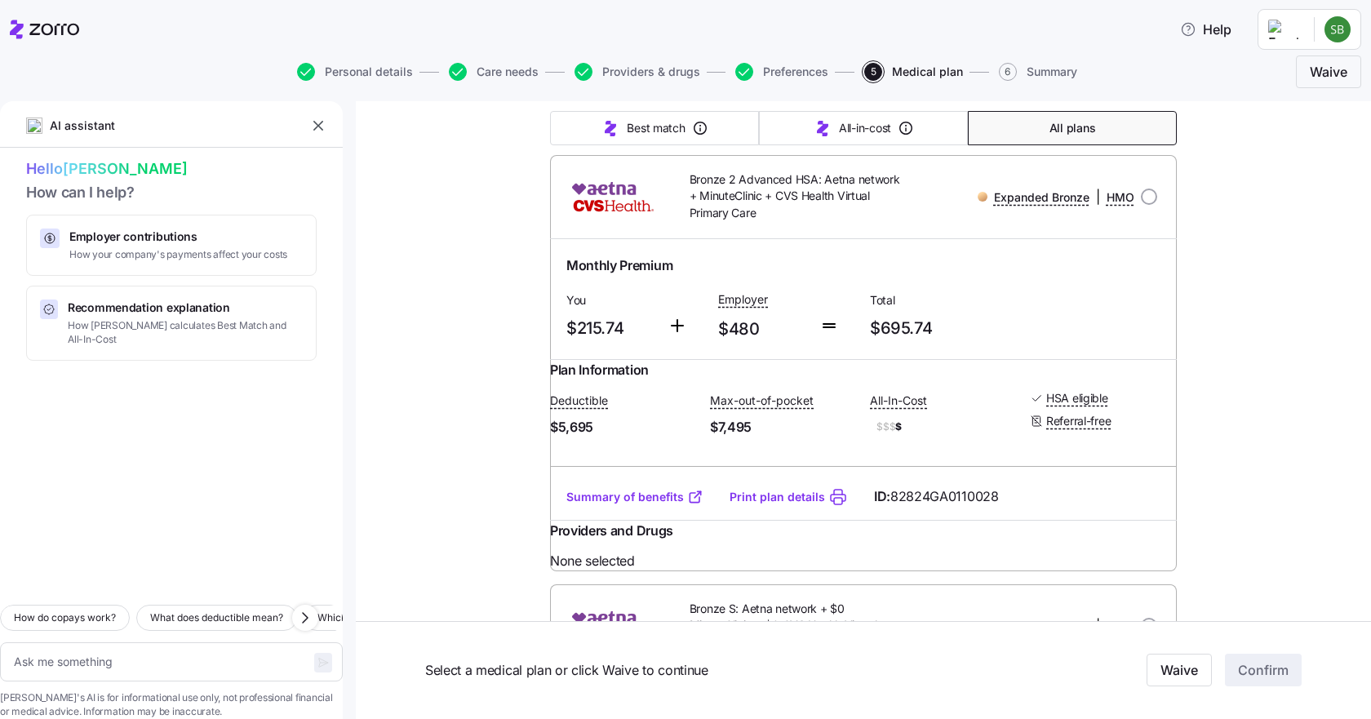
scroll to position [245, 0]
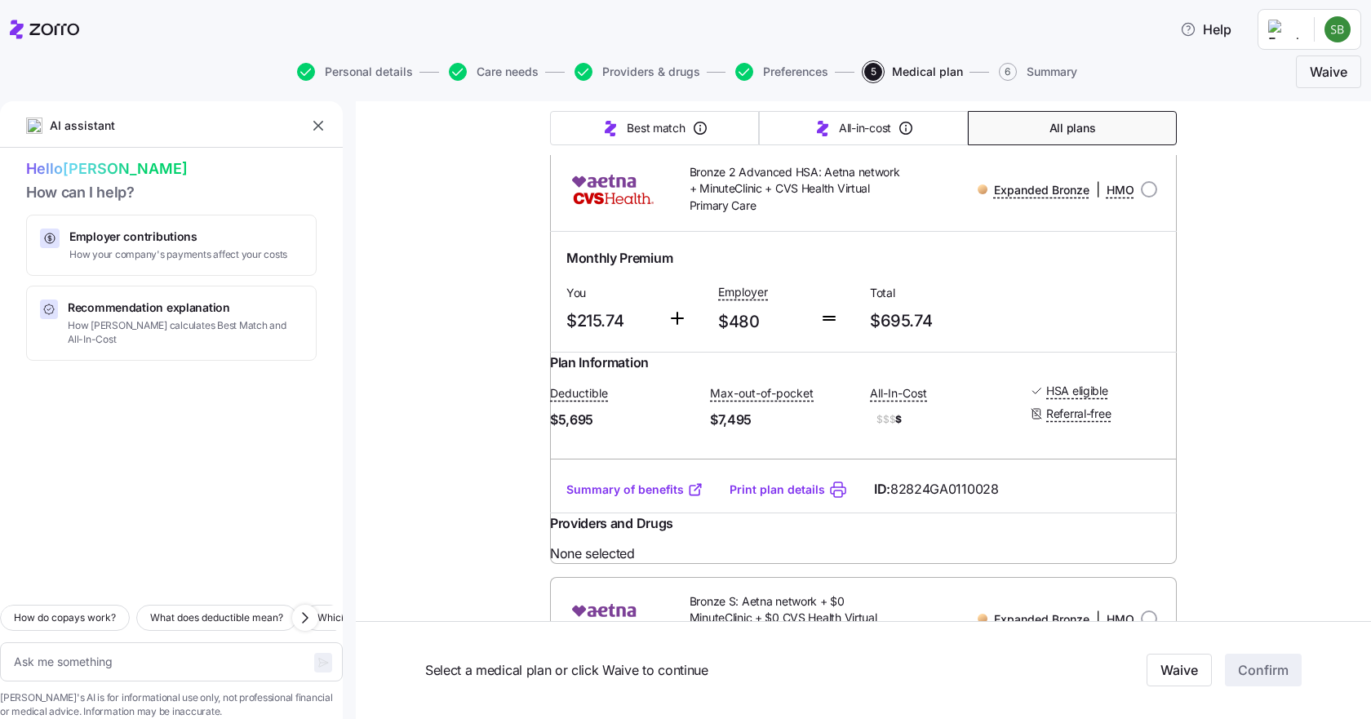
click at [641, 498] on link "Summary of benefits" at bounding box center [634, 489] width 137 height 16
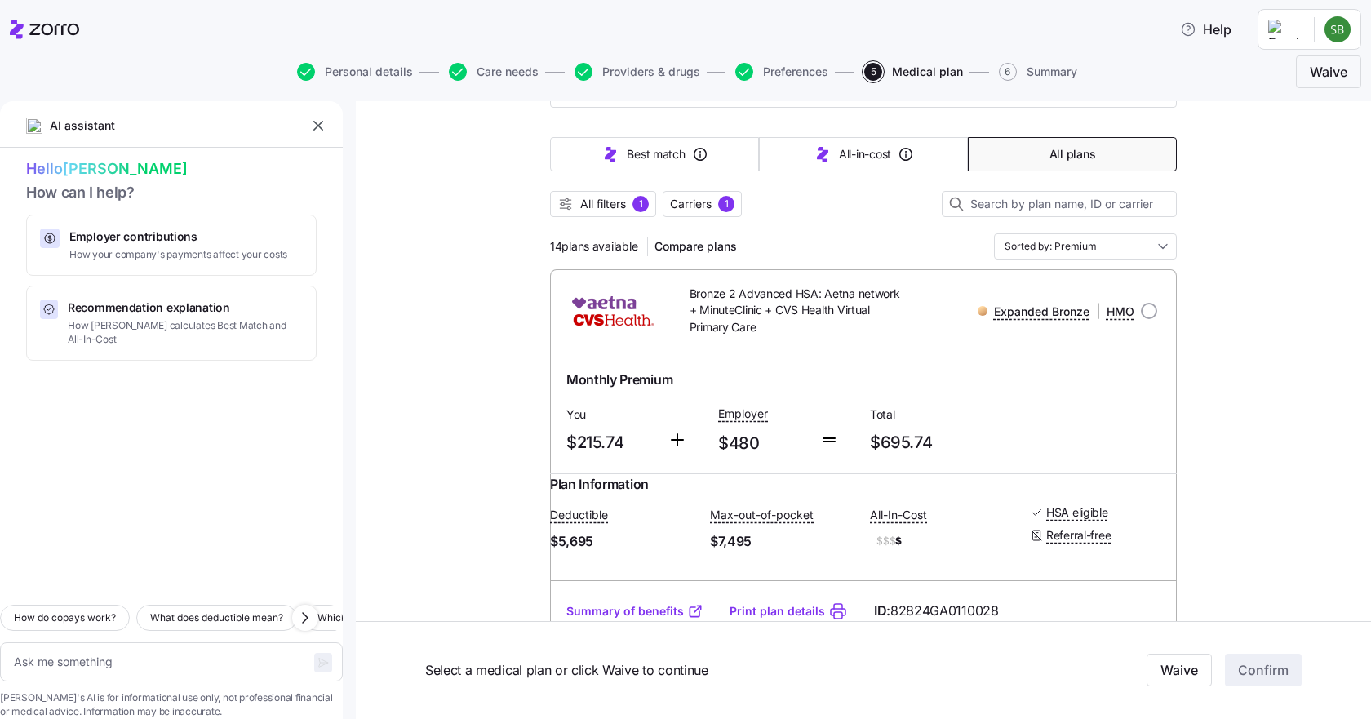
scroll to position [0, 0]
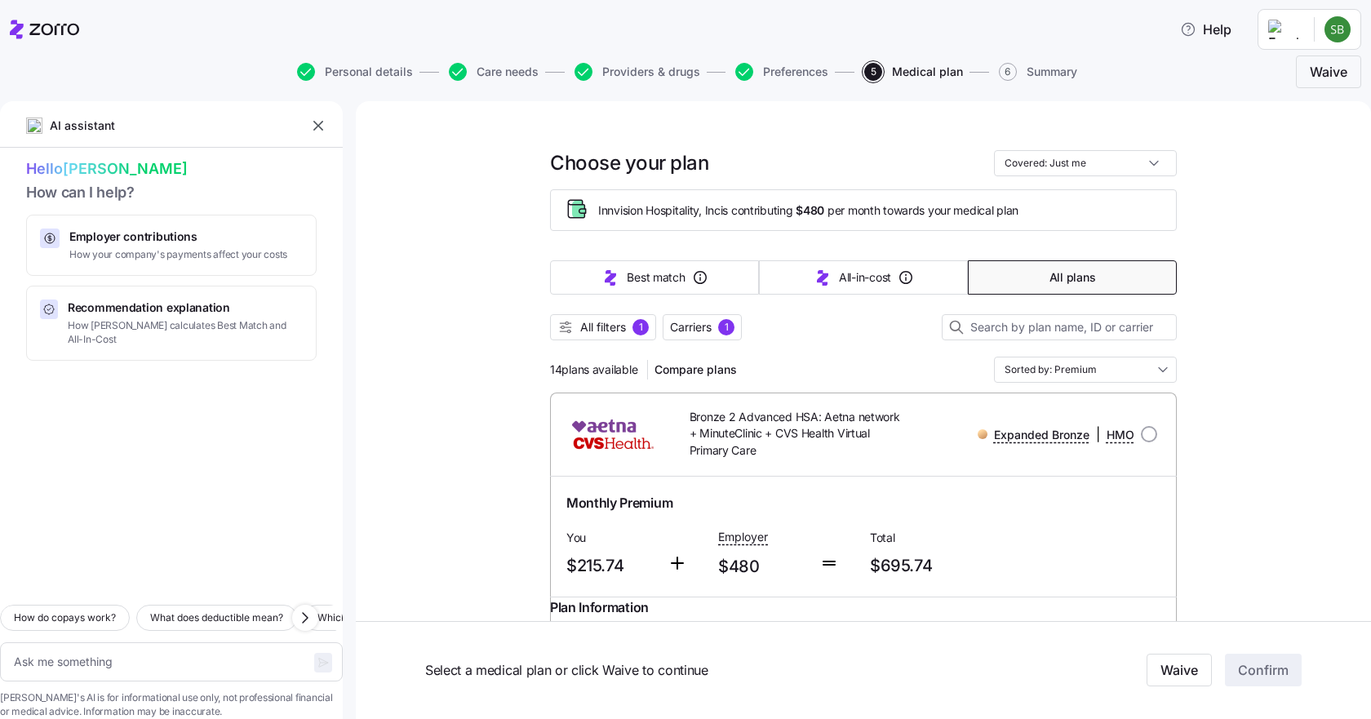
click at [690, 330] on span "Carriers" at bounding box center [691, 327] width 42 height 16
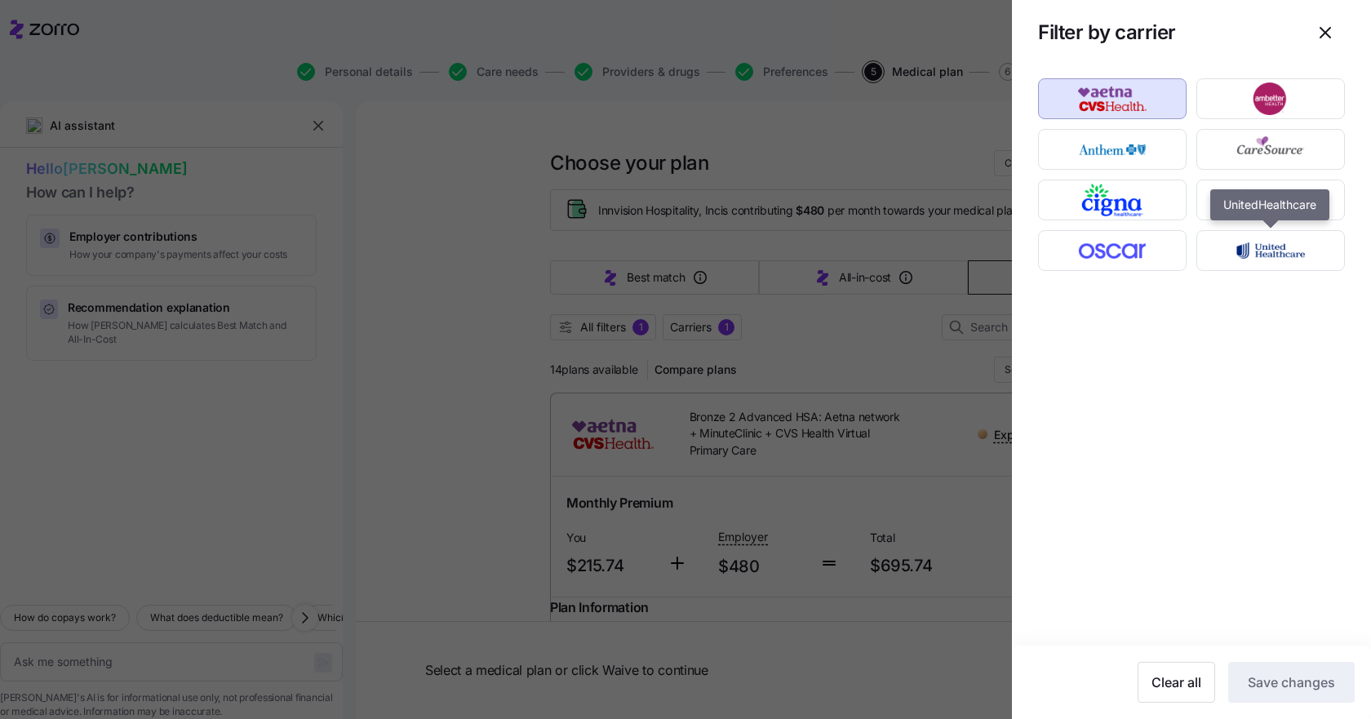
click at [1279, 252] on img "button" at bounding box center [1271, 250] width 120 height 33
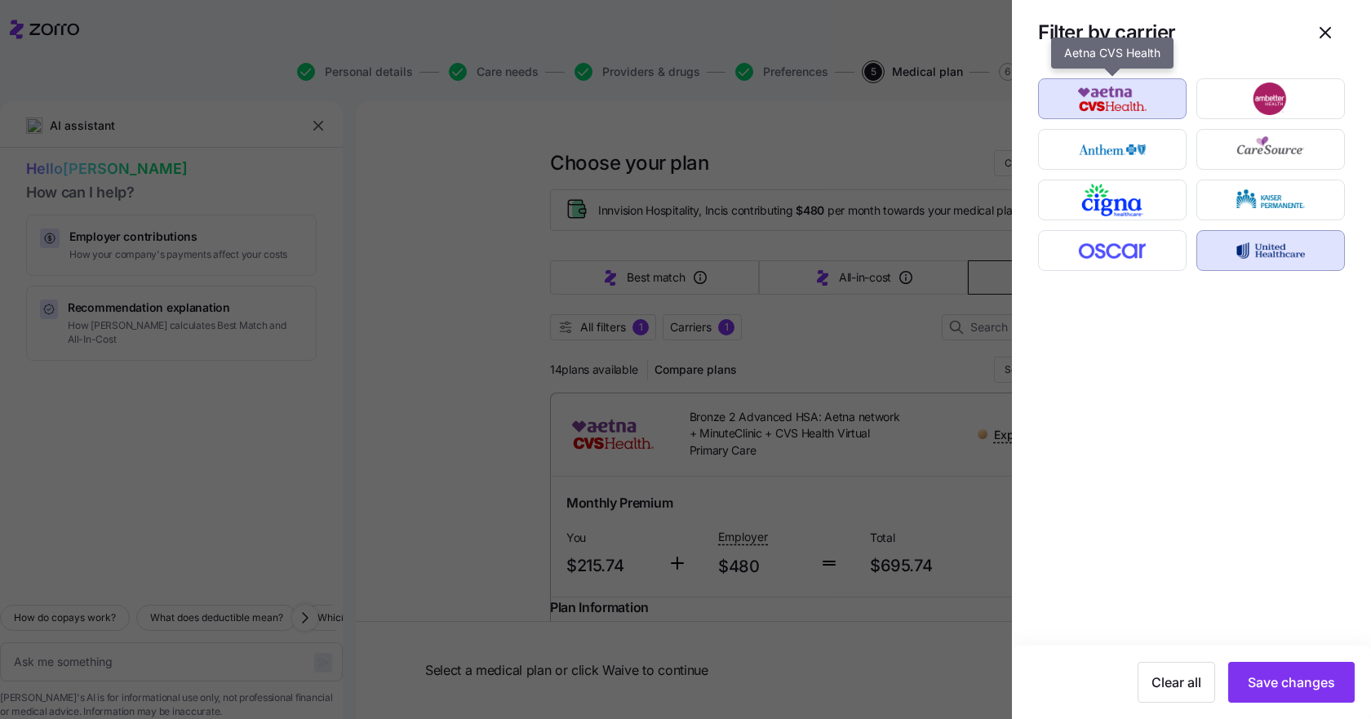
click at [1129, 105] on img "button" at bounding box center [1113, 98] width 120 height 33
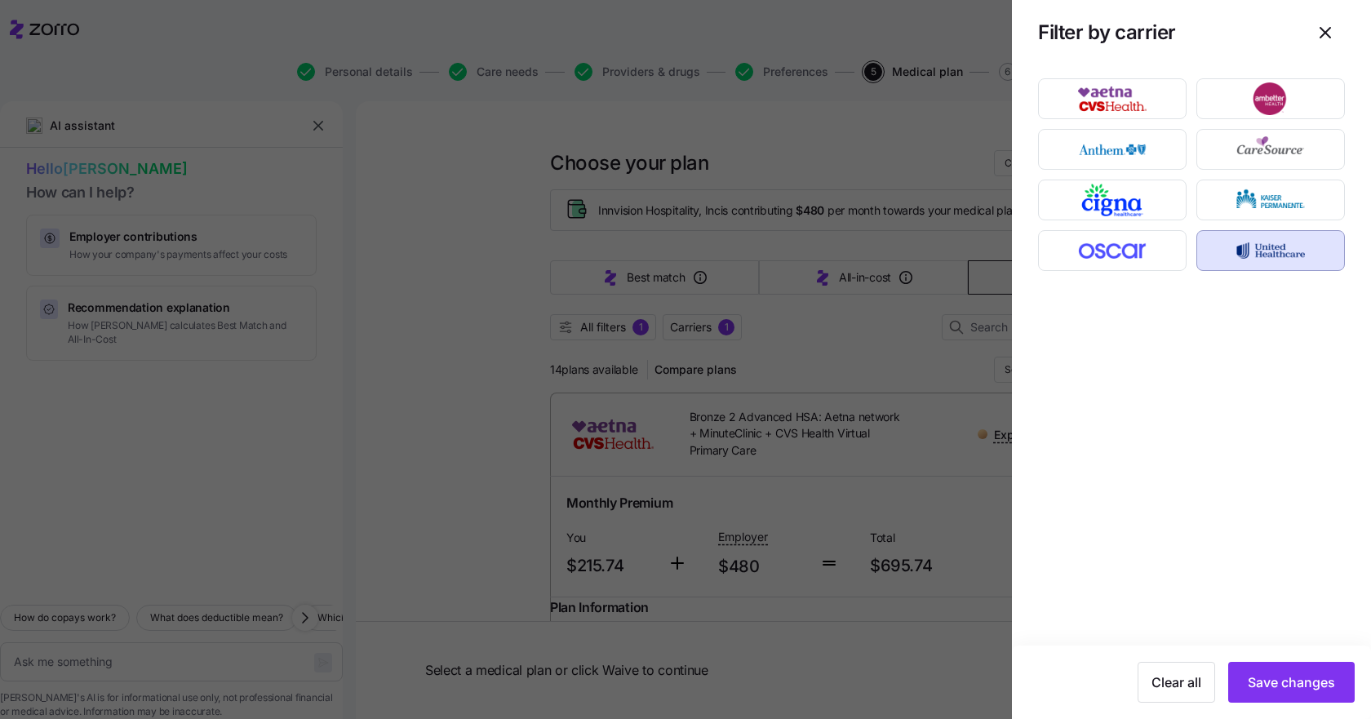
click at [1312, 685] on span "Save changes" at bounding box center [1291, 682] width 87 height 20
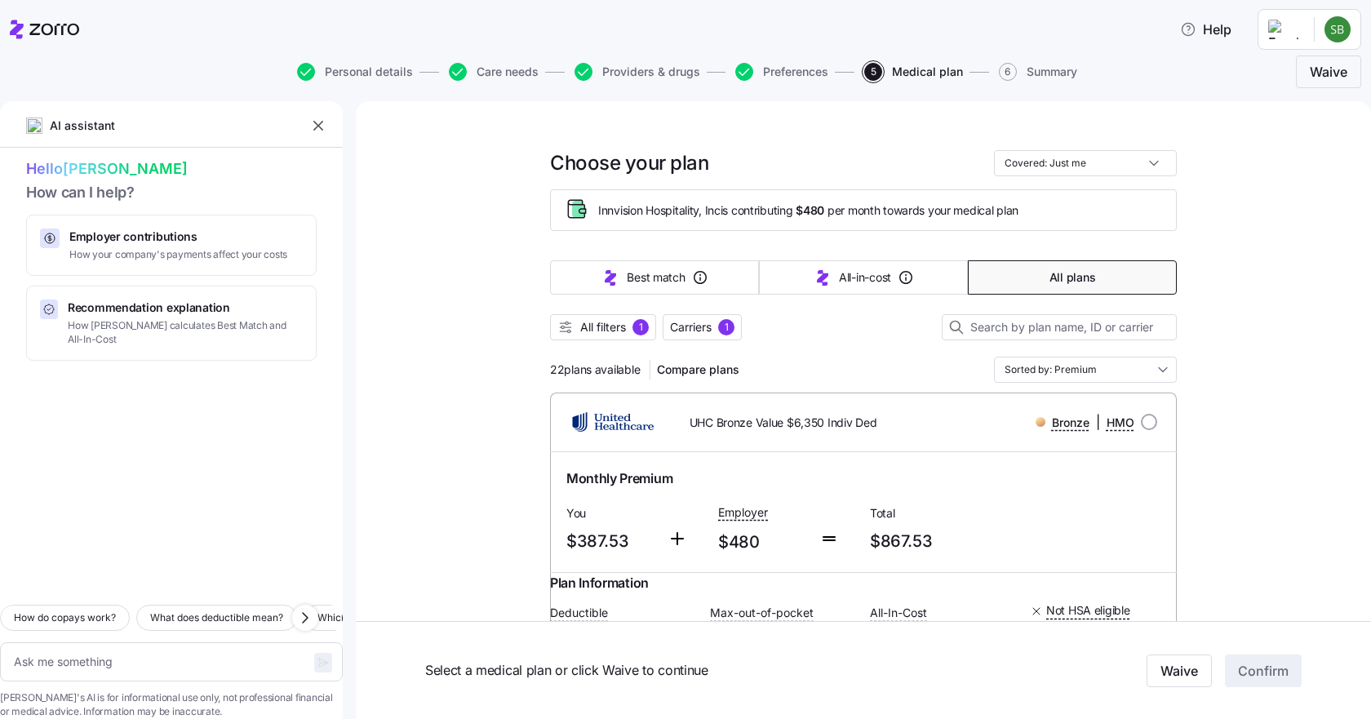
click at [699, 328] on span "Carriers" at bounding box center [691, 327] width 42 height 16
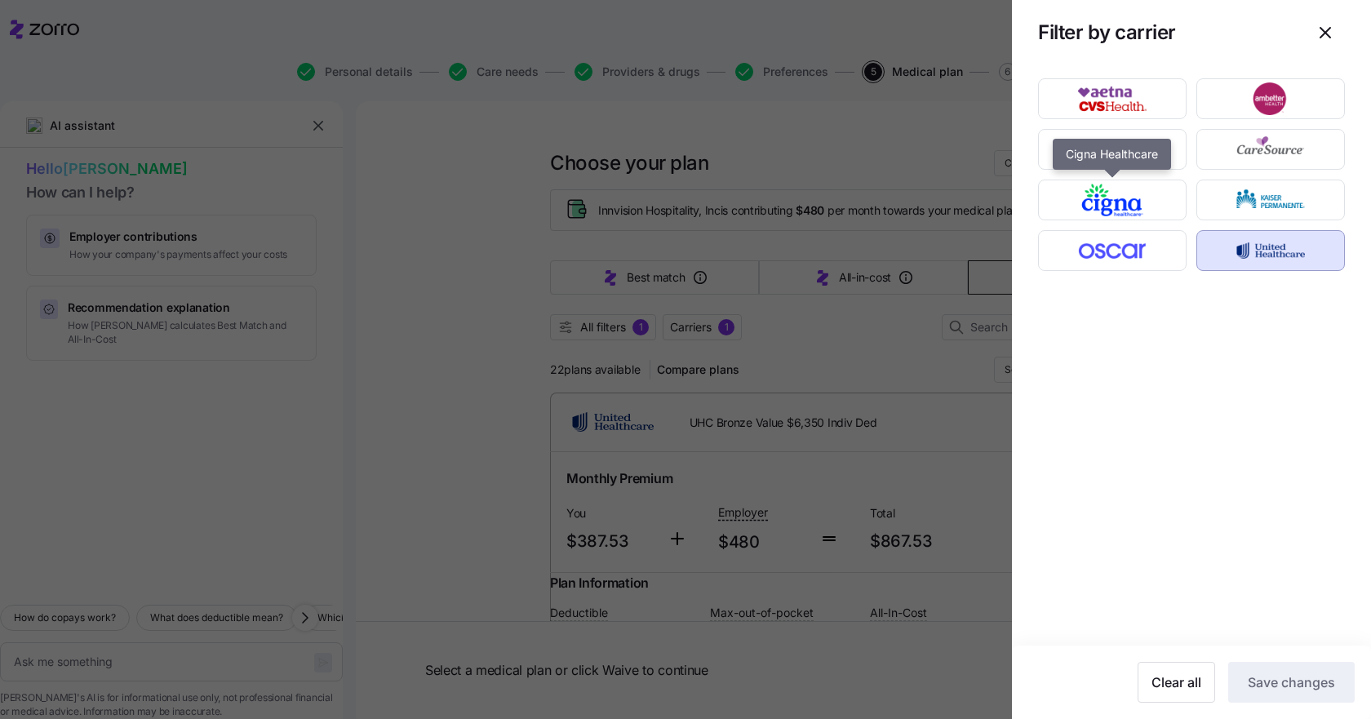
click at [1131, 193] on img "button" at bounding box center [1113, 200] width 120 height 33
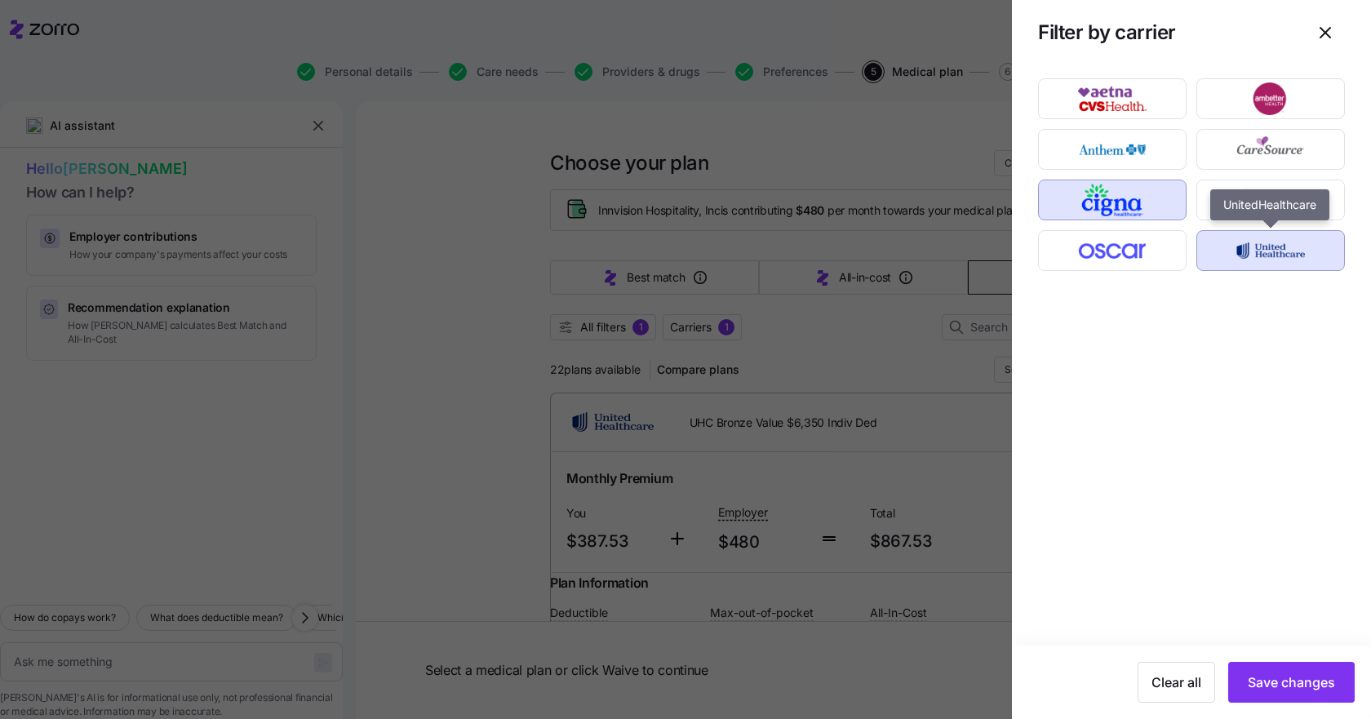
click at [1284, 259] on img "button" at bounding box center [1271, 250] width 120 height 33
click at [1312, 683] on span "Save changes" at bounding box center [1291, 682] width 87 height 20
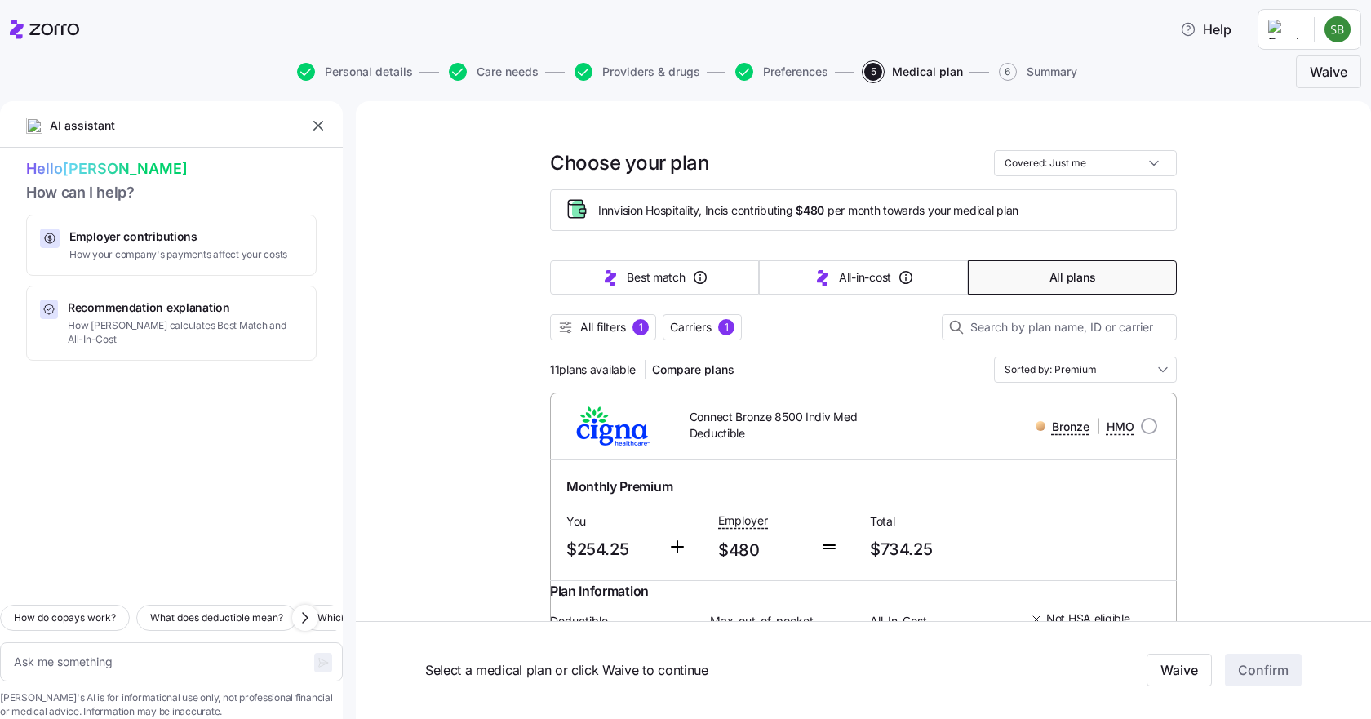
click at [613, 326] on span "All filters" at bounding box center [603, 327] width 46 height 16
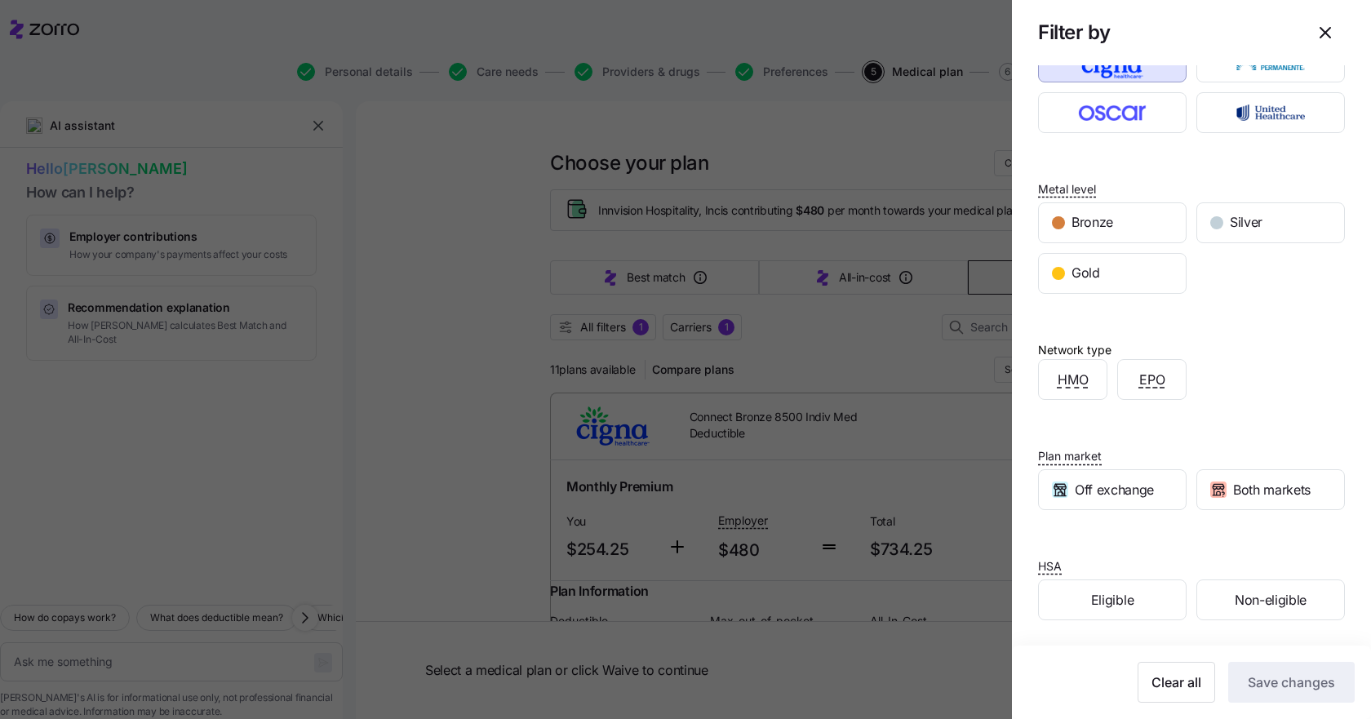
scroll to position [159, 0]
click at [1092, 608] on span "Eligible" at bounding box center [1112, 599] width 42 height 20
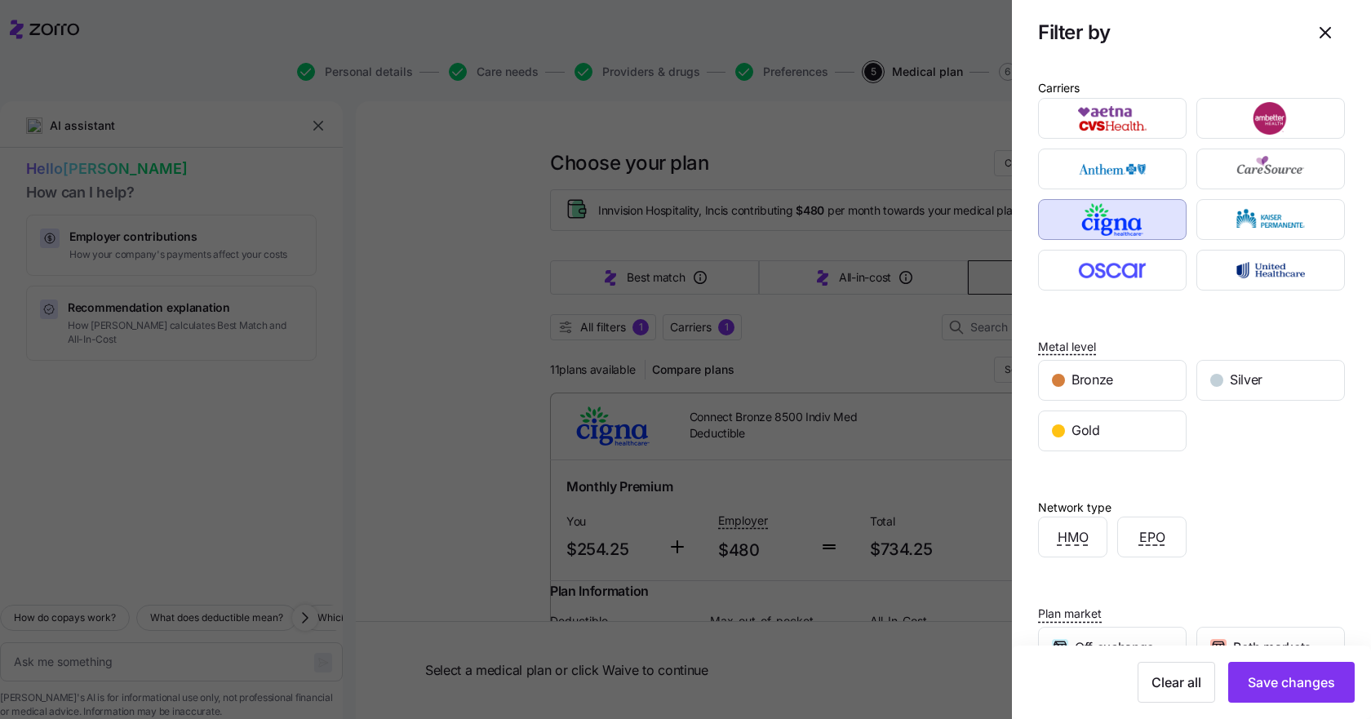
scroll to position [0, 0]
click at [1259, 267] on img "button" at bounding box center [1271, 271] width 120 height 33
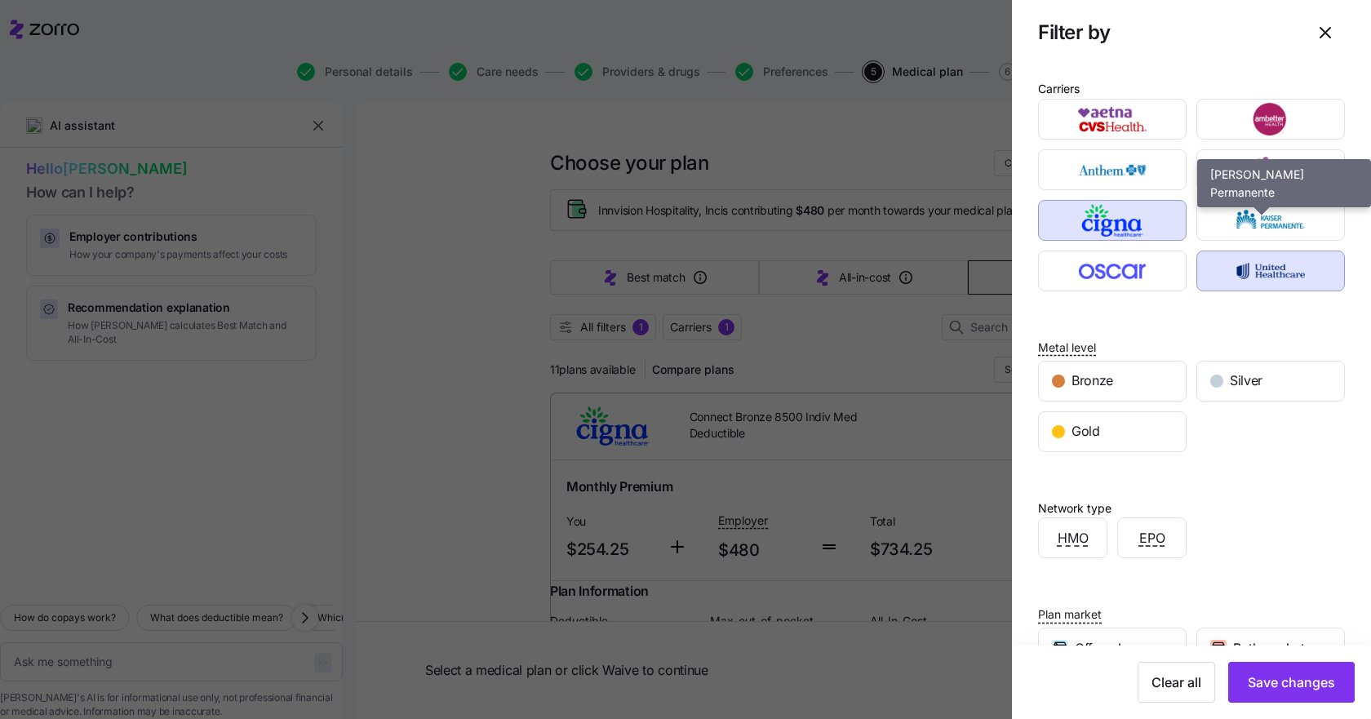
click at [1261, 217] on img "button" at bounding box center [1271, 220] width 120 height 33
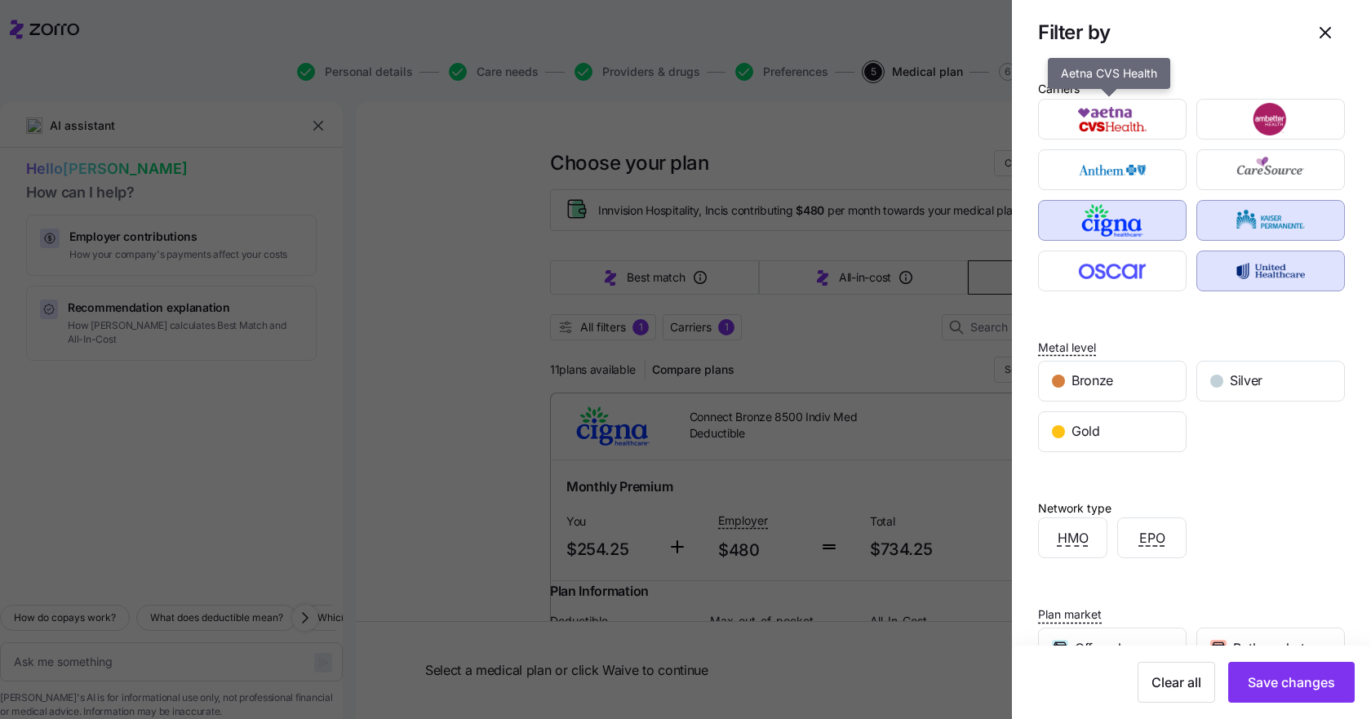
click at [1116, 119] on img "button" at bounding box center [1113, 119] width 120 height 33
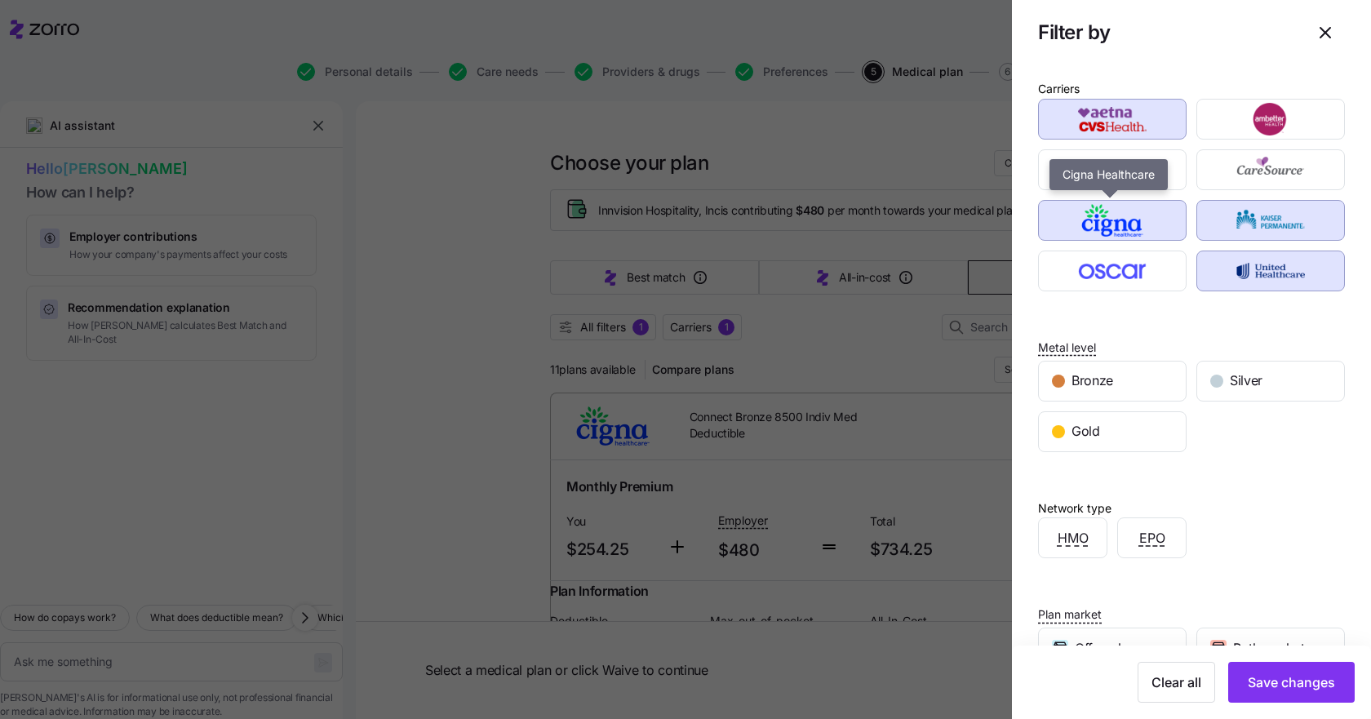
click at [1122, 219] on img "button" at bounding box center [1113, 220] width 120 height 33
click at [1305, 678] on span "Save changes" at bounding box center [1291, 682] width 87 height 20
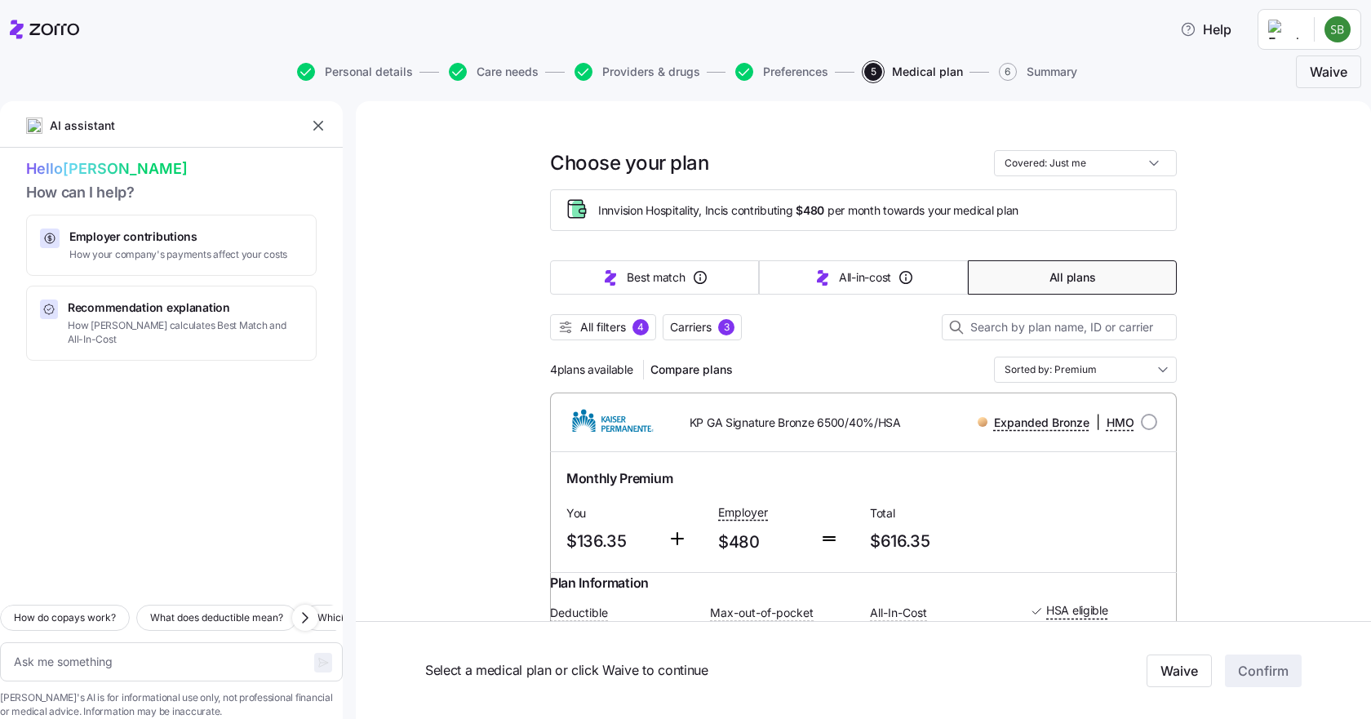
click at [583, 325] on span "All filters" at bounding box center [603, 327] width 46 height 16
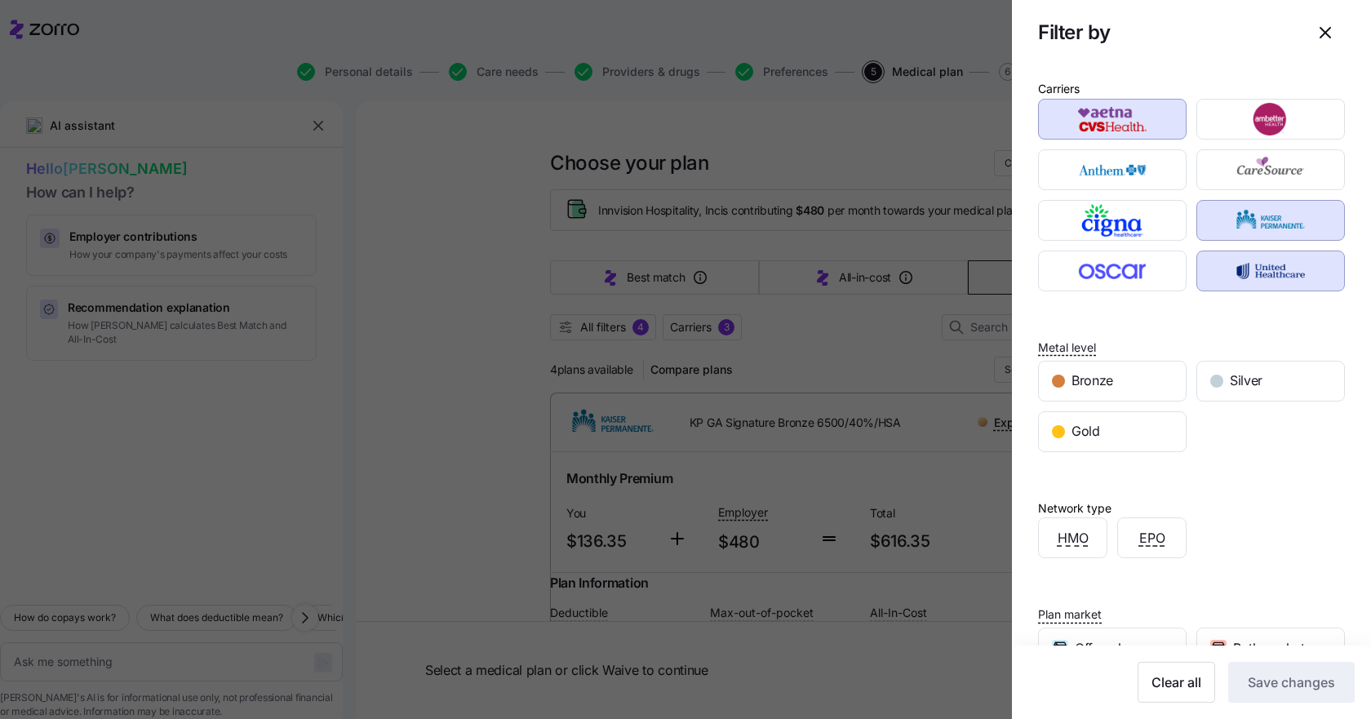
click at [1231, 396] on div "Silver" at bounding box center [1270, 380] width 147 height 39
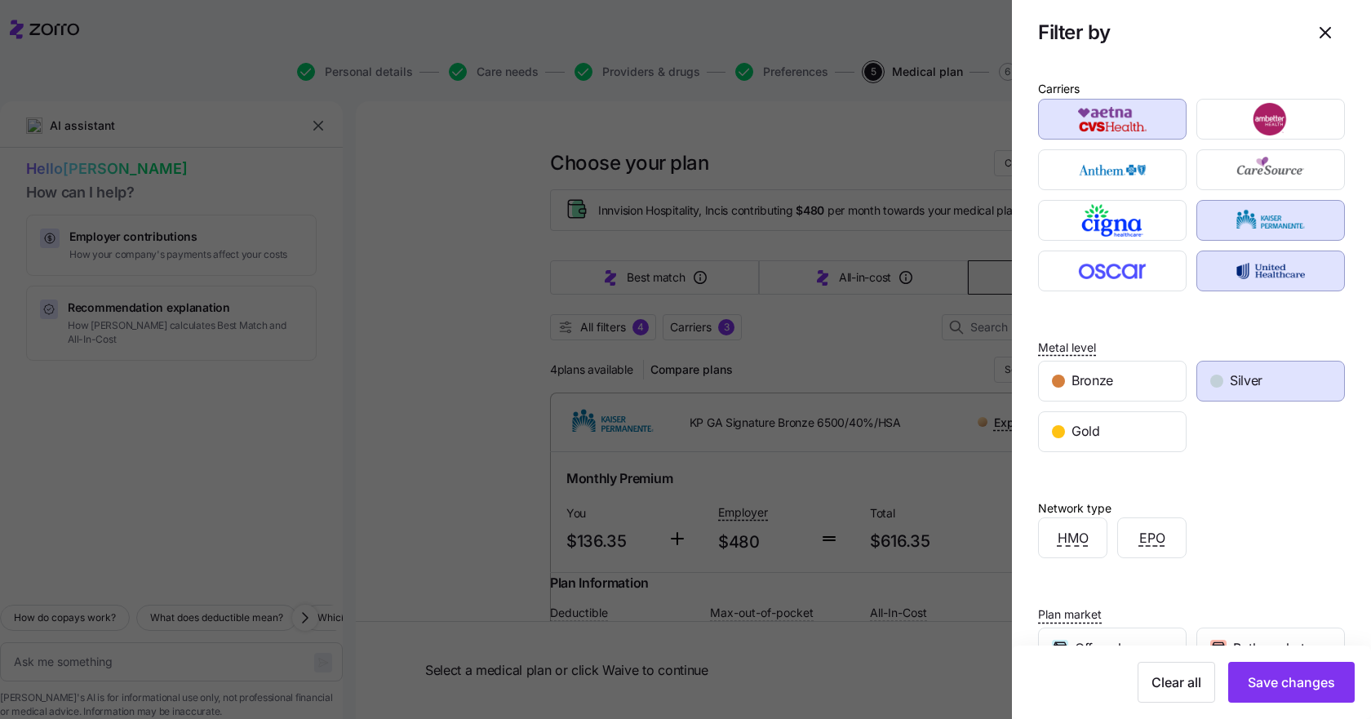
click at [1129, 379] on div "Bronze" at bounding box center [1112, 380] width 147 height 39
drag, startPoint x: 1251, startPoint y: 694, endPoint x: 1239, endPoint y: 683, distance: 16.2
click at [1251, 693] on button "Save changes" at bounding box center [1291, 682] width 126 height 41
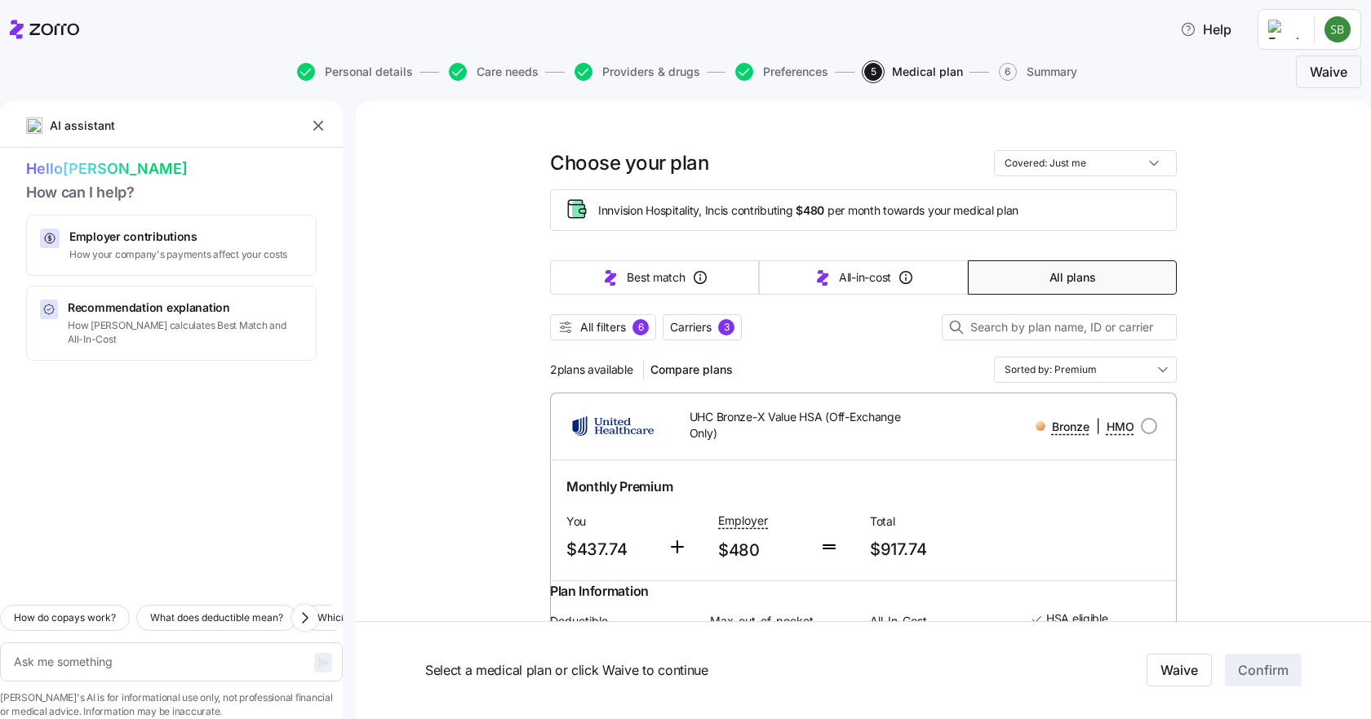
click at [586, 322] on span "All filters" at bounding box center [603, 327] width 46 height 16
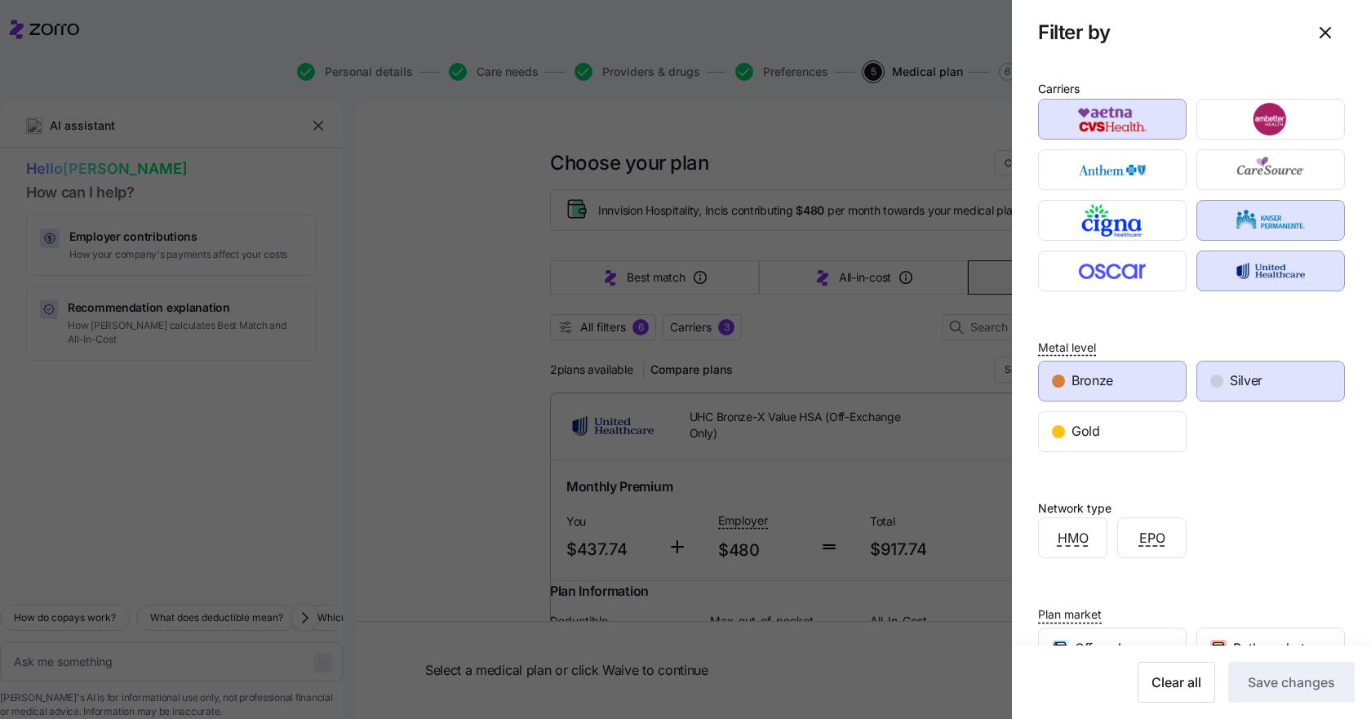
click at [1278, 376] on div "Silver" at bounding box center [1270, 380] width 147 height 39
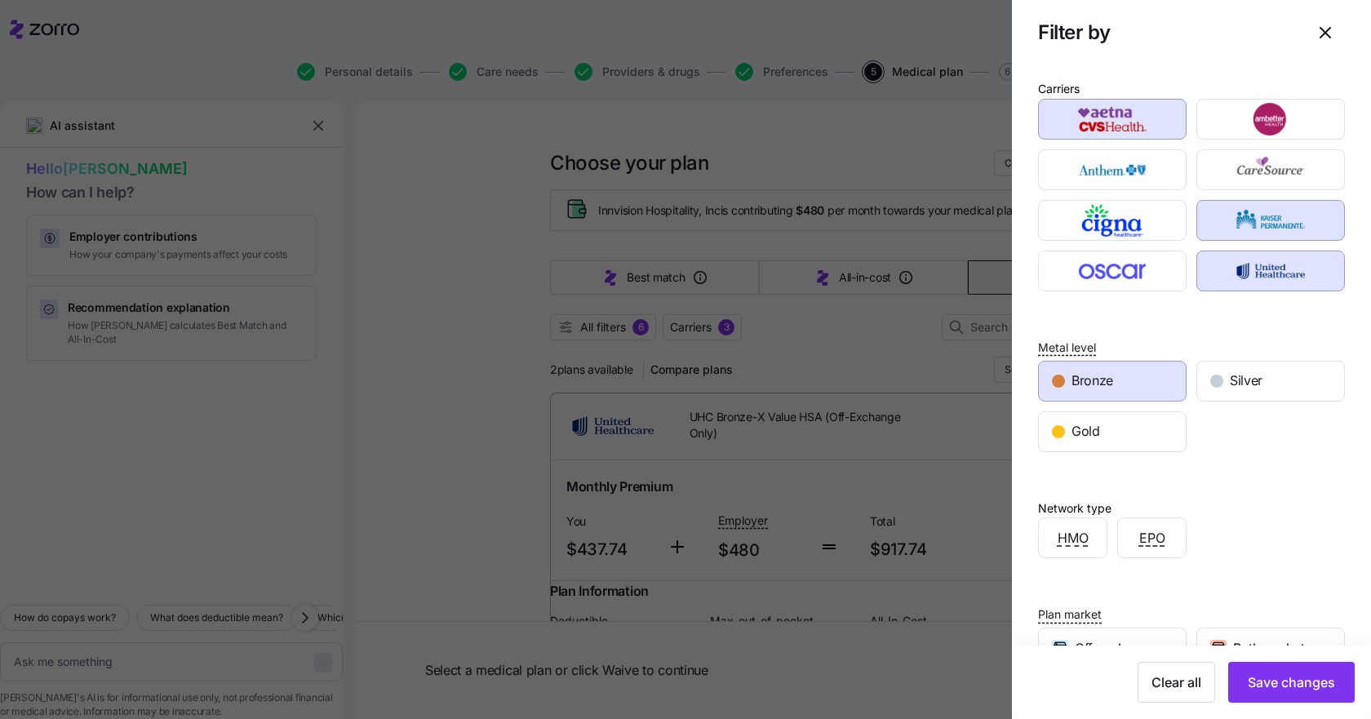
click at [1102, 377] on span "Bronze" at bounding box center [1092, 380] width 42 height 20
click at [1285, 677] on span "Save changes" at bounding box center [1291, 682] width 87 height 20
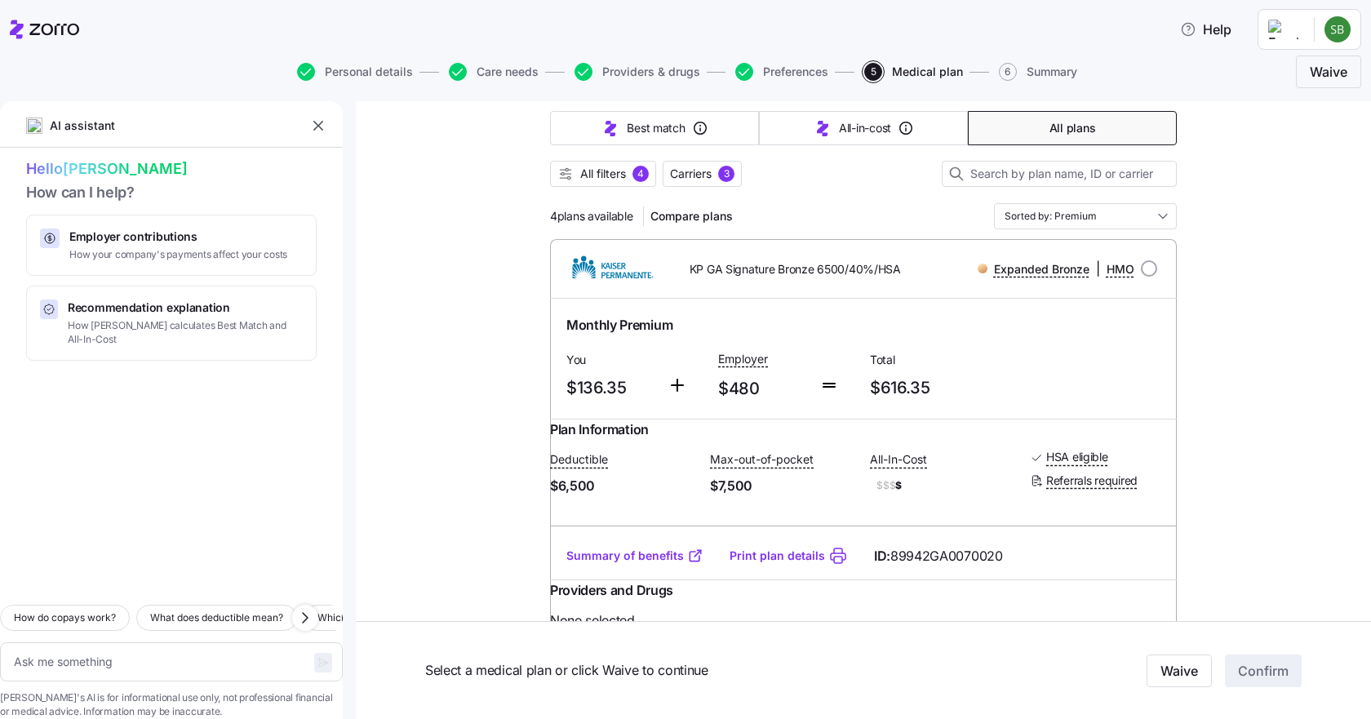
scroll to position [235, 0]
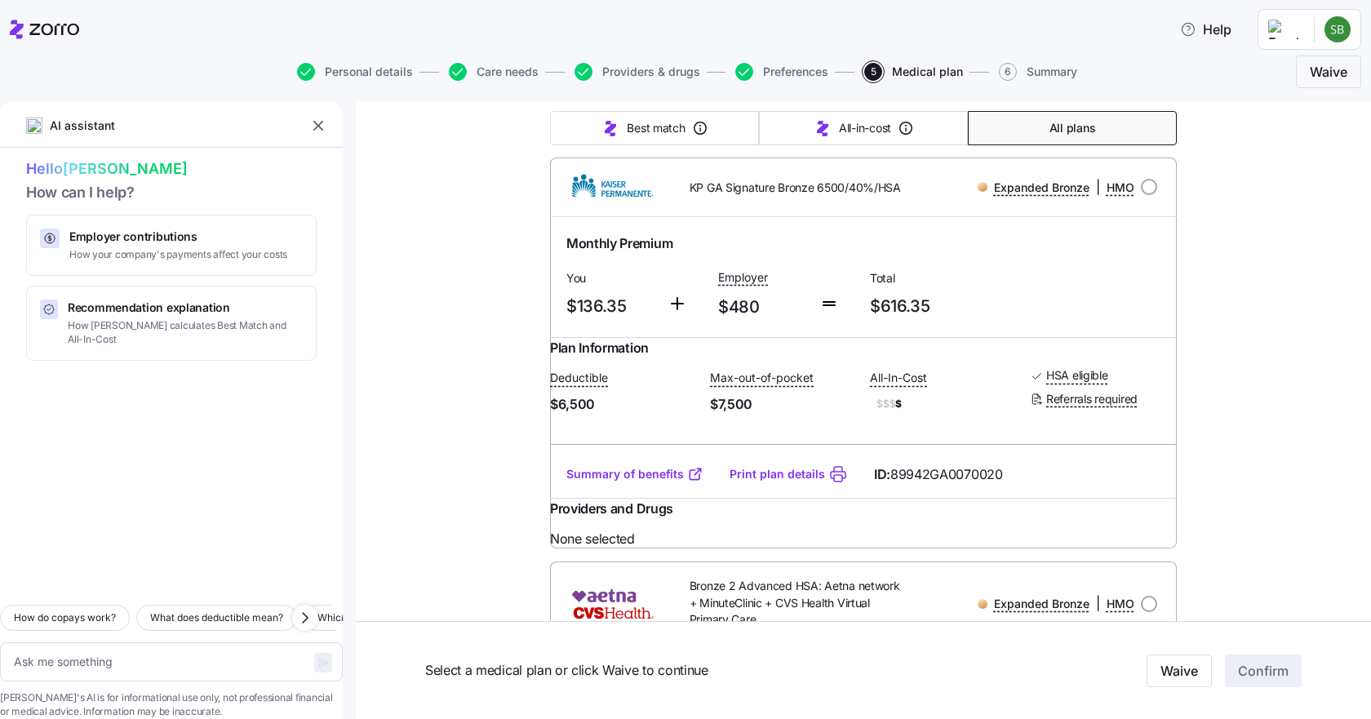
click at [629, 482] on link "Summary of benefits" at bounding box center [634, 474] width 137 height 16
click at [612, 482] on link "Summary of benefits" at bounding box center [634, 474] width 137 height 16
click at [664, 482] on link "Summary of benefits" at bounding box center [634, 474] width 137 height 16
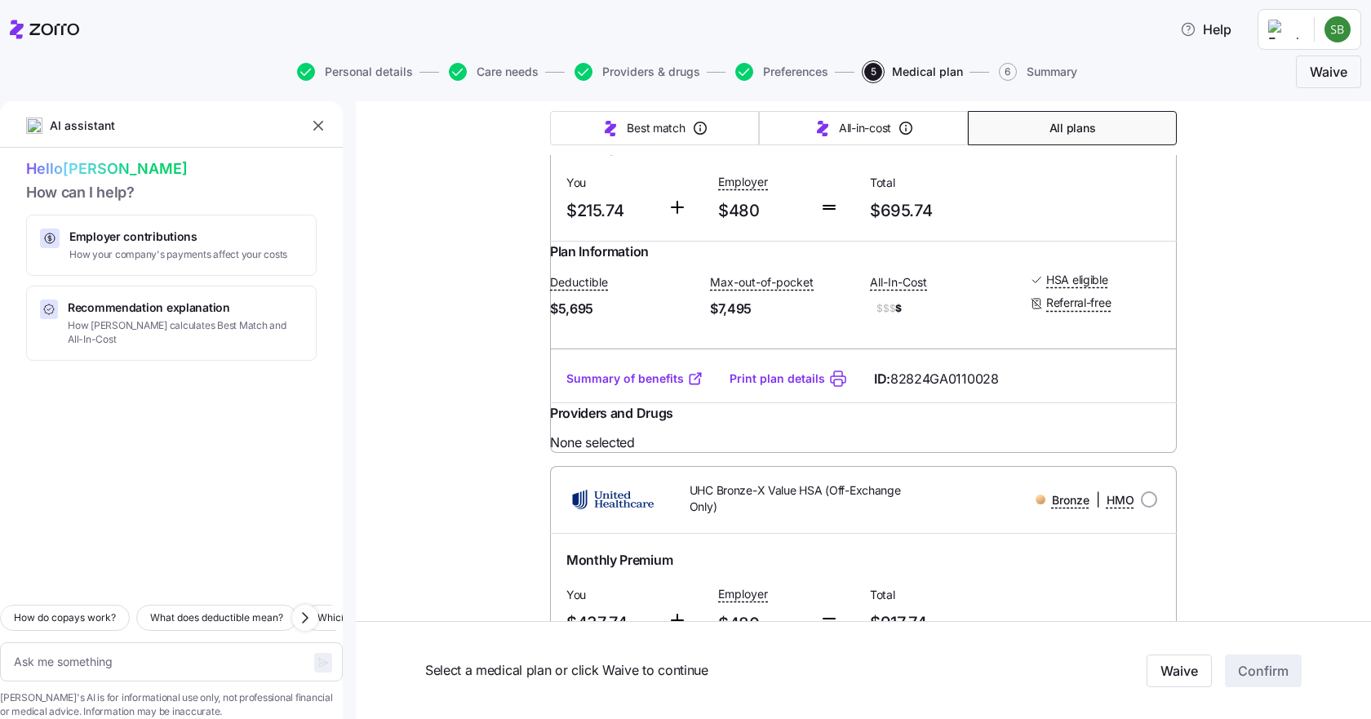
scroll to position [734, 0]
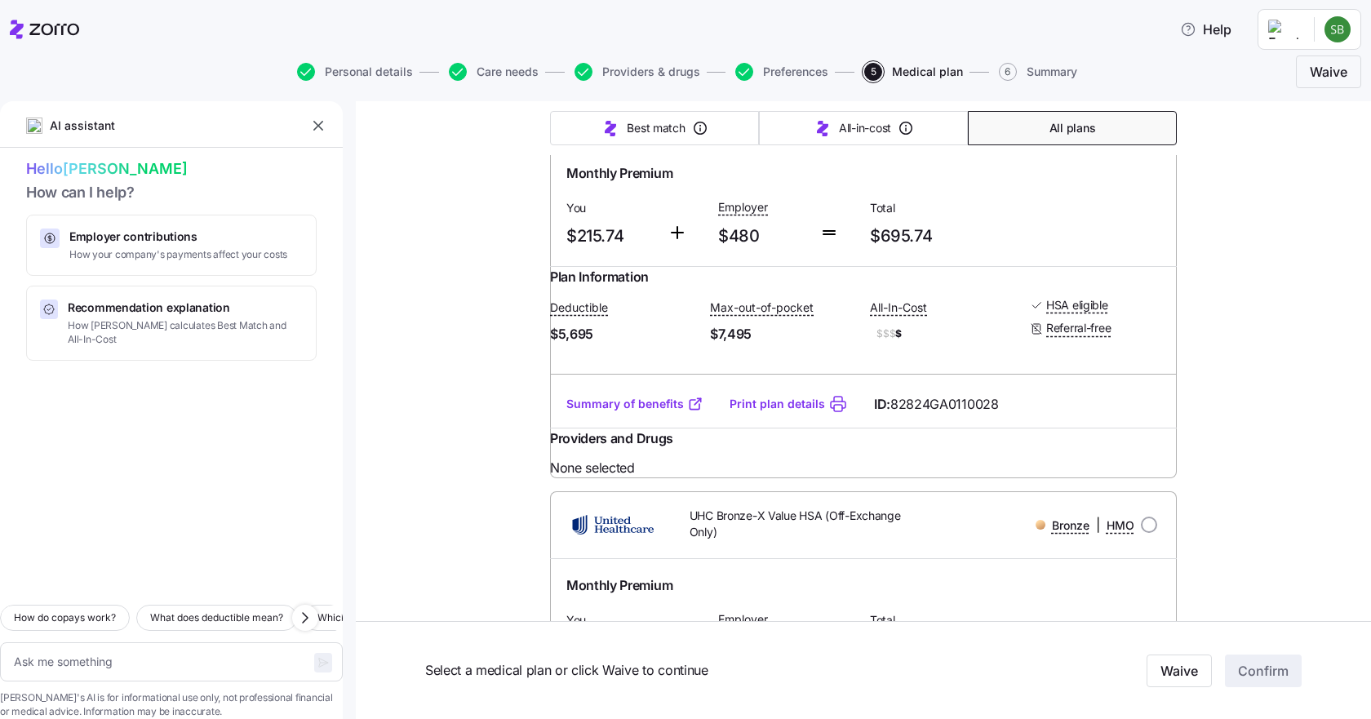
click at [632, 412] on link "Summary of benefits" at bounding box center [634, 404] width 137 height 16
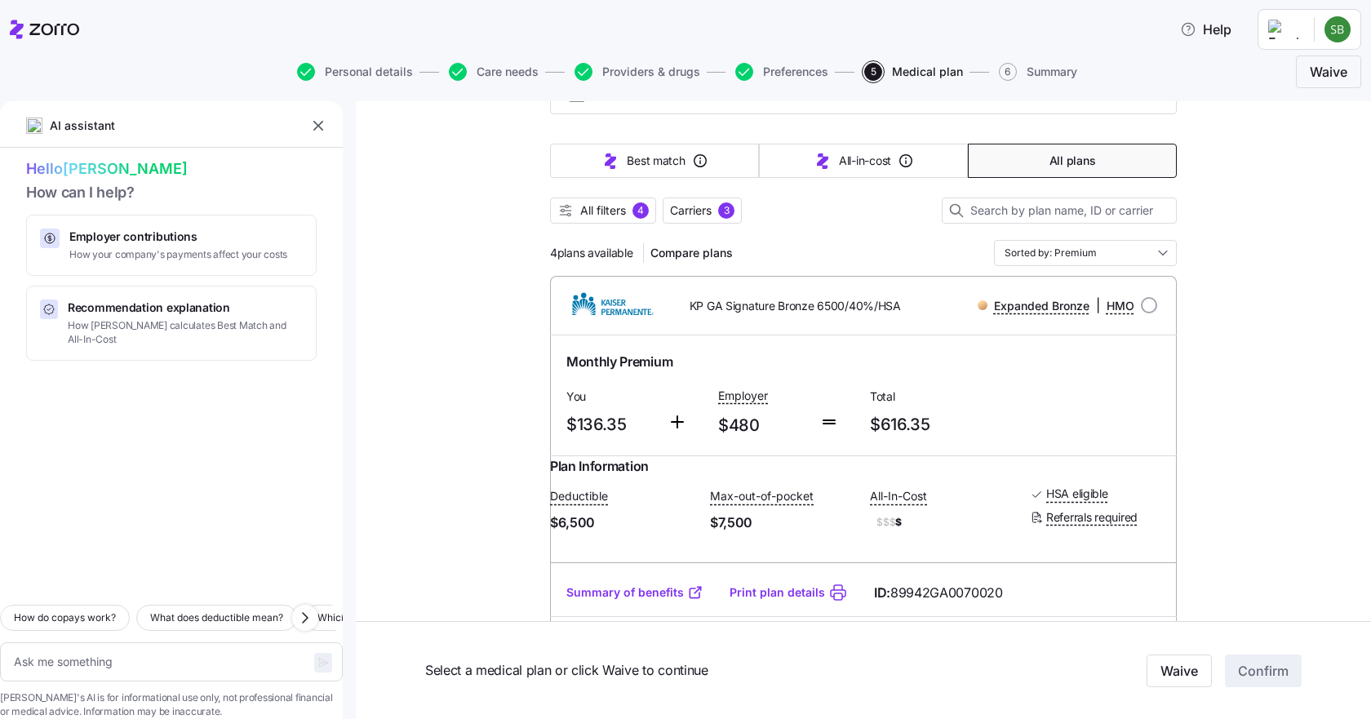
scroll to position [0, 0]
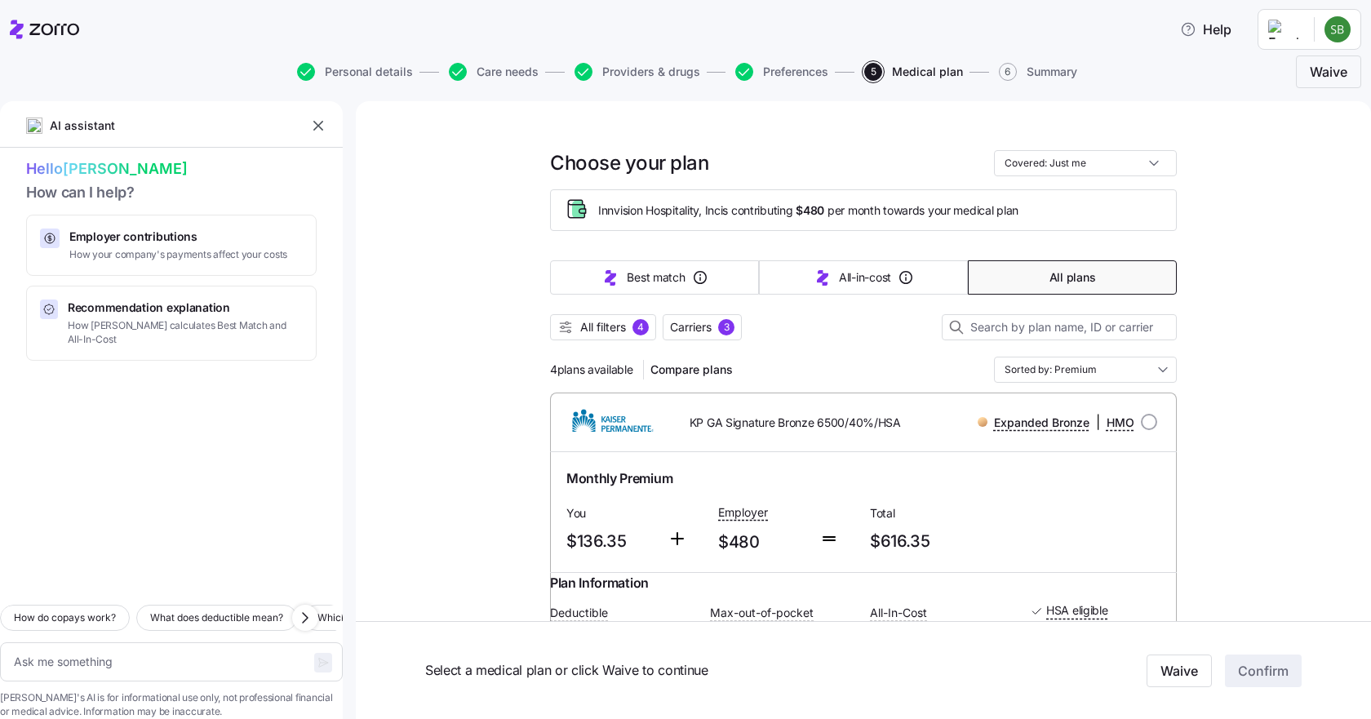
click at [610, 328] on span "All filters" at bounding box center [603, 327] width 46 height 16
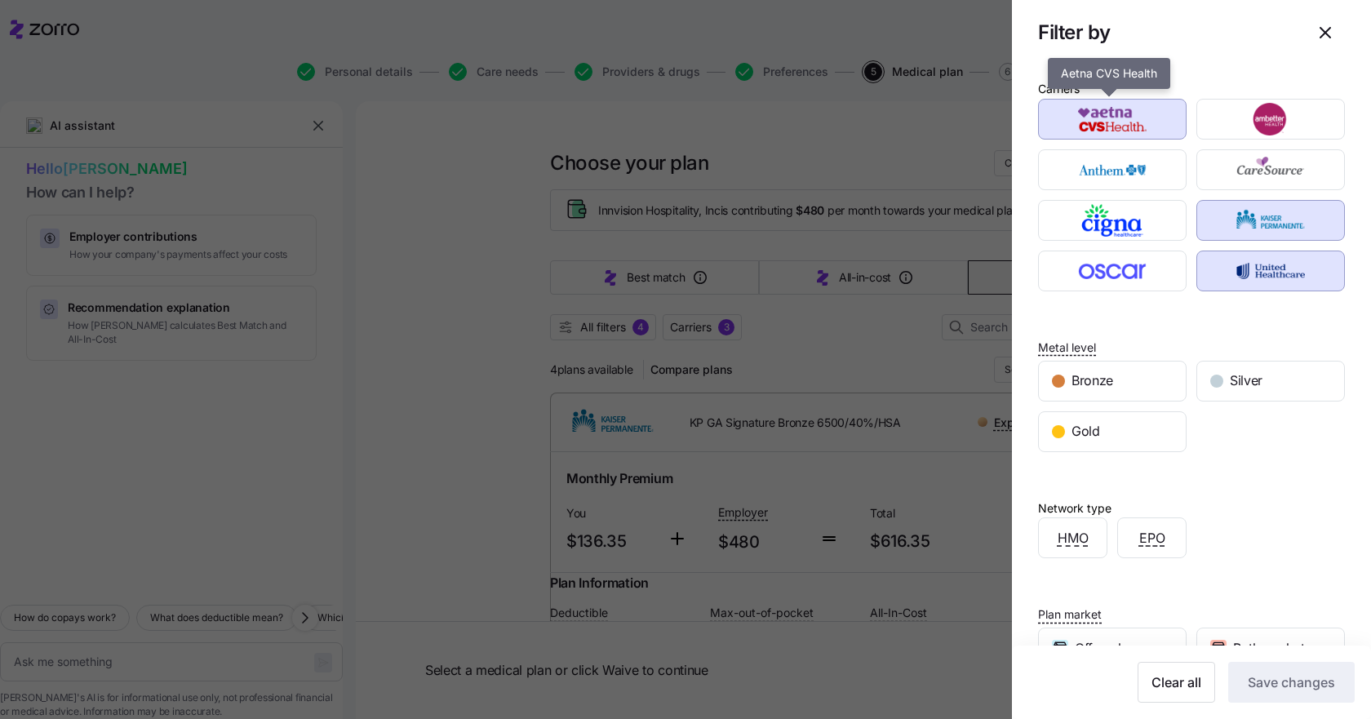
click at [1140, 109] on img "button" at bounding box center [1113, 119] width 120 height 33
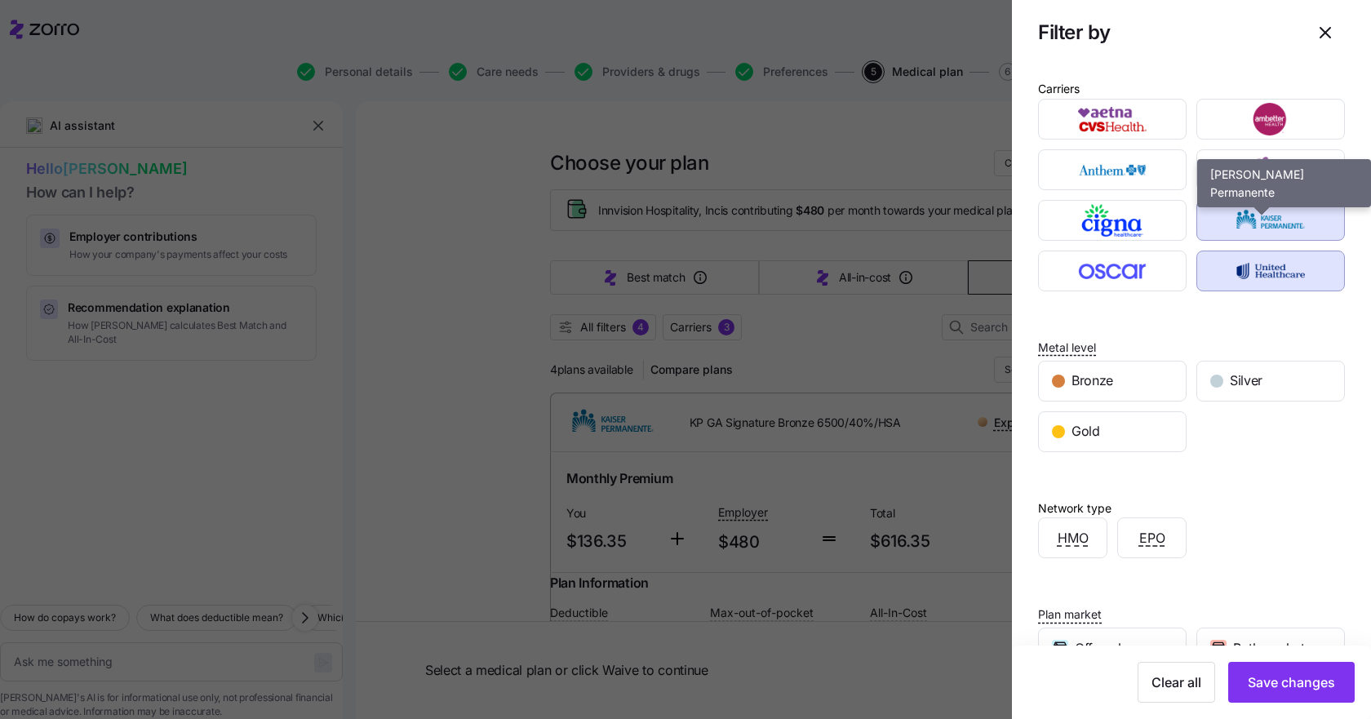
click at [1226, 211] on img "button" at bounding box center [1271, 220] width 120 height 33
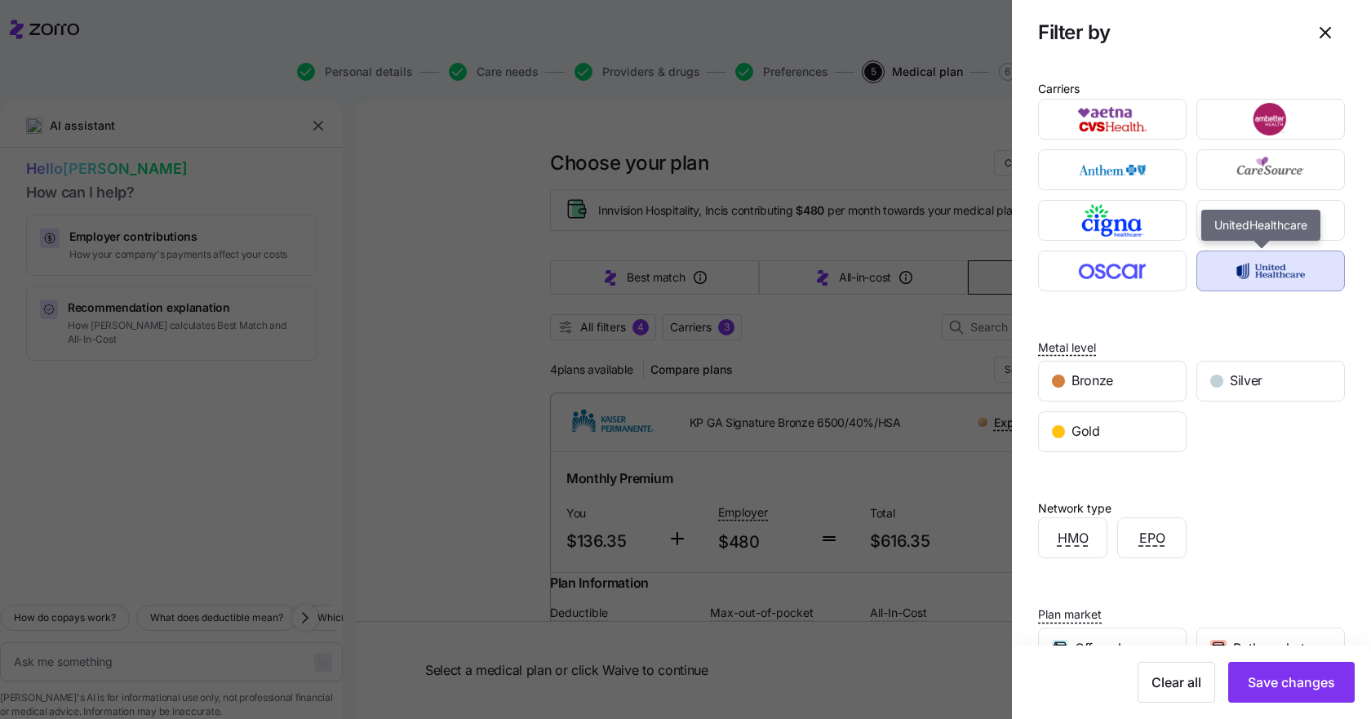
click at [1238, 253] on div "button" at bounding box center [1270, 270] width 147 height 39
click at [1262, 381] on div "Silver" at bounding box center [1270, 380] width 147 height 39
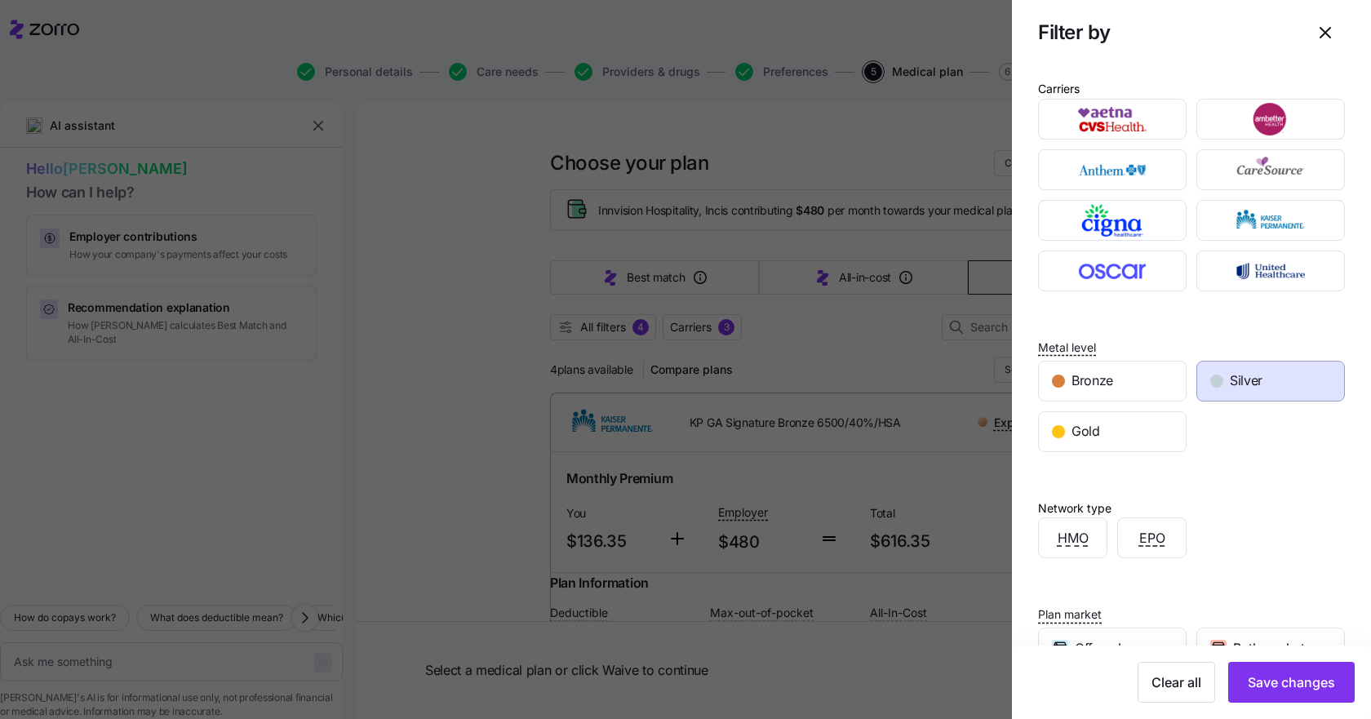
click at [1098, 388] on span "Bronze" at bounding box center [1092, 380] width 42 height 20
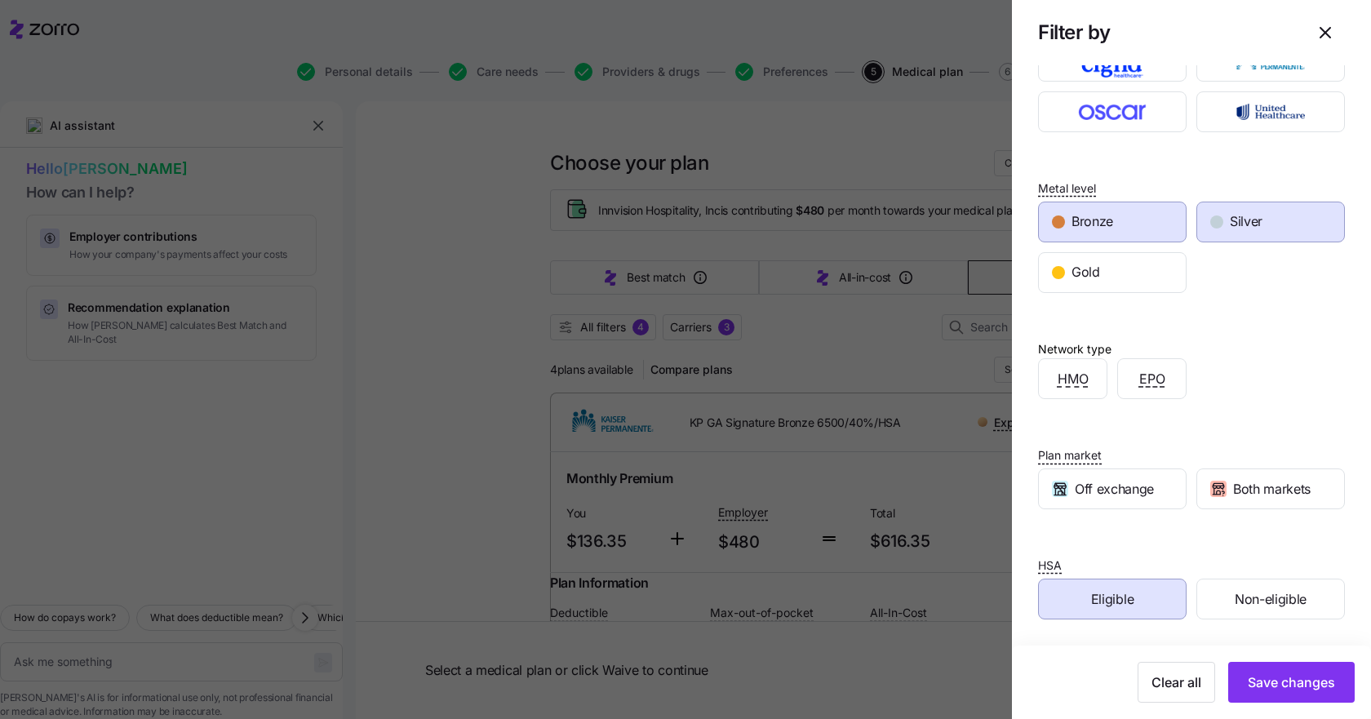
click at [1286, 680] on span "Save changes" at bounding box center [1291, 682] width 87 height 20
type textarea "x"
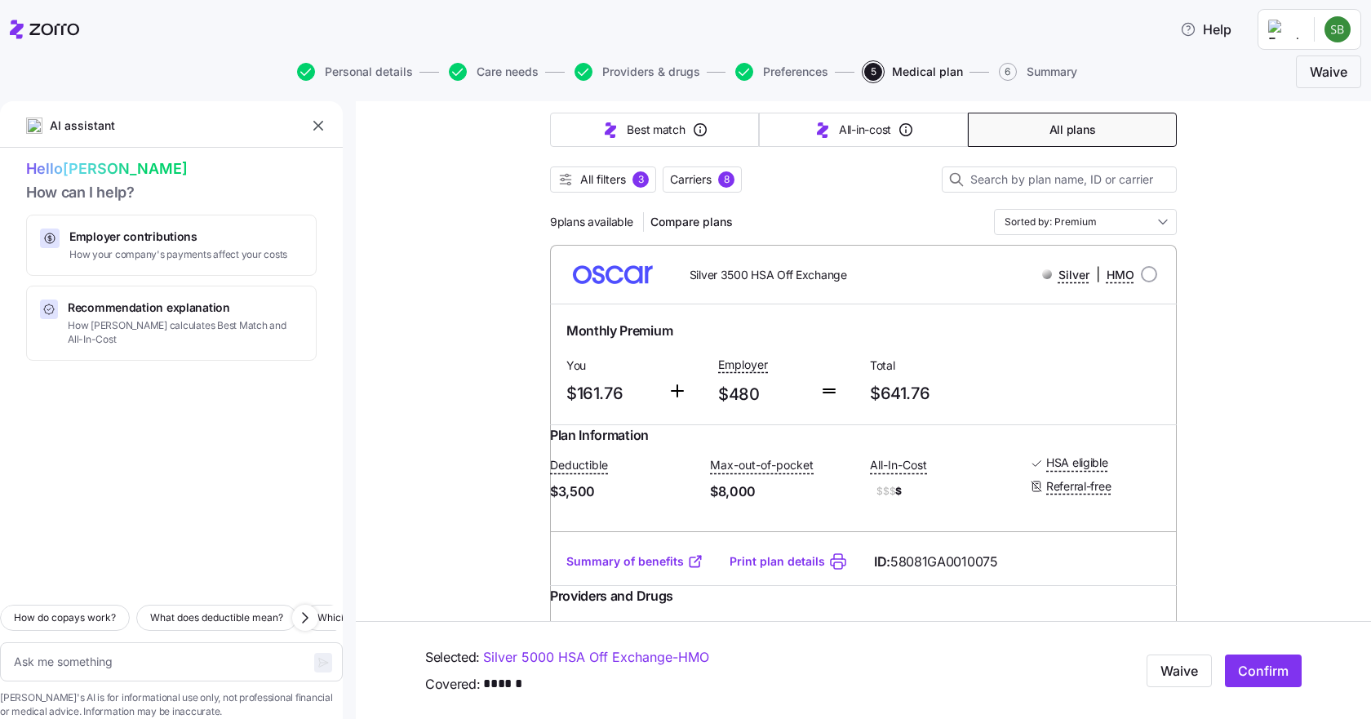
scroll to position [245, 0]
